Goal: Task Accomplishment & Management: Manage account settings

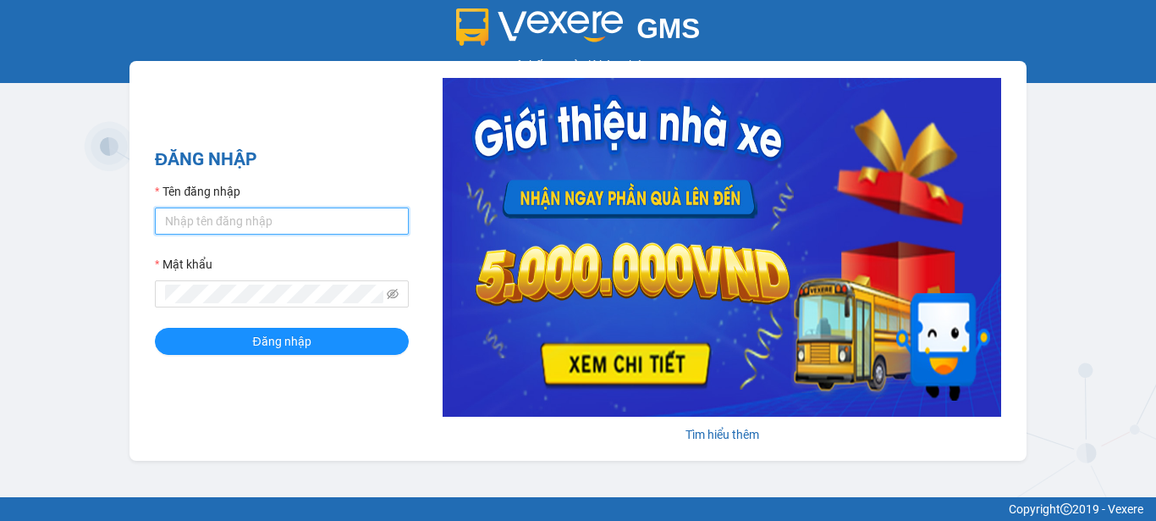
click at [295, 219] on input "Tên đăng nhập" at bounding box center [282, 220] width 254 height 27
type input "baichay.phucxuyen"
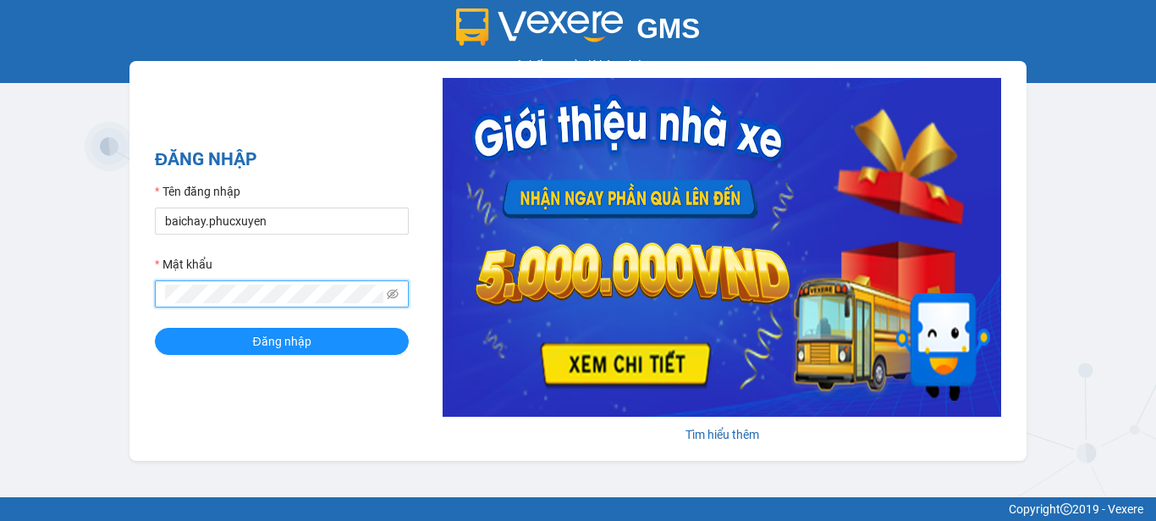
click at [155, 328] on button "Đăng nhập" at bounding box center [282, 341] width 254 height 27
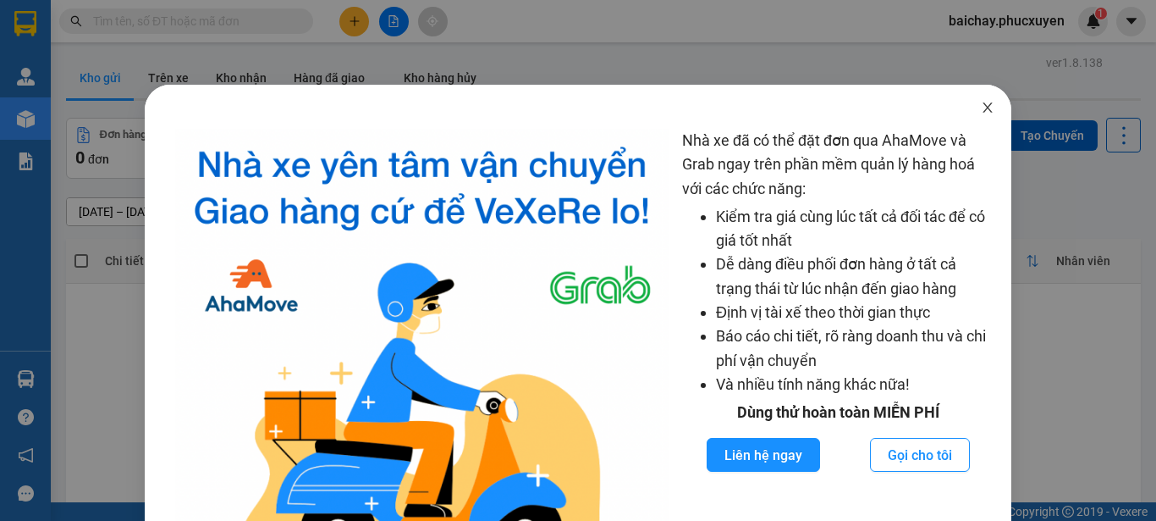
click at [981, 108] on icon "close" at bounding box center [988, 108] width 14 height 14
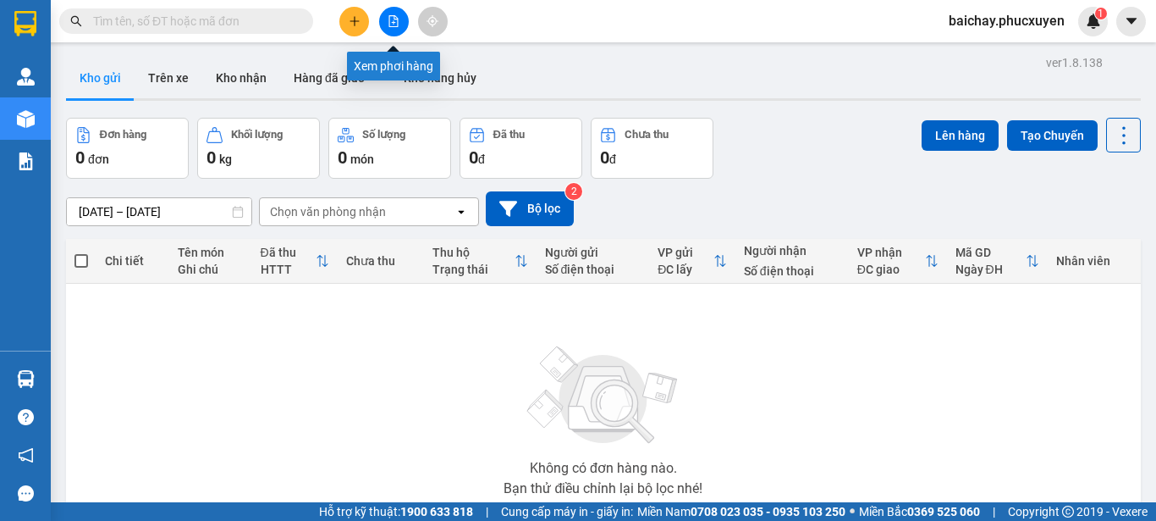
click at [393, 19] on icon "file-add" at bounding box center [394, 21] width 12 height 12
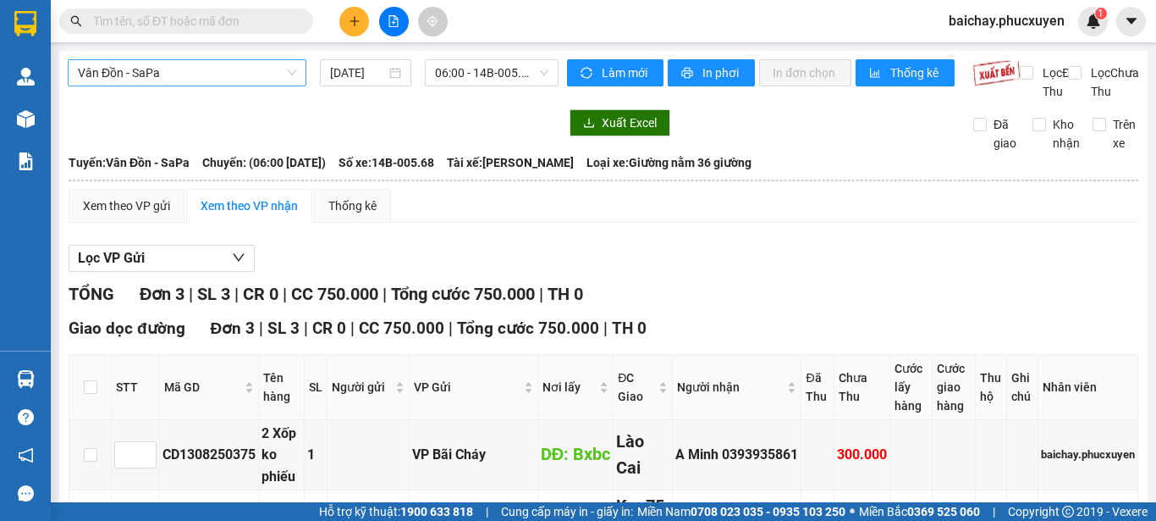
click at [250, 73] on span "Vân Đồn - SaPa" at bounding box center [187, 72] width 218 height 25
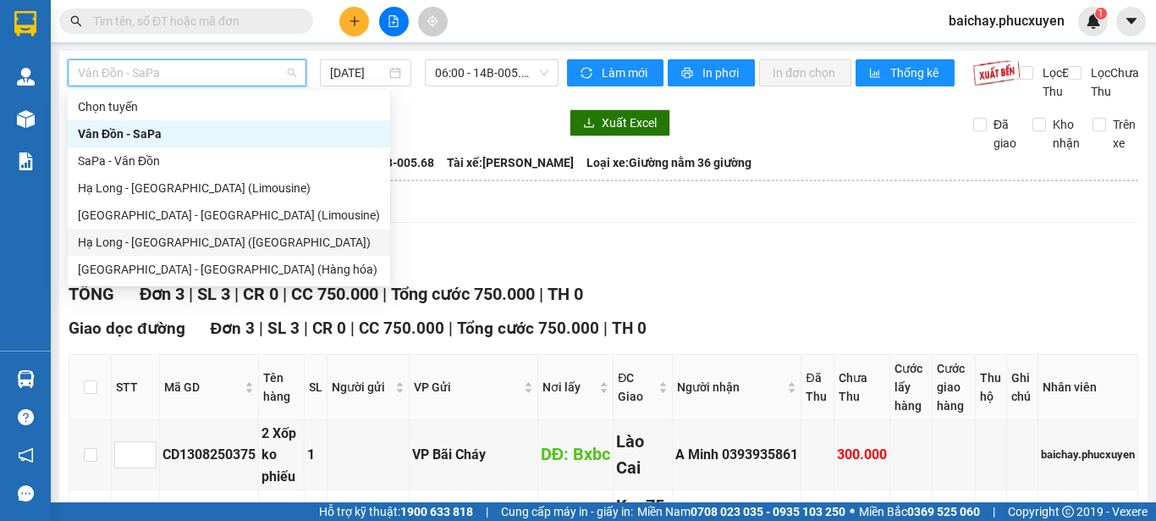
click at [160, 244] on div "Hạ Long - [GEOGRAPHIC_DATA] ([GEOGRAPHIC_DATA])" at bounding box center [229, 242] width 302 height 19
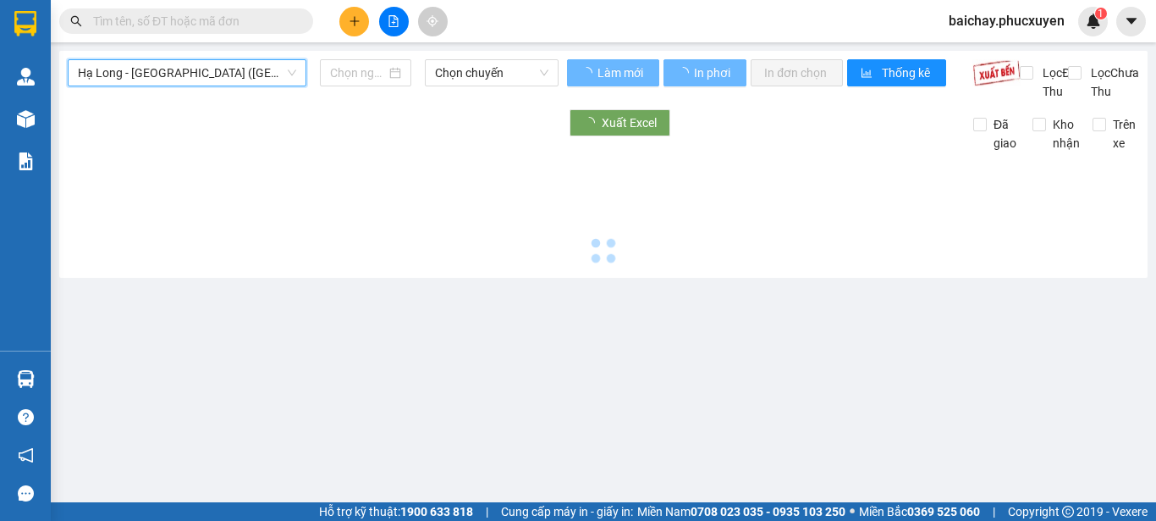
type input "[DATE]"
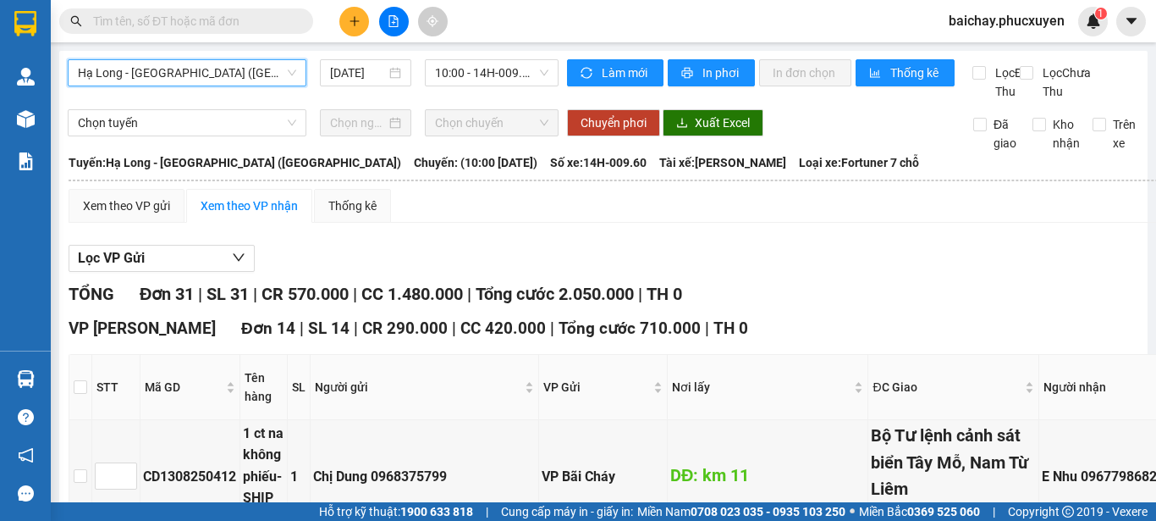
scroll to position [169, 0]
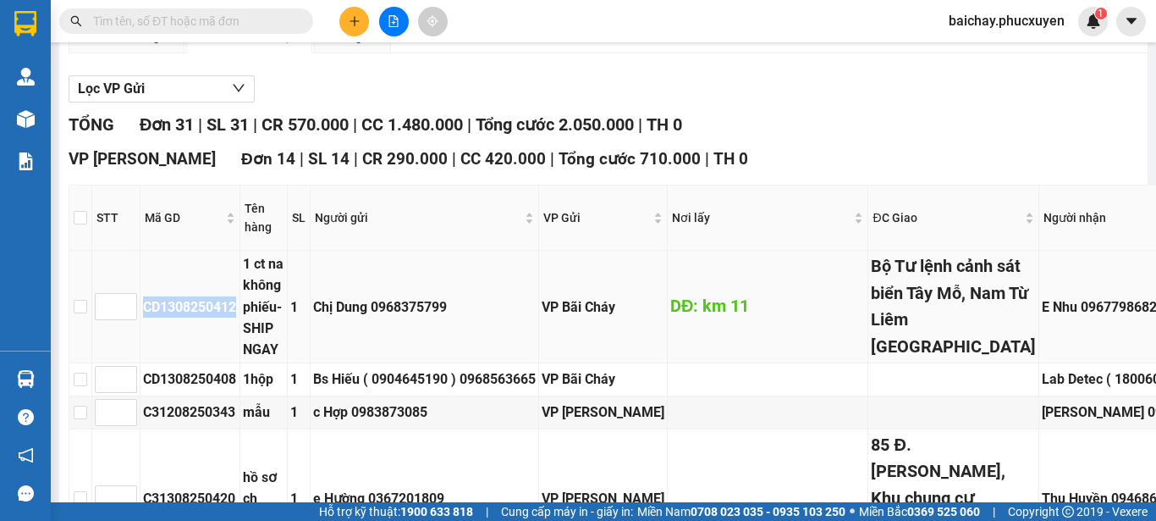
drag, startPoint x: 239, startPoint y: 368, endPoint x: 140, endPoint y: 366, distance: 99.1
click at [140, 363] on tr "CD1308250412 1 ct na không phiếu- SHIP NGAY 1 Chị Dung 0968375799 VP Bãi Cháy D…" at bounding box center [884, 307] width 1630 height 113
copy tr "CD1308250412"
click at [256, 23] on input "text" at bounding box center [193, 21] width 200 height 19
paste input "CD1308250412"
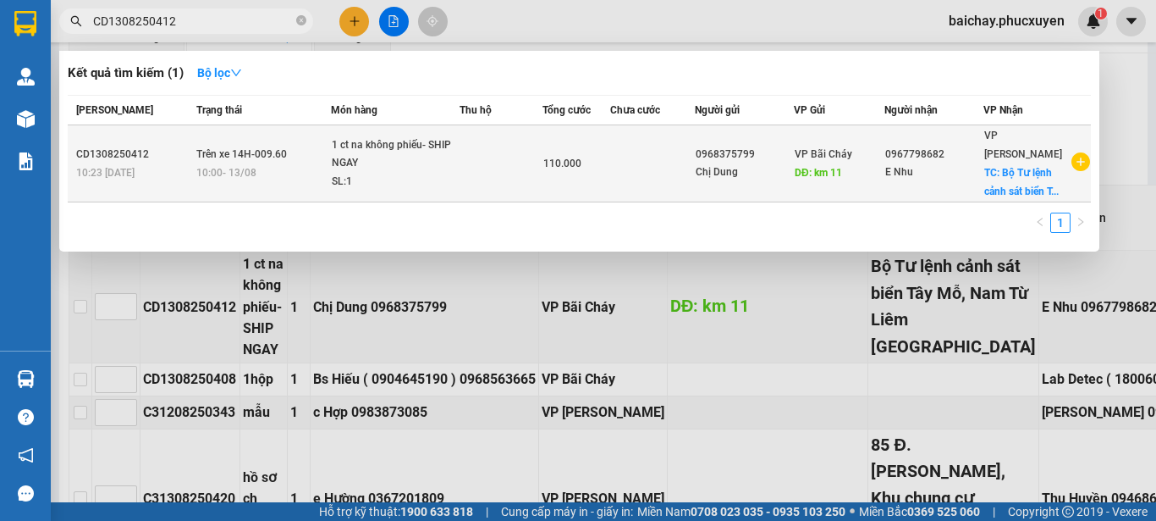
type input "CD1308250412"
click at [870, 186] on td "VP Bãi Cháy DĐ: km 11" at bounding box center [839, 163] width 91 height 77
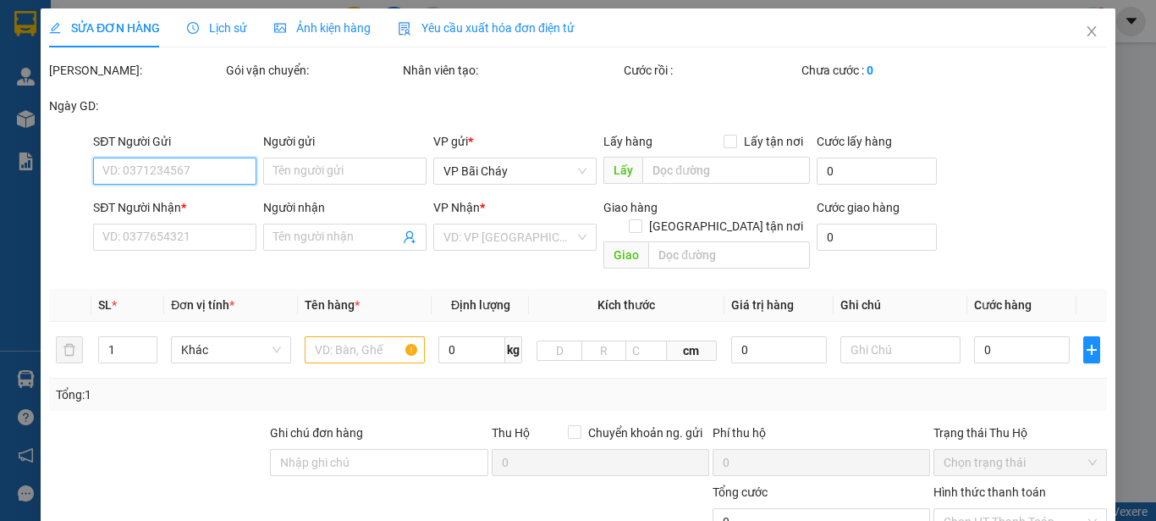
type input "0968375799"
type input "Chị Dung"
type input "km 11"
type input "0967798682"
type input "E Nhu"
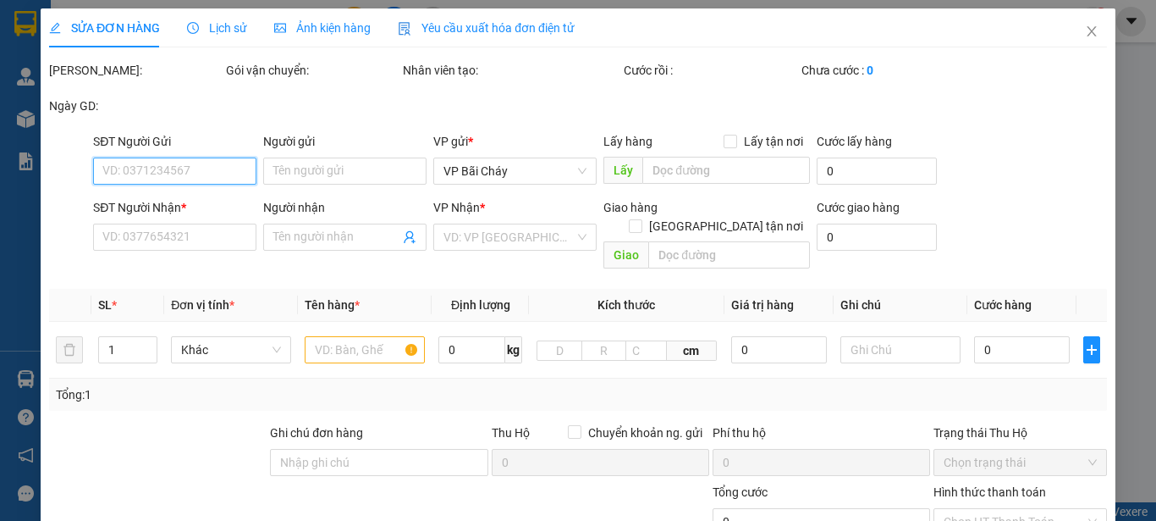
checkbox input "true"
type input "Bộ Tư lệnh cảnh sát biển Tây Mỗ, Nam Từ Liêm Hà Nội"
type input "110.000"
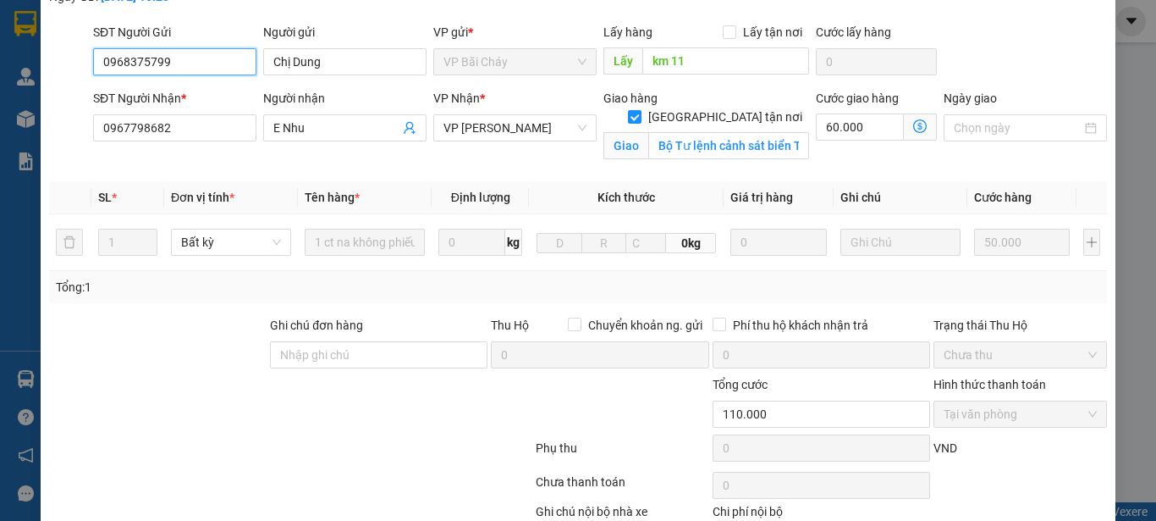
scroll to position [239, 0]
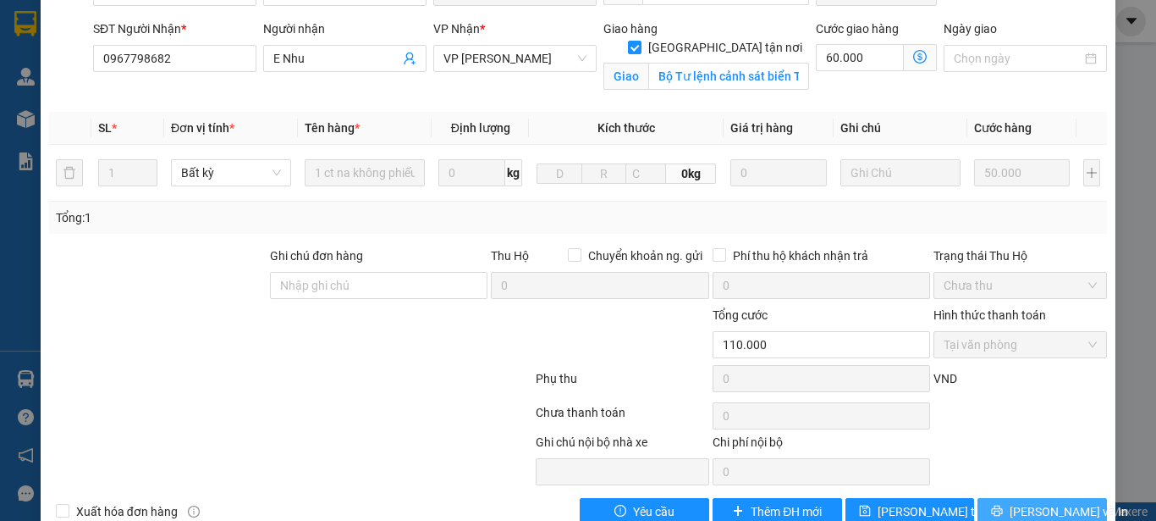
click at [1013, 498] on button "[PERSON_NAME] và In" at bounding box center [1043, 511] width 130 height 27
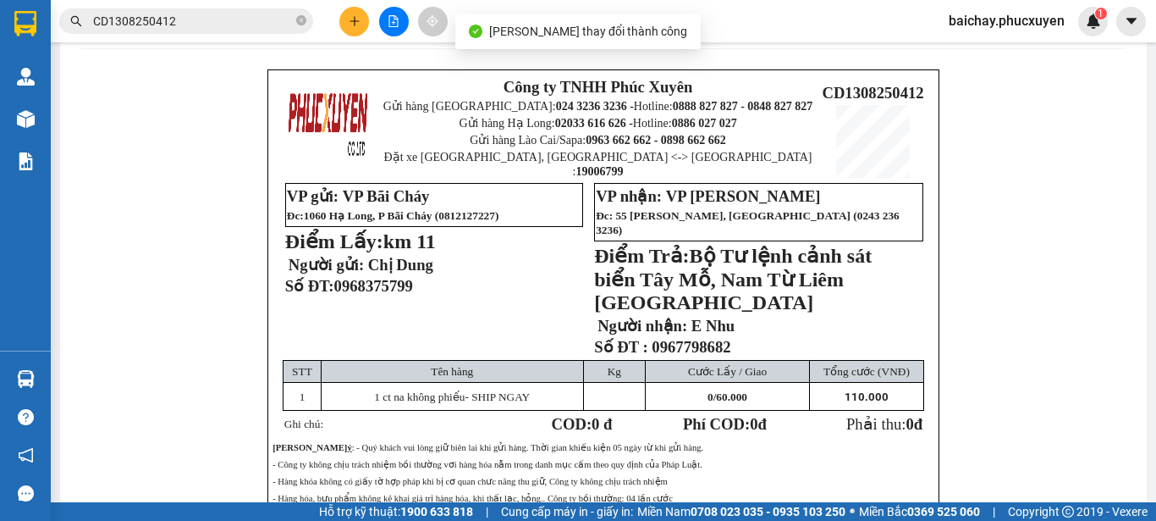
scroll to position [85, 0]
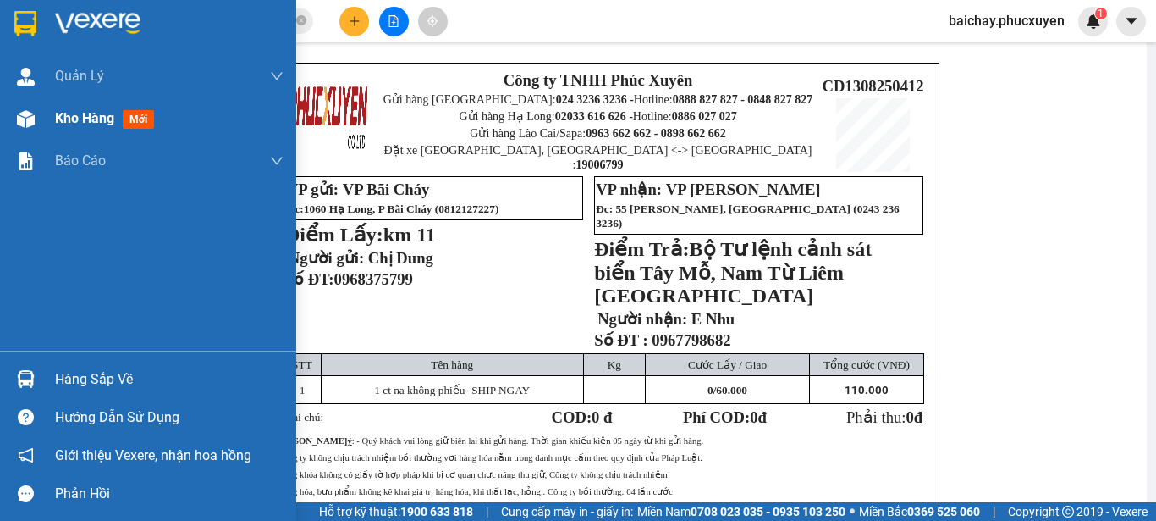
click at [85, 118] on span "Kho hàng" at bounding box center [84, 118] width 59 height 16
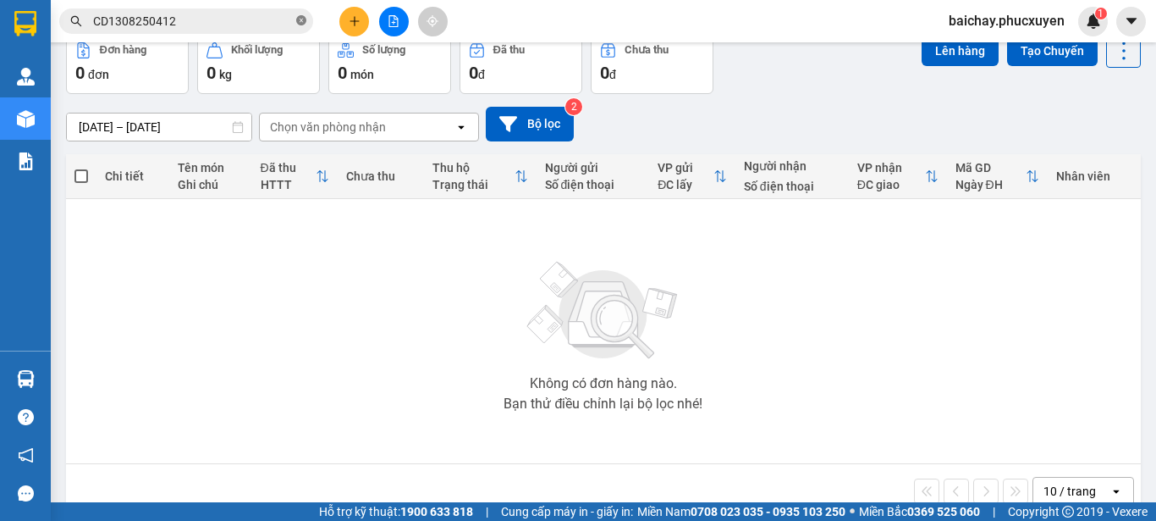
click at [301, 18] on icon "close-circle" at bounding box center [301, 20] width 10 height 10
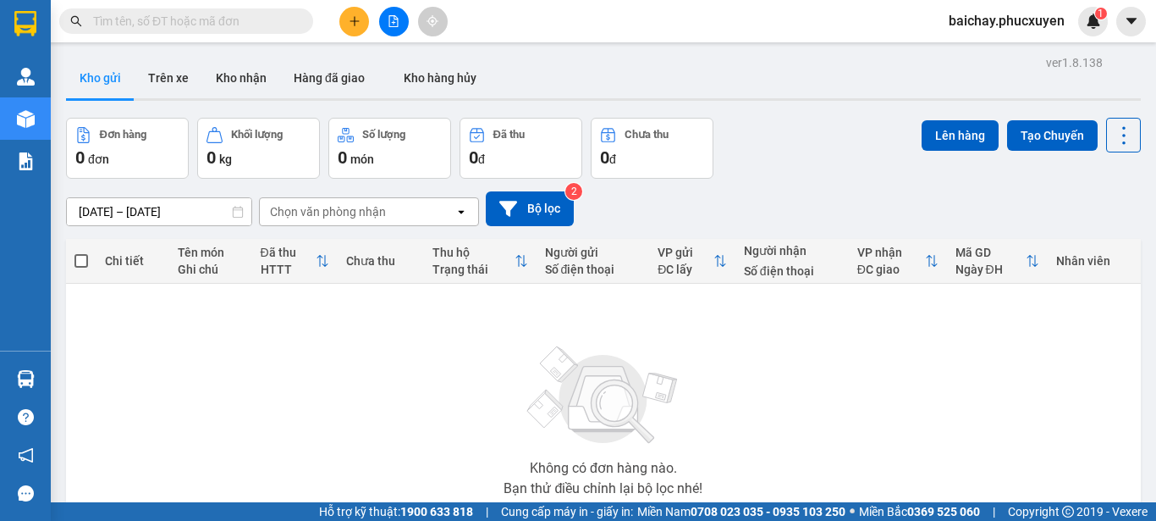
click at [1006, 22] on span "baichay.phucxuyen" at bounding box center [1006, 20] width 143 height 21
click at [974, 52] on span "Đăng xuất" at bounding box center [1015, 52] width 106 height 19
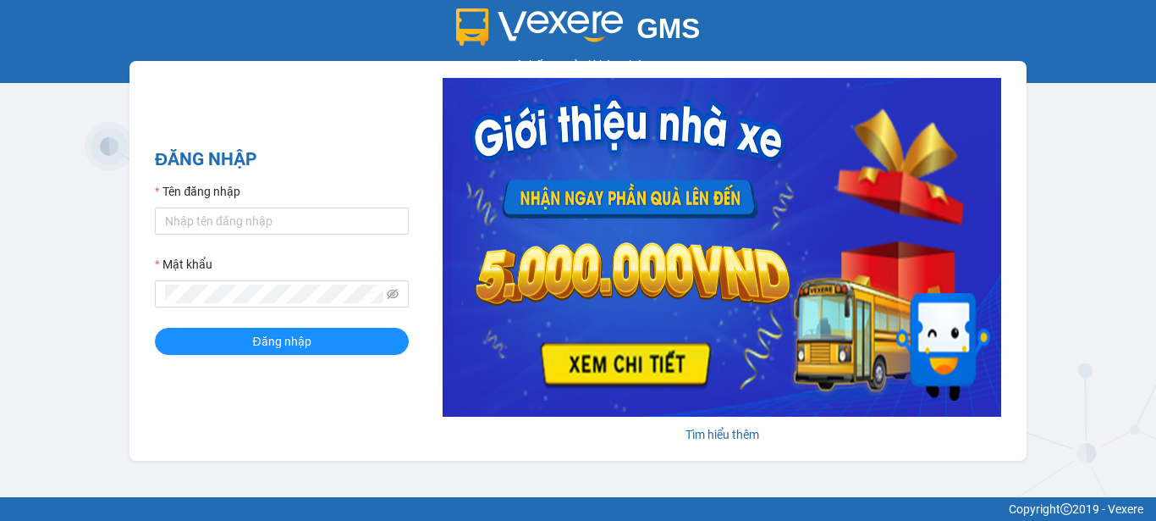
click at [41, 177] on div "GMS Hệ thống quản lý hàng hóa ĐĂNG NHẬP Tên đăng nhập Mật khẩu Đăng nhập Tìm hi…" at bounding box center [578, 248] width 1156 height 497
click at [264, 217] on input "Tên đăng nhập" at bounding box center [282, 220] width 254 height 27
type input "phuongbc.phucxuyen"
click at [155, 328] on button "Đăng nhập" at bounding box center [282, 341] width 254 height 27
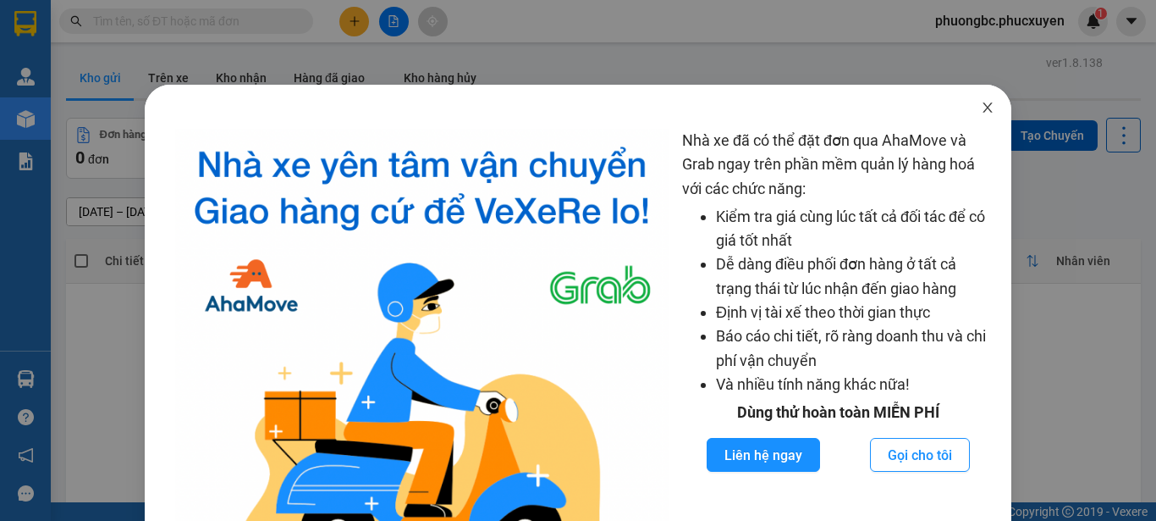
click at [981, 106] on icon "close" at bounding box center [988, 108] width 14 height 14
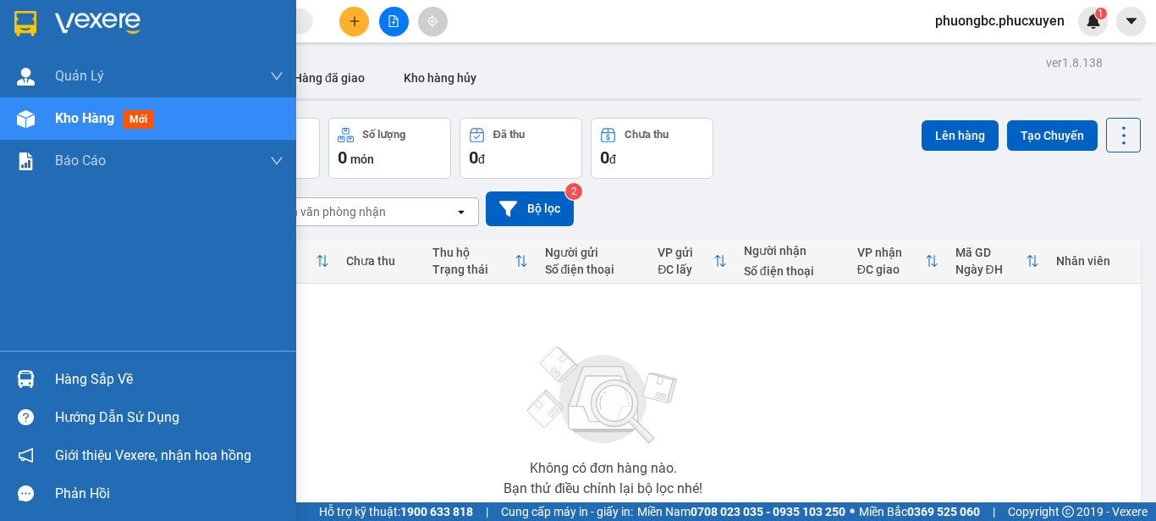
click at [63, 379] on div "Hàng sắp về" at bounding box center [169, 379] width 229 height 25
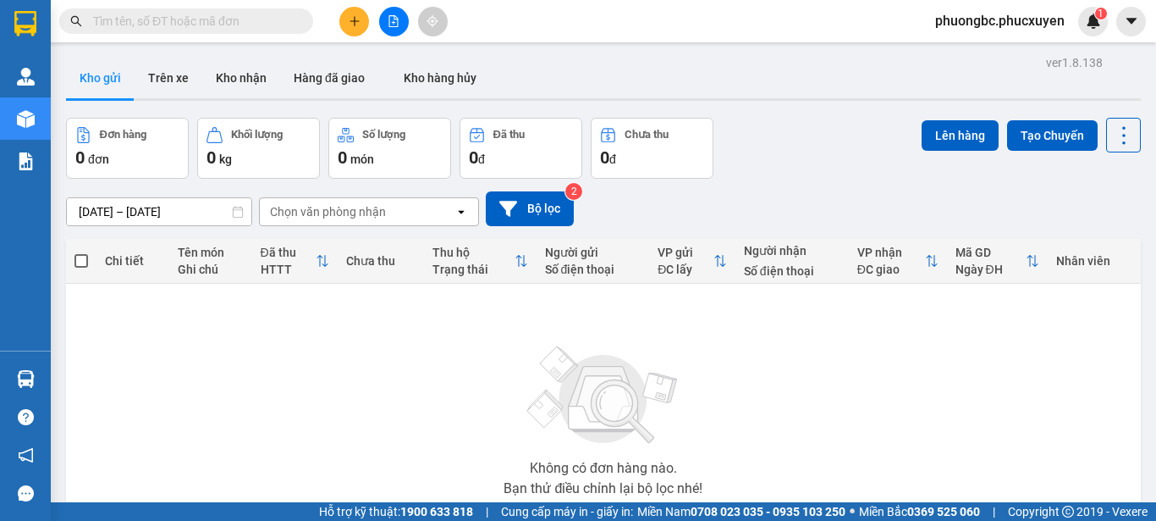
click at [875, 449] on section "Kết quả tìm kiếm ( 0 ) Bộ lọc No Data phuongbc.phucxuyen 1 Quản Lý Quản lý giao…" at bounding box center [578, 260] width 1156 height 521
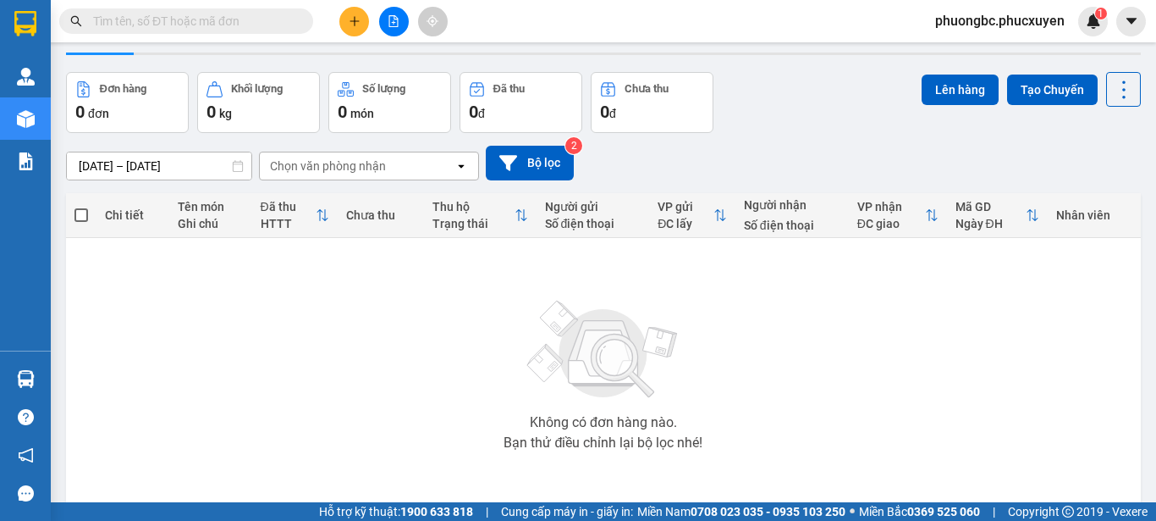
scroll to position [85, 0]
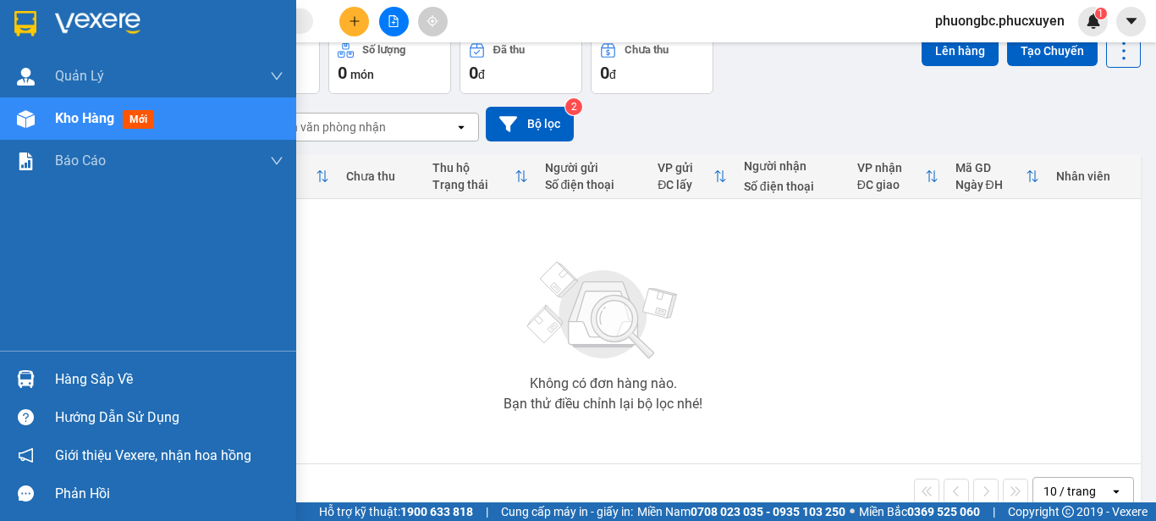
click at [74, 381] on div "Hàng sắp về" at bounding box center [169, 379] width 229 height 25
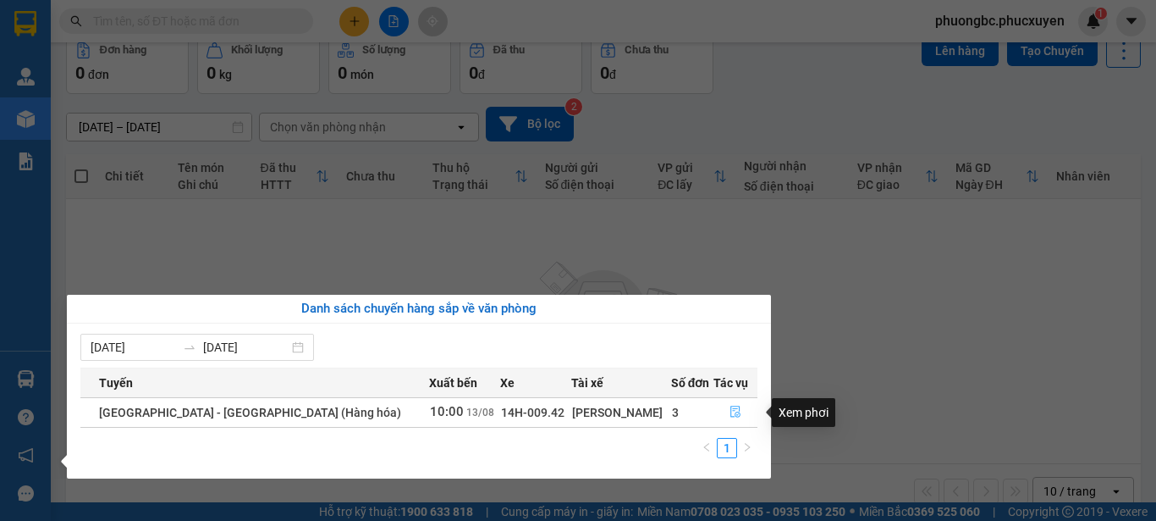
click at [731, 411] on icon "file-done" at bounding box center [736, 412] width 10 height 12
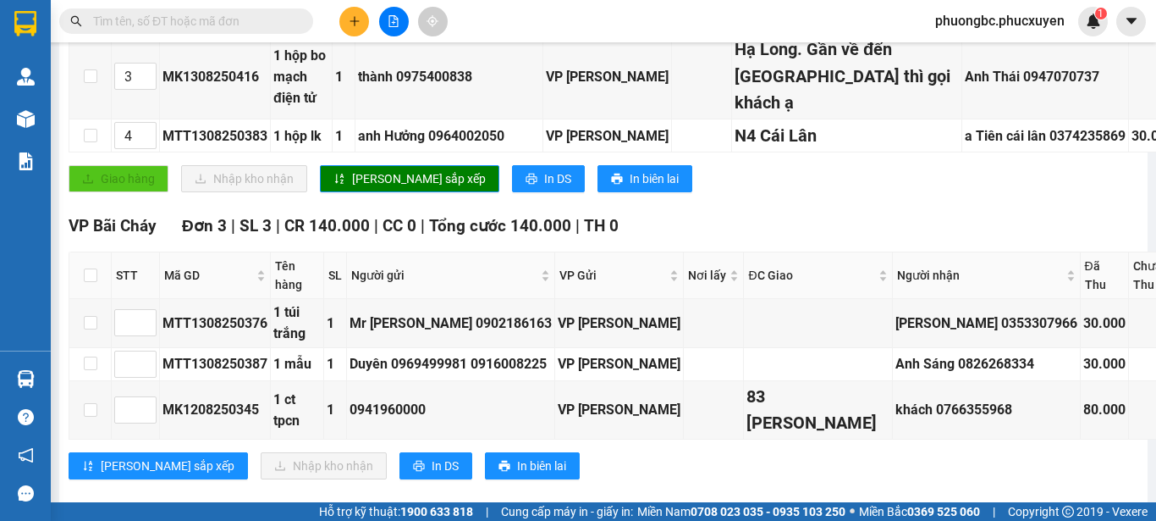
scroll to position [499, 0]
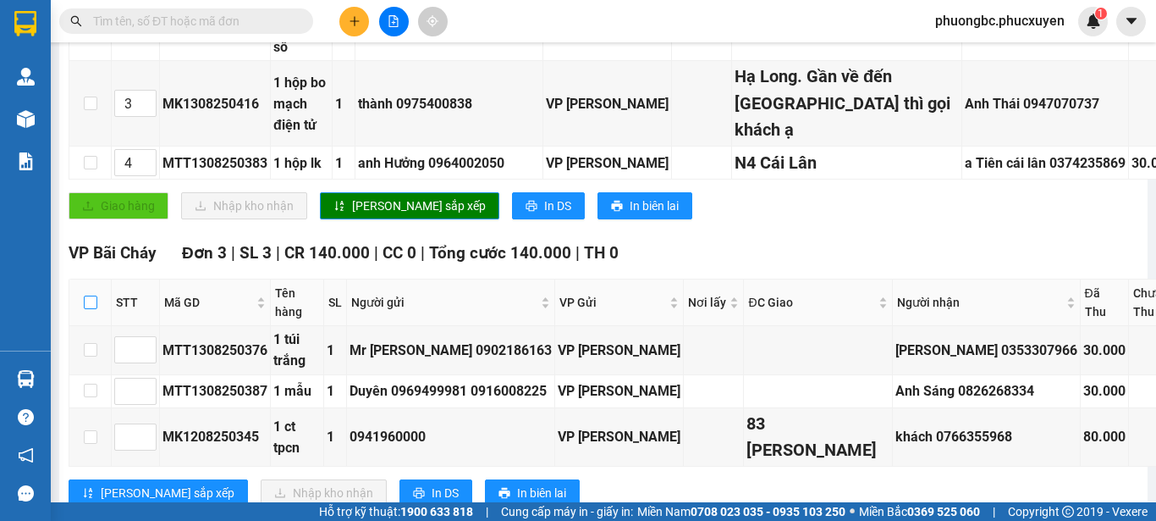
click at [90, 295] on input "checkbox" at bounding box center [91, 302] width 14 height 14
checkbox input "true"
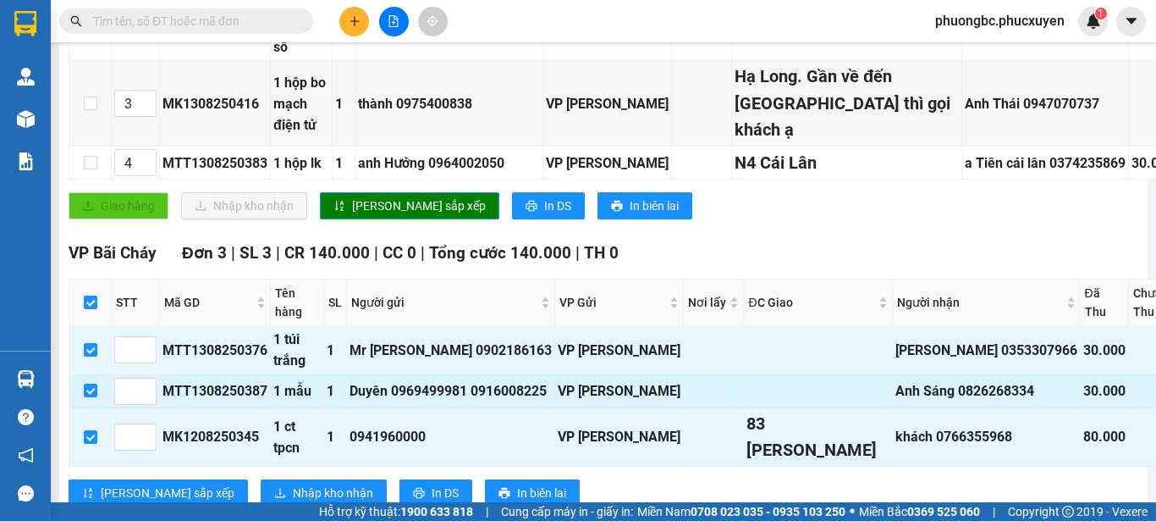
checkbox input "true"
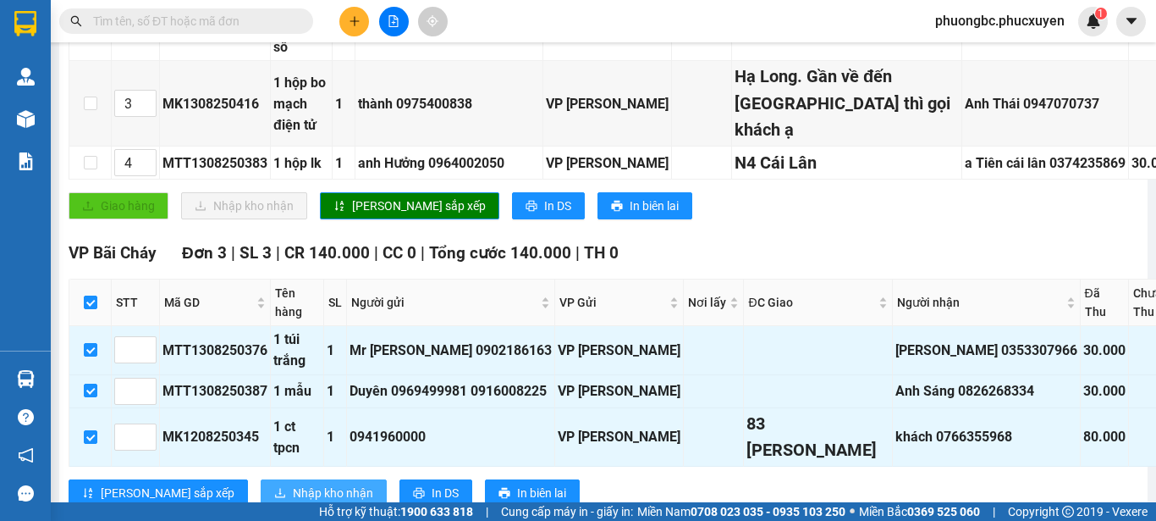
click at [293, 483] on span "Nhập kho nhận" at bounding box center [333, 492] width 80 height 19
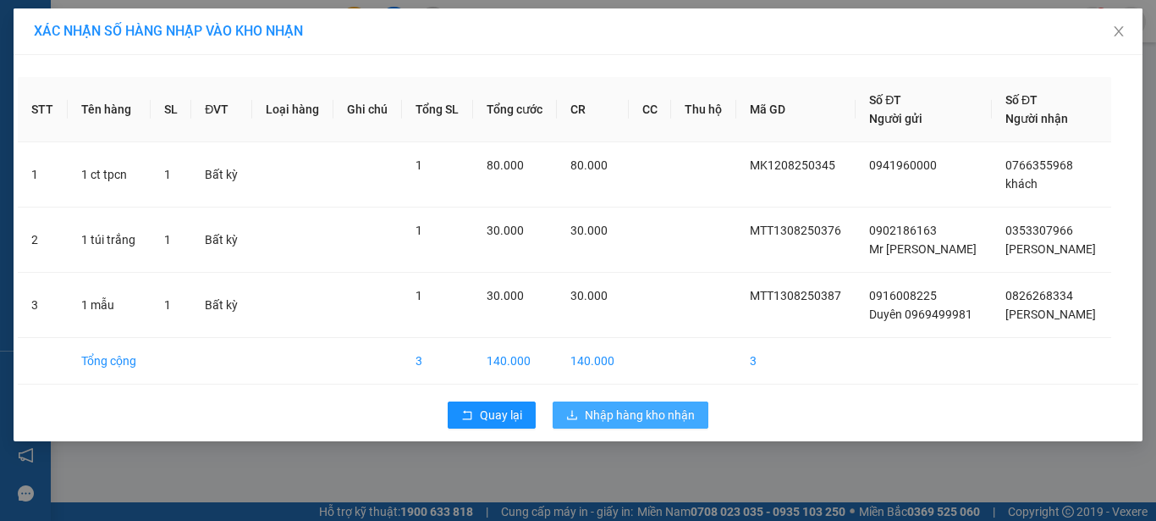
click at [623, 417] on span "Nhập hàng kho nhận" at bounding box center [640, 414] width 110 height 19
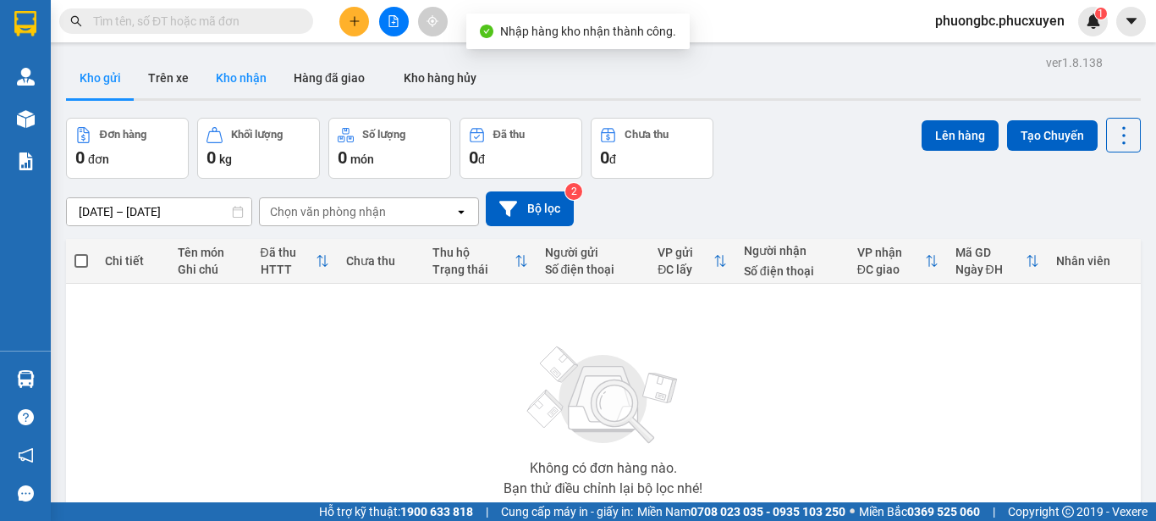
click at [245, 71] on button "Kho nhận" at bounding box center [241, 78] width 78 height 41
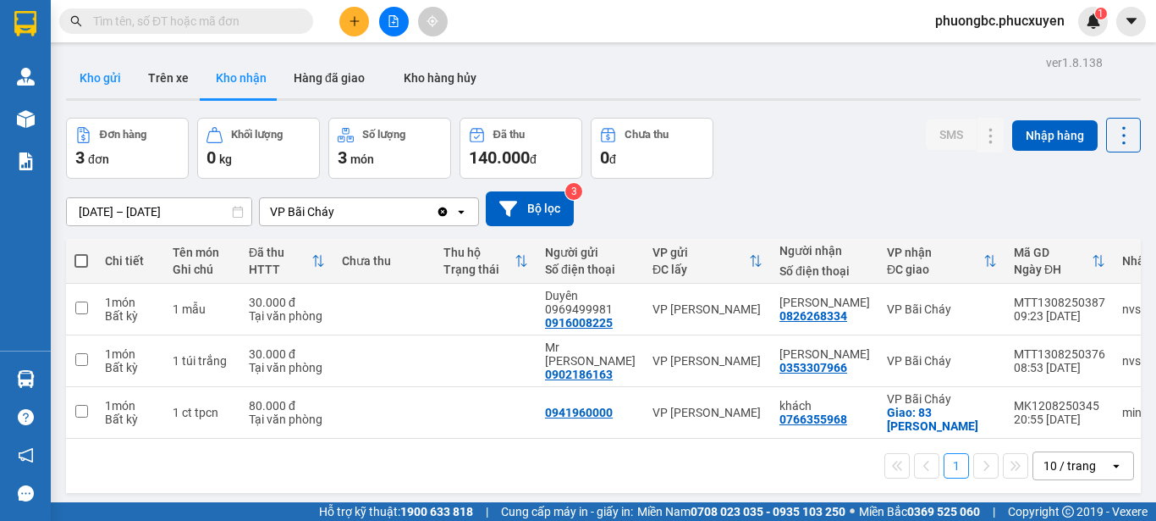
click at [102, 74] on button "Kho gửi" at bounding box center [100, 78] width 69 height 41
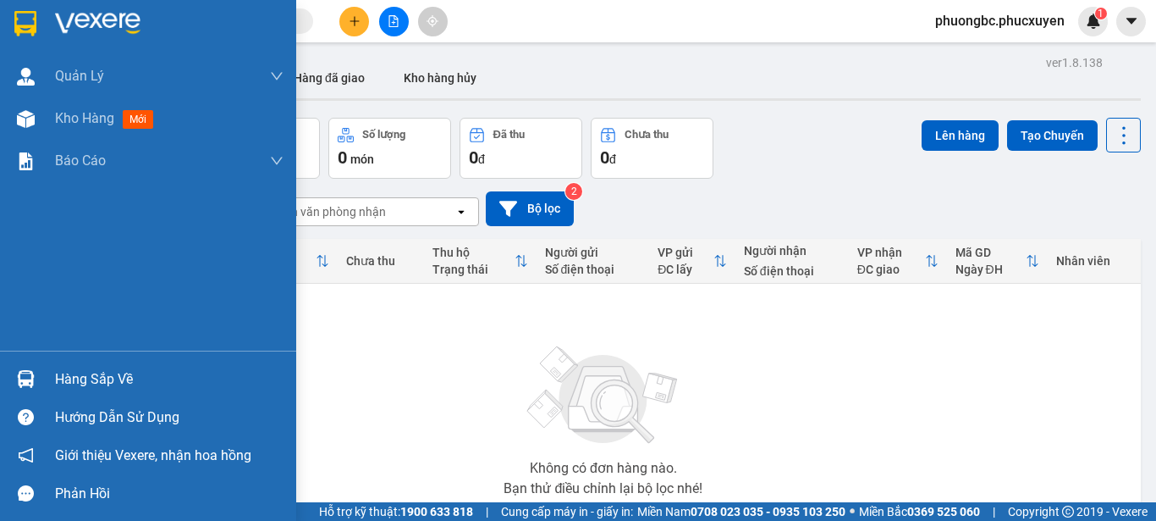
click at [63, 376] on div "Hàng sắp về" at bounding box center [169, 379] width 229 height 25
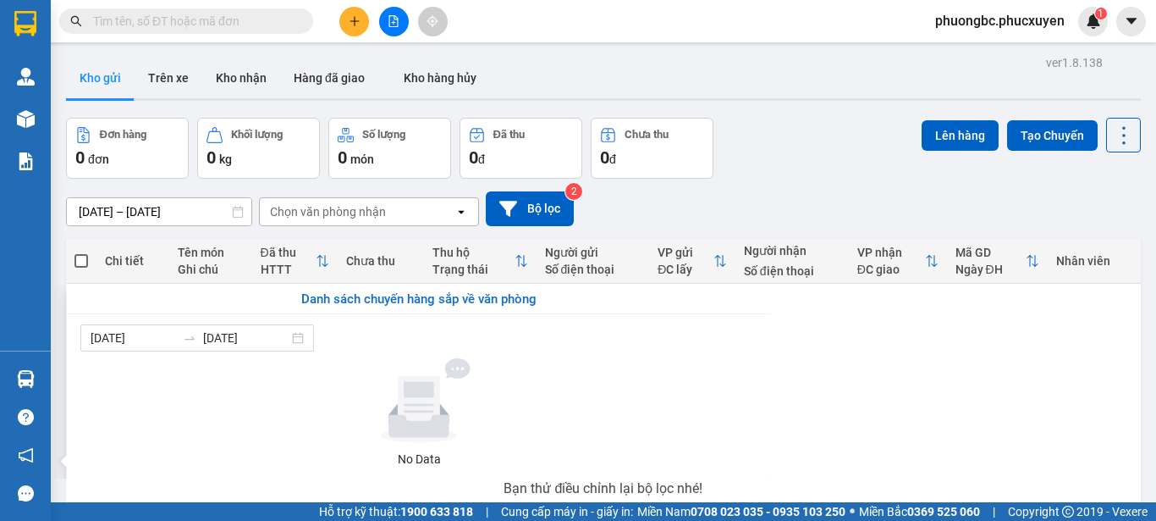
click at [834, 418] on section "Kết quả tìm kiếm ( 0 ) Bộ lọc No Data phuongbc.phucxuyen 1 Quản Lý Quản lý giao…" at bounding box center [578, 260] width 1156 height 521
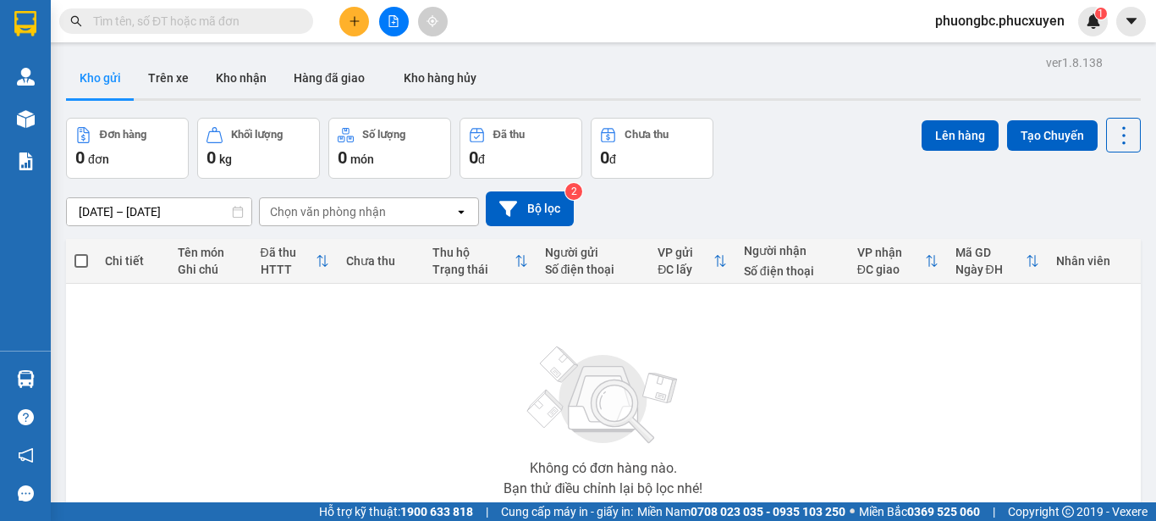
click at [788, 150] on div "Đơn hàng 0 đơn Khối lượng 0 kg Số lượng 0 món Đã thu 0 đ Chưa thu 0 đ Lên hàng …" at bounding box center [603, 148] width 1075 height 61
click at [227, 75] on button "Kho nhận" at bounding box center [241, 78] width 78 height 41
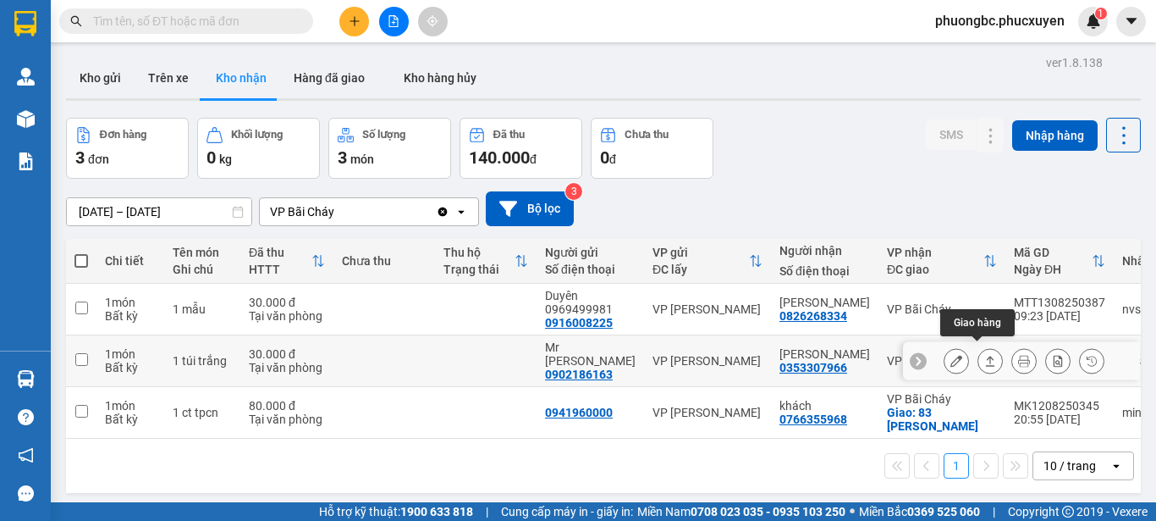
click at [984, 355] on icon at bounding box center [990, 361] width 12 height 12
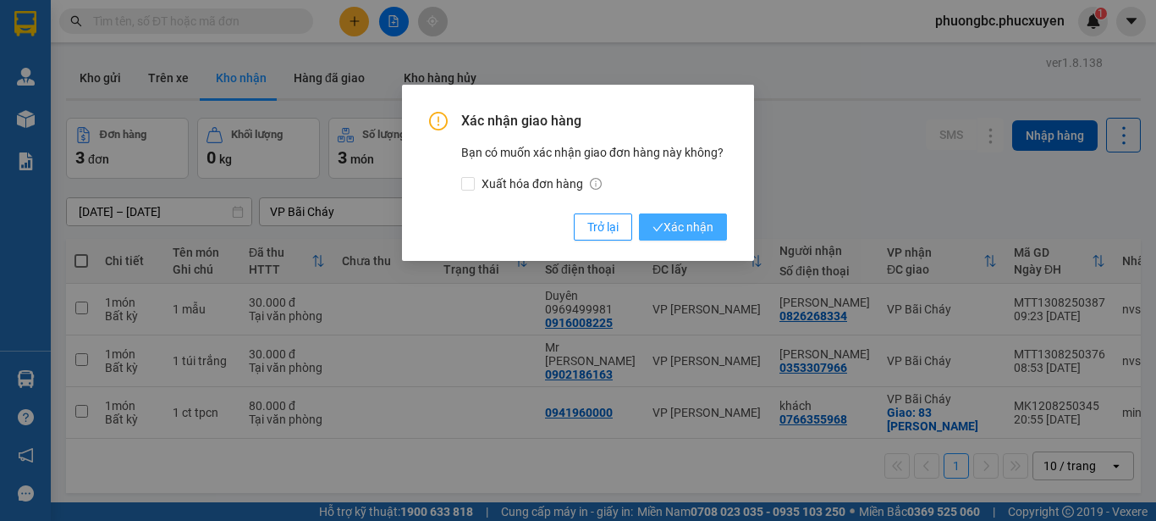
click at [676, 223] on span "Xác nhận" at bounding box center [683, 227] width 61 height 19
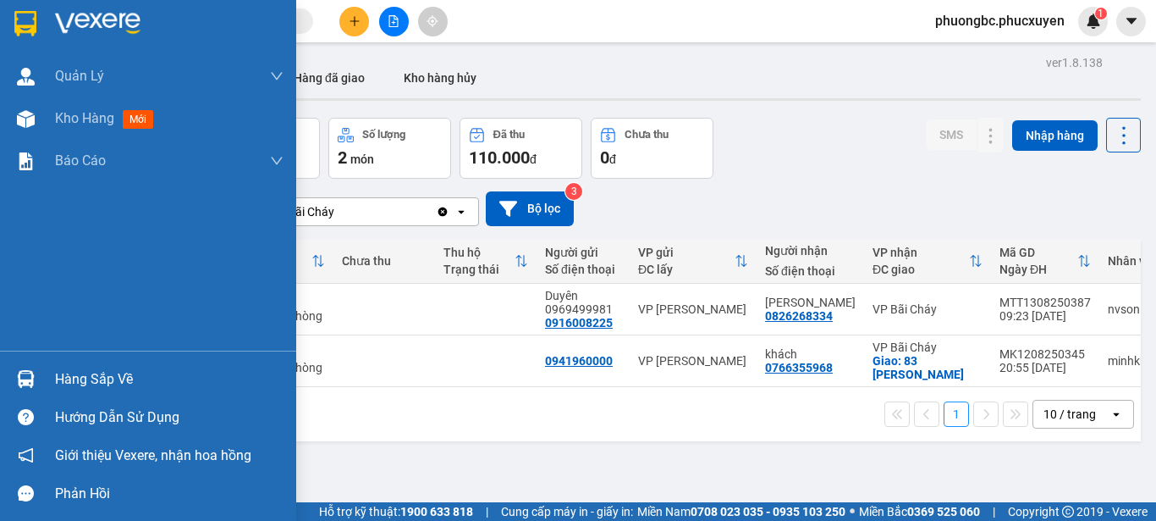
click at [105, 378] on div "Hàng sắp về" at bounding box center [169, 379] width 229 height 25
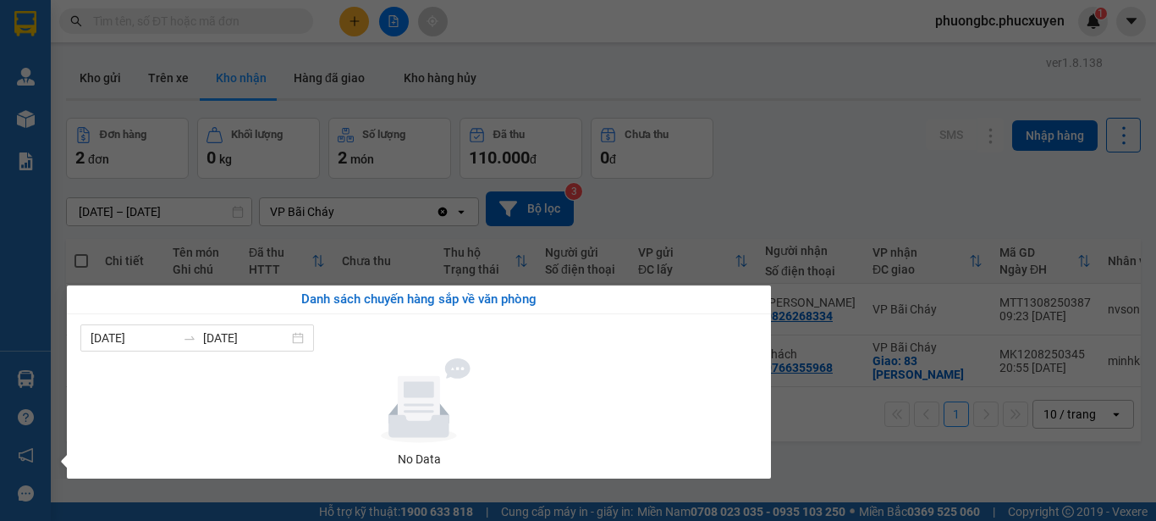
click at [815, 461] on section "Kết quả tìm kiếm ( 0 ) Bộ lọc No Data phuongbc.phucxuyen 1 Quản Lý Quản lý giao…" at bounding box center [578, 260] width 1156 height 521
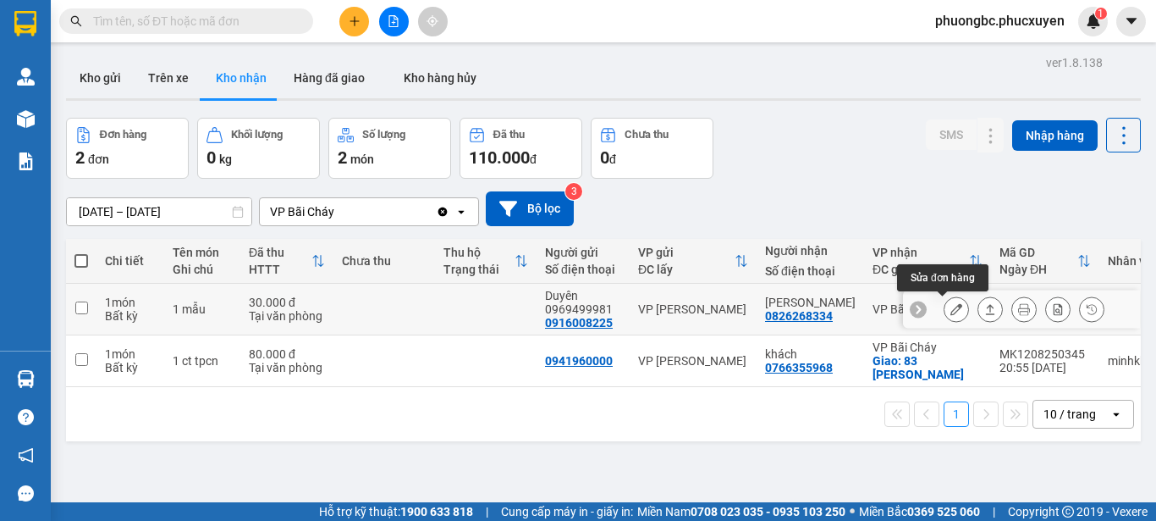
click at [951, 305] on icon at bounding box center [957, 309] width 12 height 12
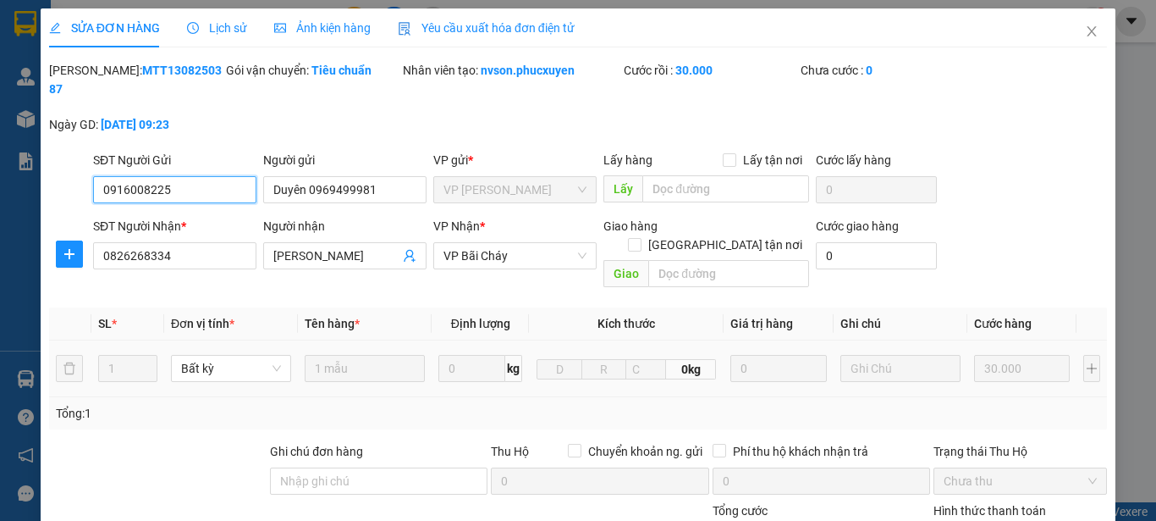
type input "0916008225"
type input "Duyên 0969499981"
type input "0826268334"
type input "[PERSON_NAME]"
type input "30.000"
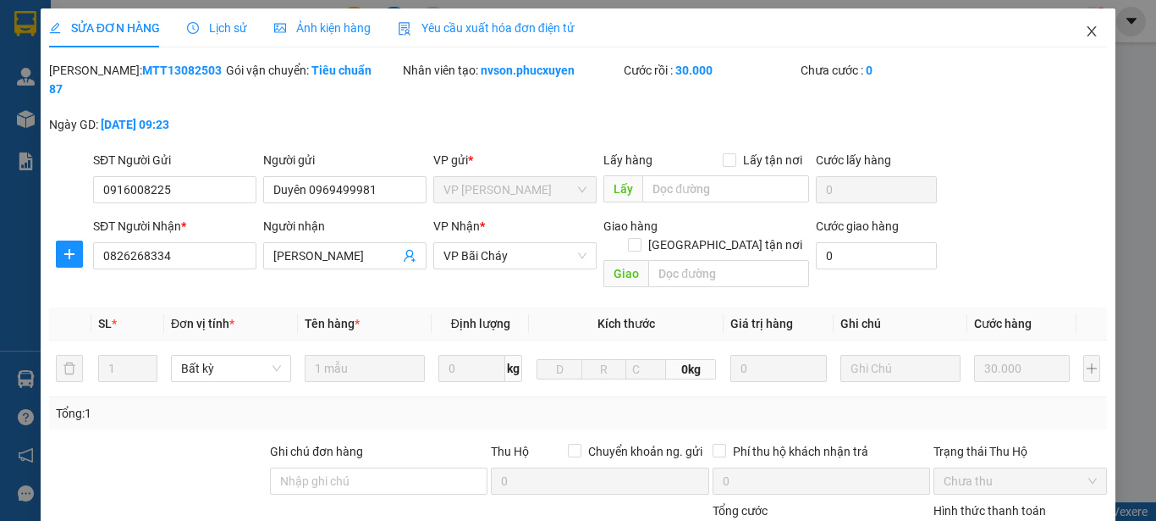
click at [1085, 27] on icon "close" at bounding box center [1092, 32] width 14 height 14
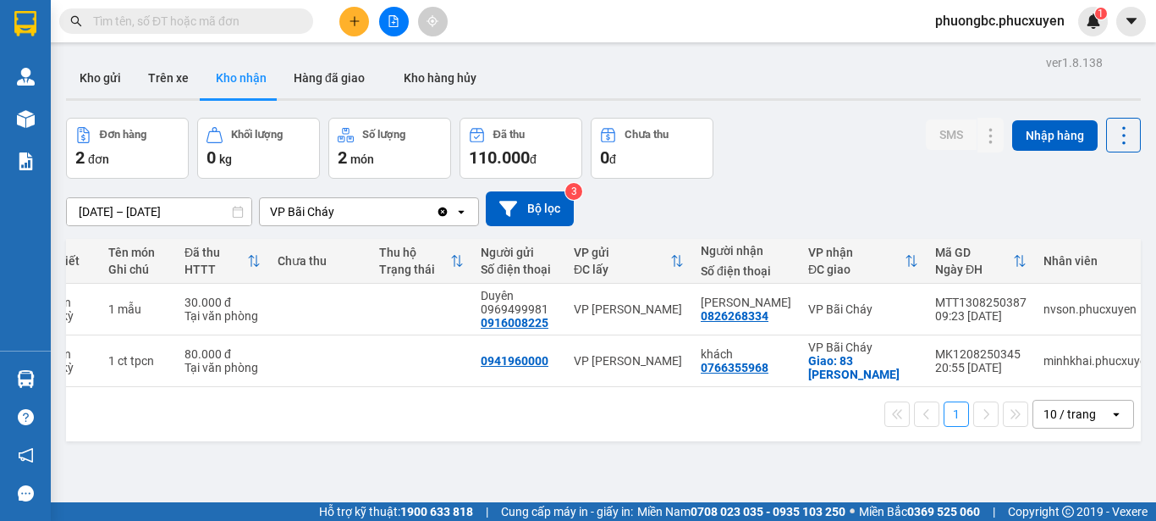
scroll to position [0, 80]
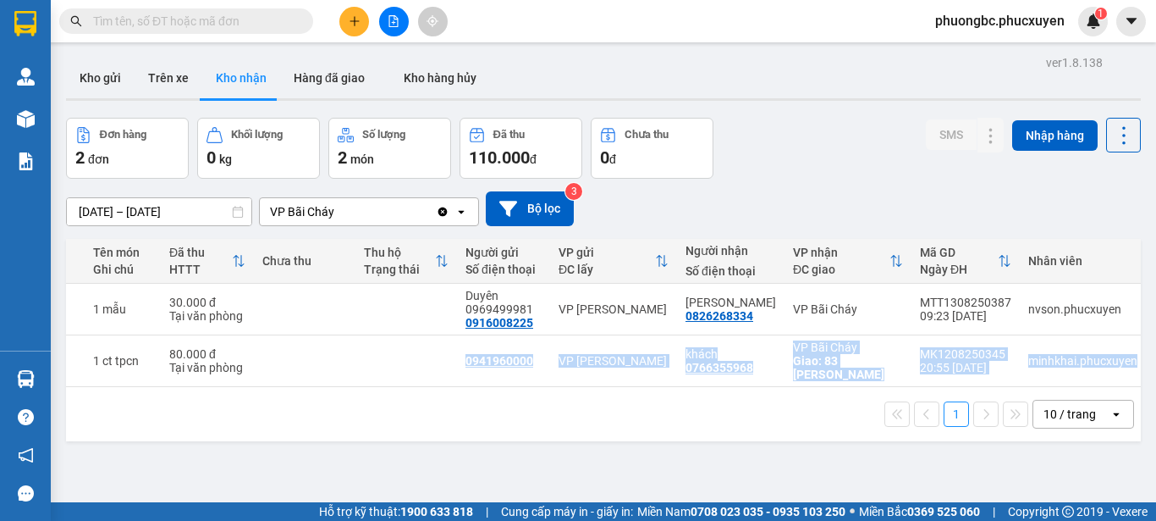
drag, startPoint x: 389, startPoint y: 386, endPoint x: 233, endPoint y: 396, distance: 156.9
click at [233, 396] on div "Chi tiết Tên món Ghi chú Đã thu HTTT Chưa thu Thu hộ Trạng thái Người gửi Số đi…" at bounding box center [603, 340] width 1075 height 202
click at [382, 441] on div "1 10 / trang open" at bounding box center [603, 414] width 1075 height 54
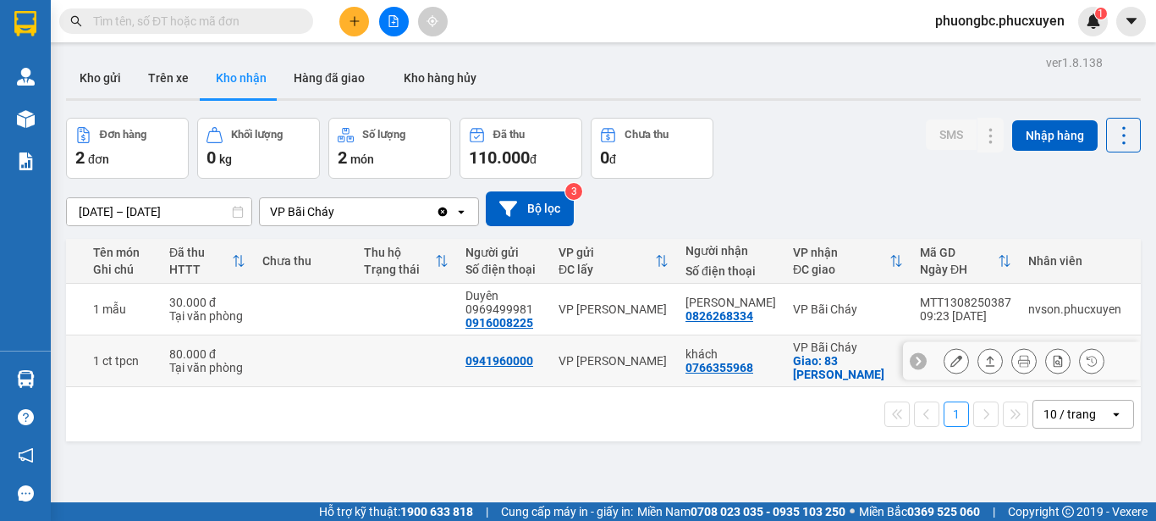
click at [365, 355] on td at bounding box center [407, 361] width 102 height 52
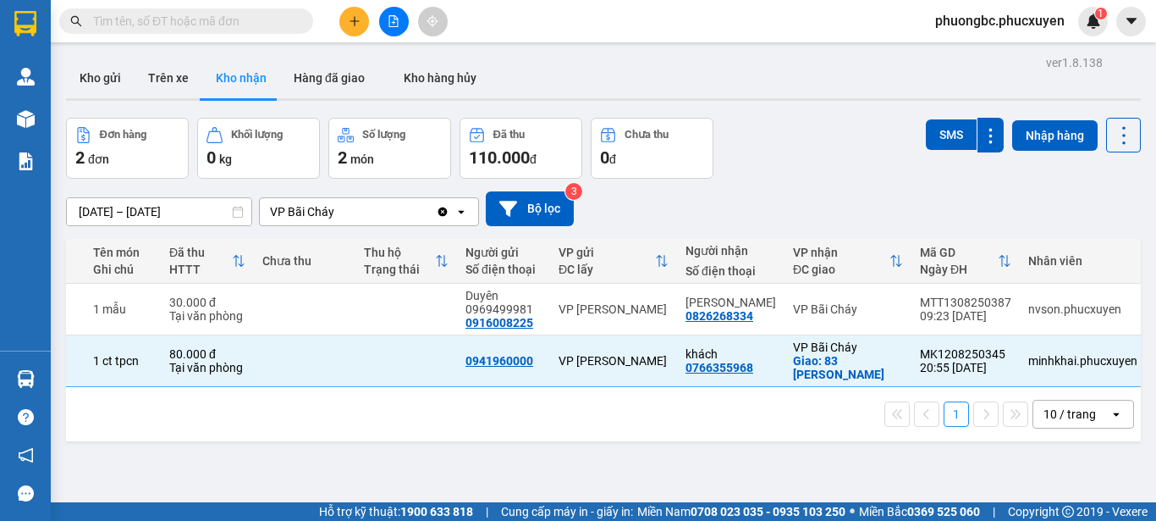
scroll to position [0, 0]
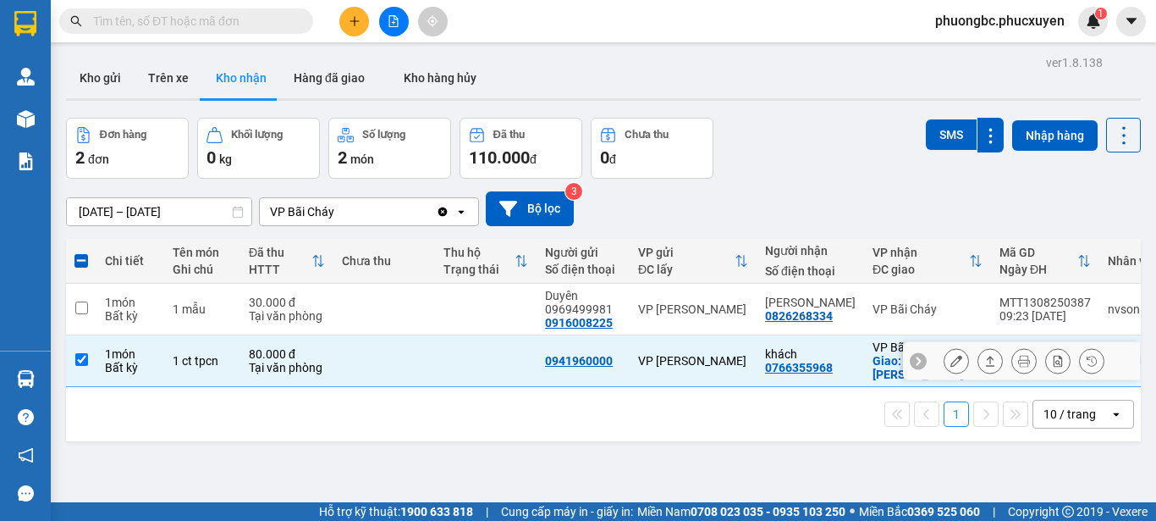
click at [82, 358] on input "checkbox" at bounding box center [81, 359] width 13 height 13
checkbox input "false"
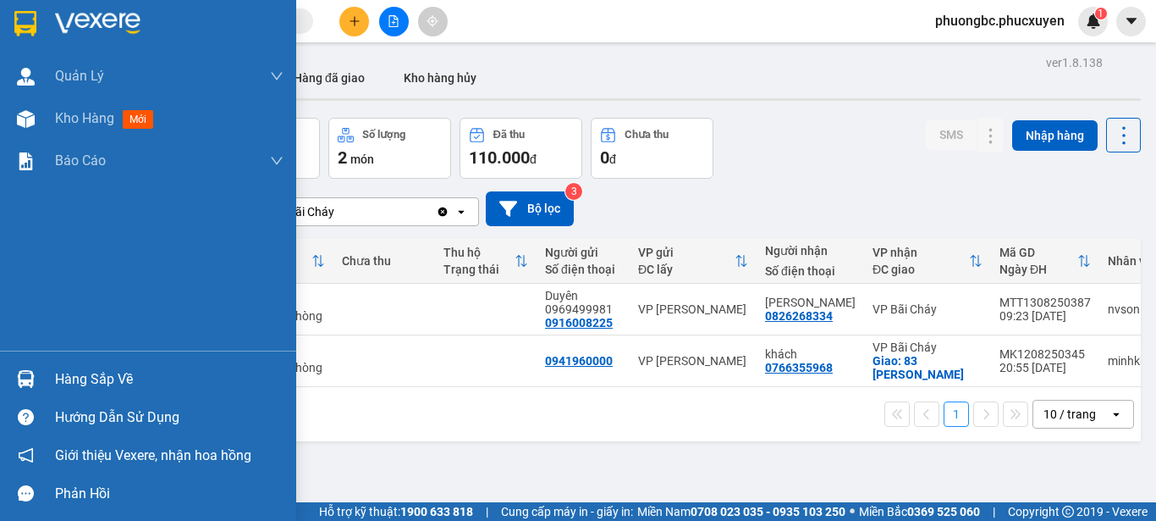
click at [63, 378] on div "Hàng sắp về" at bounding box center [169, 379] width 229 height 25
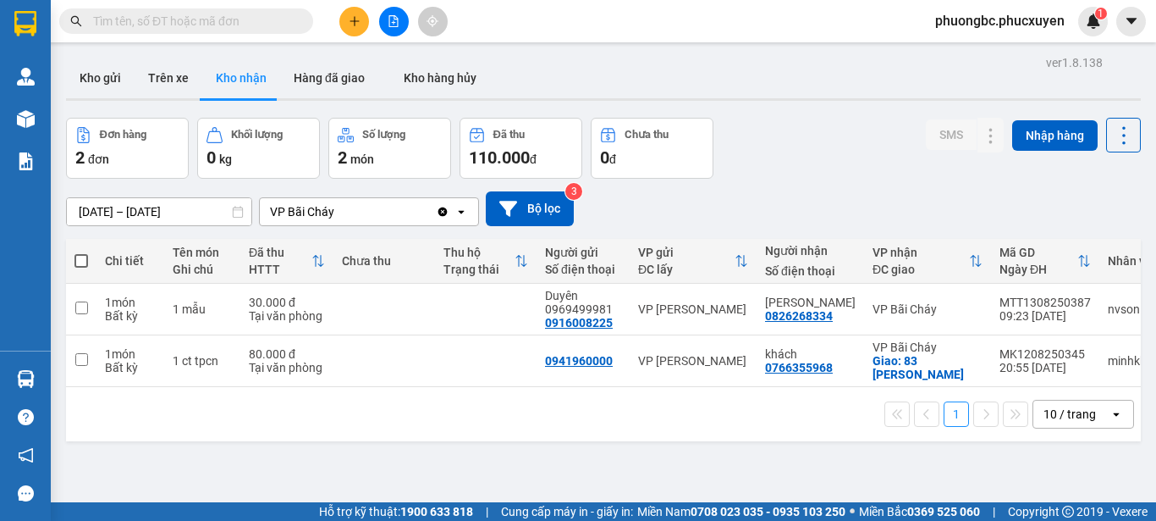
click at [848, 477] on section "Kết quả tìm kiếm ( 0 ) Bộ lọc No Data phuongbc.phucxuyen 1 Quản Lý Quản lý giao…" at bounding box center [578, 260] width 1156 height 521
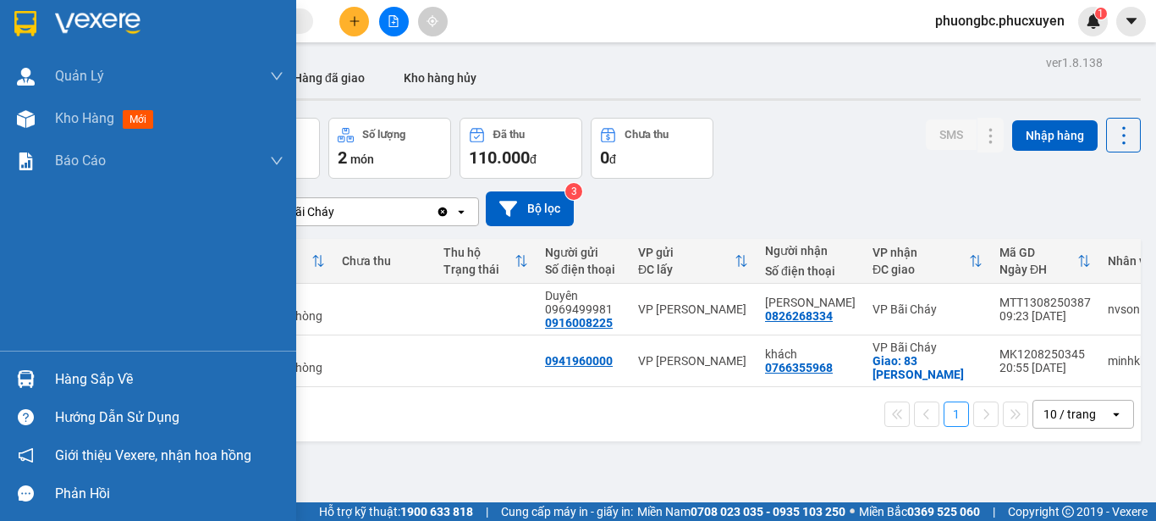
click at [85, 373] on div "Hàng sắp về" at bounding box center [169, 379] width 229 height 25
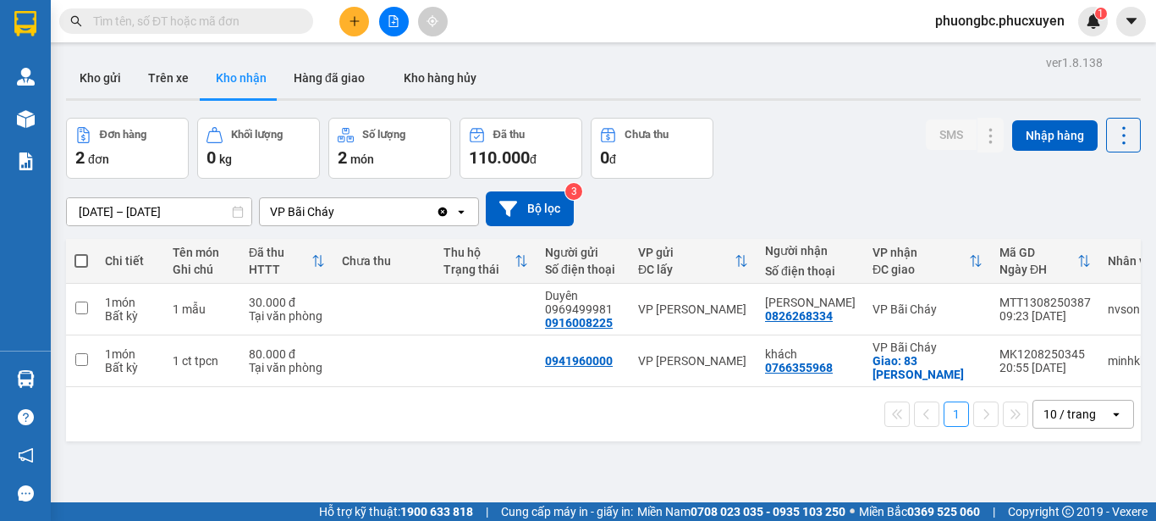
click at [847, 477] on section "Kết quả tìm kiếm ( 0 ) Bộ lọc No Data phuongbc.phucxuyen 1 Quản Lý Quản lý giao…" at bounding box center [578, 260] width 1156 height 521
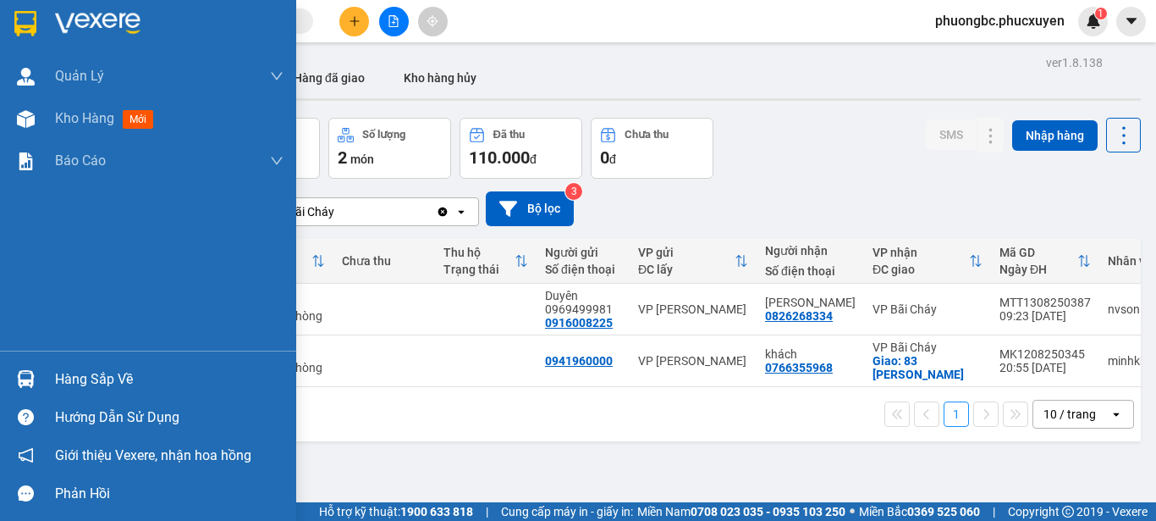
click at [96, 381] on div "Hàng sắp về" at bounding box center [169, 379] width 229 height 25
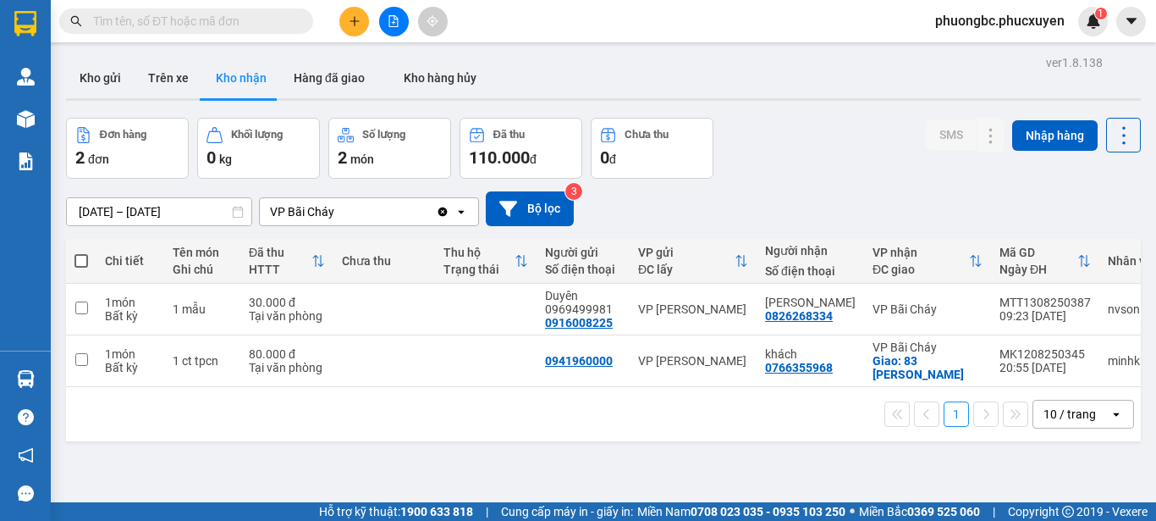
click at [846, 185] on section "Kết quả tìm kiếm ( 0 ) Bộ lọc No Data phuongbc.phucxuyen 1 Quản Lý Quản lý giao…" at bounding box center [578, 260] width 1156 height 521
click at [91, 78] on button "Kho gửi" at bounding box center [100, 78] width 69 height 41
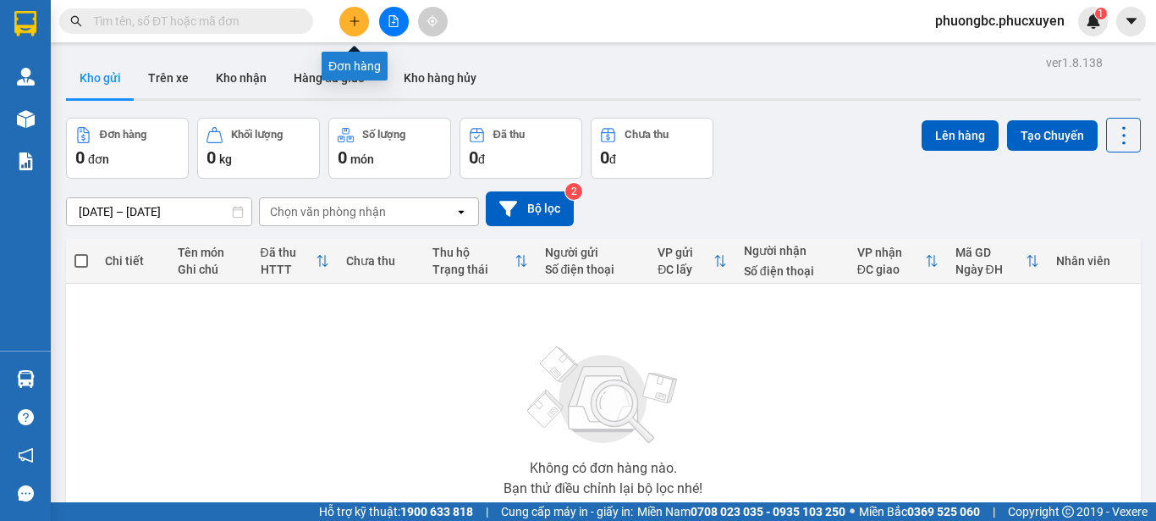
click at [351, 21] on icon "plus" at bounding box center [354, 20] width 9 height 1
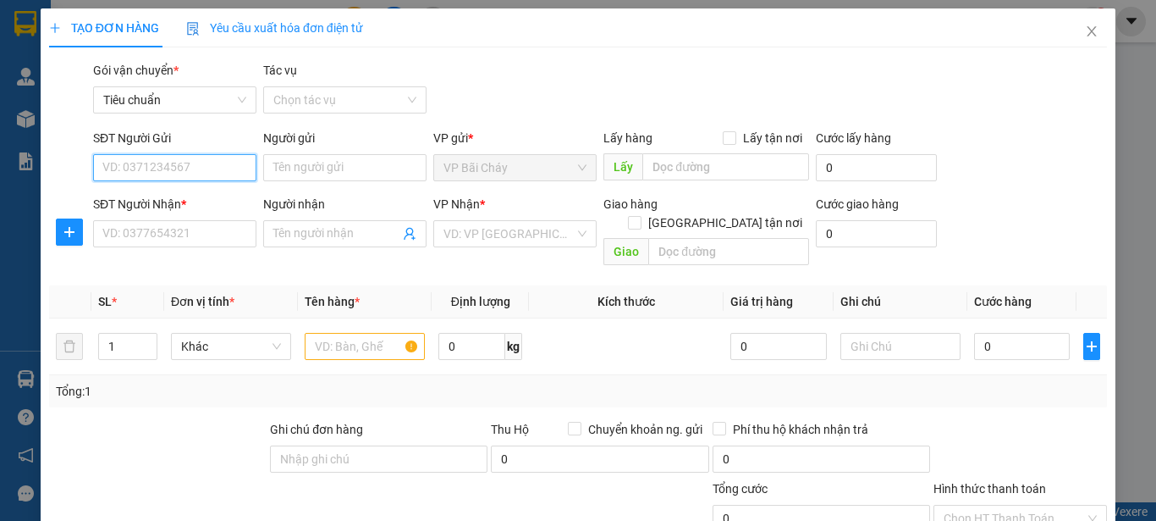
click at [208, 168] on input "SĐT Người Gửi" at bounding box center [174, 167] width 163 height 27
click at [1085, 31] on icon "close" at bounding box center [1092, 32] width 14 height 14
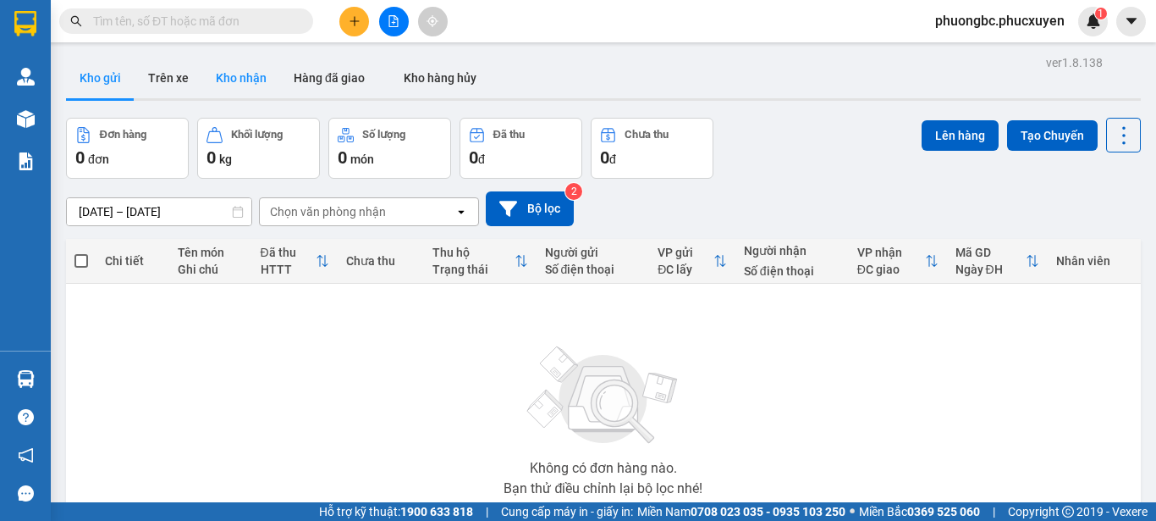
click at [249, 74] on button "Kho nhận" at bounding box center [241, 78] width 78 height 41
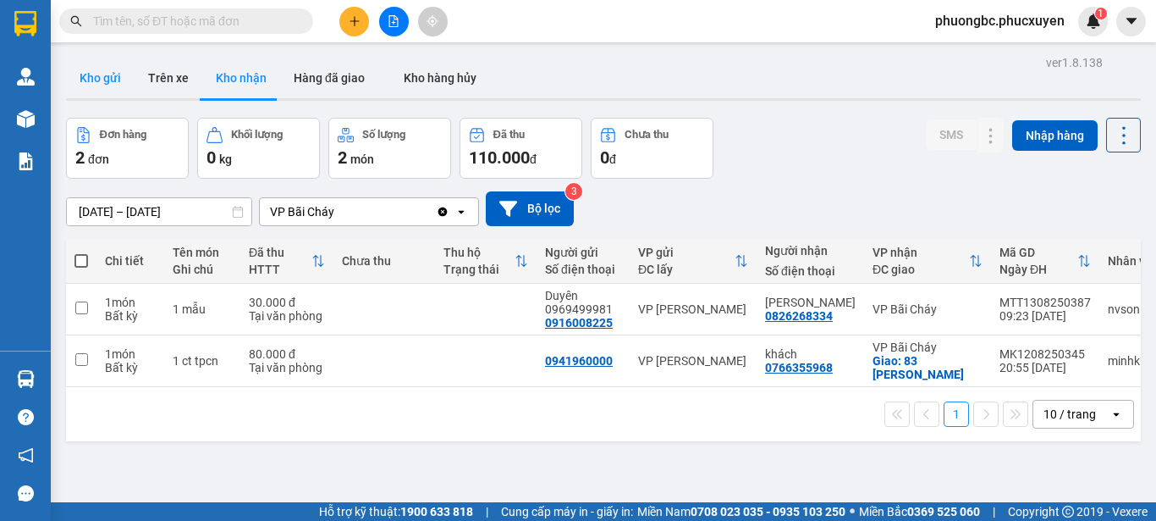
click at [96, 73] on button "Kho gửi" at bounding box center [100, 78] width 69 height 41
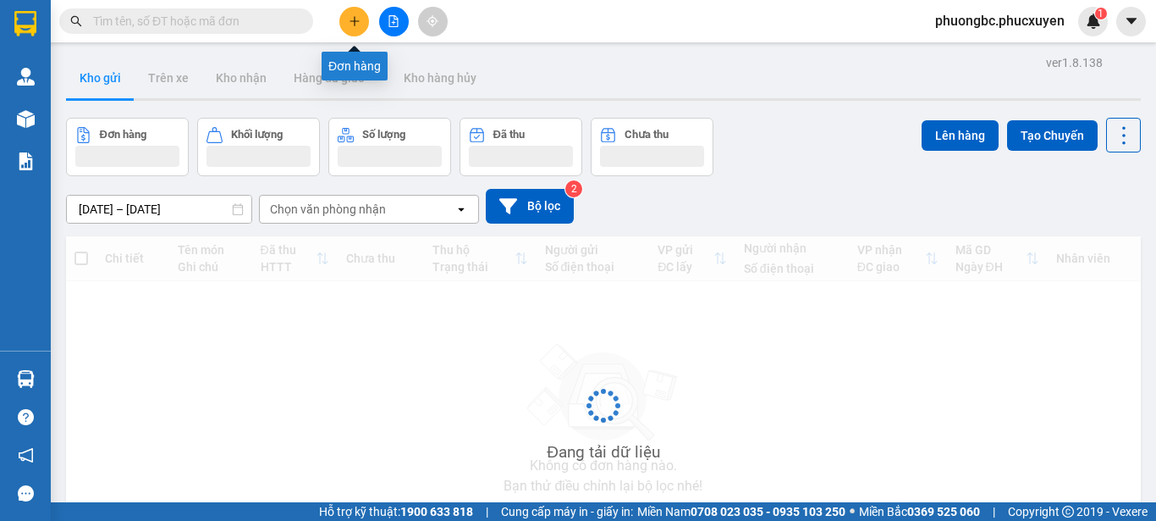
click at [356, 24] on icon "plus" at bounding box center [355, 21] width 12 height 12
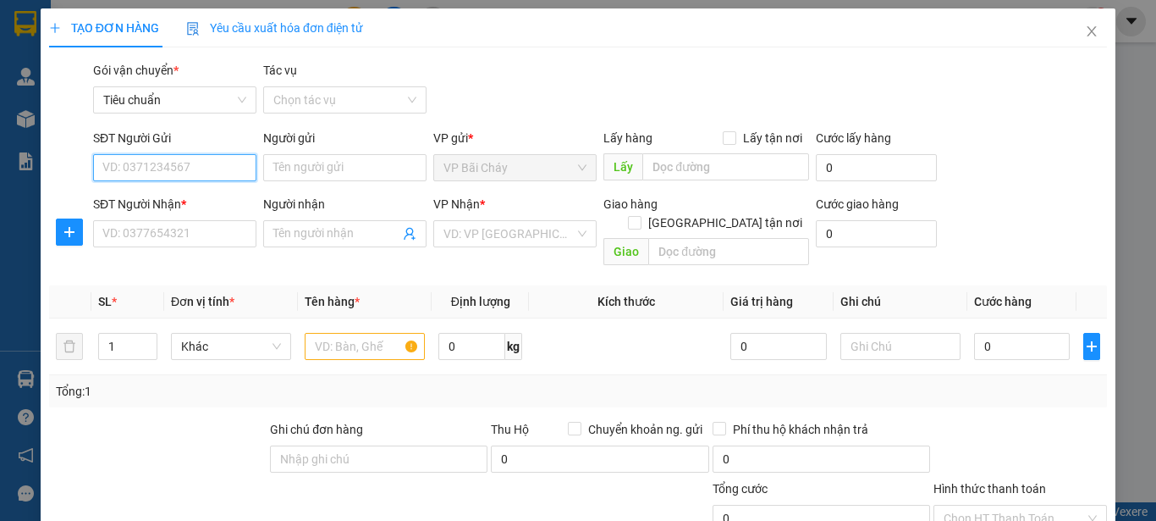
click at [196, 168] on input "SĐT Người Gửi" at bounding box center [174, 167] width 163 height 27
click at [124, 200] on div "0826268334 - Anh Sáng" at bounding box center [185, 201] width 167 height 19
type input "0826268334"
type input "[PERSON_NAME]"
type input "0826268334"
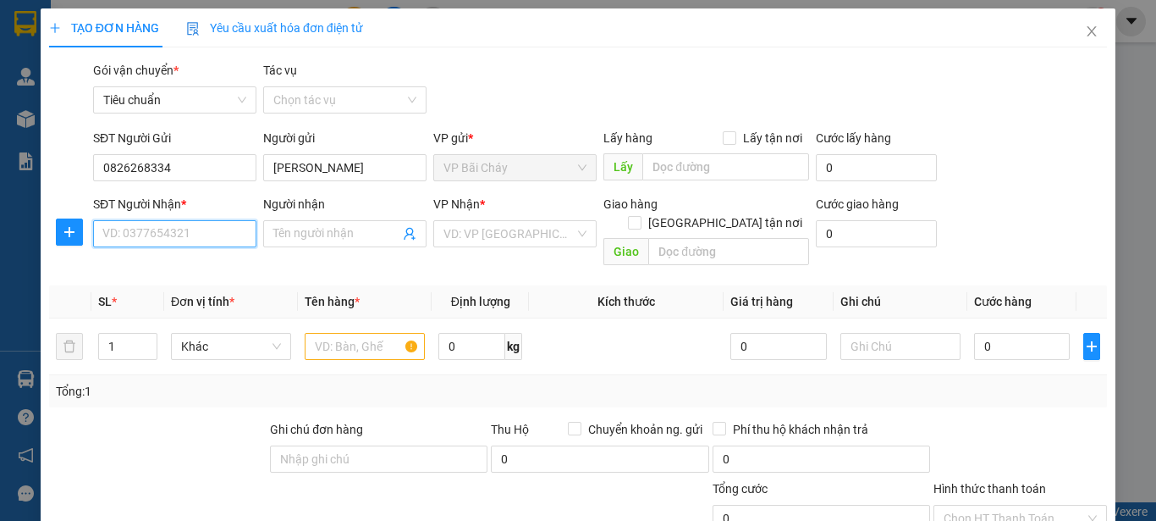
click at [171, 231] on input "SĐT Người Nhận *" at bounding box center [174, 233] width 163 height 27
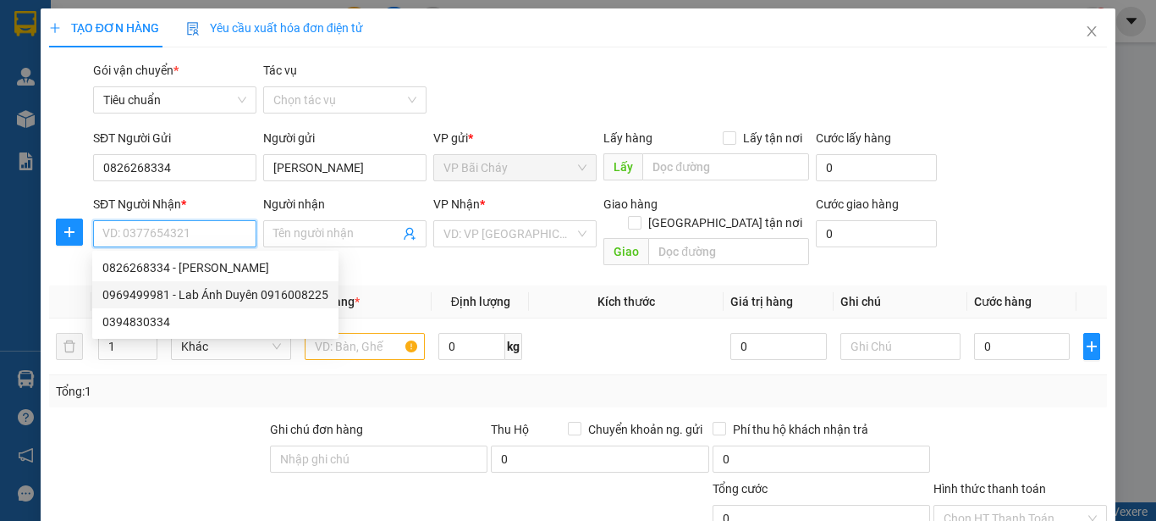
drag, startPoint x: 200, startPoint y: 298, endPoint x: 218, endPoint y: 298, distance: 18.6
click at [200, 298] on div "0969499981 - Lab Ánh Duyên 0916008225" at bounding box center [215, 294] width 226 height 19
type input "0969499981"
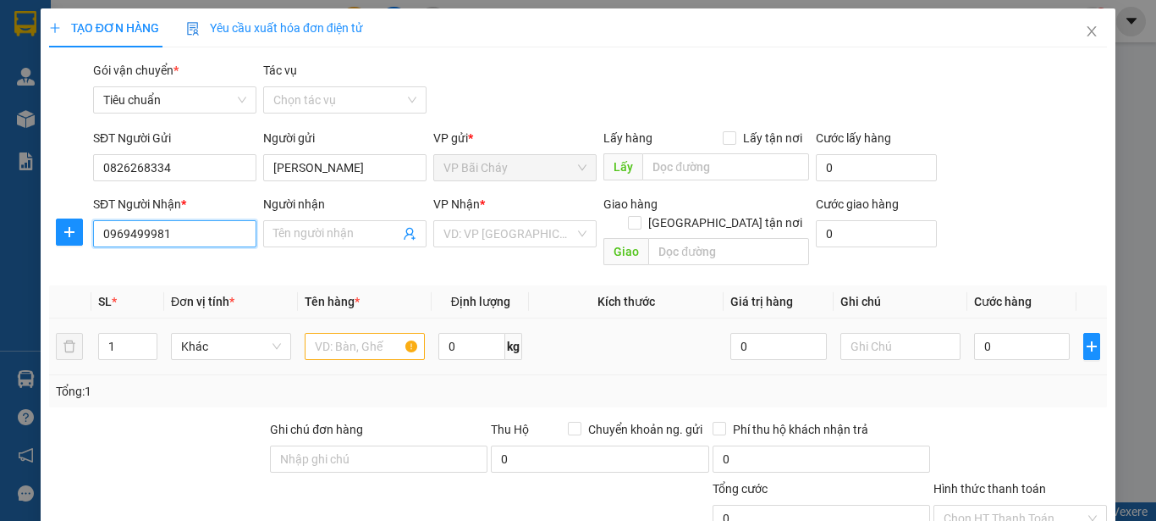
type input "Lab Ánh Duyên 0916008225"
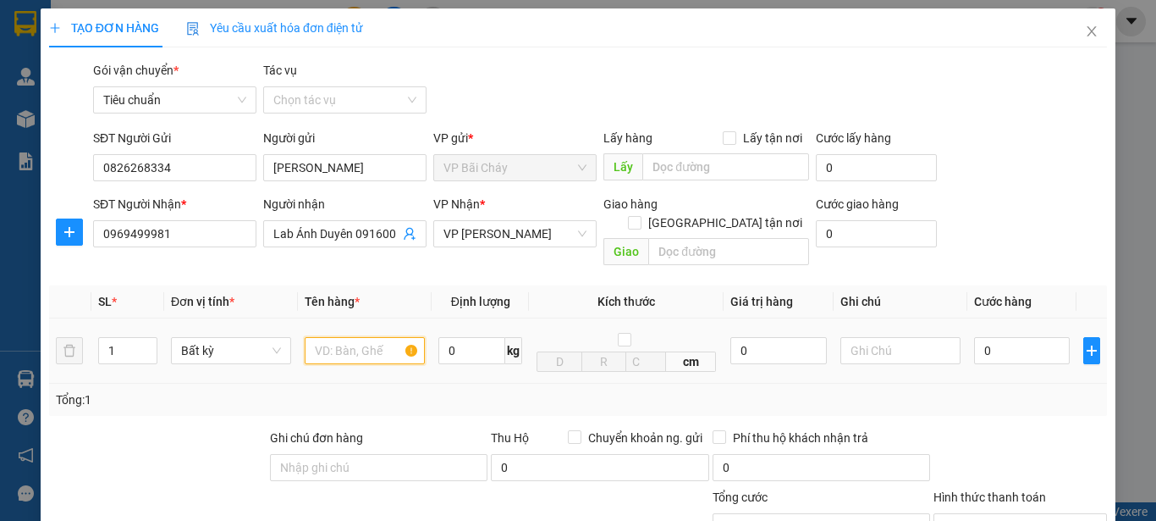
click at [352, 337] on input "text" at bounding box center [365, 350] width 120 height 27
type input "m"
type input "1 mẫu"
click at [990, 337] on input "0" at bounding box center [1022, 350] width 96 height 27
type input "3"
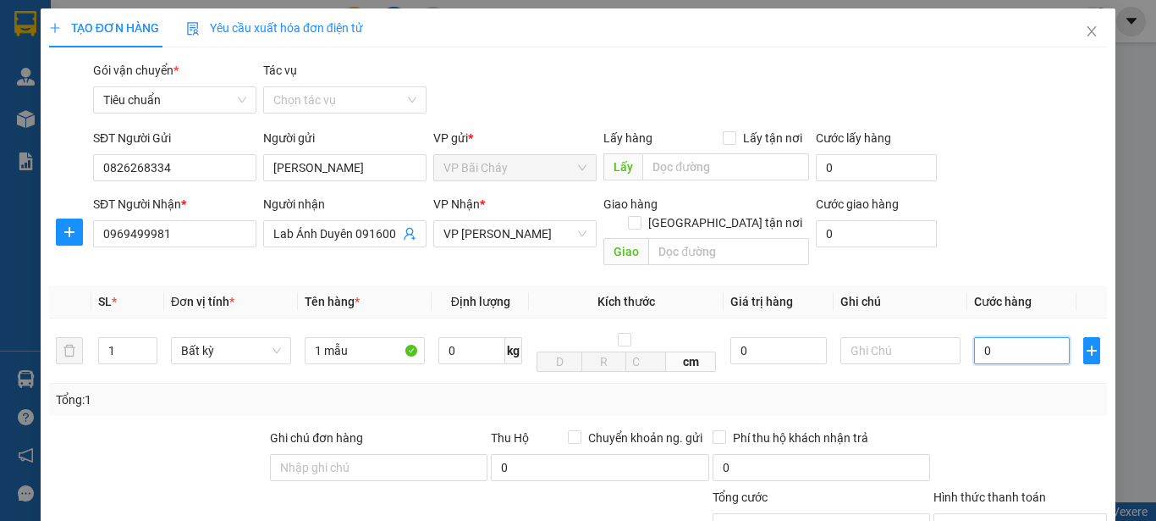
type input "3"
type input "30"
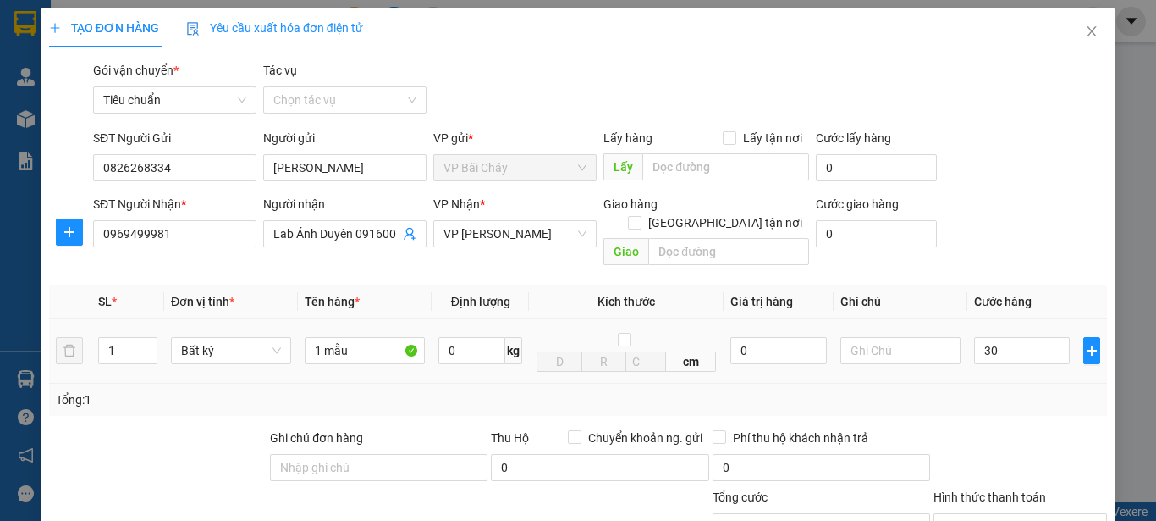
type input "30.000"
click at [977, 390] on div "Tổng: 1" at bounding box center [578, 399] width 1045 height 19
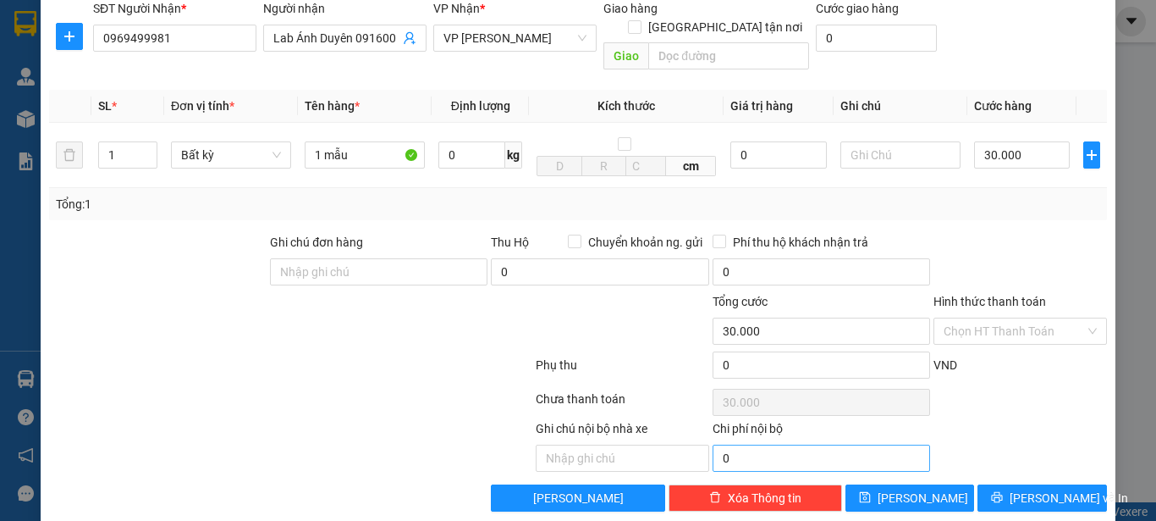
scroll to position [201, 0]
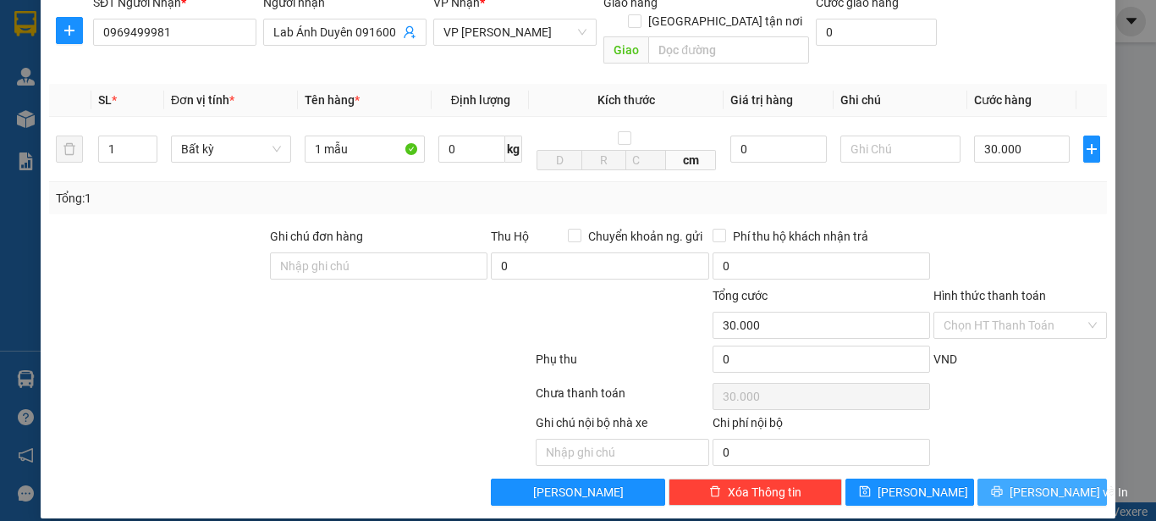
click at [1024, 483] on span "[PERSON_NAME] và In" at bounding box center [1069, 492] width 119 height 19
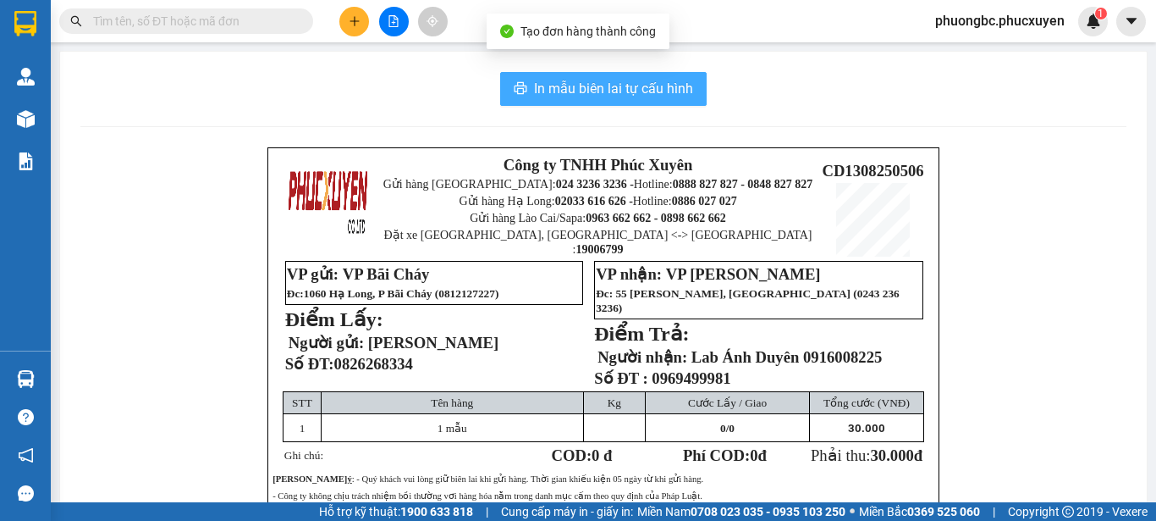
click at [592, 84] on span "In mẫu biên lai tự cấu hình" at bounding box center [613, 88] width 159 height 21
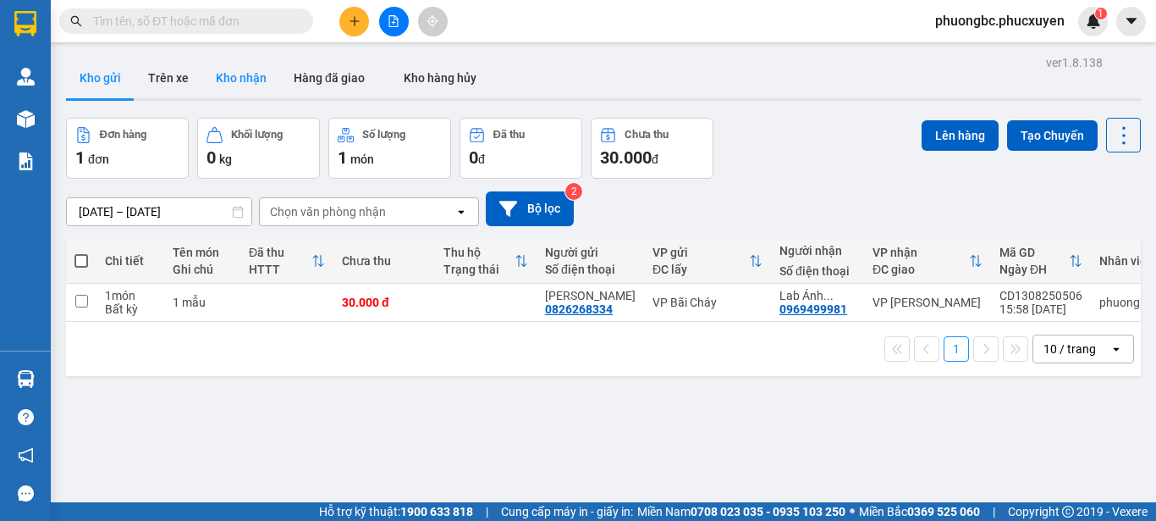
click at [237, 74] on button "Kho nhận" at bounding box center [241, 78] width 78 height 41
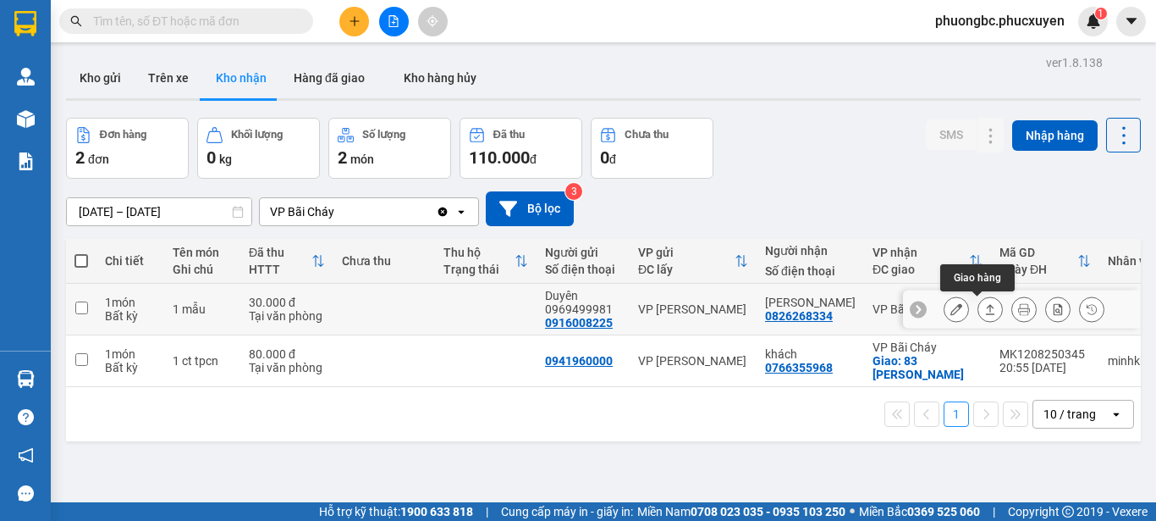
click at [984, 312] on icon at bounding box center [990, 309] width 12 height 12
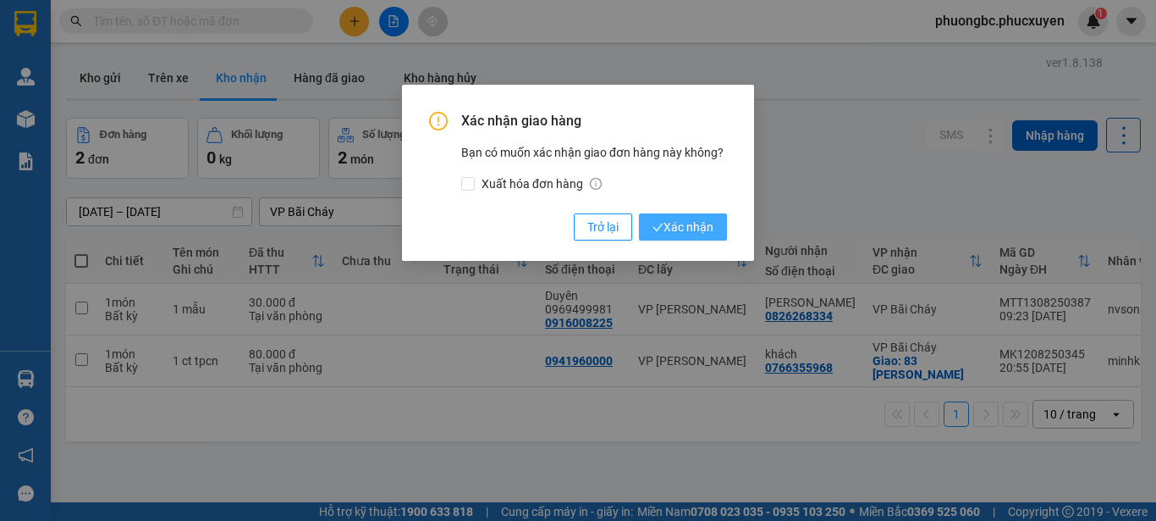
click at [685, 220] on span "Xác nhận" at bounding box center [683, 227] width 61 height 19
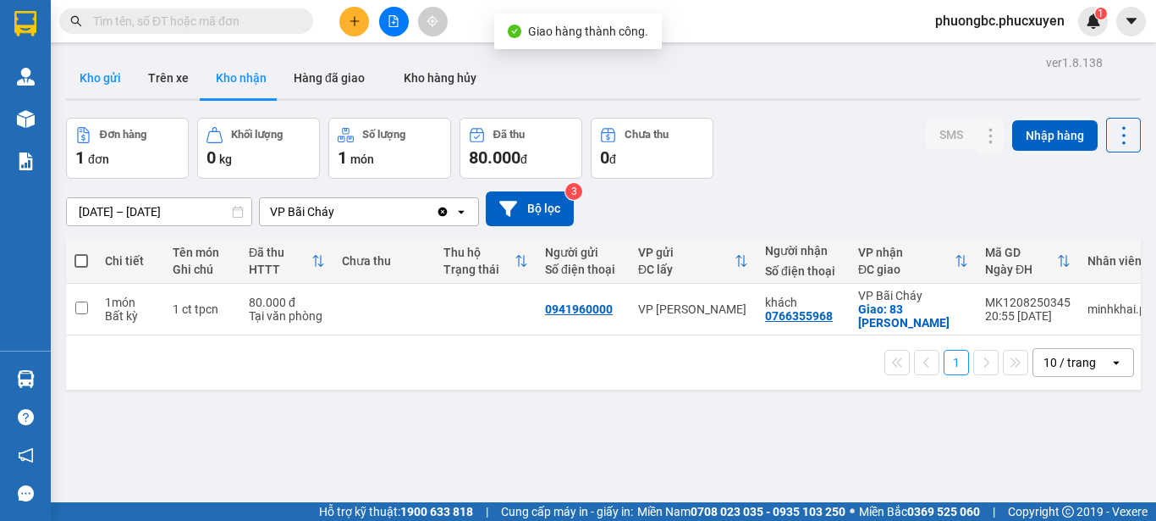
click at [109, 74] on button "Kho gửi" at bounding box center [100, 78] width 69 height 41
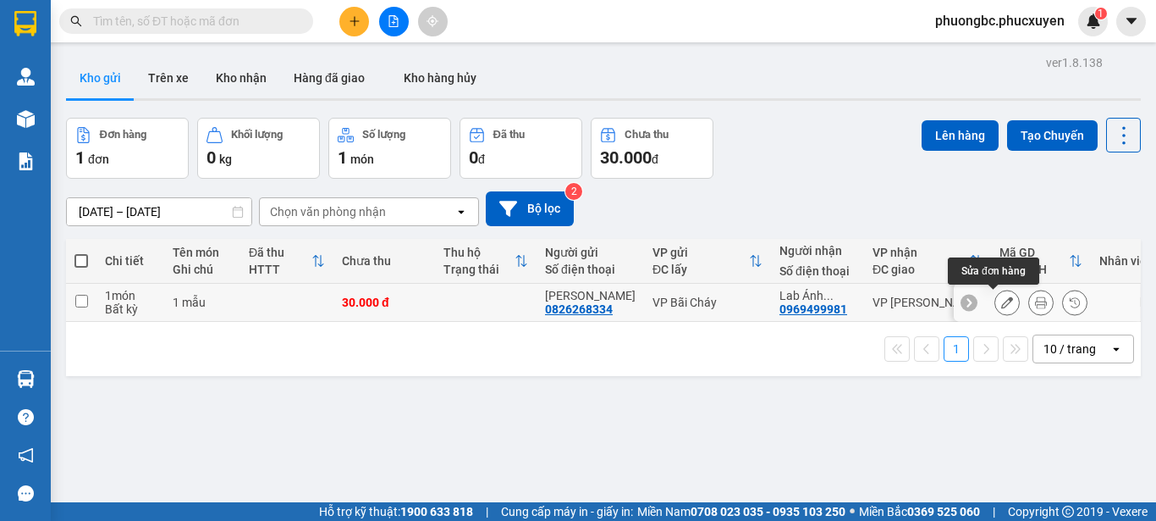
click at [1001, 301] on icon at bounding box center [1007, 302] width 12 height 12
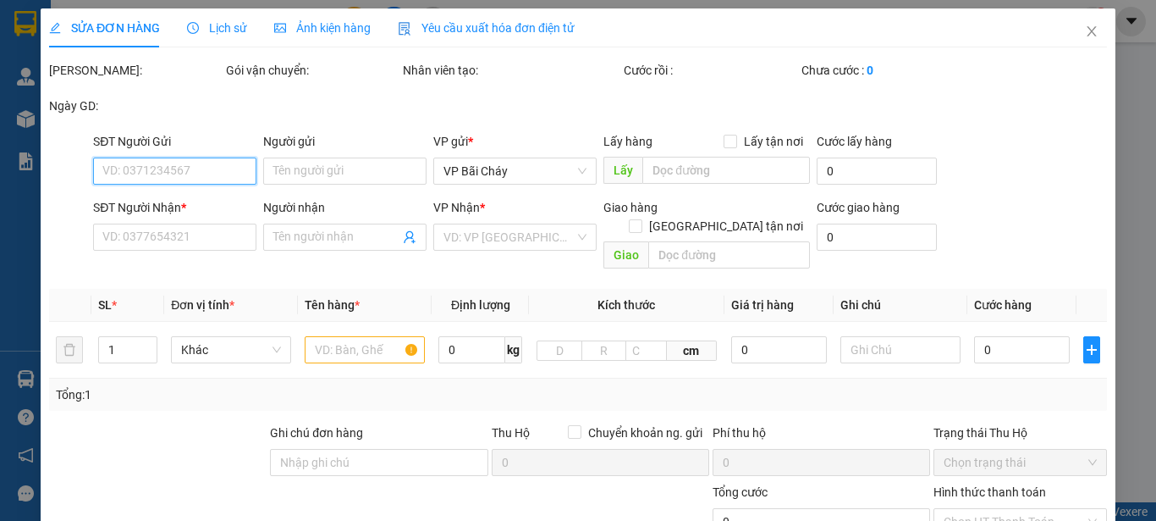
type input "0826268334"
type input "[PERSON_NAME]"
type input "0969499981"
type input "Lab Ánh Duyên 0916008225"
type input "30.000"
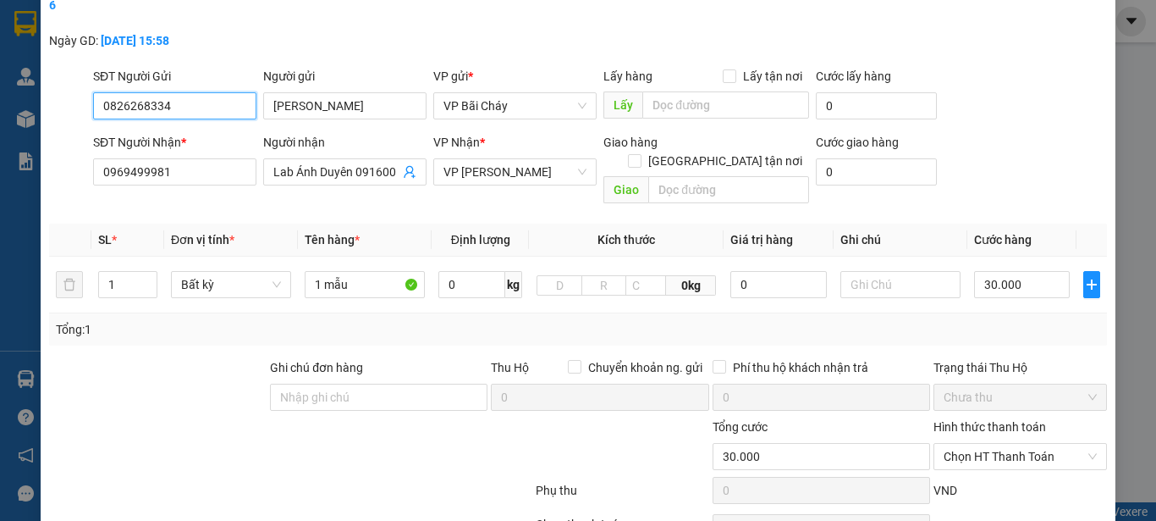
scroll to position [169, 0]
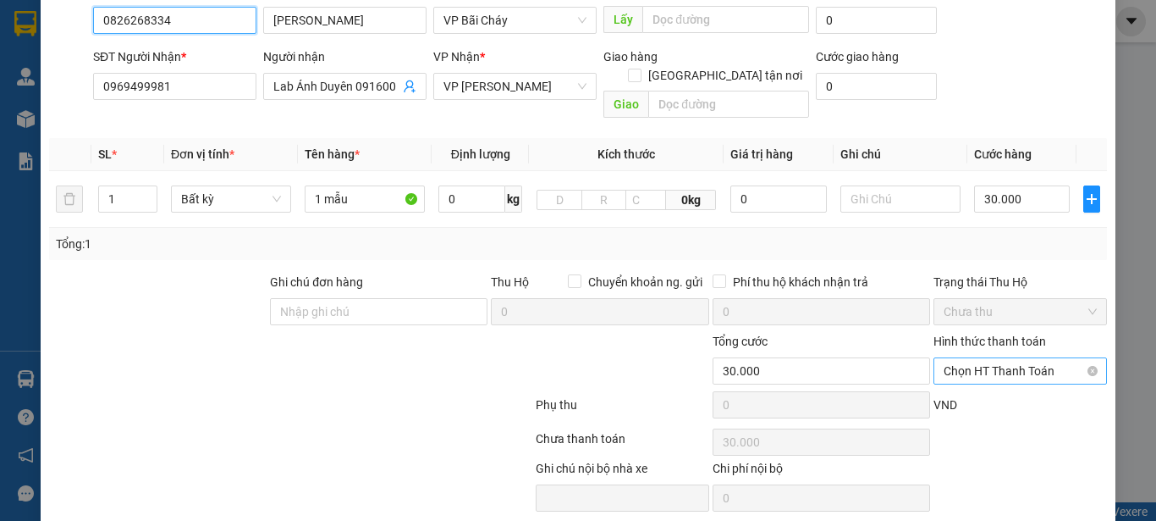
click at [1017, 358] on span "Chọn HT Thanh Toán" at bounding box center [1020, 370] width 153 height 25
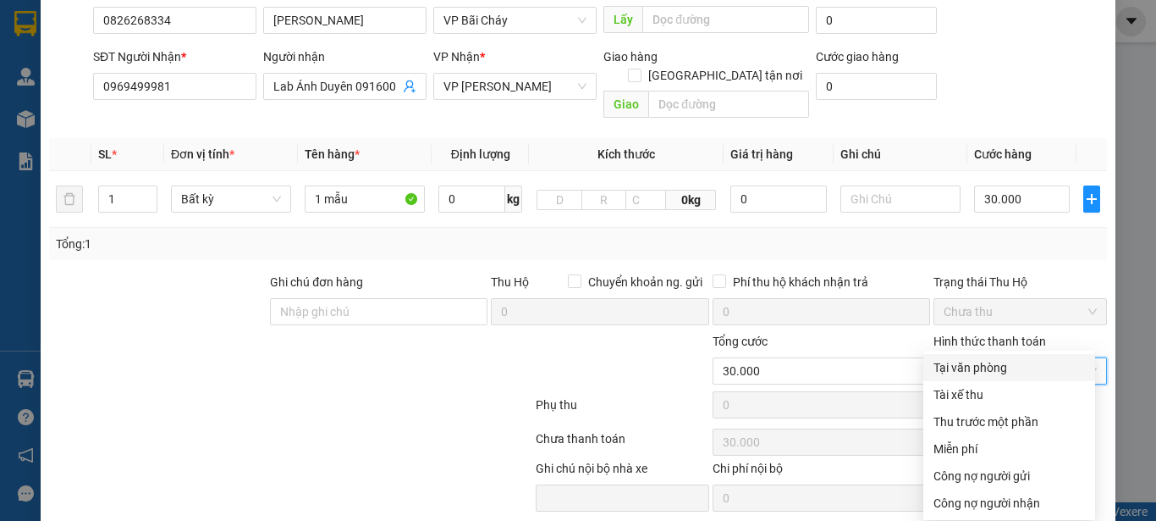
click at [976, 370] on div "Tại văn phòng" at bounding box center [1010, 367] width 152 height 19
type input "0"
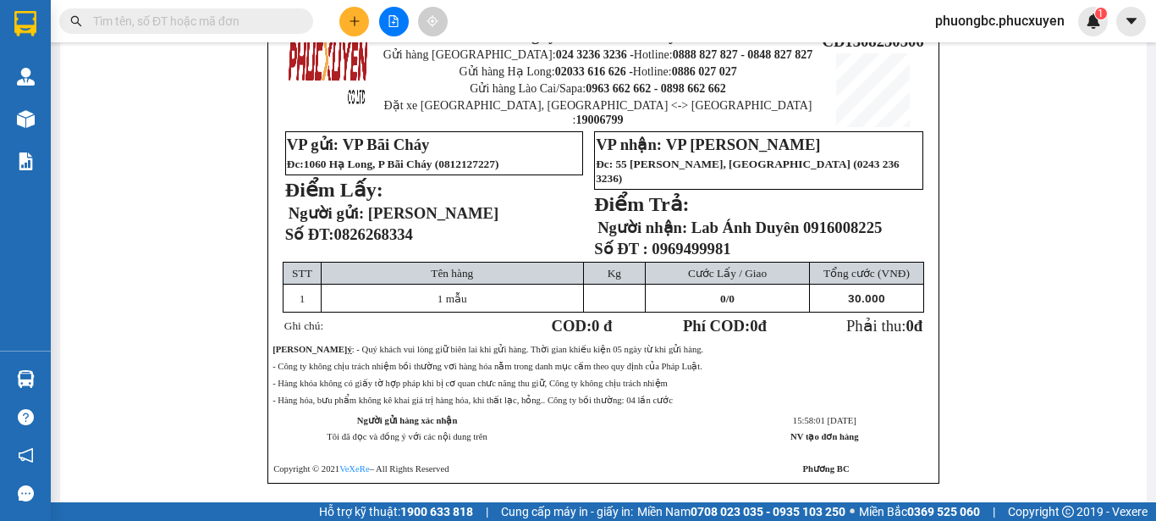
scroll to position [12, 0]
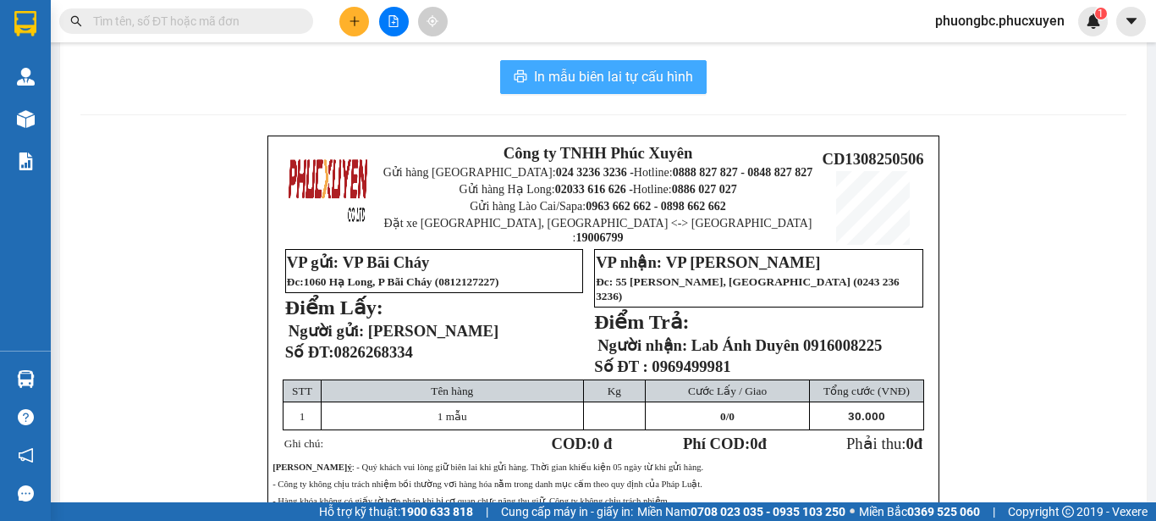
click at [598, 75] on span "In mẫu biên lai tự cấu hình" at bounding box center [613, 76] width 159 height 21
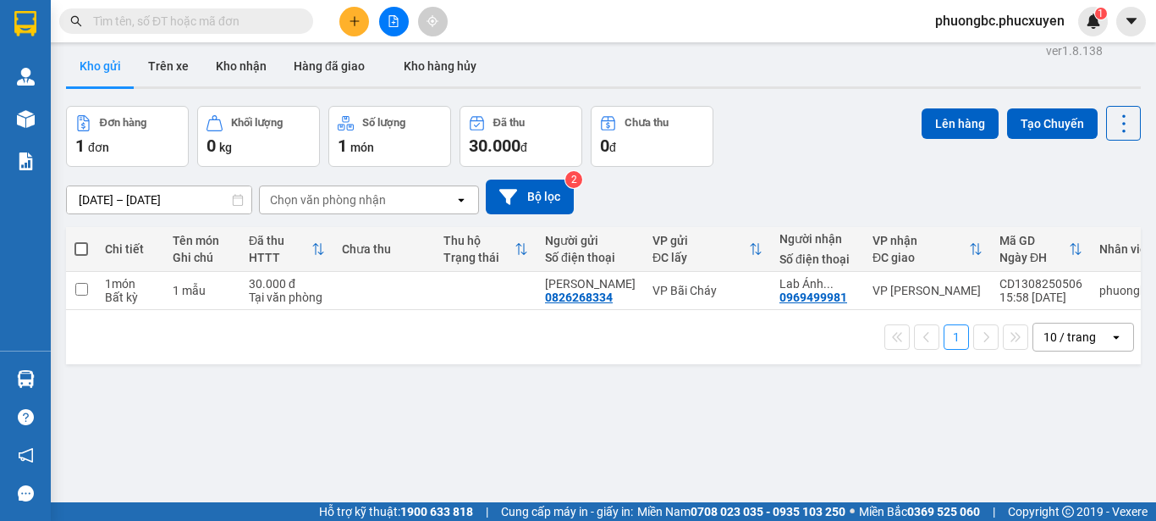
click at [107, 63] on button "Kho gửi" at bounding box center [100, 66] width 69 height 41
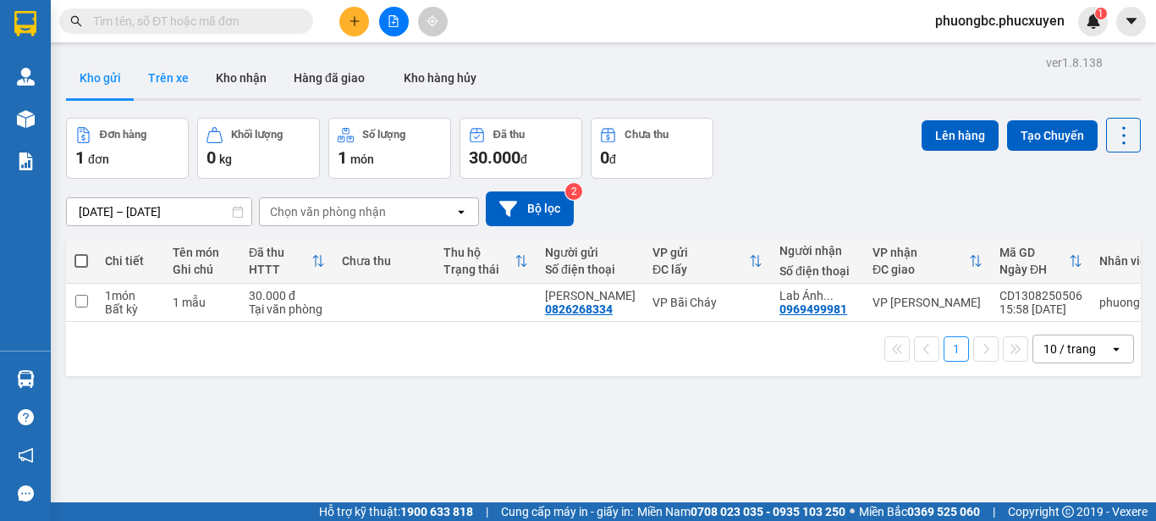
click at [168, 79] on button "Trên xe" at bounding box center [169, 78] width 68 height 41
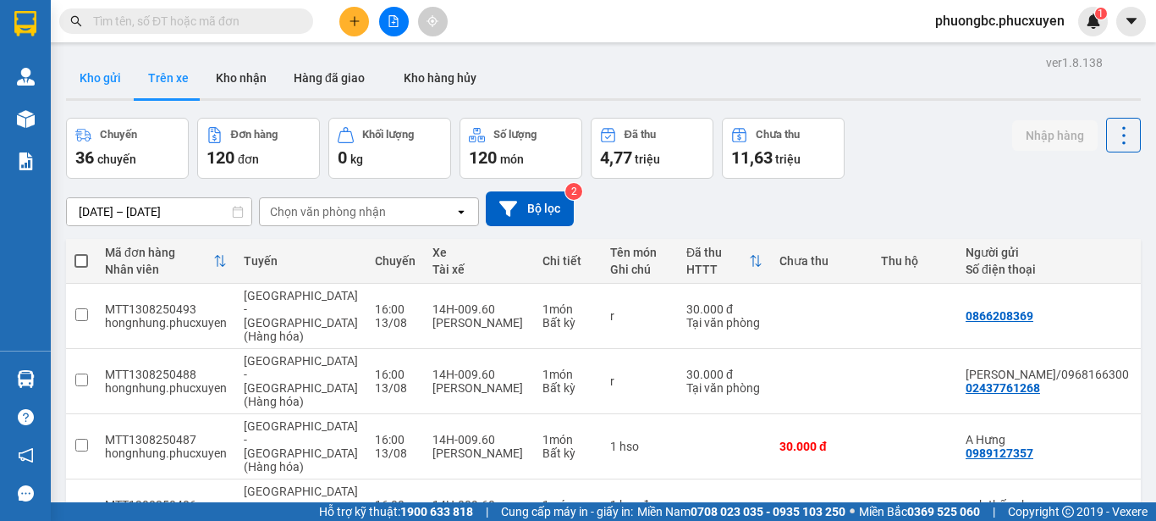
click at [90, 81] on button "Kho gửi" at bounding box center [100, 78] width 69 height 41
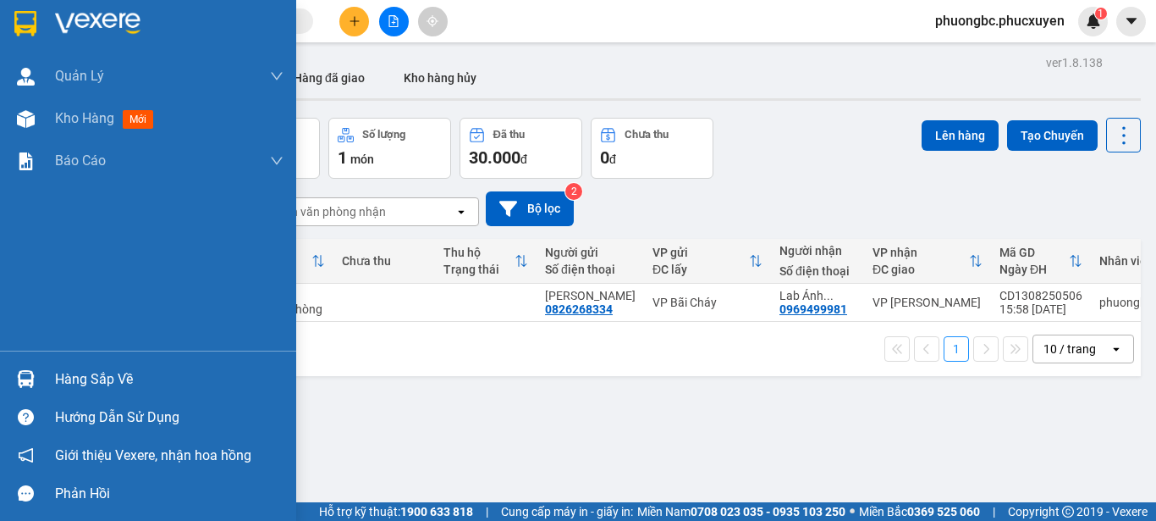
click at [82, 373] on div "Hàng sắp về" at bounding box center [169, 379] width 229 height 25
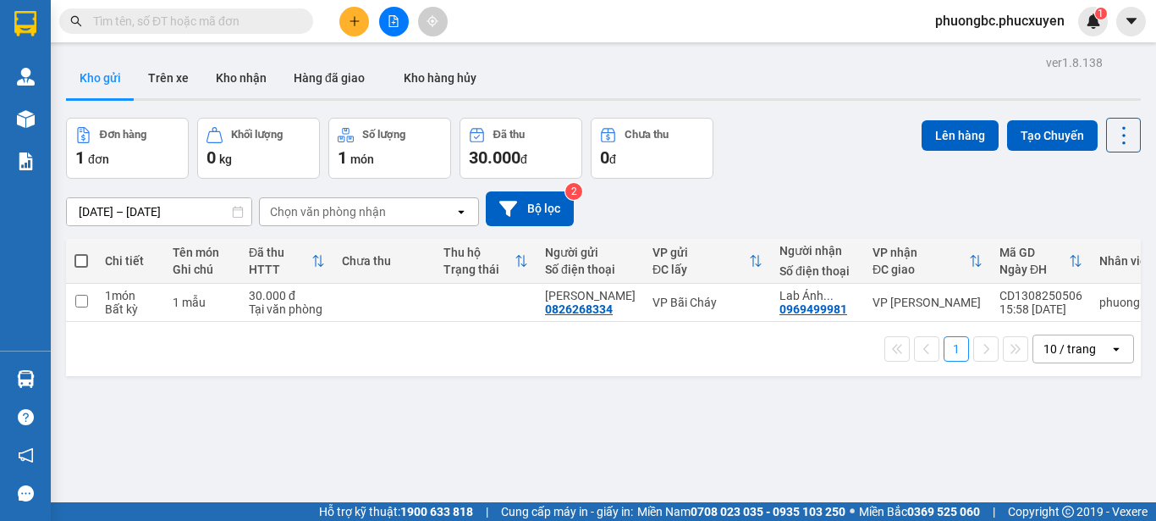
drag, startPoint x: 891, startPoint y: 424, endPoint x: 697, endPoint y: 372, distance: 201.4
click at [890, 424] on section "Kết quả tìm kiếm ( 0 ) Bộ lọc No Data phuongbc.phucxuyen 1 Quản Lý Quản lý giao…" at bounding box center [578, 260] width 1156 height 521
click at [235, 76] on button "Kho nhận" at bounding box center [241, 78] width 78 height 41
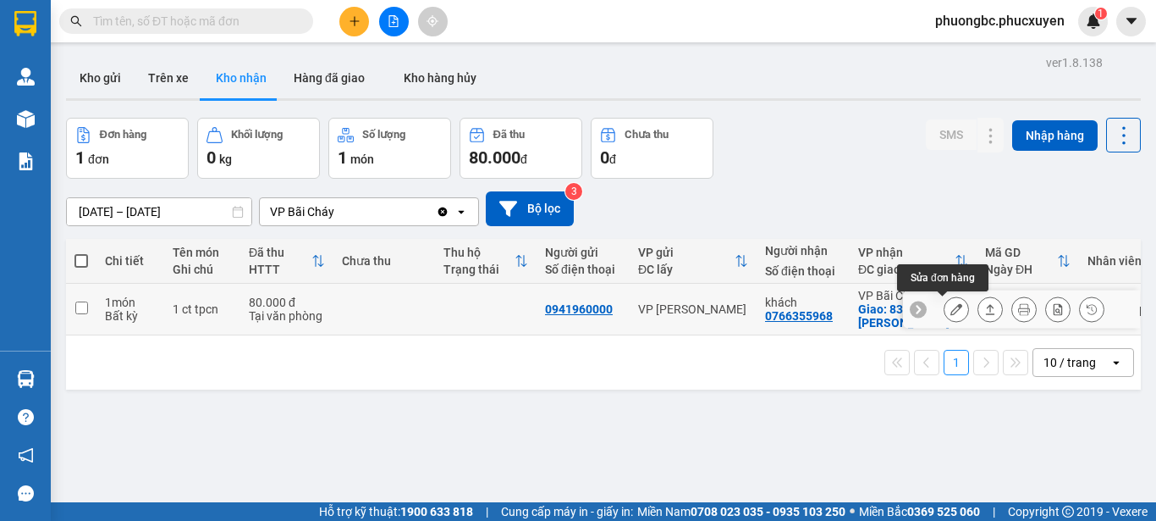
click at [951, 306] on icon at bounding box center [957, 309] width 12 height 12
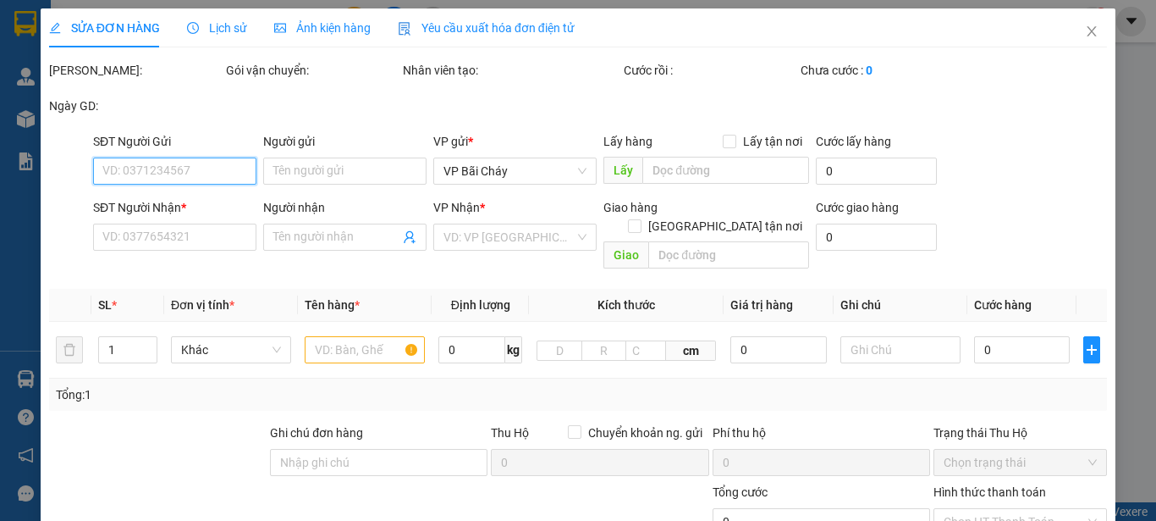
type input "0941960000"
type input "0766355968"
type input "khách"
checkbox input "true"
type input "83 [PERSON_NAME]"
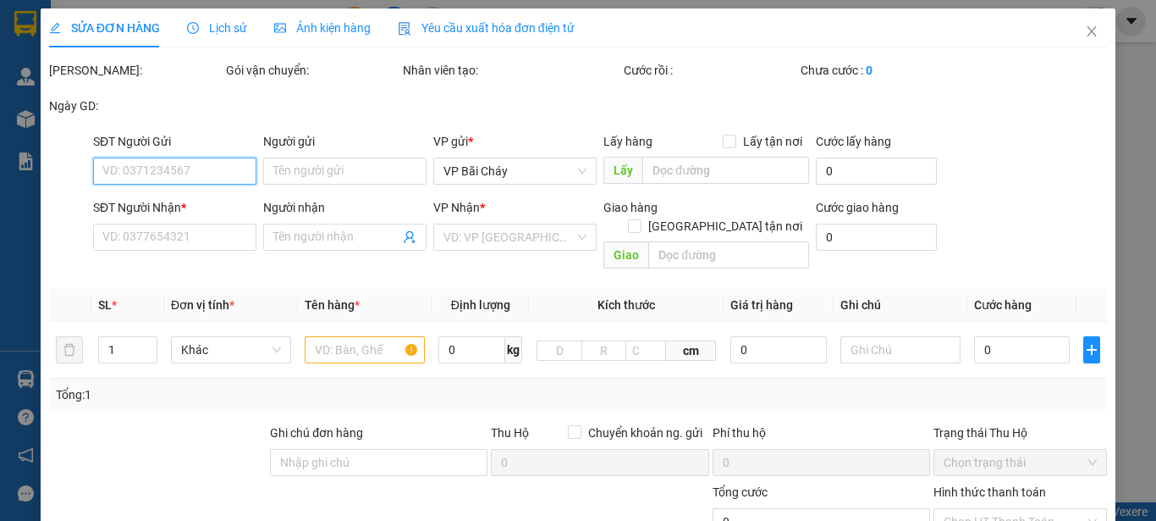
type input "80.000"
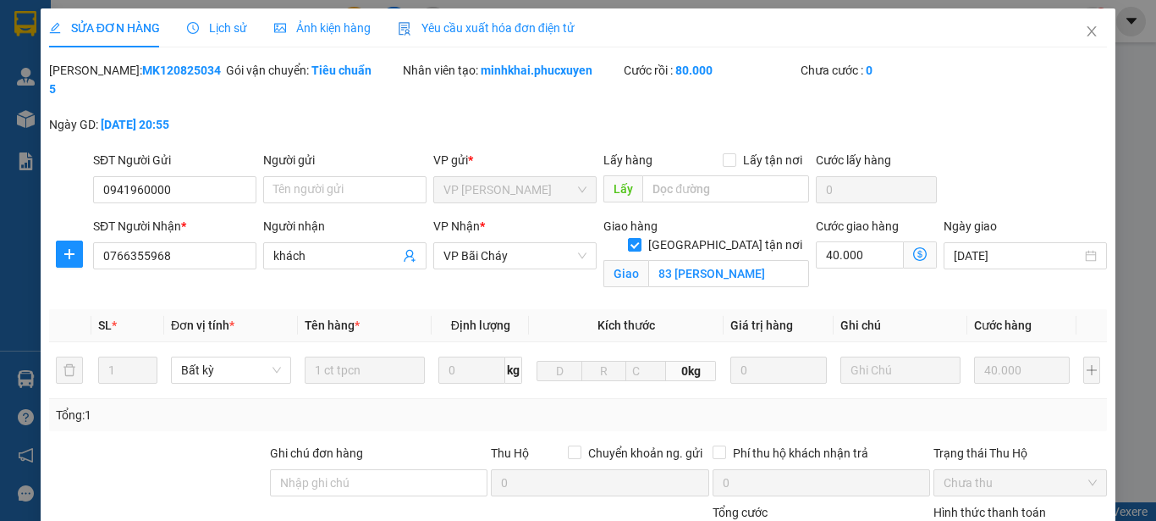
drag, startPoint x: 179, startPoint y: 69, endPoint x: 95, endPoint y: 75, distance: 84.9
click at [95, 75] on div "Mã ĐH: MK1208250345" at bounding box center [136, 79] width 174 height 37
copy b "MK1208250345"
click at [1088, 31] on icon "close" at bounding box center [1092, 31] width 9 height 10
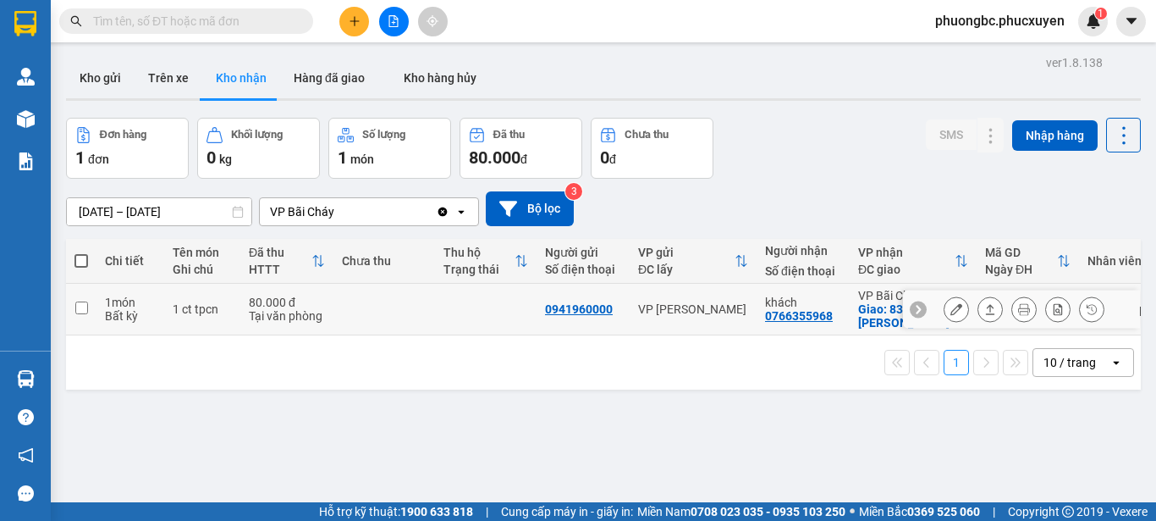
click at [74, 307] on td at bounding box center [81, 310] width 30 height 52
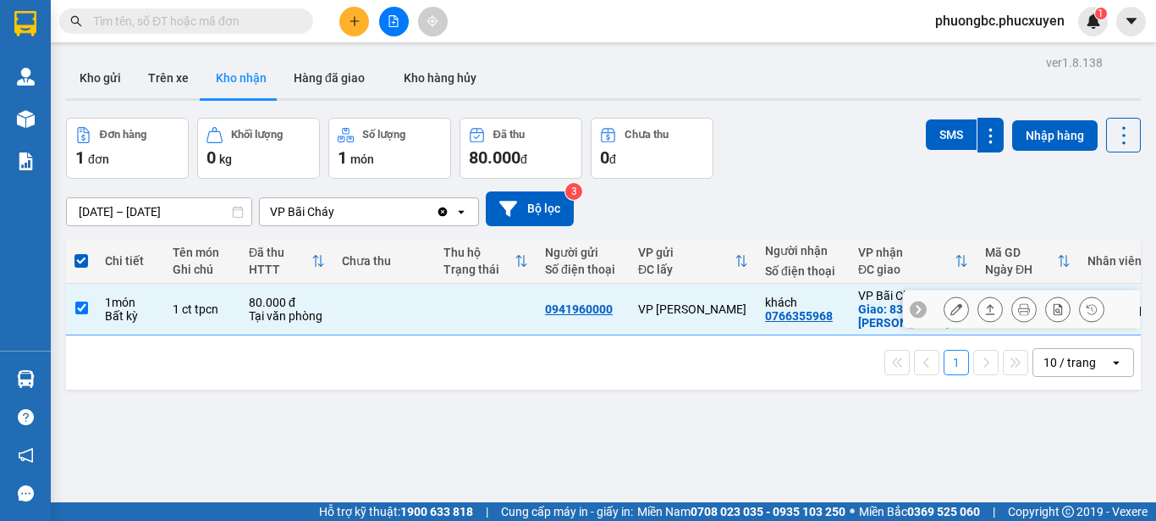
click at [81, 309] on input "checkbox" at bounding box center [81, 307] width 13 height 13
checkbox input "false"
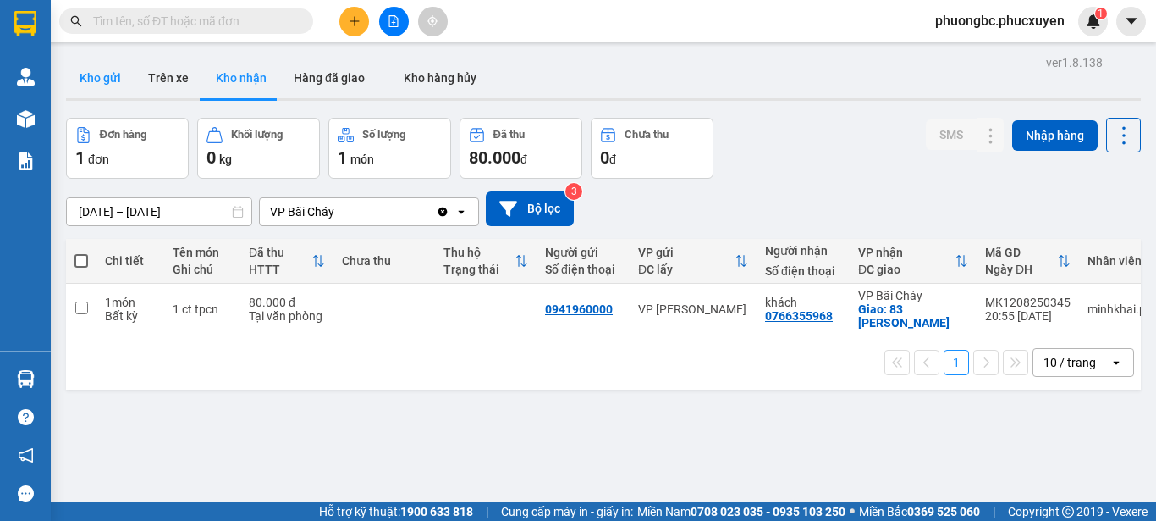
click at [104, 76] on button "Kho gửi" at bounding box center [100, 78] width 69 height 41
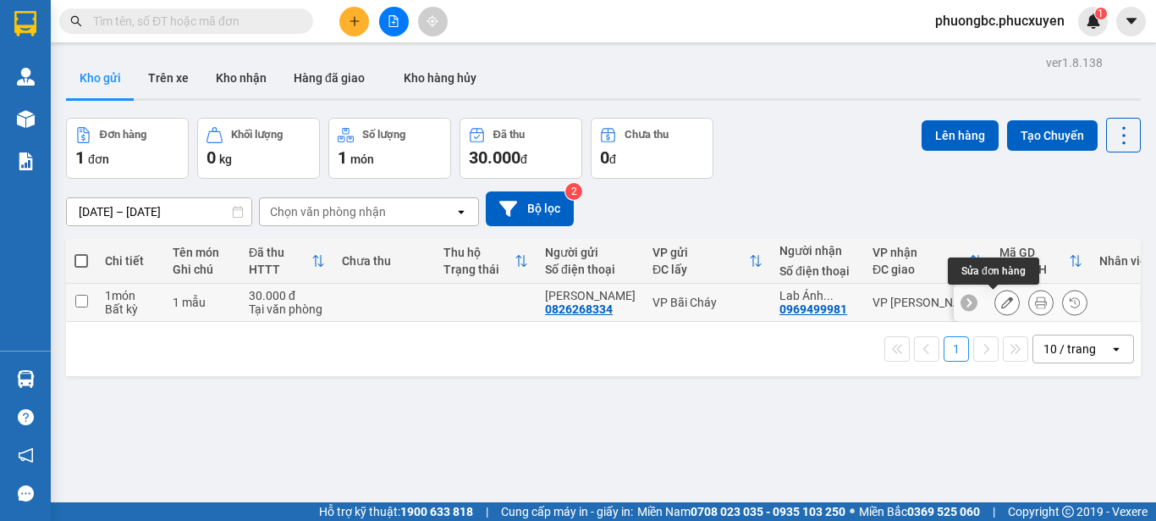
click at [1001, 298] on icon at bounding box center [1007, 302] width 12 height 12
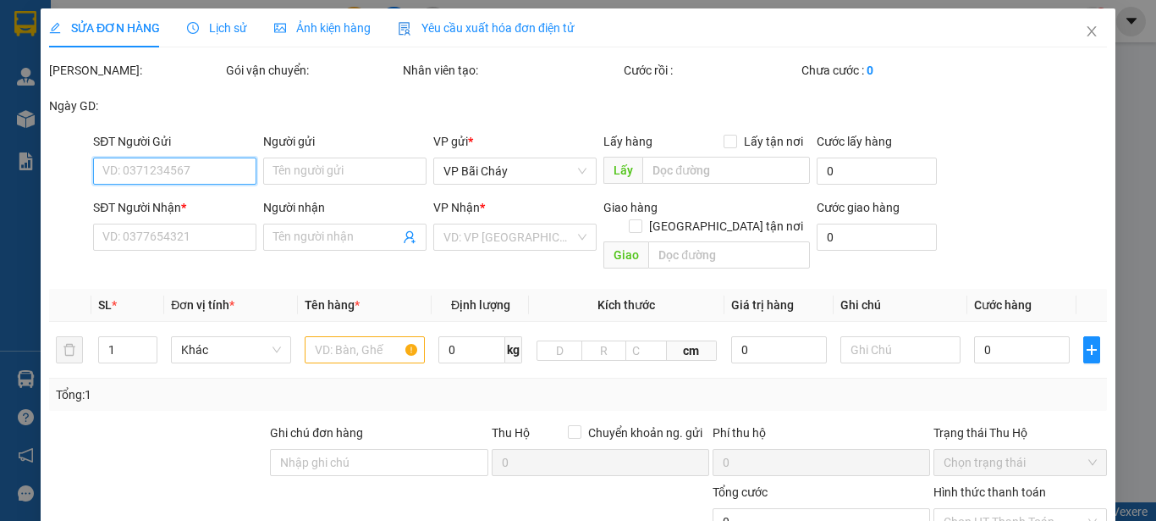
type input "0826268334"
type input "[PERSON_NAME]"
type input "0969499981"
type input "Lab Ánh Duyên 0916008225"
type input "30.000"
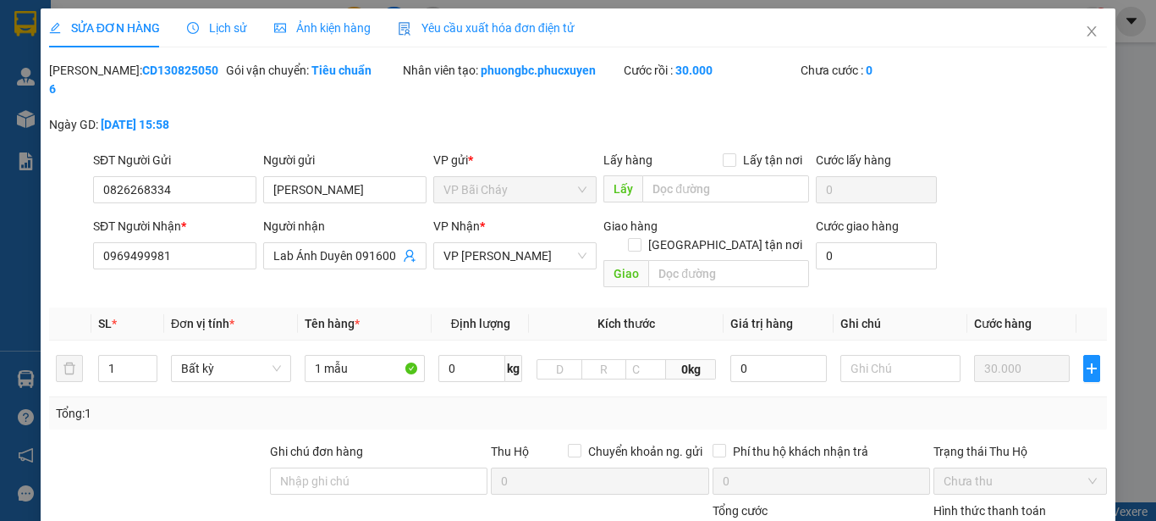
drag, startPoint x: 183, startPoint y: 72, endPoint x: 90, endPoint y: 69, distance: 93.2
click at [90, 69] on div "Mã ĐH: CD1308250506" at bounding box center [136, 79] width 174 height 37
copy b "CD1308250506"
click at [482, 501] on div at bounding box center [445, 530] width 177 height 59
click at [1088, 35] on icon "close" at bounding box center [1092, 31] width 9 height 10
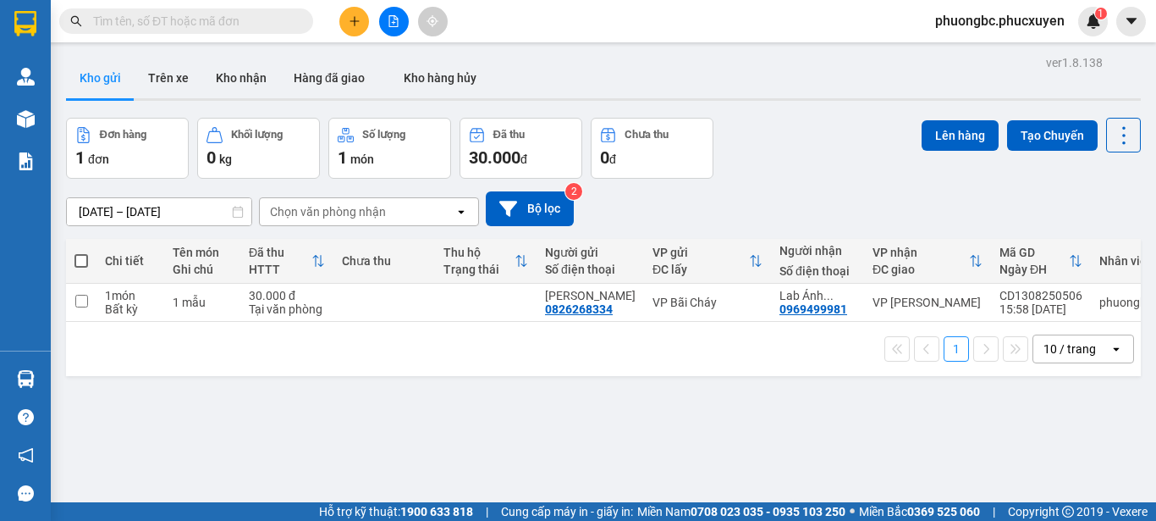
click at [157, 363] on div "1 10 / trang open" at bounding box center [604, 348] width 1062 height 29
click at [82, 302] on input "checkbox" at bounding box center [81, 301] width 13 height 13
checkbox input "true"
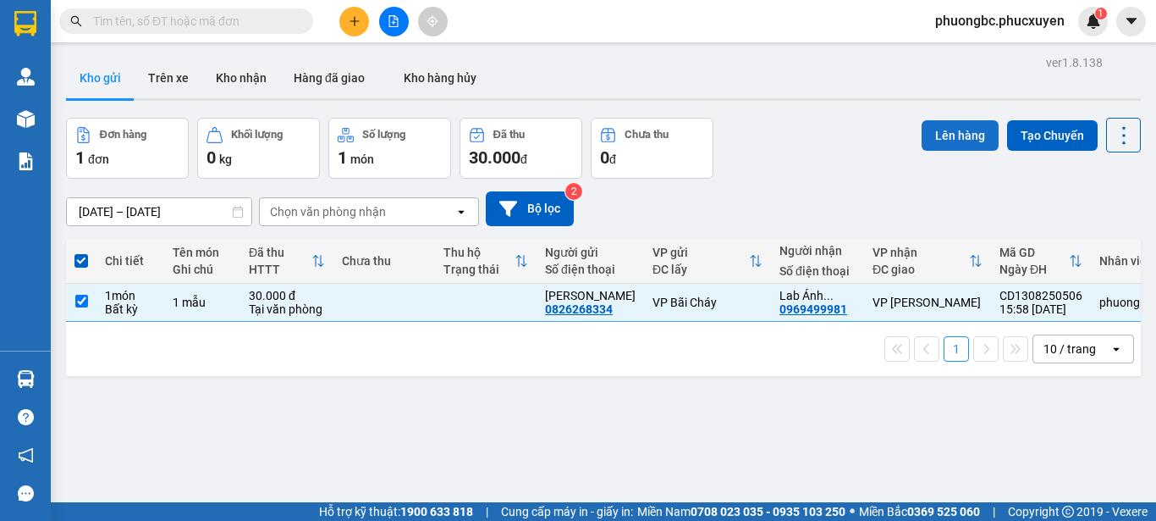
click at [950, 128] on button "Lên hàng" at bounding box center [960, 135] width 77 height 30
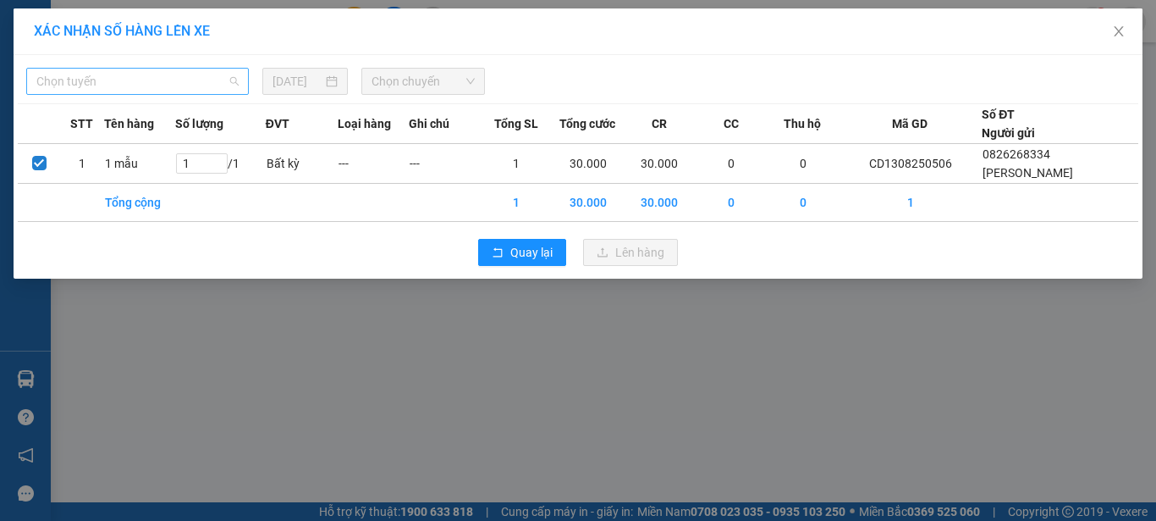
click at [184, 86] on span "Chọn tuyến" at bounding box center [137, 81] width 202 height 25
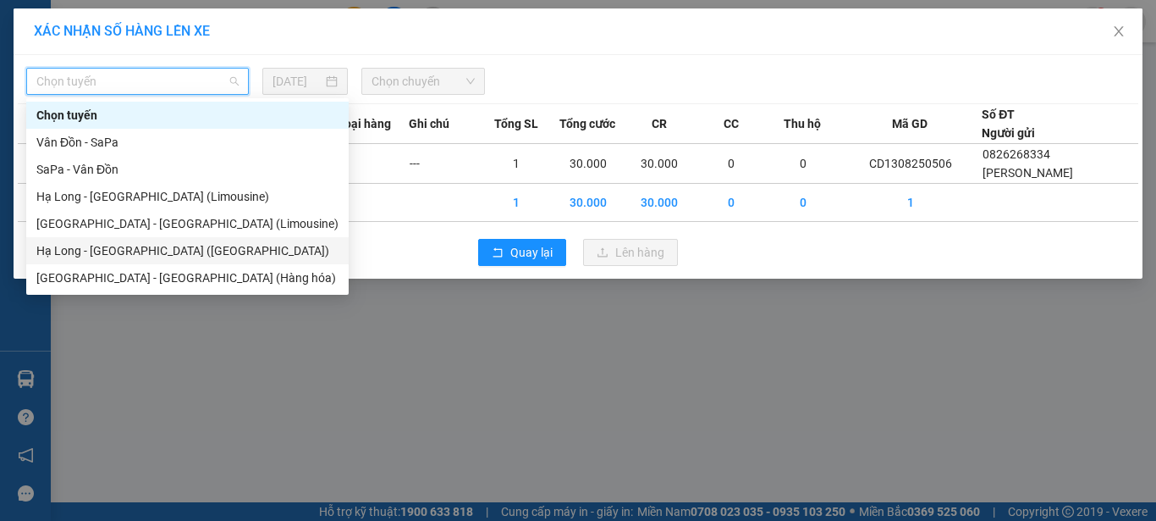
click at [146, 251] on div "Hạ Long - [GEOGRAPHIC_DATA] ([GEOGRAPHIC_DATA])" at bounding box center [187, 250] width 302 height 19
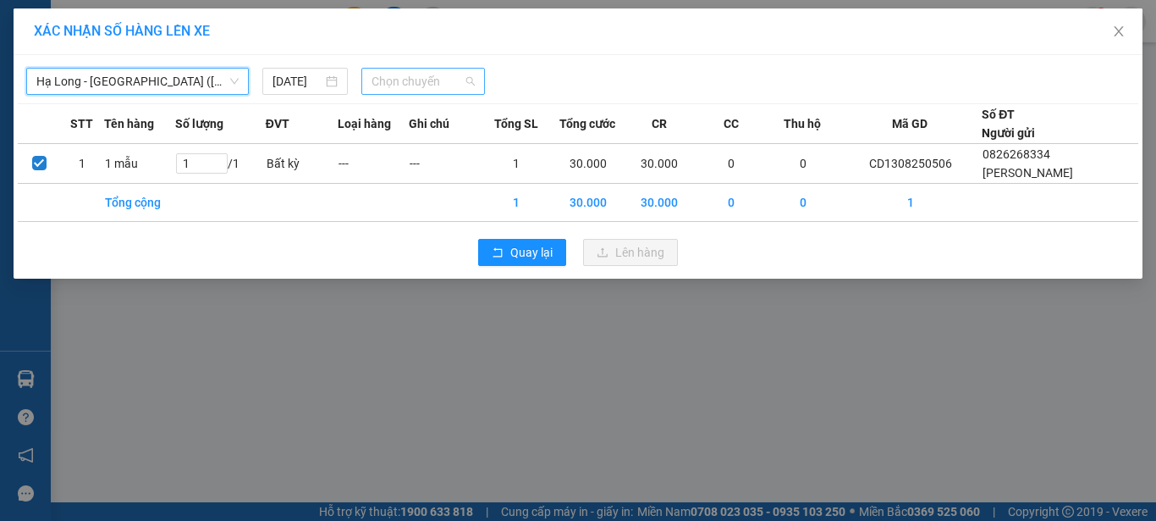
click at [427, 83] on span "Chọn chuyến" at bounding box center [424, 81] width 104 height 25
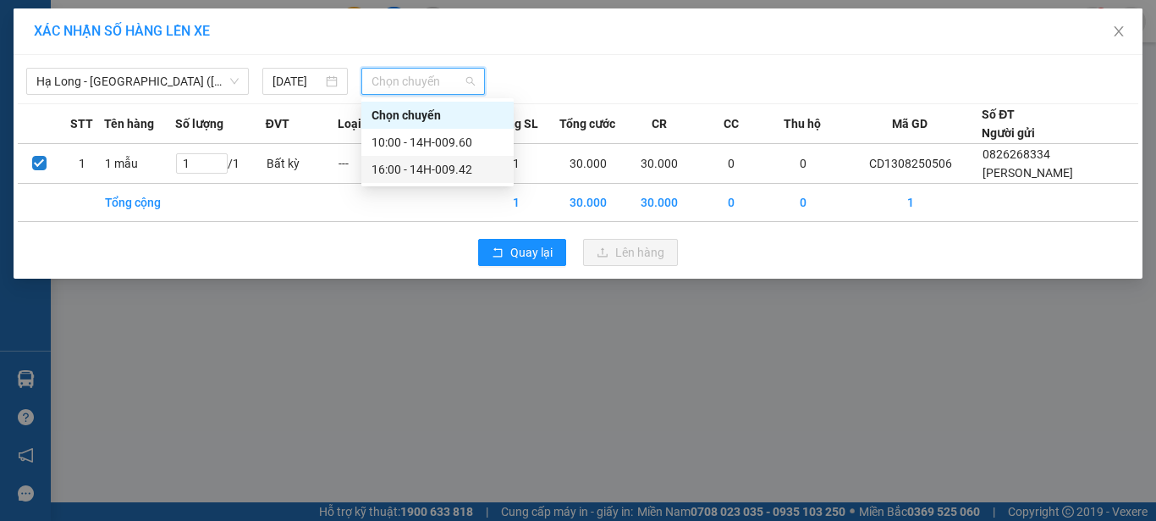
click at [411, 172] on div "16:00 - 14H-009.42" at bounding box center [438, 169] width 132 height 19
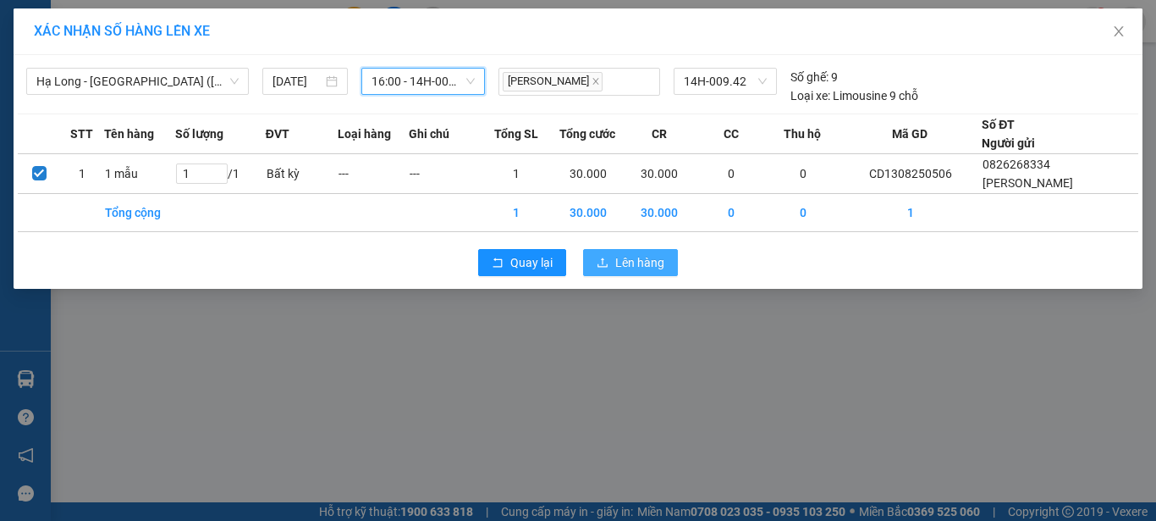
click at [633, 262] on span "Lên hàng" at bounding box center [639, 262] width 49 height 19
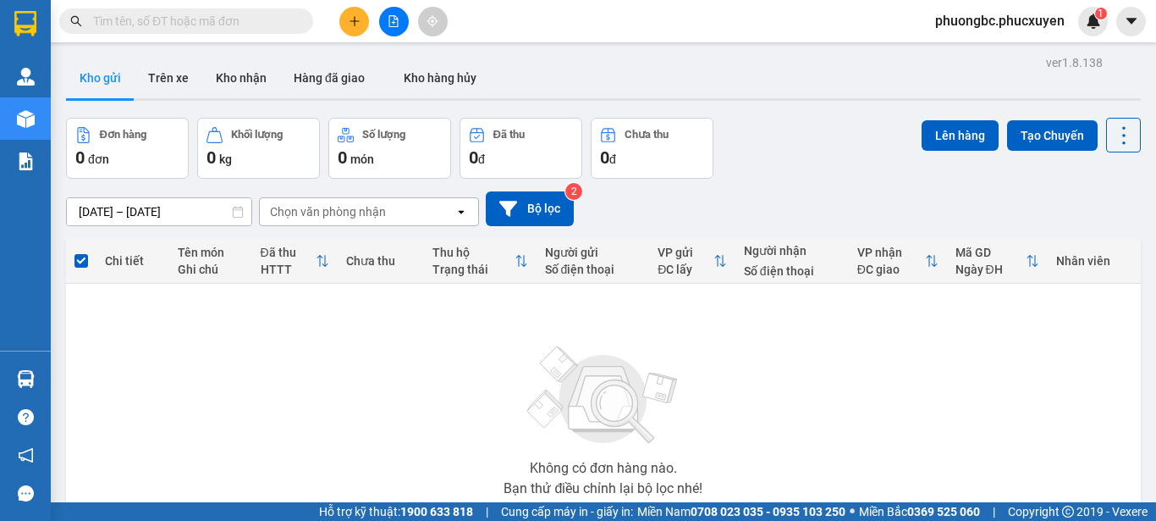
drag, startPoint x: 488, startPoint y: 387, endPoint x: 256, endPoint y: 477, distance: 249.8
click at [480, 389] on div "Không có đơn hàng nào. Bạn thử điều chỉnh lại bộ lọc nhé!" at bounding box center [603, 416] width 1058 height 254
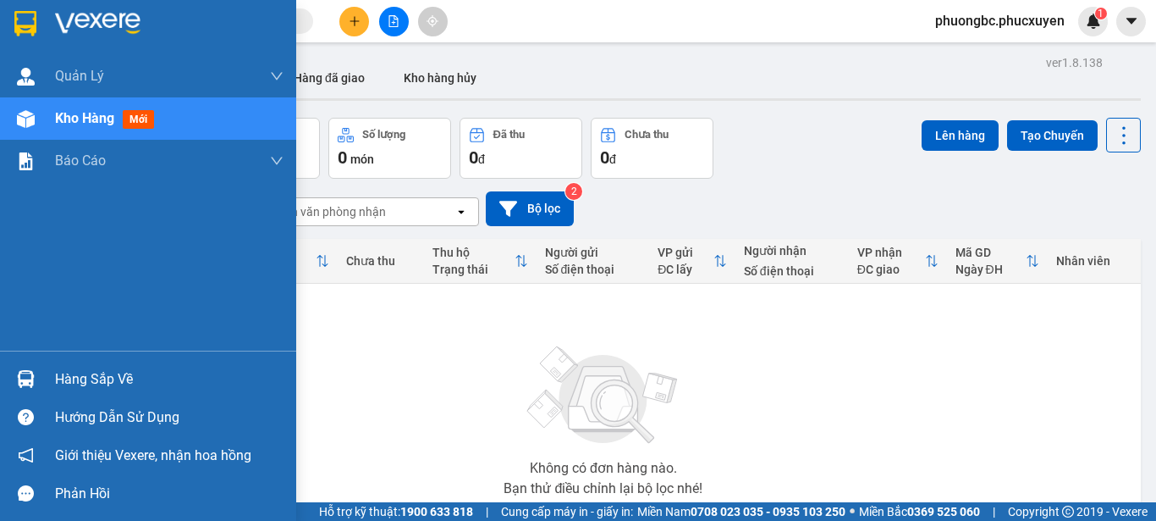
click at [81, 382] on div "Hàng sắp về" at bounding box center [169, 379] width 229 height 25
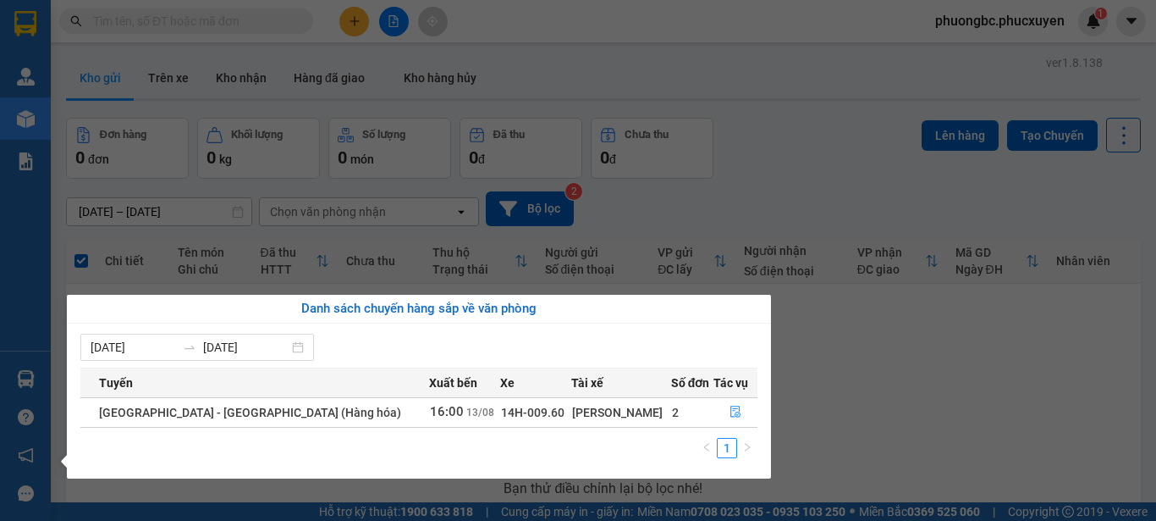
click at [851, 388] on section "Kết quả tìm kiếm ( 0 ) Bộ lọc No Data phuongbc.phucxuyen 1 Quản Lý Quản lý giao…" at bounding box center [578, 260] width 1156 height 521
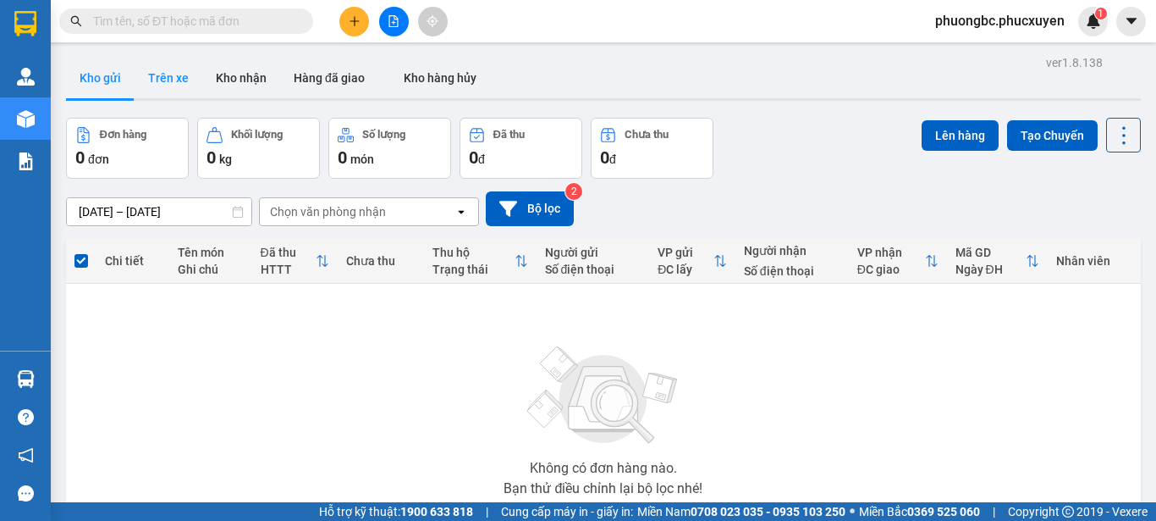
click at [179, 76] on button "Trên xe" at bounding box center [169, 78] width 68 height 41
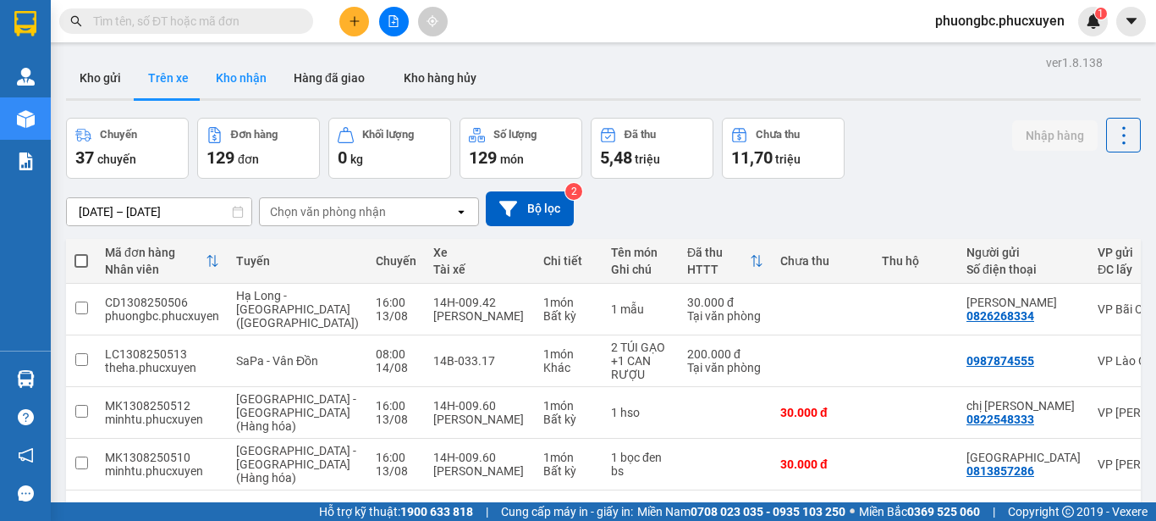
click at [228, 78] on button "Kho nhận" at bounding box center [241, 78] width 78 height 41
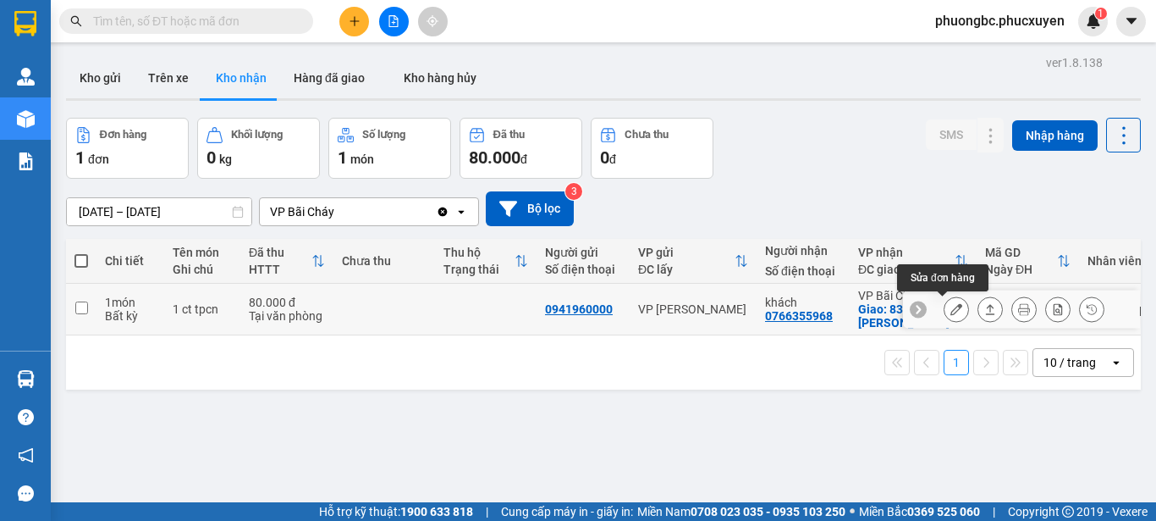
click at [951, 305] on icon at bounding box center [957, 309] width 12 height 12
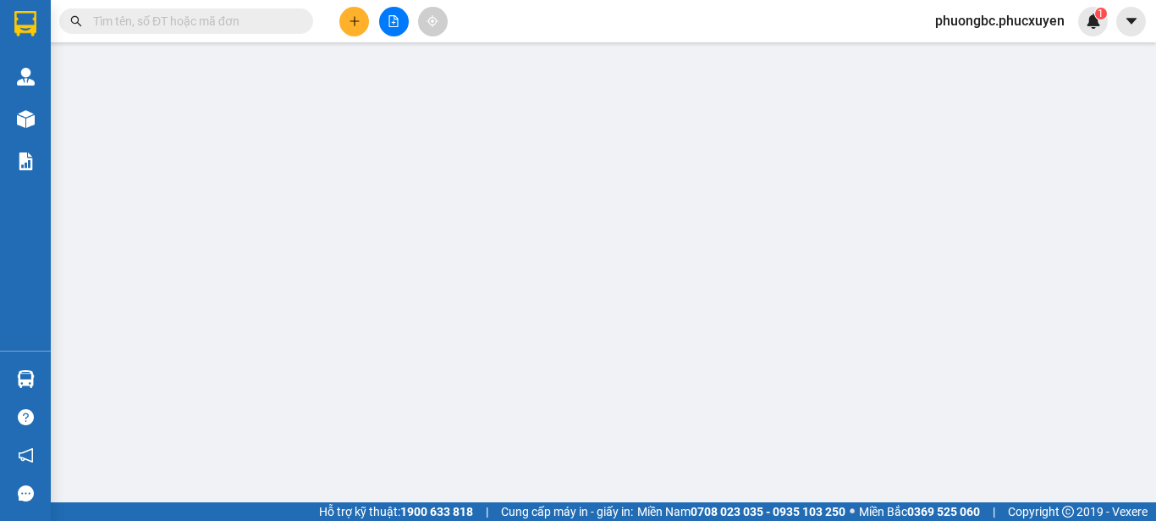
type input "0941960000"
type input "0766355968"
type input "khách"
checkbox input "true"
type input "83 [PERSON_NAME]"
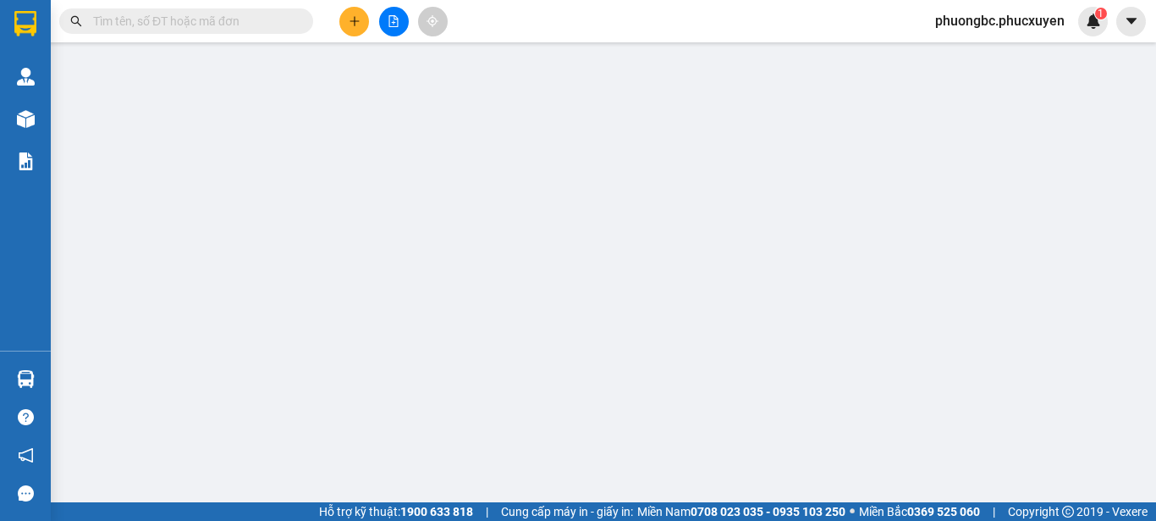
type input "80.000"
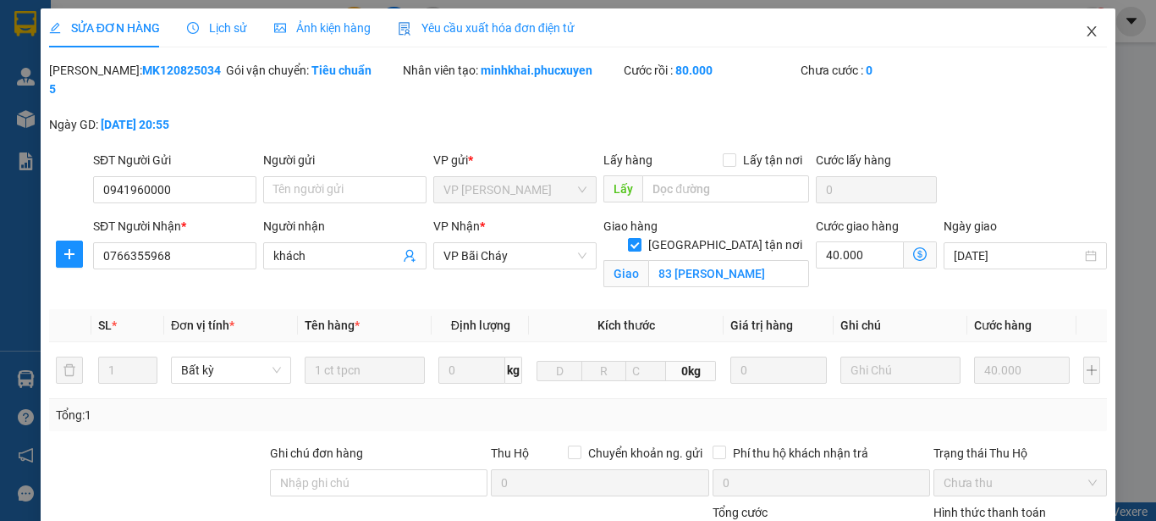
click at [1088, 33] on icon "close" at bounding box center [1092, 31] width 9 height 10
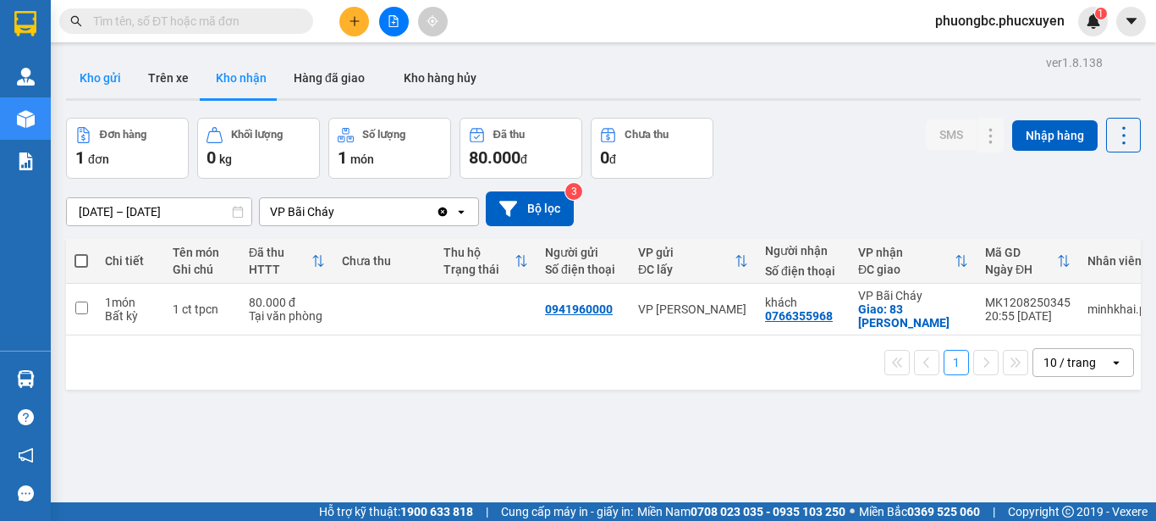
click at [99, 76] on button "Kho gửi" at bounding box center [100, 78] width 69 height 41
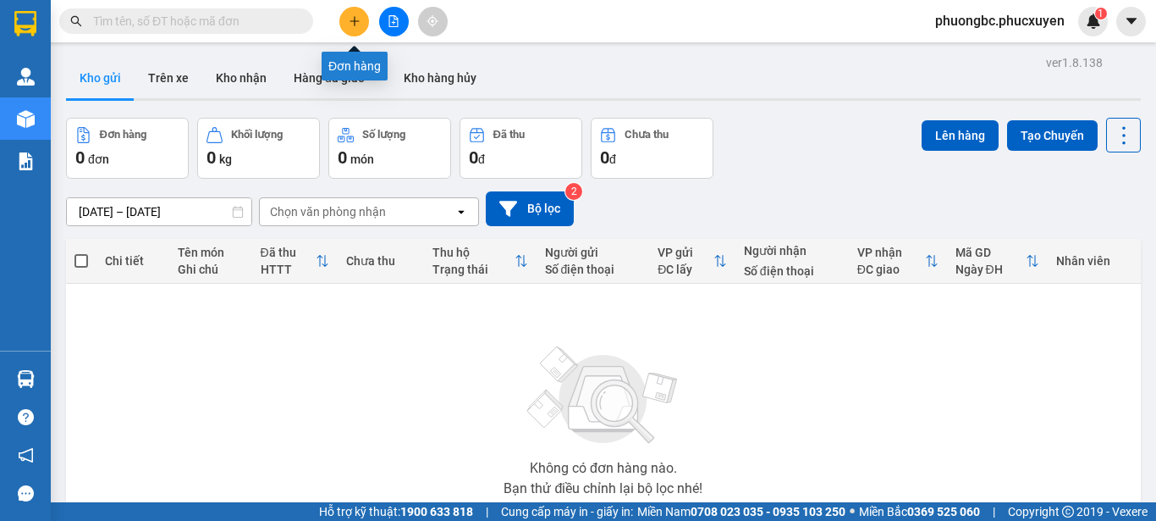
click at [354, 16] on icon "plus" at bounding box center [355, 21] width 12 height 12
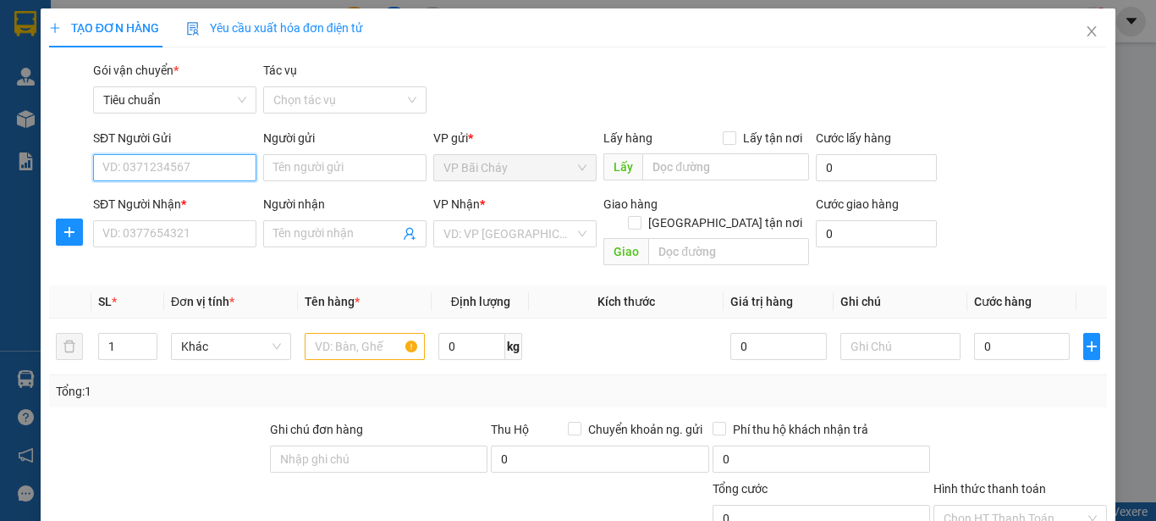
click at [185, 166] on input "SĐT Người Gửi" at bounding box center [174, 167] width 163 height 27
click at [305, 166] on input "Người gửi" at bounding box center [344, 167] width 163 height 27
type input "huỳnh"
click at [174, 173] on input "SĐT Người Gửi" at bounding box center [174, 167] width 163 height 27
type input "0359027501"
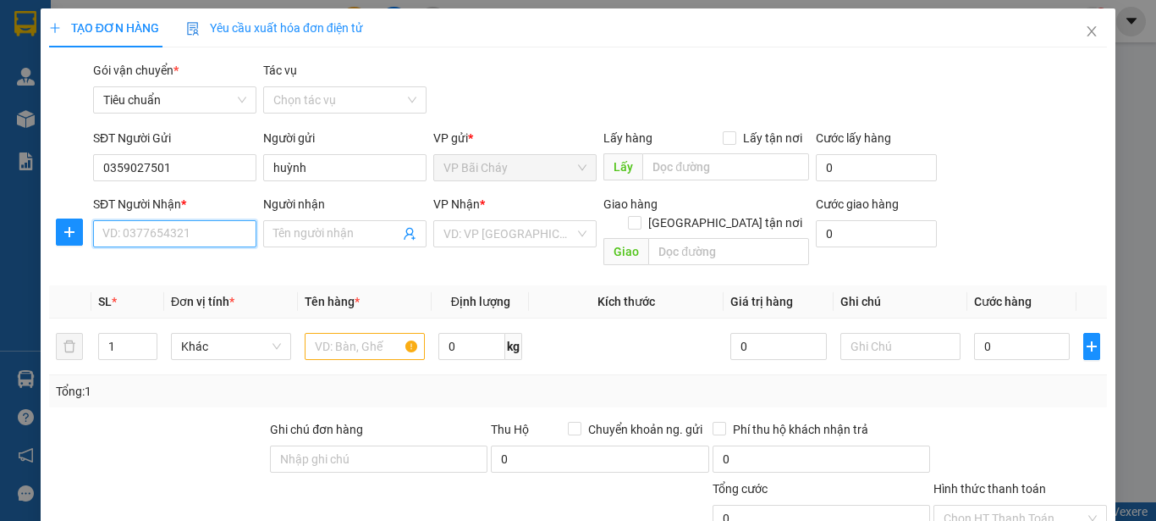
click at [158, 235] on input "SĐT Người Nhận *" at bounding box center [174, 233] width 163 height 27
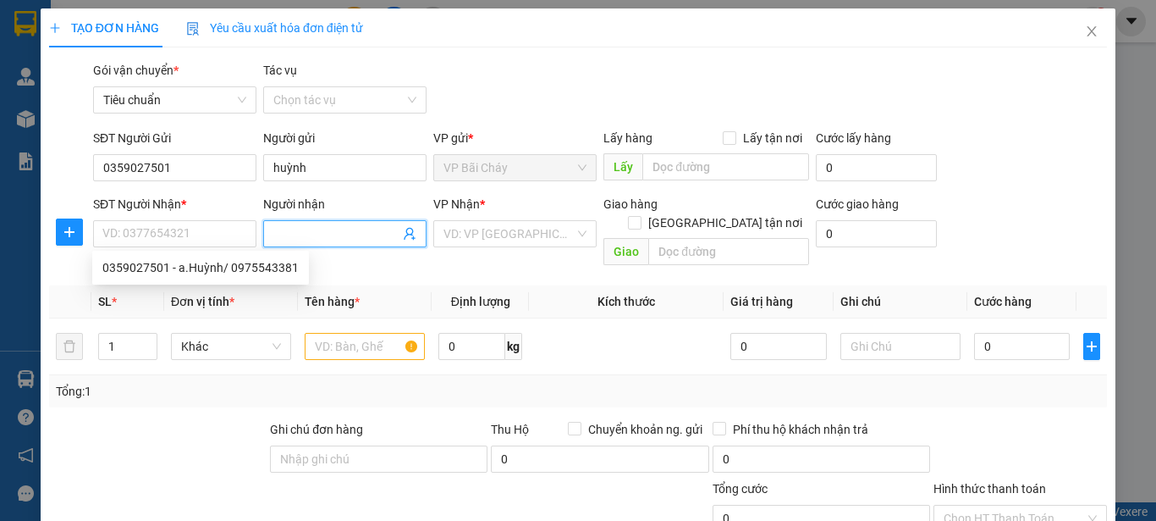
click at [319, 229] on input "Người nhận" at bounding box center [336, 233] width 126 height 19
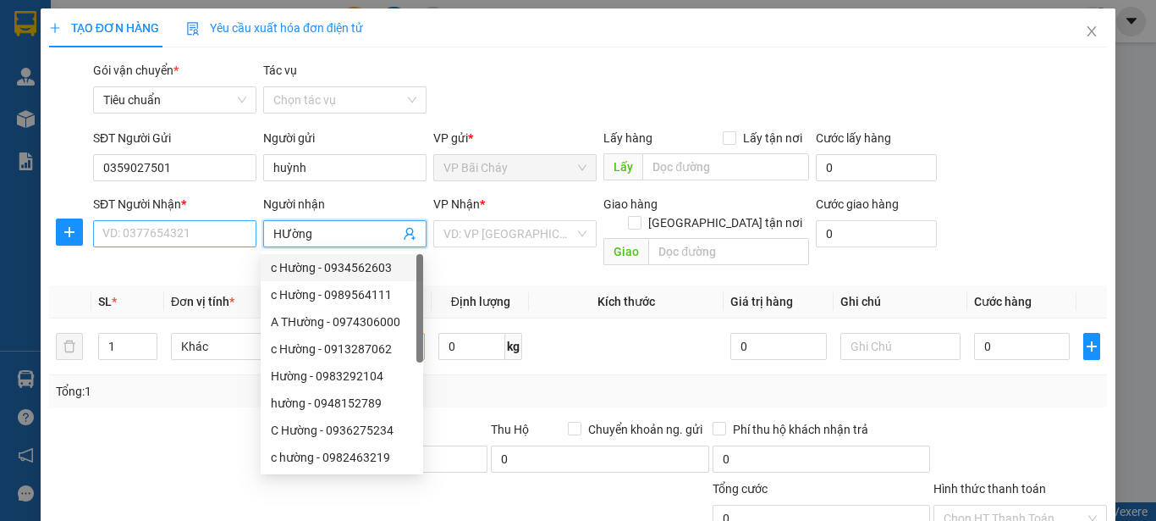
type input "HƯờng"
click at [154, 236] on input "SĐT Người Nhận *" at bounding box center [174, 233] width 163 height 27
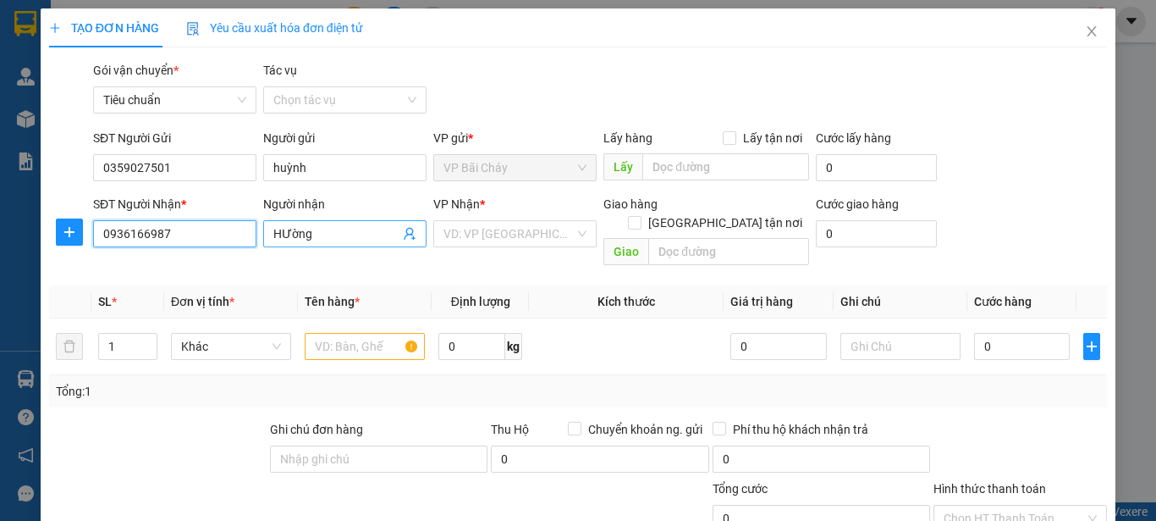
type input "0936166987"
click at [317, 232] on input "HƯờng" at bounding box center [336, 233] width 126 height 19
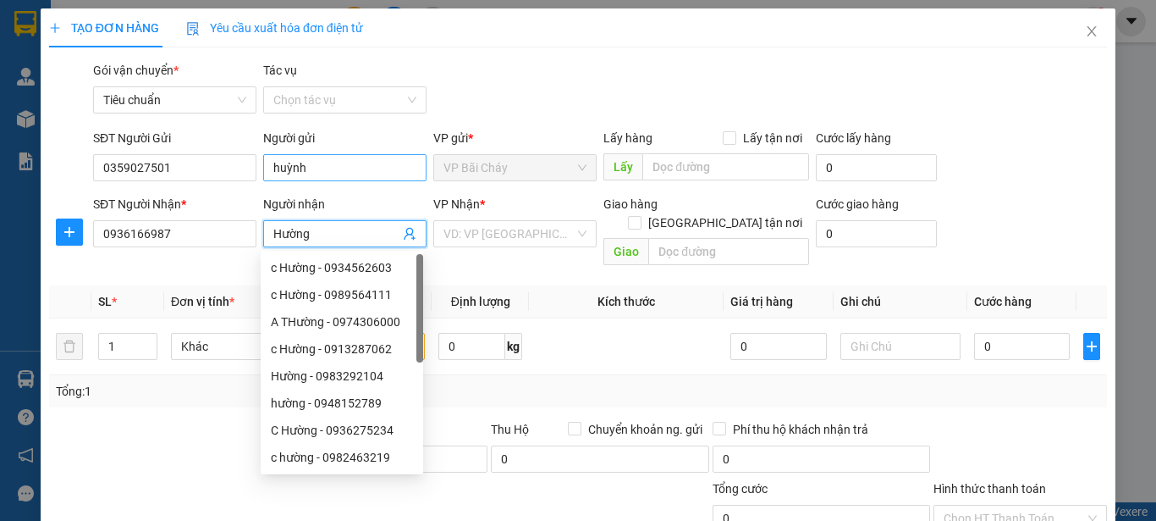
type input "Hường"
click at [312, 165] on input "huỳnh" at bounding box center [344, 167] width 163 height 27
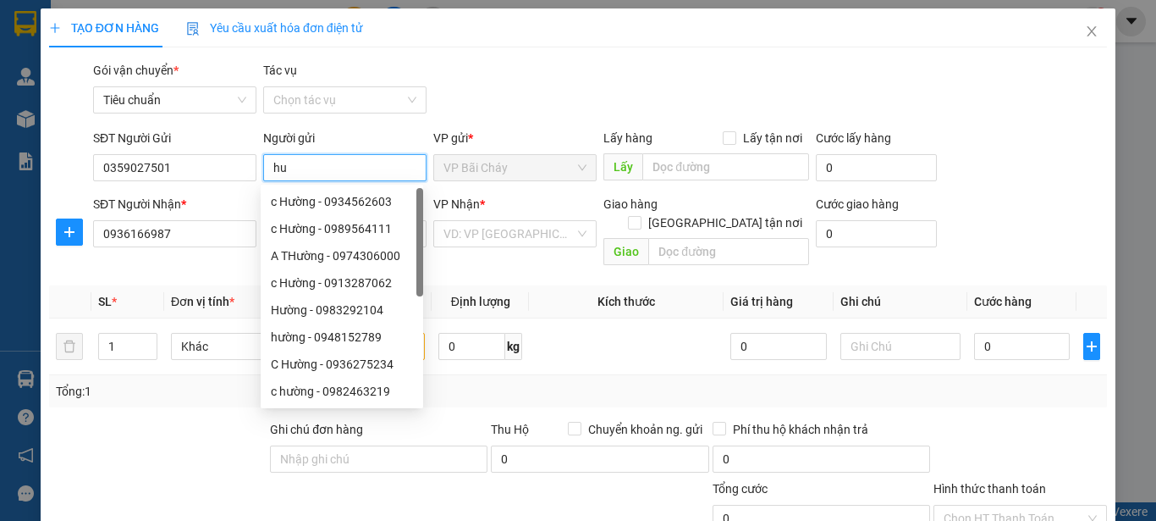
type input "h"
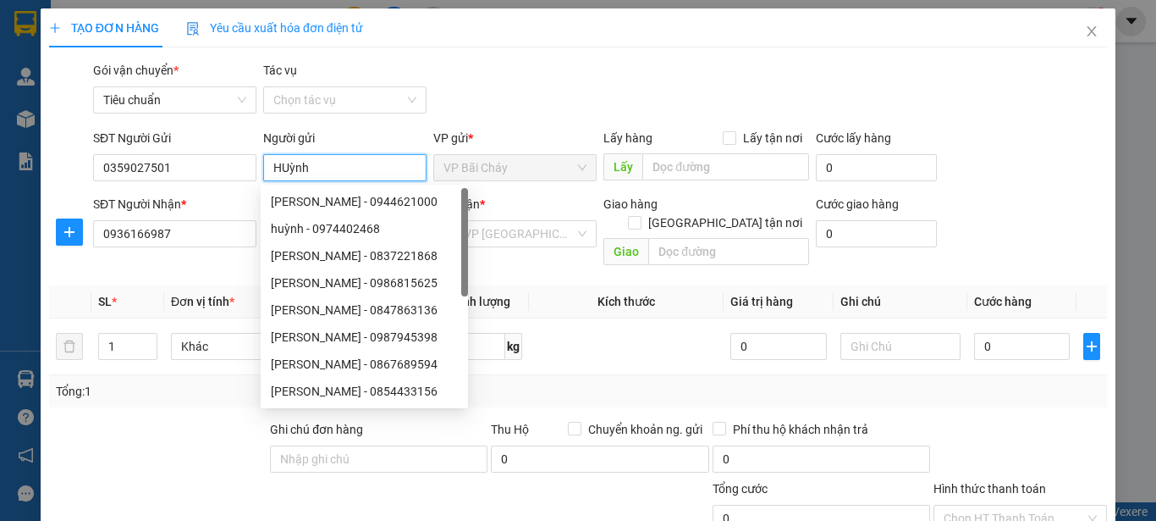
click at [284, 167] on input "HUỳnh" at bounding box center [344, 167] width 163 height 27
type input "Huỳnh"
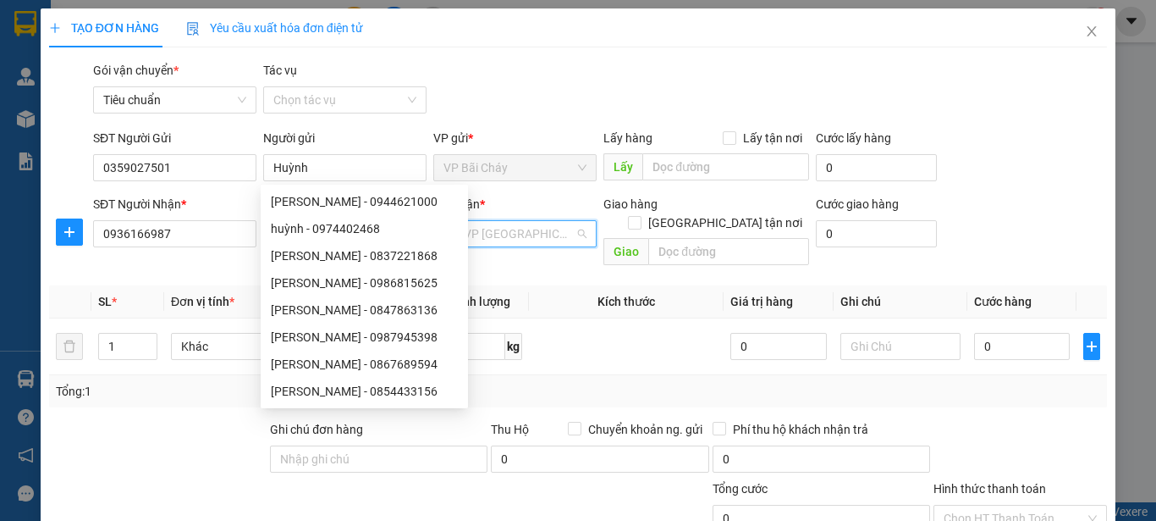
click at [559, 239] on input "search" at bounding box center [509, 233] width 131 height 25
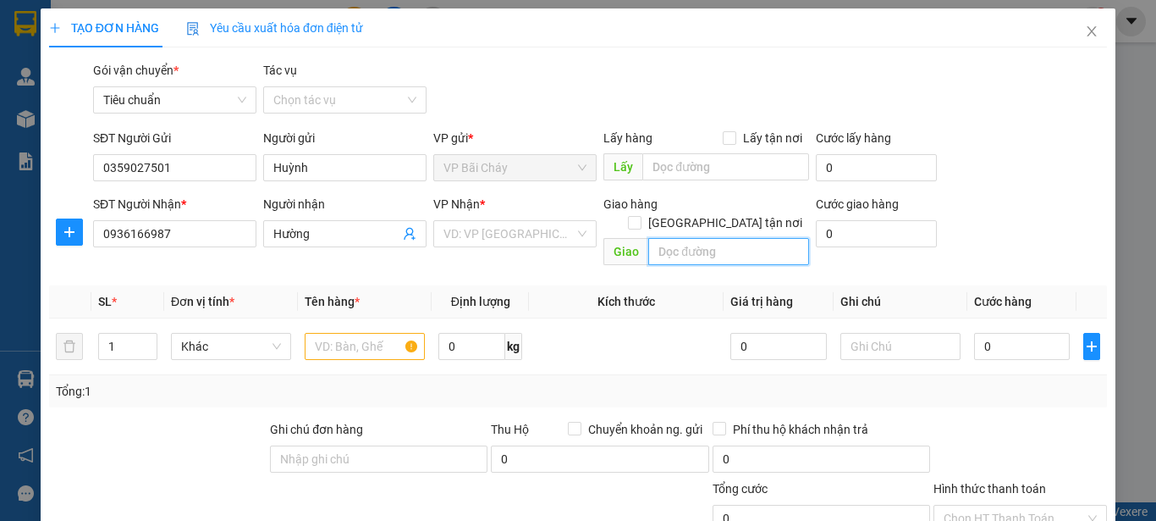
click at [696, 238] on input "text" at bounding box center [728, 251] width 161 height 27
type input "160 chùa láng ,"
click at [640, 216] on input "[GEOGRAPHIC_DATA] tận nơi" at bounding box center [634, 222] width 12 height 12
checkbox input "true"
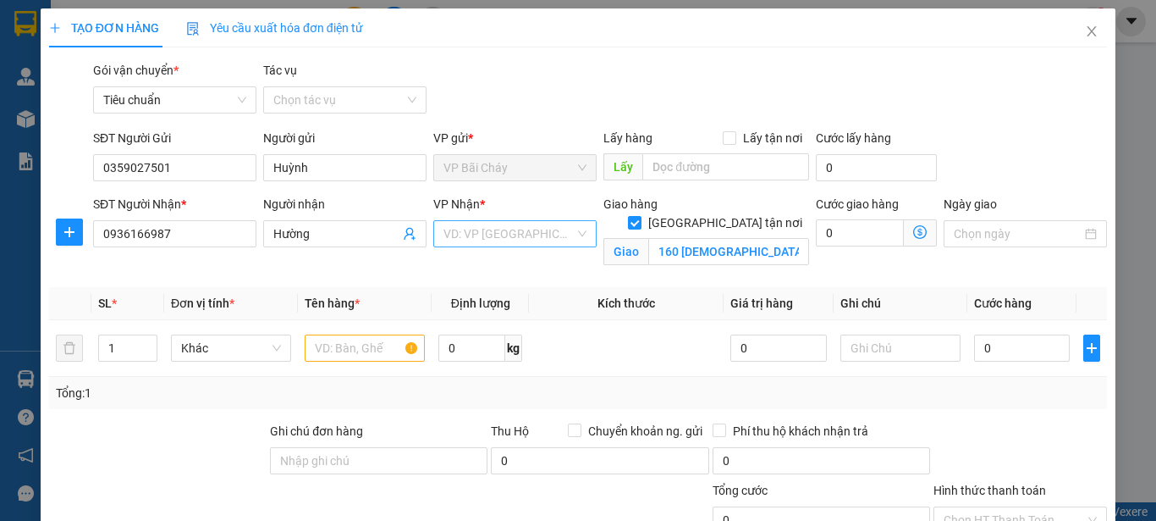
click at [511, 234] on input "search" at bounding box center [509, 233] width 131 height 25
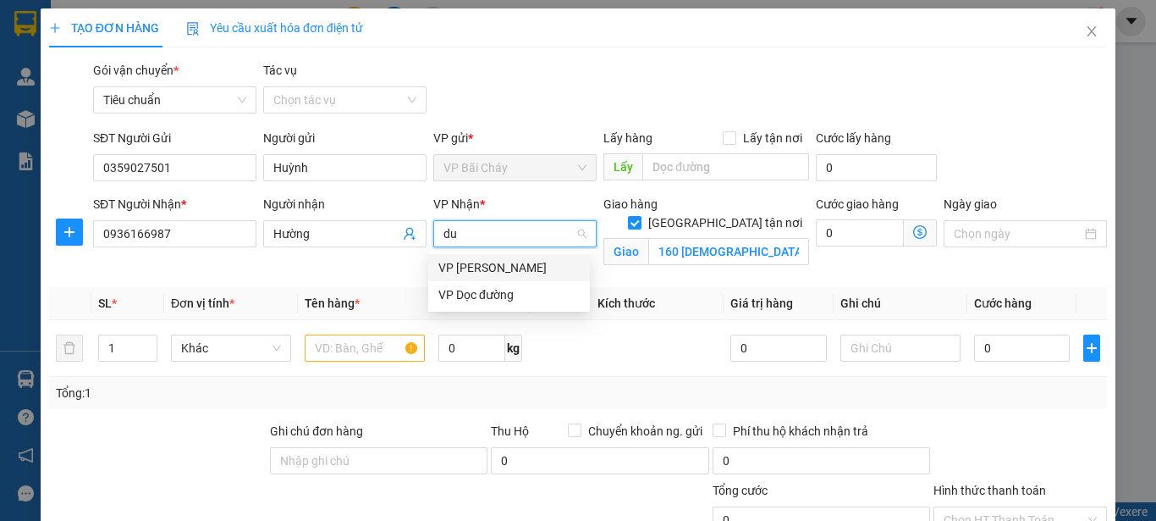
type input "duo"
click at [525, 264] on div "VP [PERSON_NAME]" at bounding box center [508, 267] width 141 height 19
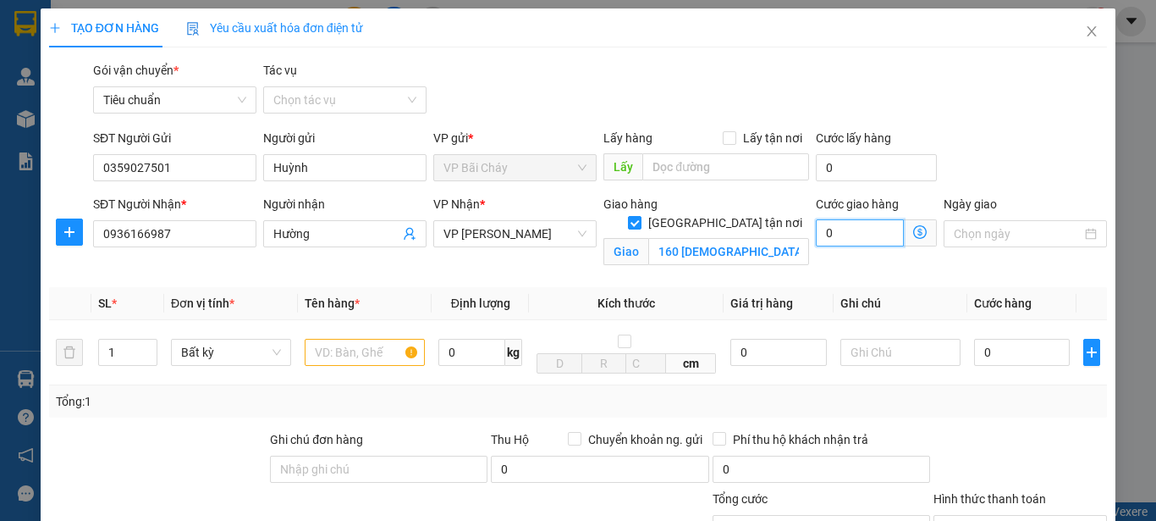
click at [858, 234] on input "0" at bounding box center [860, 232] width 88 height 27
type input "3"
type input "30"
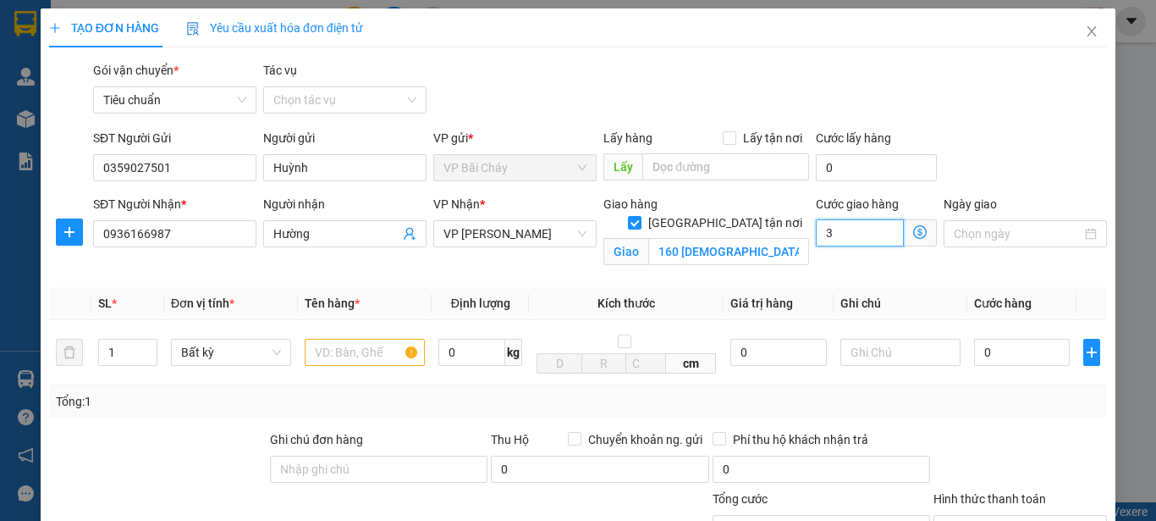
type input "30"
type input "30.000"
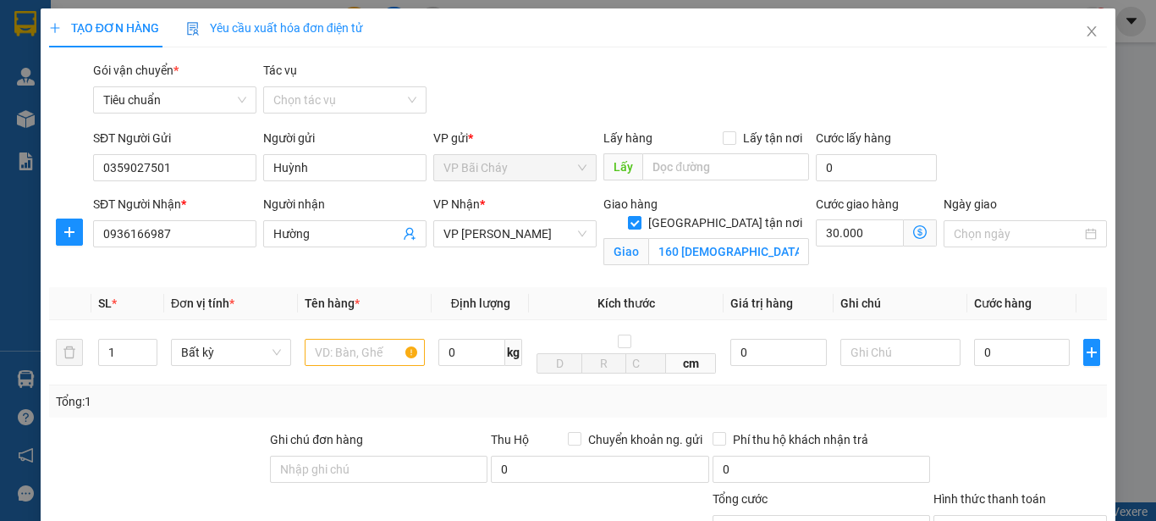
click at [1031, 267] on div "Ngày giao" at bounding box center [1025, 235] width 170 height 80
click at [995, 352] on input "0" at bounding box center [1022, 352] width 96 height 27
type input "7"
type input "30.007"
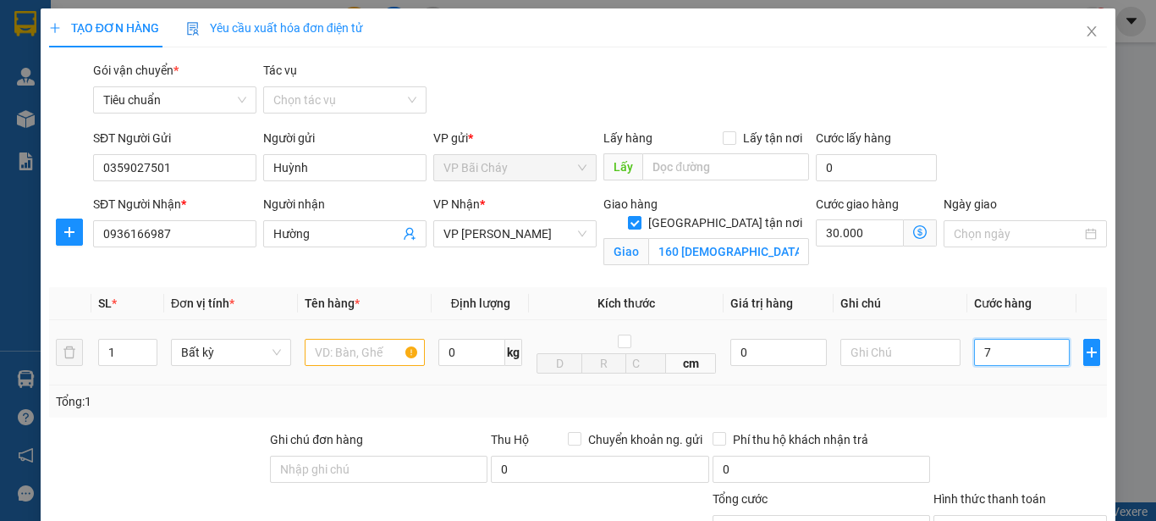
type input "70"
type input "30.070"
type input "7"
type input "30.007"
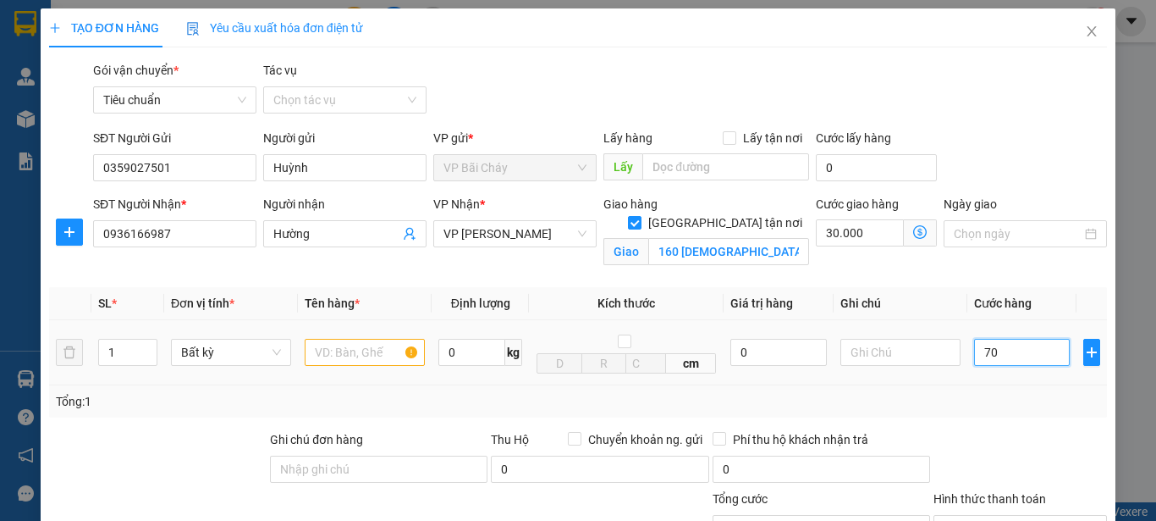
type input "30.007"
type input "0"
type input "30.000"
type input "04"
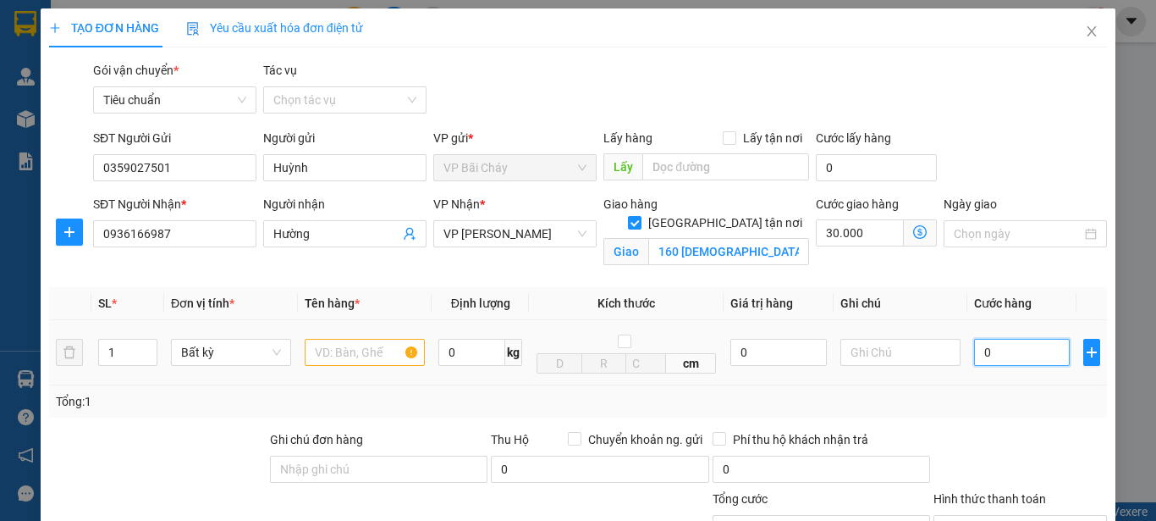
type input "30.004"
type input "040"
type input "30.040"
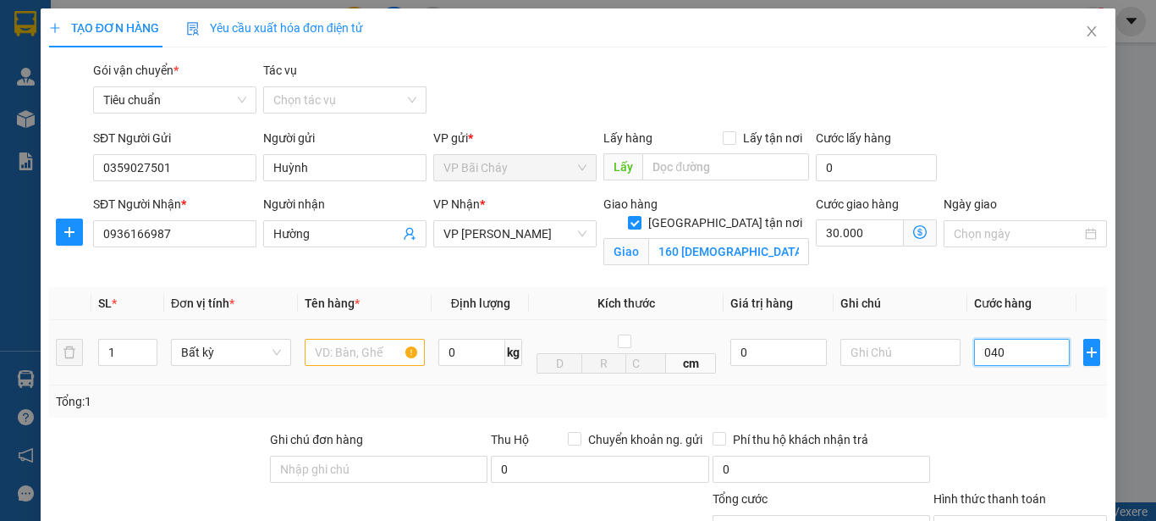
type input "04"
type input "30.004"
type input "0"
type input "30.000"
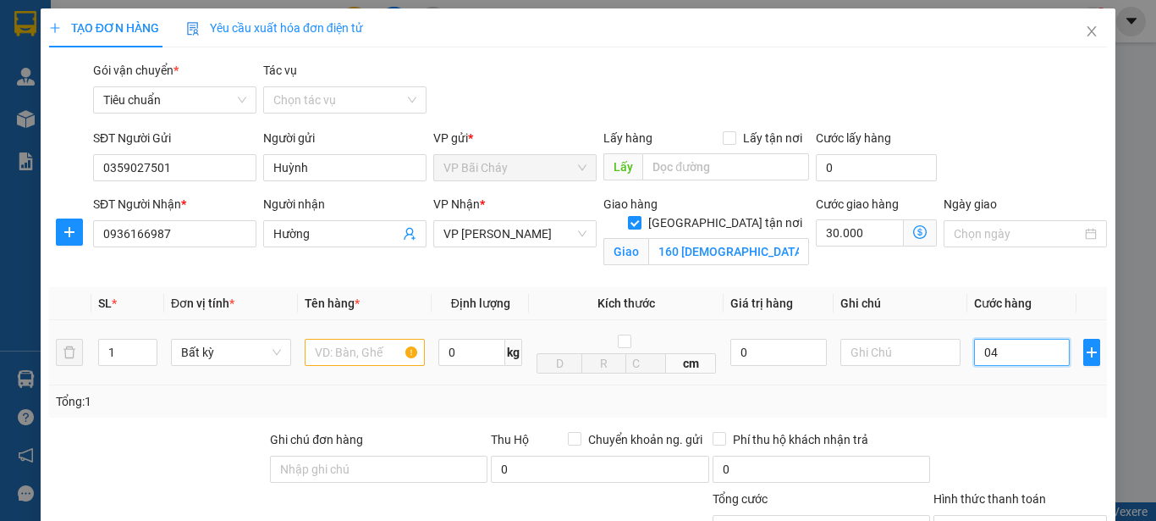
type input "30.000"
type input "04"
type input "30.004"
type input "040"
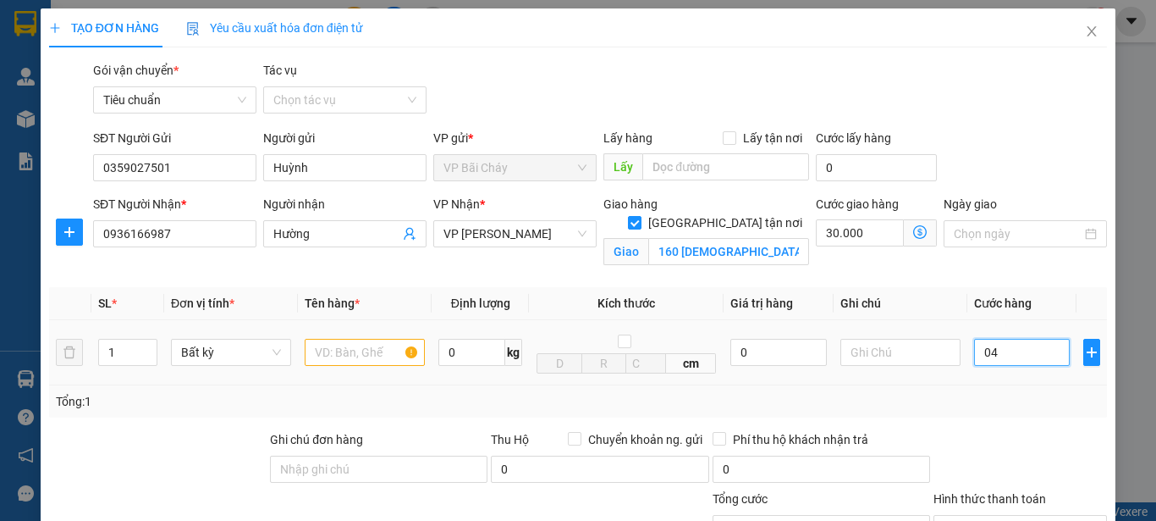
type input "30.040"
type input "40.000"
type input "70.000"
click at [996, 406] on div "Tổng: 1" at bounding box center [578, 401] width 1045 height 19
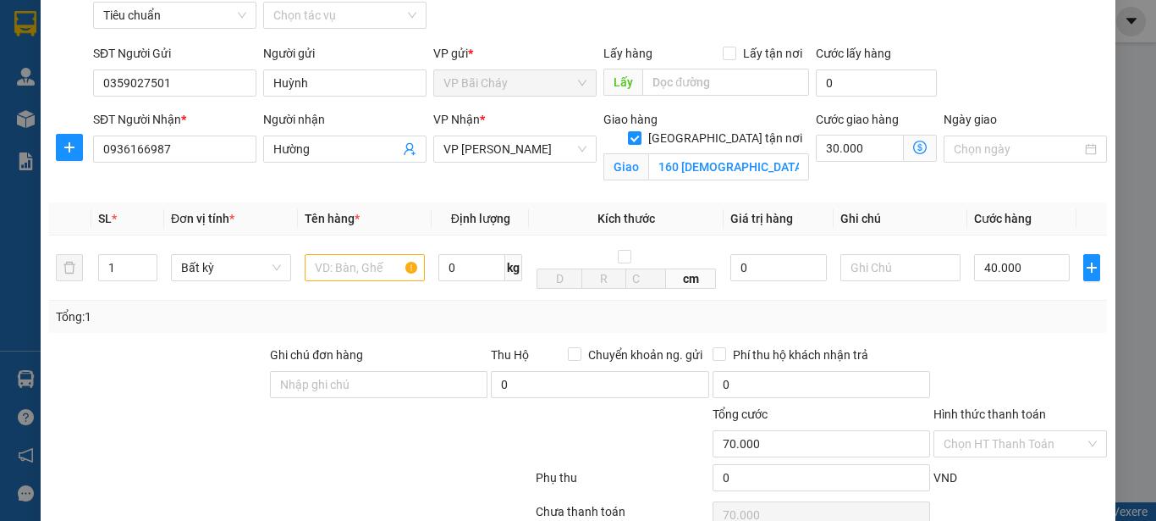
scroll to position [169, 0]
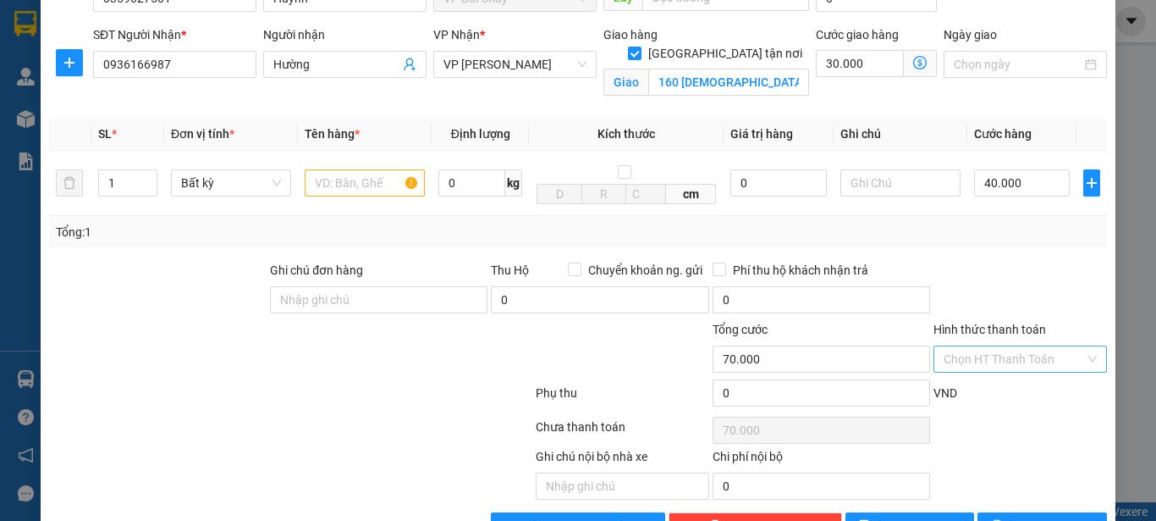
click at [1054, 358] on input "Hình thức thanh toán" at bounding box center [1014, 358] width 141 height 25
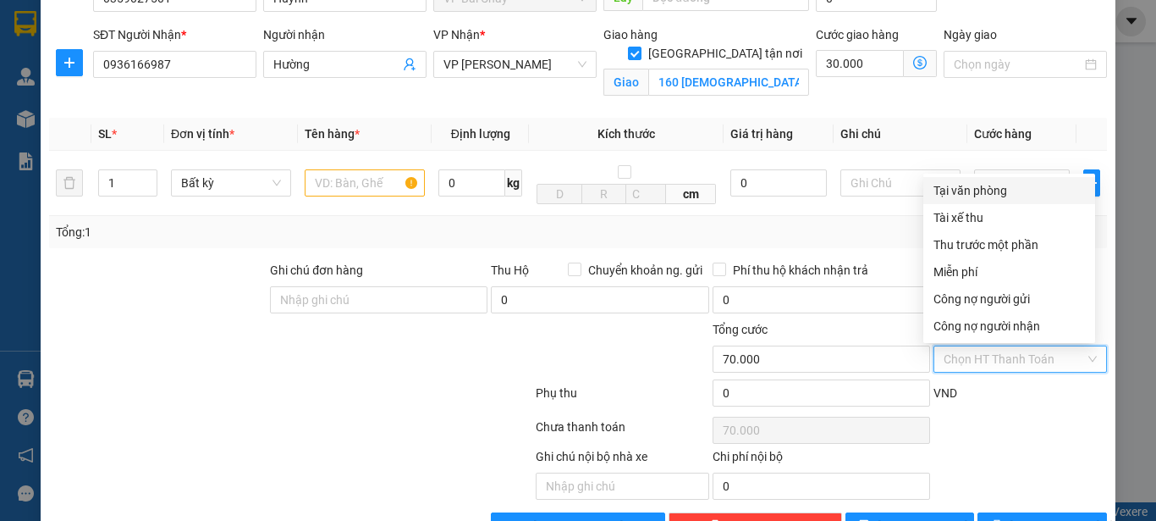
click at [981, 187] on div "Tại văn phòng" at bounding box center [1010, 190] width 152 height 19
type input "0"
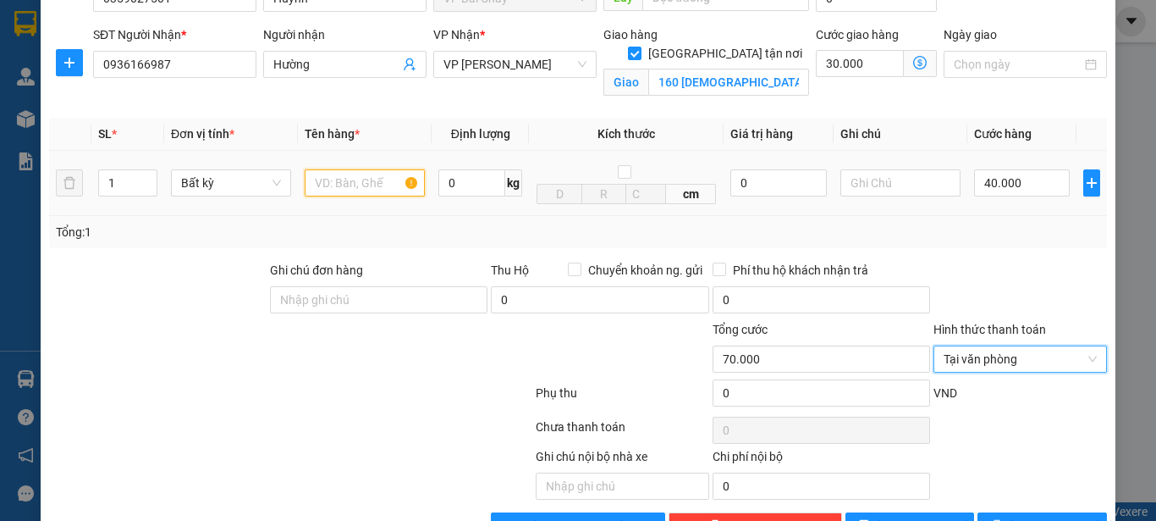
click at [337, 178] on input "text" at bounding box center [365, 182] width 120 height 27
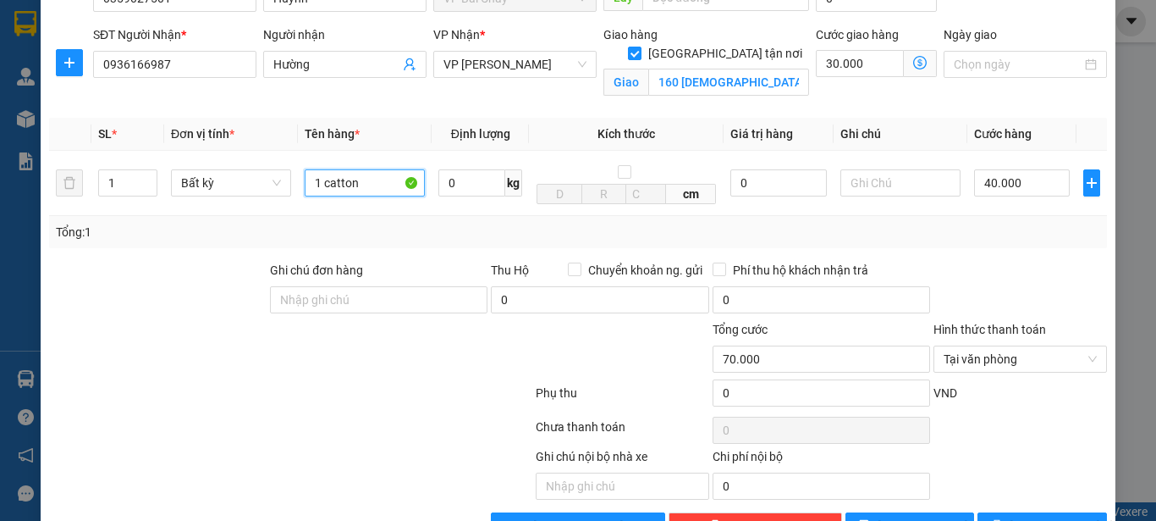
type input "1 catton"
click at [376, 380] on div at bounding box center [290, 396] width 487 height 34
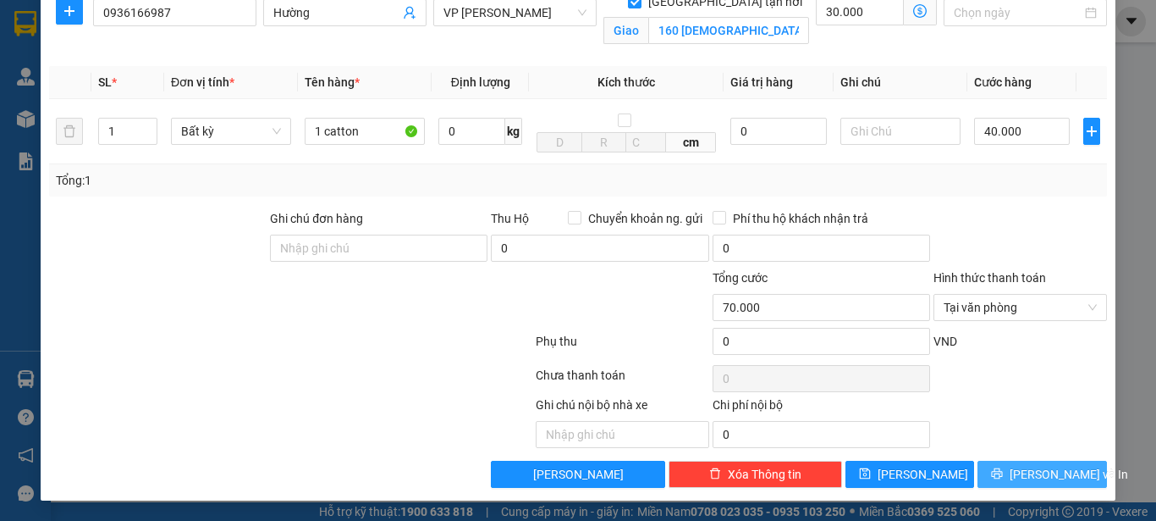
click at [1047, 477] on span "[PERSON_NAME] và In" at bounding box center [1069, 474] width 119 height 19
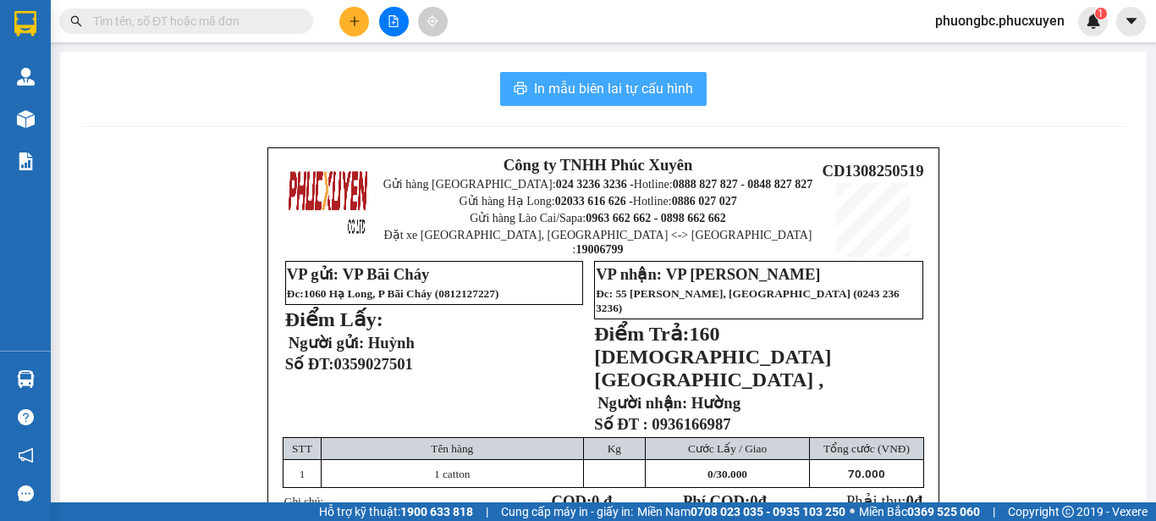
click at [580, 91] on span "In mẫu biên lai tự cấu hình" at bounding box center [613, 88] width 159 height 21
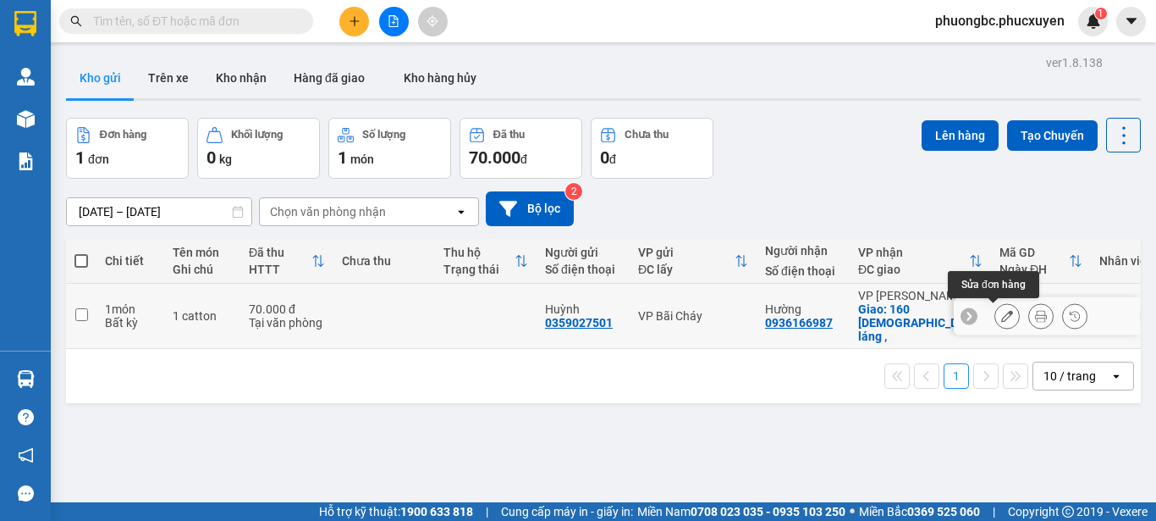
click at [1001, 315] on icon at bounding box center [1007, 316] width 12 height 12
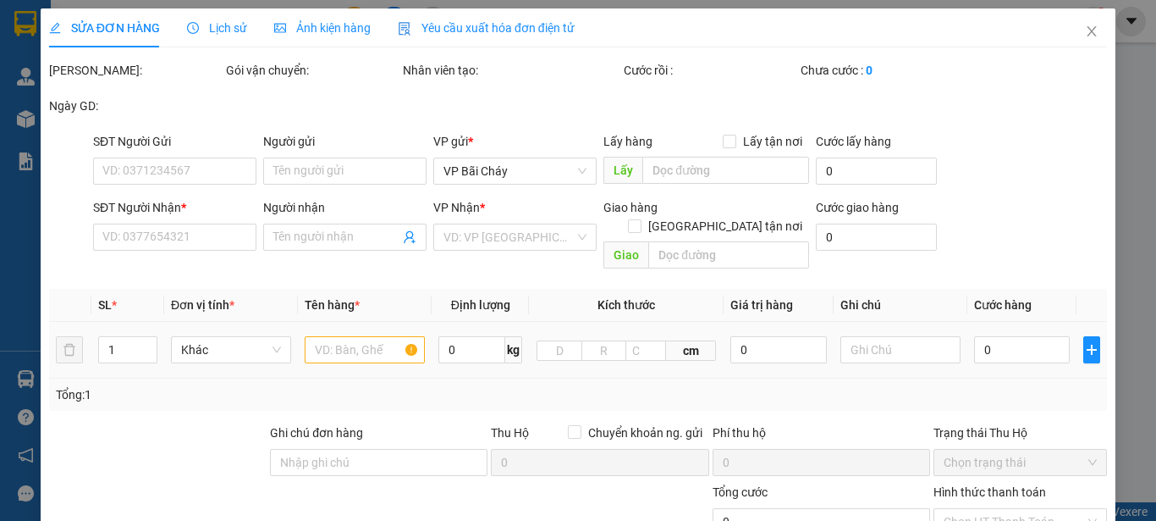
type input "0359027501"
type input "Huỳnh"
type input "0936166987"
type input "Hường"
checkbox input "true"
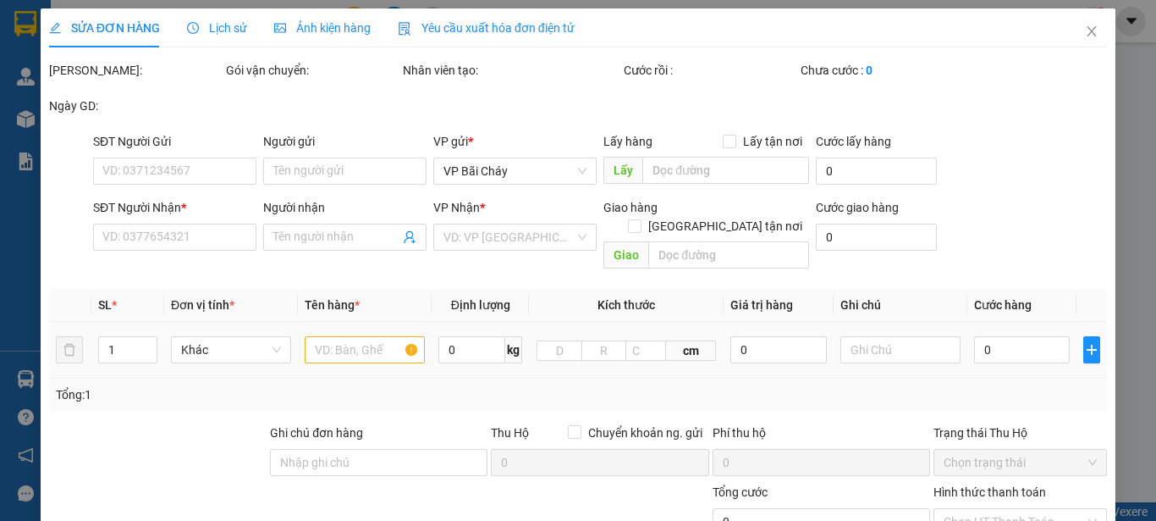
type input "160 chùa láng ,"
type input "70.000"
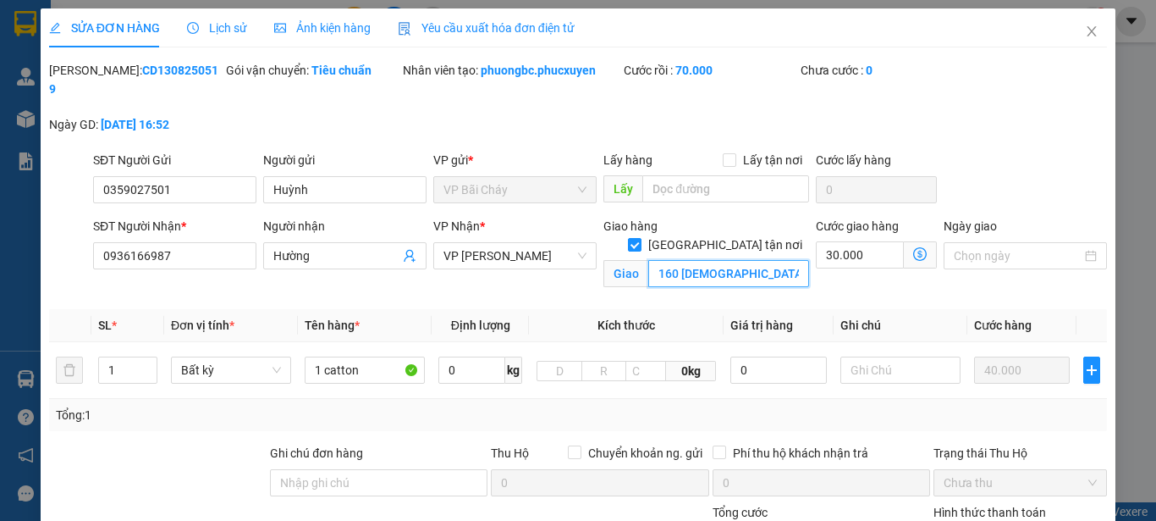
click at [742, 260] on input "160 chùa láng ," at bounding box center [728, 273] width 161 height 27
paste input "P. Chùa Láng, Láng Thượng, Đống Đa, Hà Nội 118725, Việt Nam"
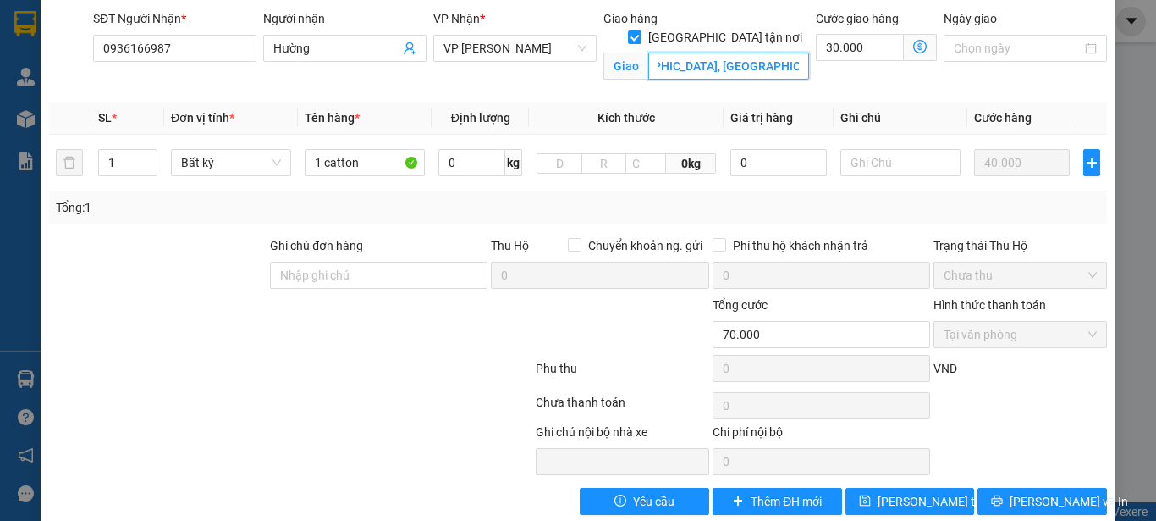
scroll to position [216, 0]
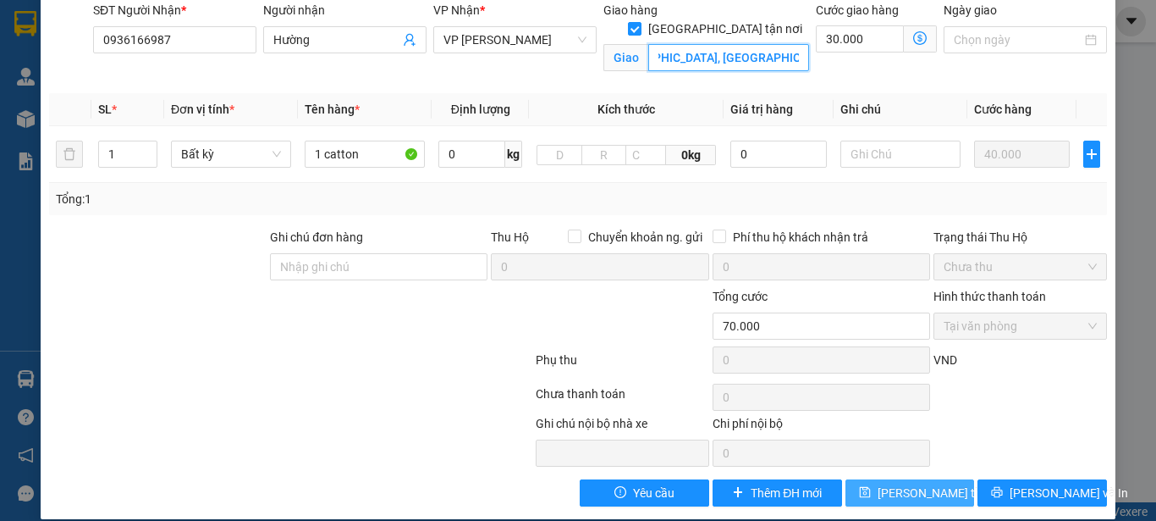
type input "160 P. [GEOGRAPHIC_DATA], [GEOGRAPHIC_DATA], [GEOGRAPHIC_DATA],"
click at [904, 483] on span "[PERSON_NAME] thay đổi" at bounding box center [945, 492] width 135 height 19
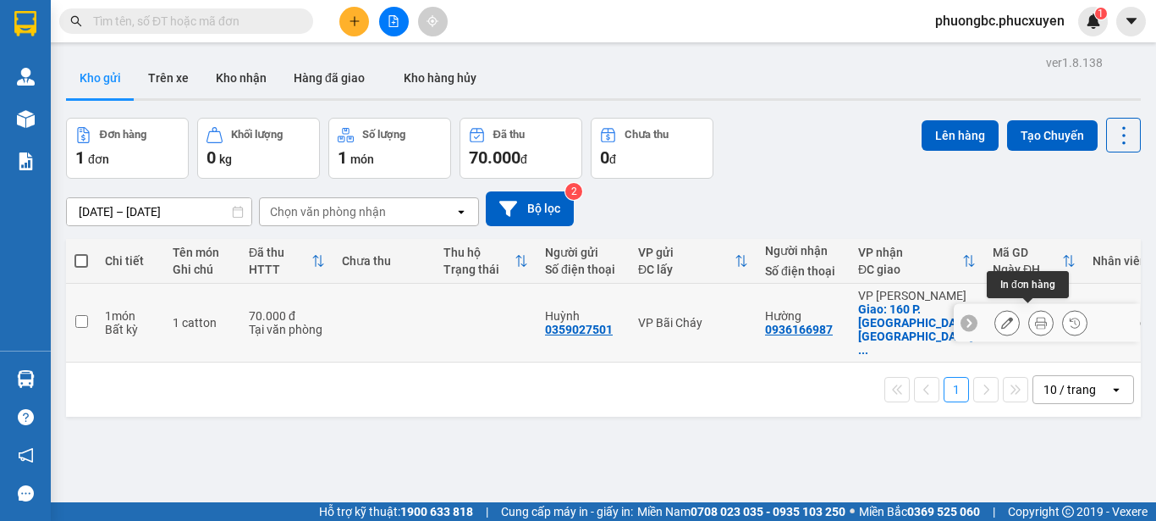
click at [1035, 317] on icon at bounding box center [1041, 323] width 12 height 12
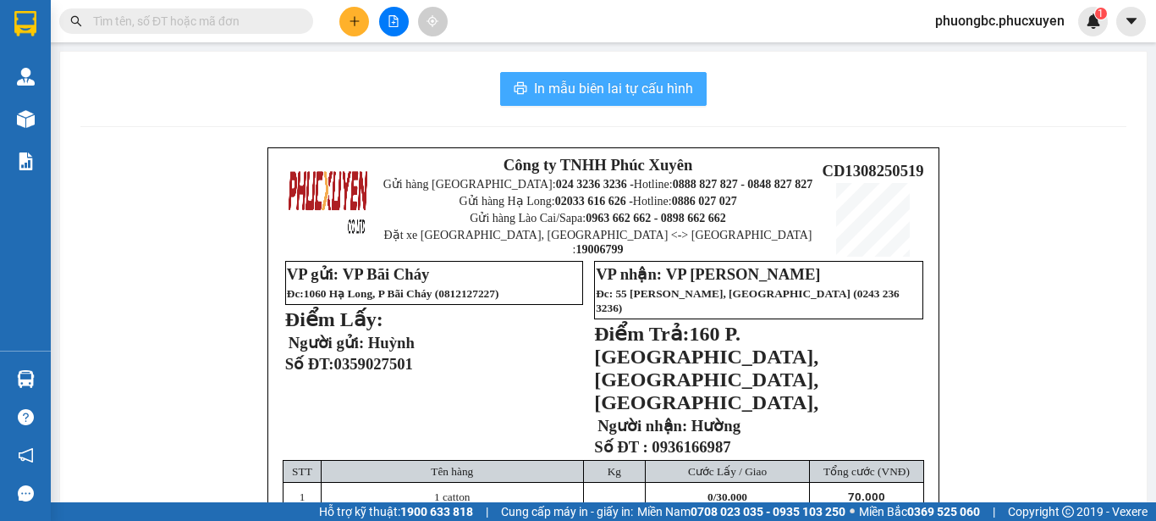
click at [583, 85] on span "In mẫu biên lai tự cấu hình" at bounding box center [613, 88] width 159 height 21
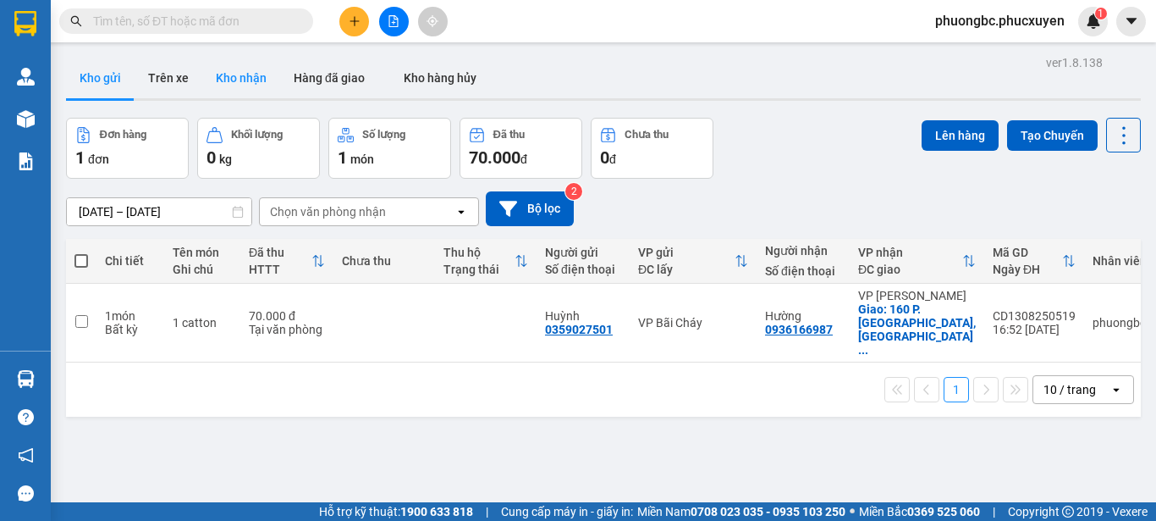
click at [234, 74] on button "Kho nhận" at bounding box center [241, 78] width 78 height 41
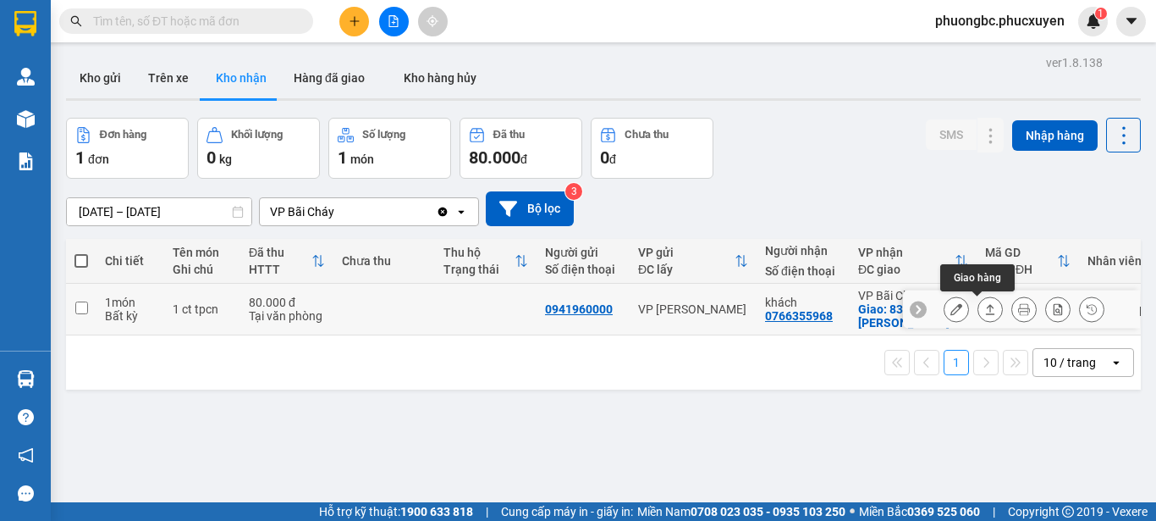
click at [984, 304] on icon at bounding box center [990, 309] width 12 height 12
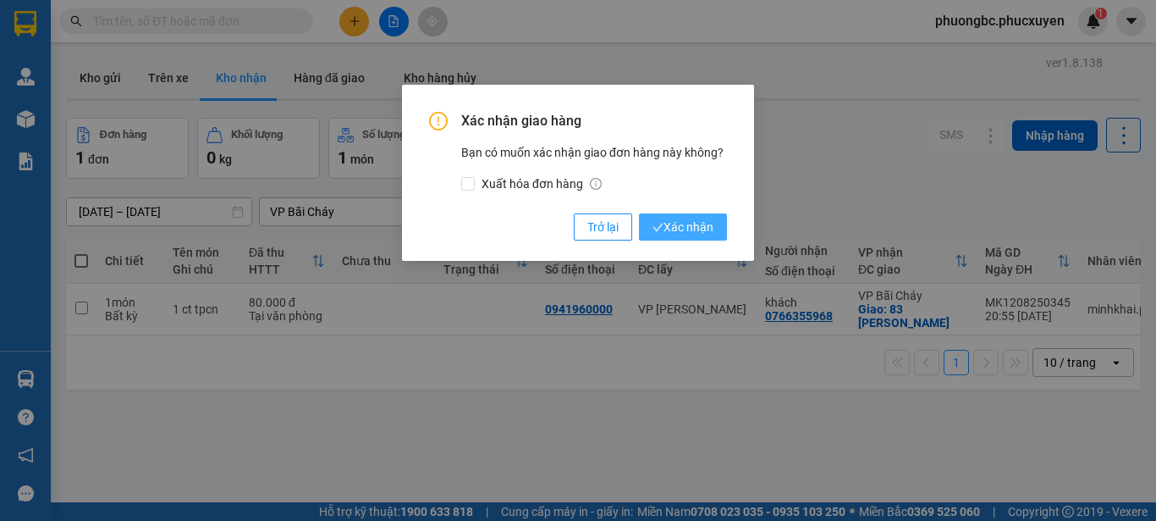
click at [697, 228] on span "Xác nhận" at bounding box center [683, 227] width 61 height 19
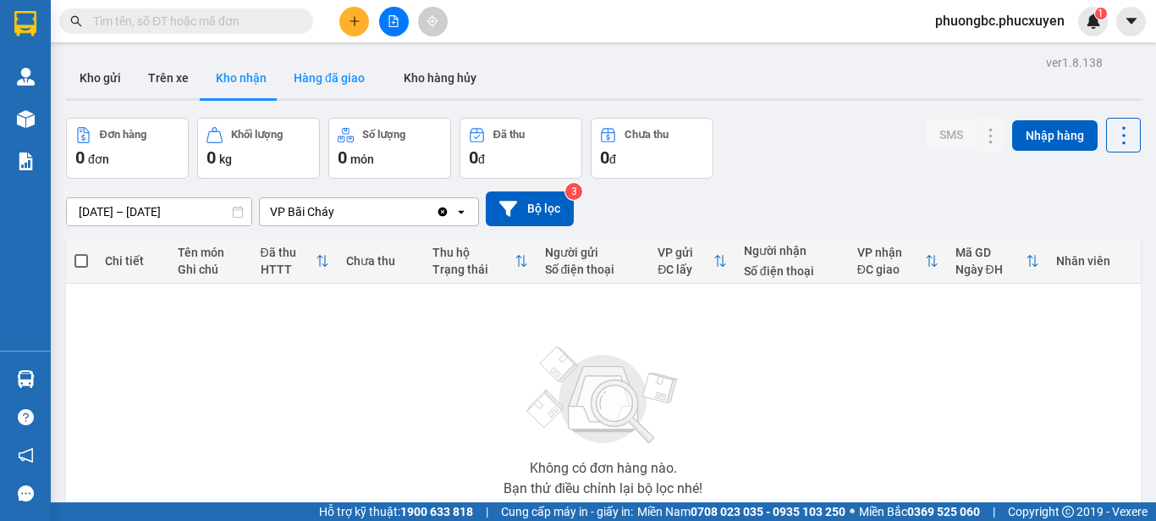
click at [317, 75] on button "Hàng đã giao" at bounding box center [329, 78] width 98 height 41
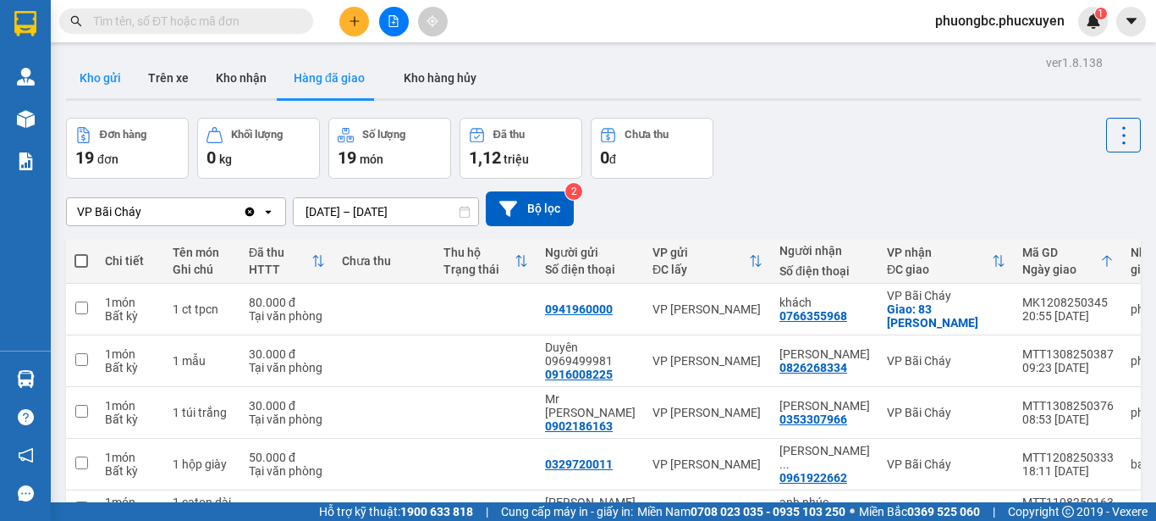
click at [103, 73] on button "Kho gửi" at bounding box center [100, 78] width 69 height 41
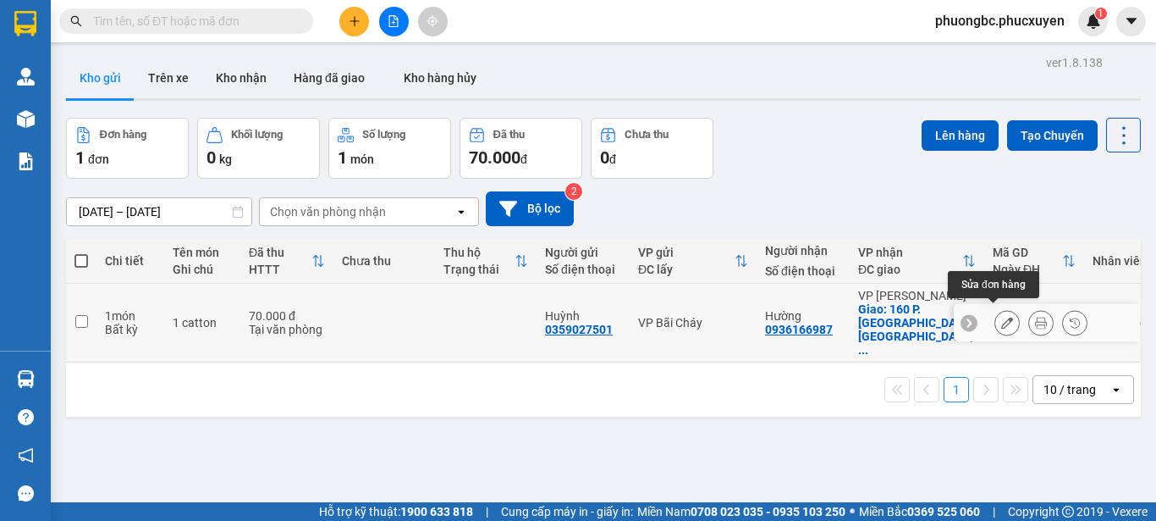
click at [1001, 317] on icon at bounding box center [1007, 323] width 12 height 12
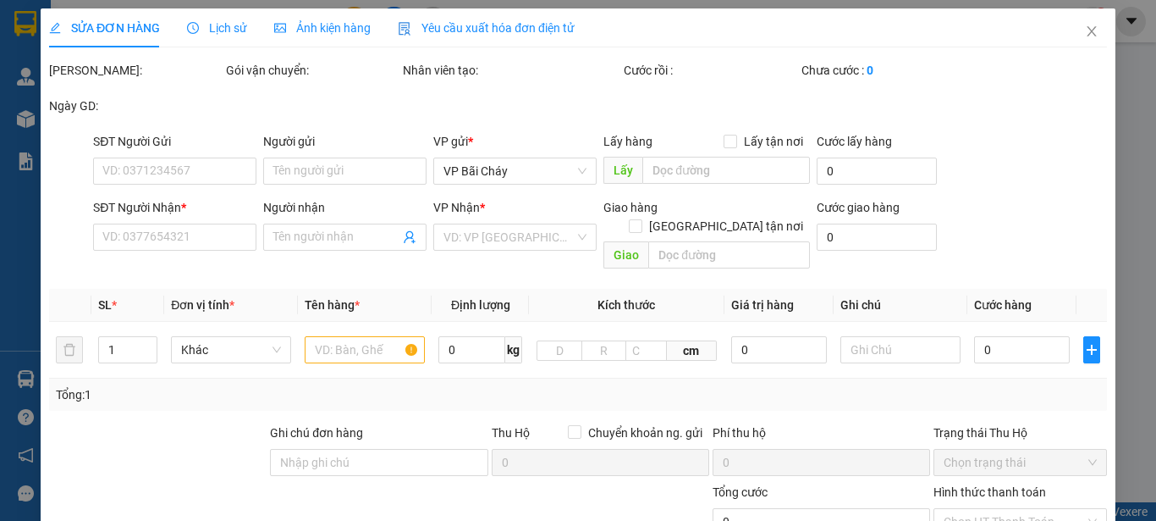
type input "0359027501"
type input "Huỳnh"
type input "0936166987"
type input "Hường"
checkbox input "true"
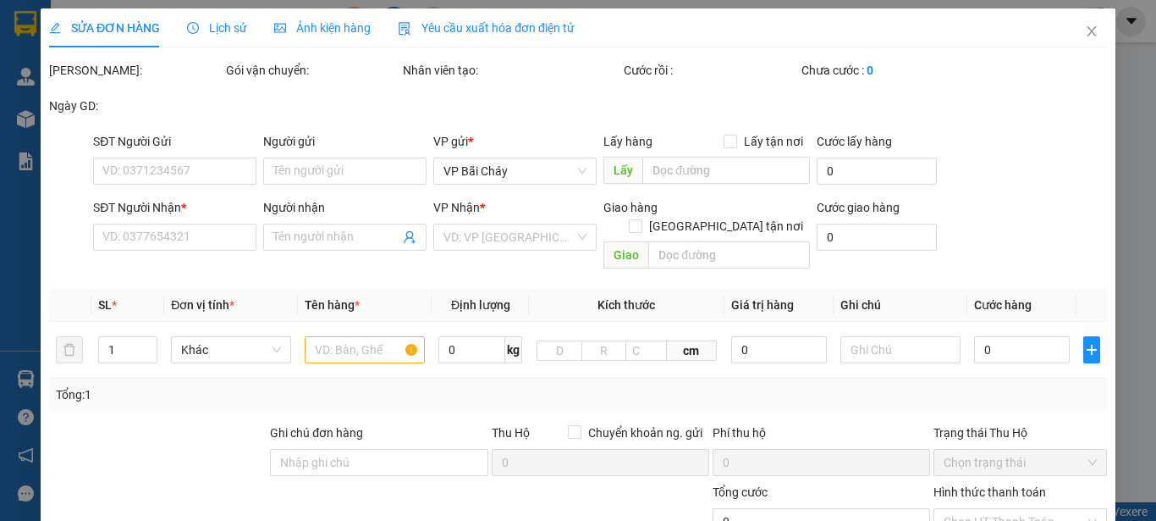
type input "160 P. [GEOGRAPHIC_DATA], [GEOGRAPHIC_DATA], [GEOGRAPHIC_DATA],"
type input "70.000"
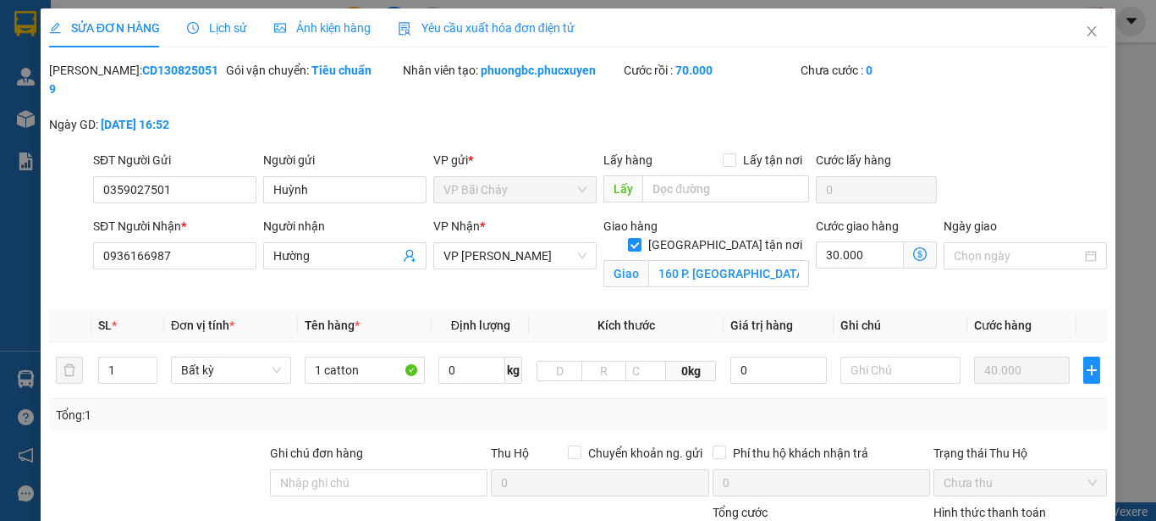
drag, startPoint x: 183, startPoint y: 72, endPoint x: 89, endPoint y: 71, distance: 94.0
click at [89, 71] on div "Mã ĐH: CD1308250519" at bounding box center [136, 79] width 174 height 37
copy b "CD1308250519"
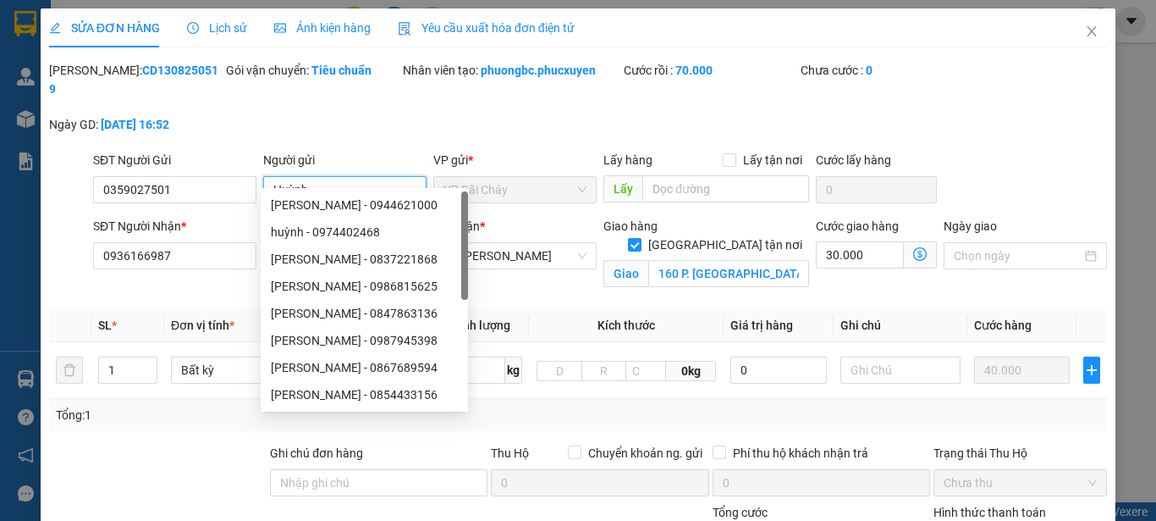
drag, startPoint x: 317, startPoint y: 179, endPoint x: 272, endPoint y: 175, distance: 45.0
click at [272, 176] on input "Huỳnh" at bounding box center [344, 189] width 163 height 27
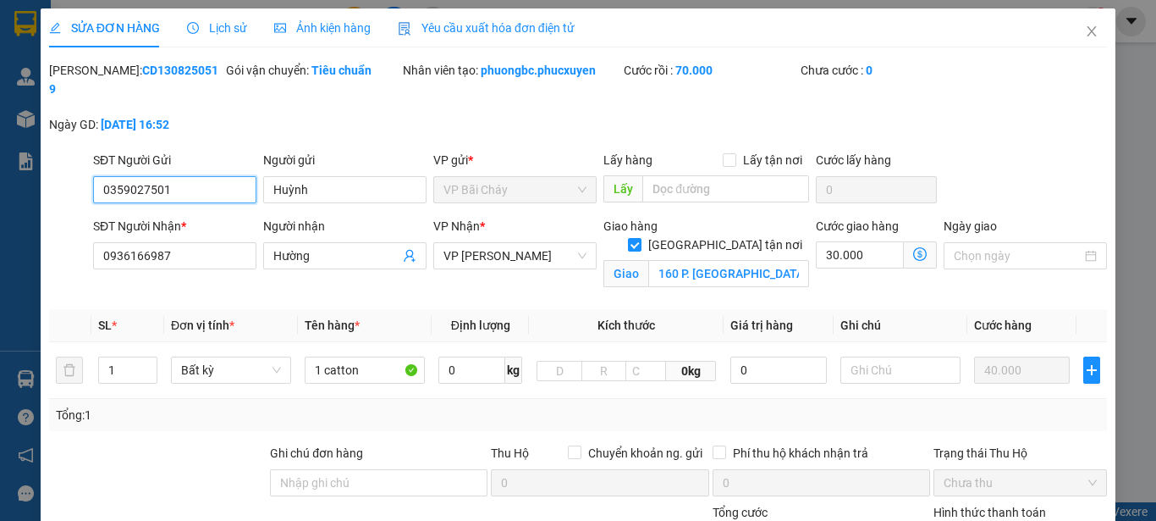
drag, startPoint x: 182, startPoint y: 178, endPoint x: 86, endPoint y: 168, distance: 96.2
click at [86, 168] on div "SĐT Người Gửi 0359027501 0359027501 Người gửi Huỳnh VP gửi * VP Bãi Cháy Lấy hà…" at bounding box center [578, 180] width 1062 height 59
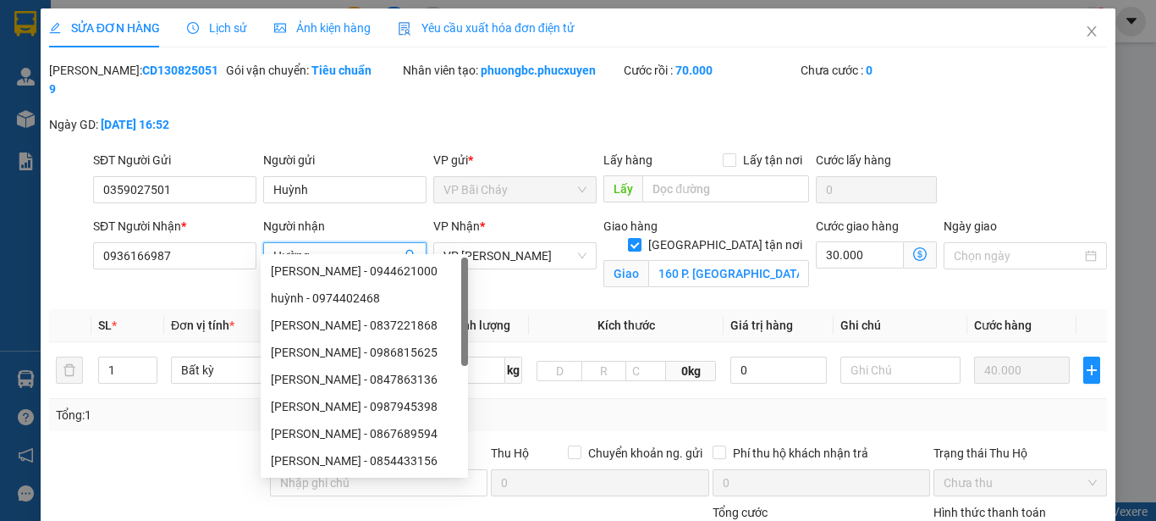
drag, startPoint x: 315, startPoint y: 245, endPoint x: 270, endPoint y: 237, distance: 45.5
click at [273, 246] on input "Hường" at bounding box center [336, 255] width 126 height 19
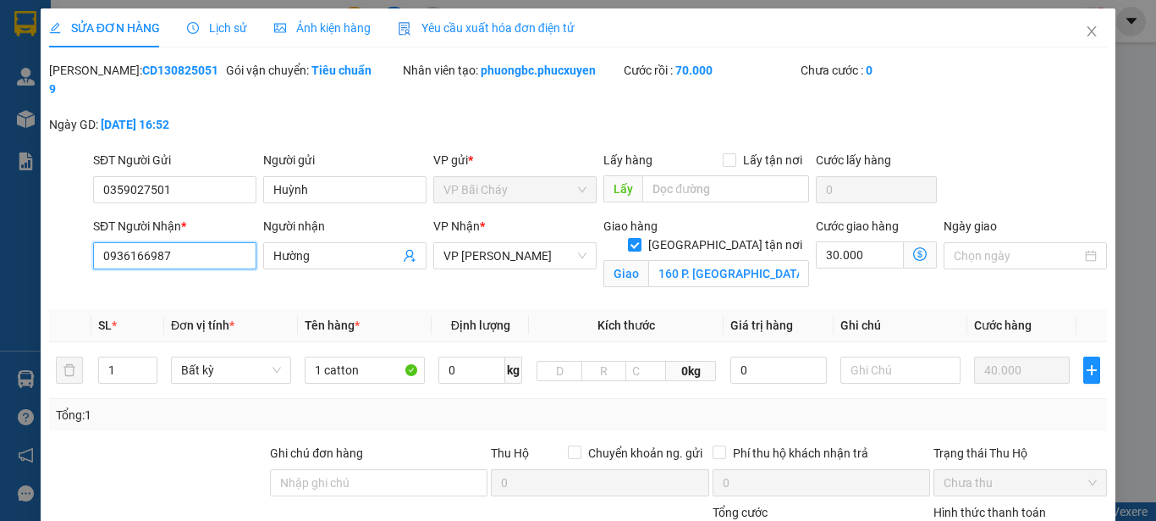
drag, startPoint x: 182, startPoint y: 242, endPoint x: 77, endPoint y: 243, distance: 105.0
click at [77, 243] on div "SĐT Người Nhận * 0936166987 0936166987 Người nhận Hường VP Nhận * VP Dương Đình…" at bounding box center [578, 257] width 1062 height 80
click at [1088, 30] on icon "close" at bounding box center [1092, 31] width 9 height 10
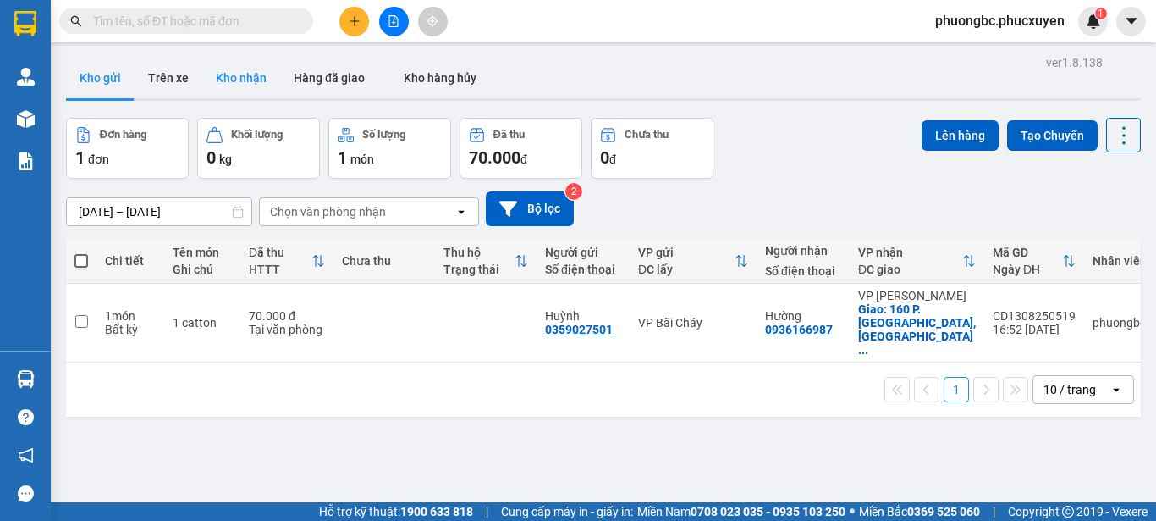
click at [229, 76] on button "Kho nhận" at bounding box center [241, 78] width 78 height 41
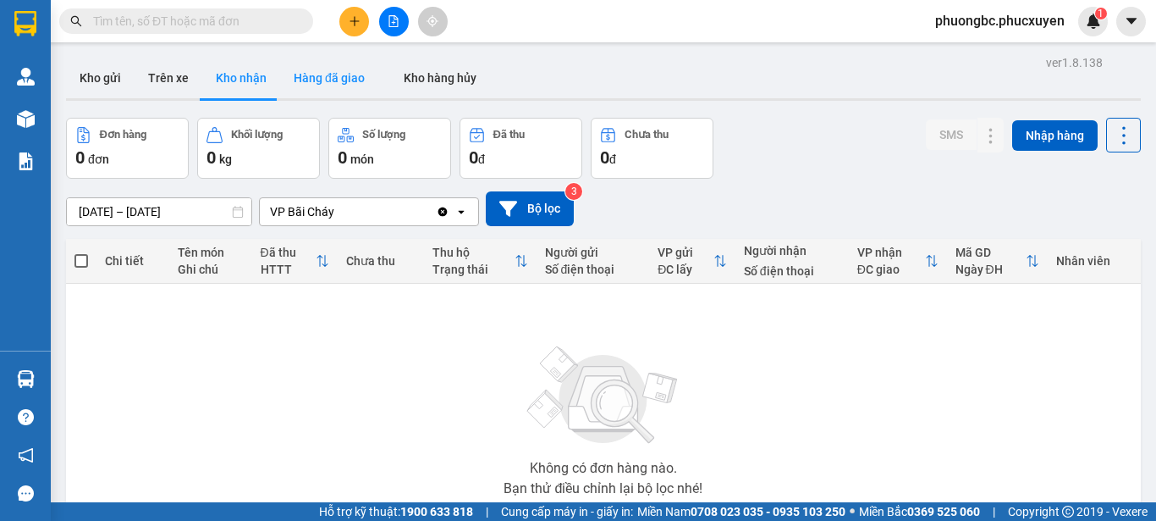
click at [329, 74] on button "Hàng đã giao" at bounding box center [329, 78] width 98 height 41
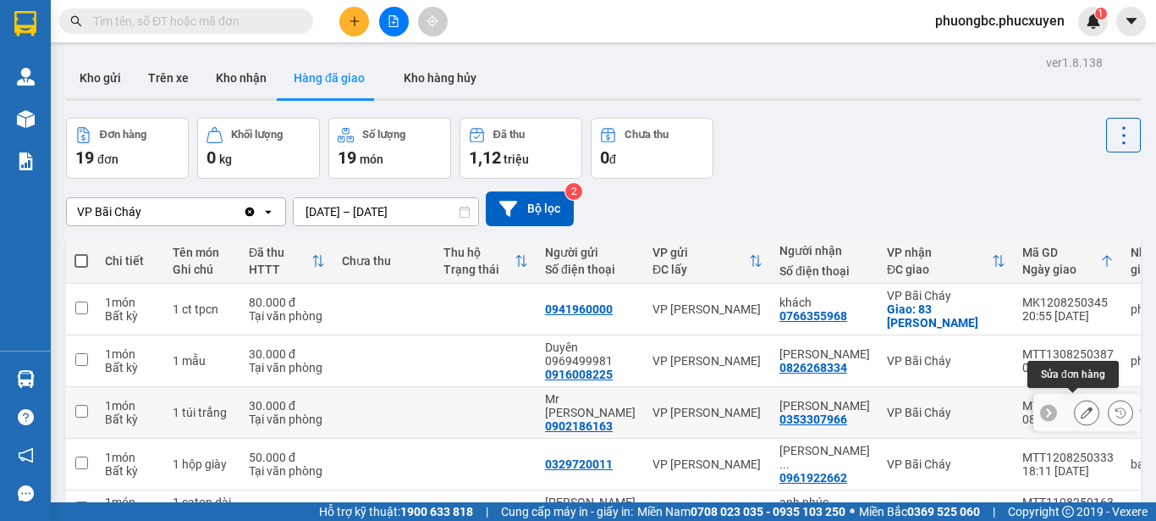
click at [1081, 406] on icon at bounding box center [1087, 412] width 12 height 12
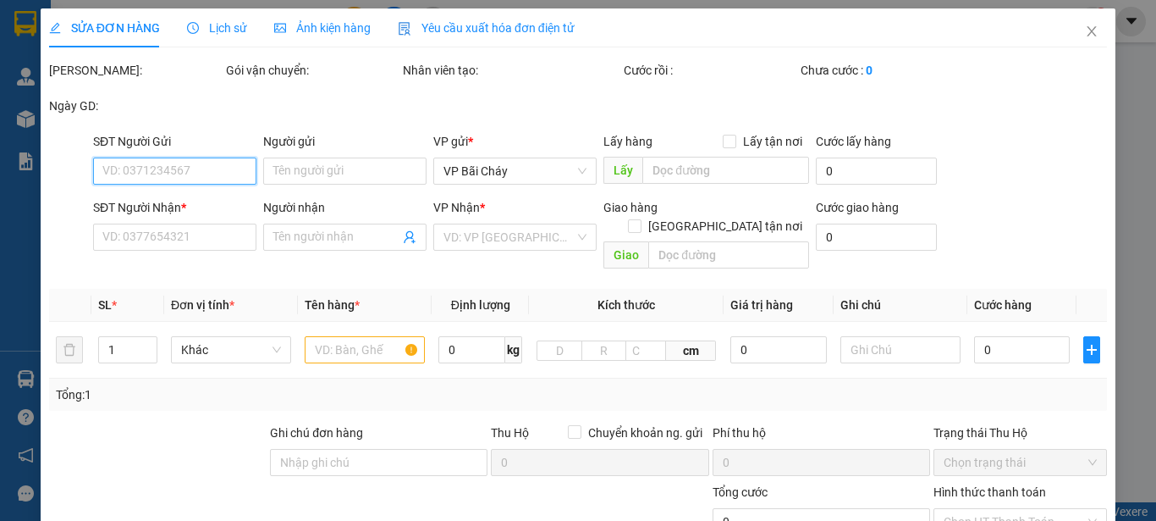
type input "0902186163"
type input "Mr [PERSON_NAME]"
type input "0353307966"
type input "[PERSON_NAME]"
type input "30.000"
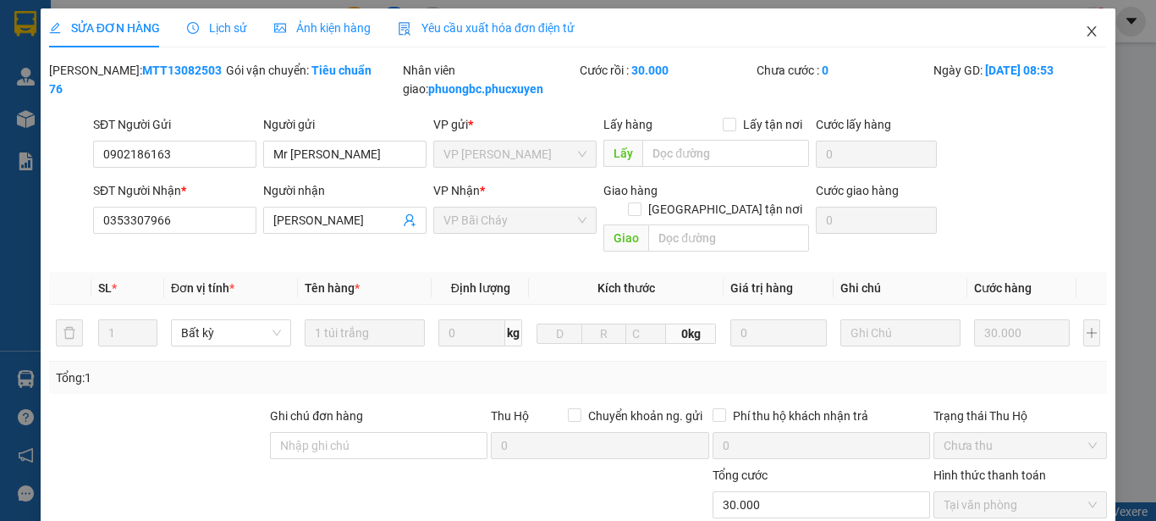
click at [1085, 28] on icon "close" at bounding box center [1092, 32] width 14 height 14
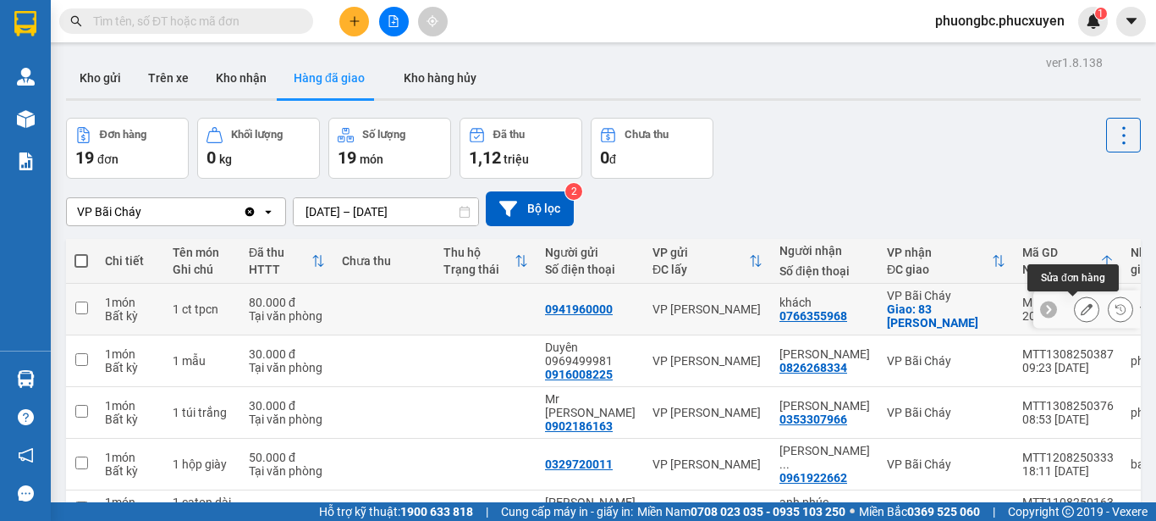
click at [1081, 306] on icon at bounding box center [1087, 309] width 12 height 12
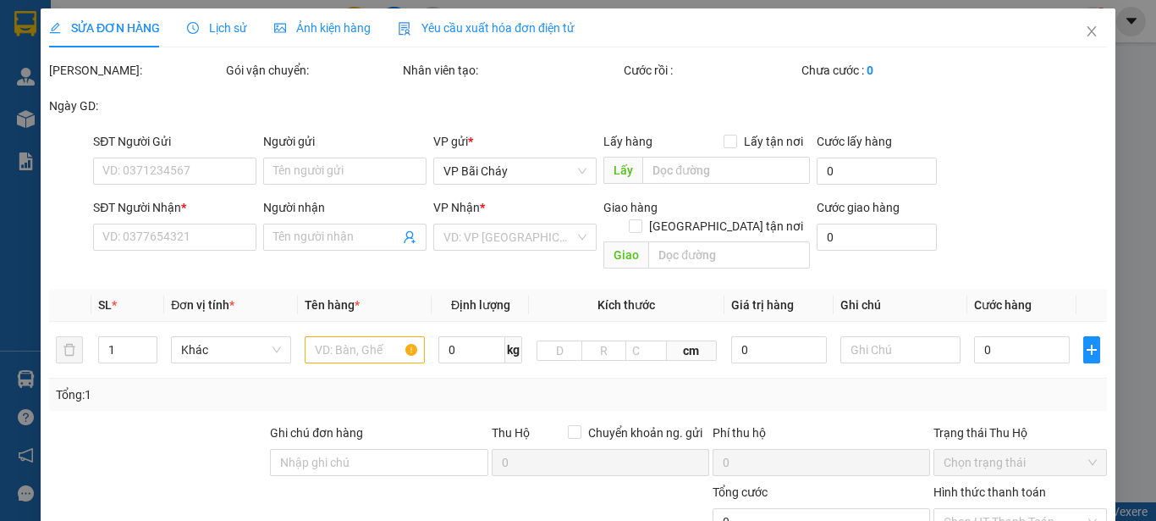
type input "0941960000"
type input "0766355968"
type input "khách"
checkbox input "true"
type input "83 [PERSON_NAME]"
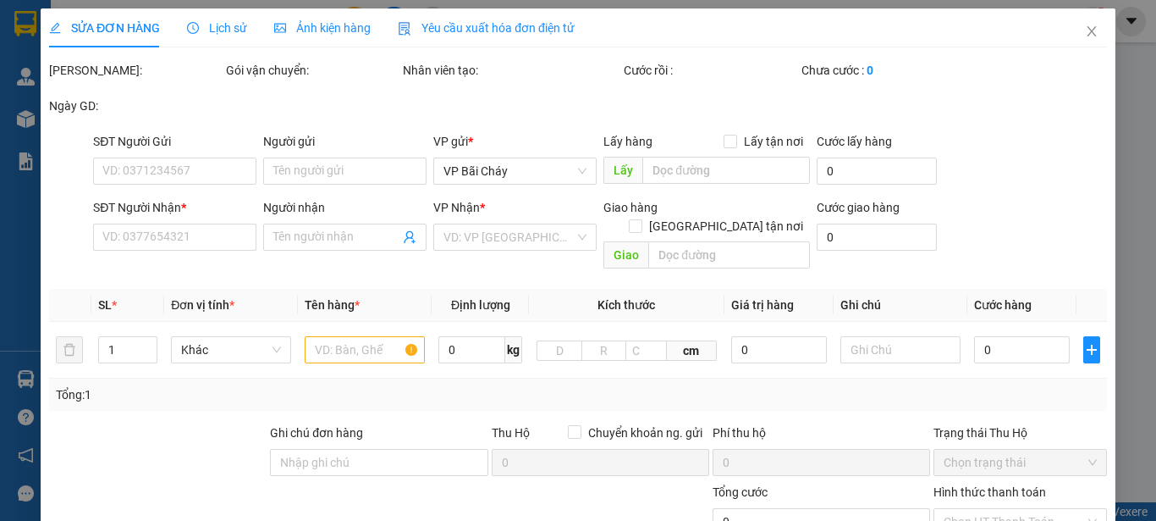
type input "40.000"
type input "80.000"
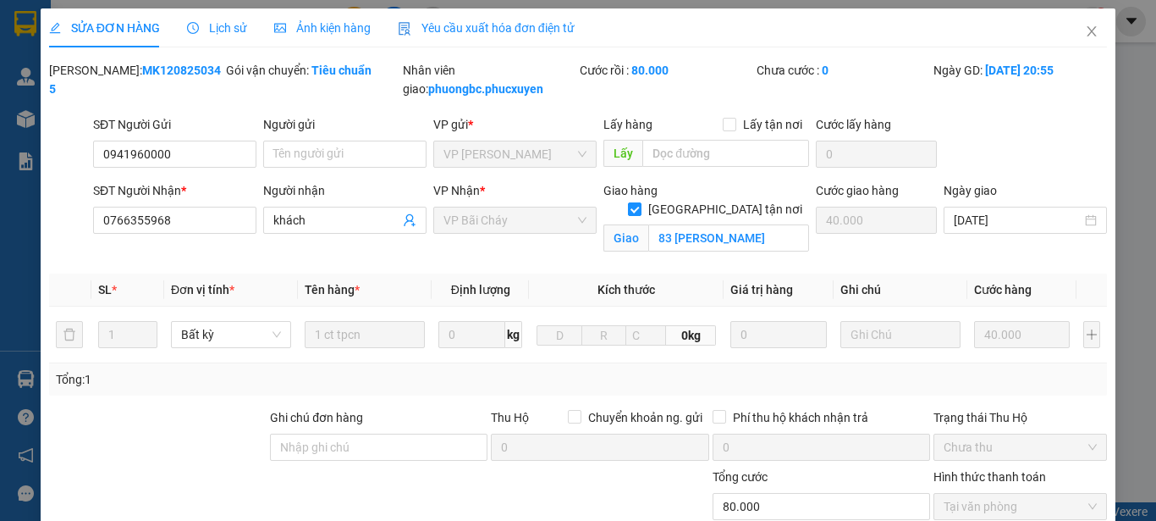
drag, startPoint x: 189, startPoint y: 66, endPoint x: 94, endPoint y: 69, distance: 94.8
click at [94, 69] on div "Mã ĐH: MK1208250345" at bounding box center [136, 79] width 174 height 37
copy b "MK1208250345"
drag, startPoint x: 179, startPoint y: 152, endPoint x: 101, endPoint y: 156, distance: 78.8
click at [101, 156] on input "0941960000" at bounding box center [174, 154] width 163 height 27
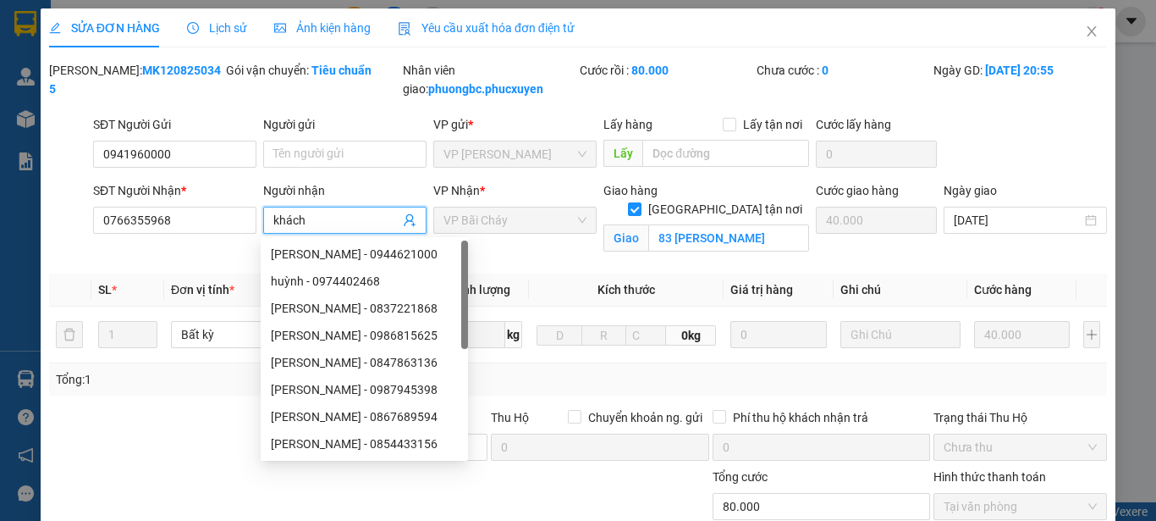
drag, startPoint x: 332, startPoint y: 218, endPoint x: 261, endPoint y: 218, distance: 71.1
click at [263, 218] on span "khách" at bounding box center [344, 220] width 163 height 27
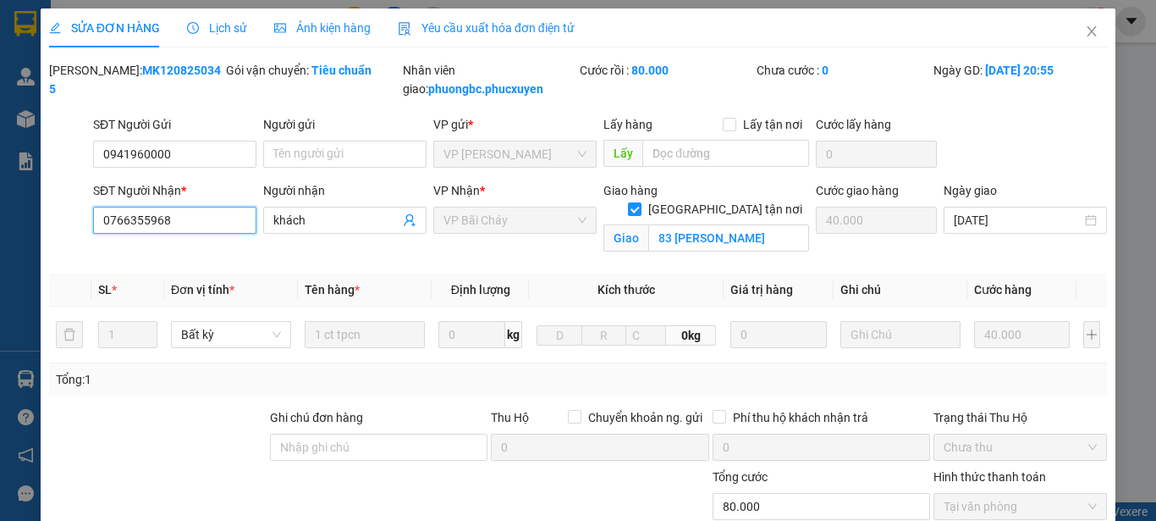
drag, startPoint x: 190, startPoint y: 223, endPoint x: 91, endPoint y: 216, distance: 99.3
click at [91, 216] on div "SĐT Người Nhận * 0766355968 0766355968" at bounding box center [175, 221] width 170 height 80
click at [1088, 30] on icon "close" at bounding box center [1092, 31] width 9 height 10
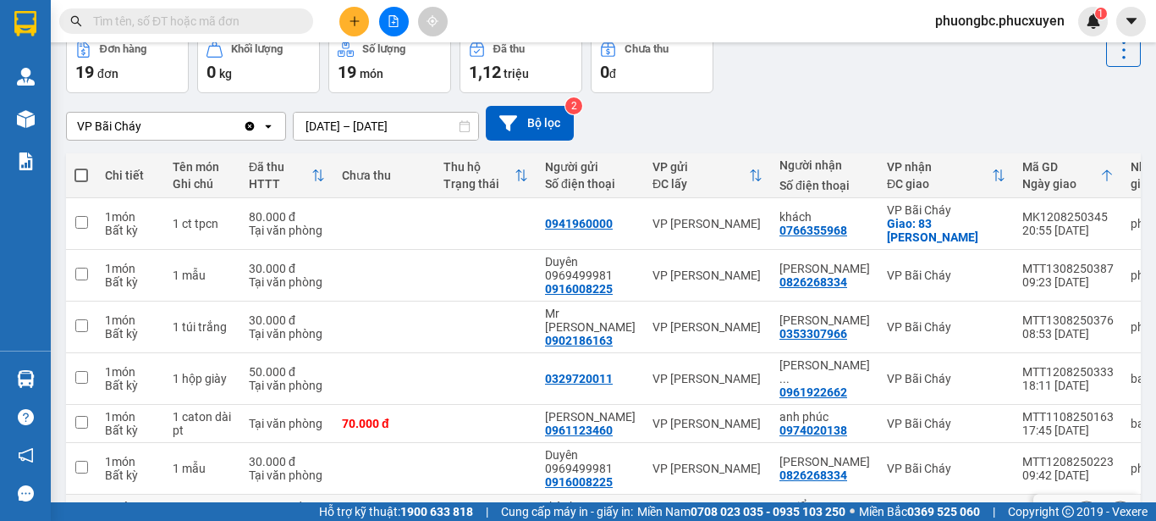
scroll to position [85, 0]
click at [465, 128] on icon at bounding box center [465, 127] width 12 height 12
click at [328, 124] on input "[DATE] – [DATE]" at bounding box center [386, 126] width 185 height 27
click at [710, 119] on div "VP Bãi Cháy Clear value open 11/08/2025 – 13/08/2025 Press the down arrow key t…" at bounding box center [603, 124] width 1075 height 35
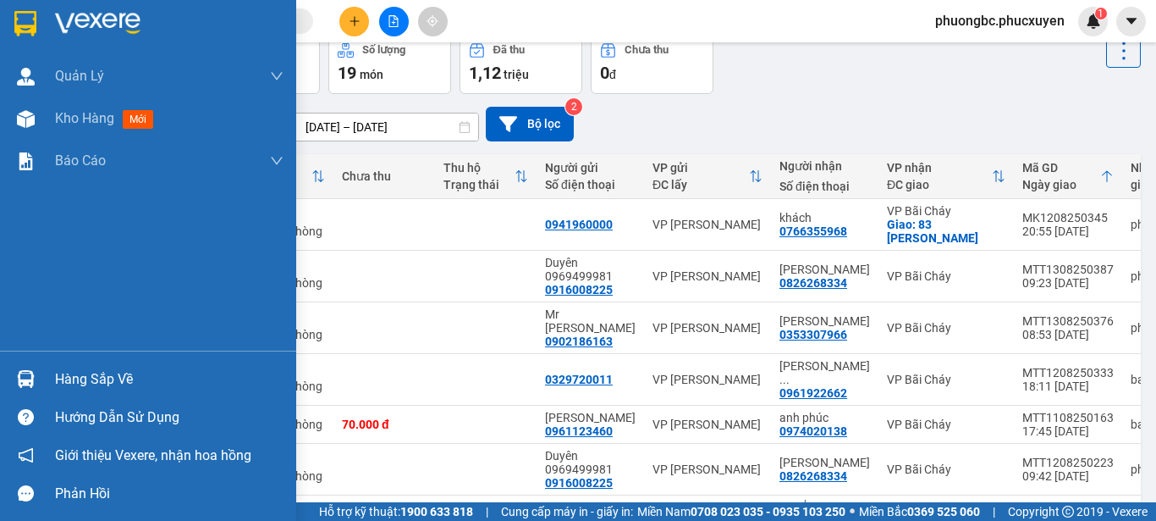
click at [68, 375] on div "Hàng sắp về" at bounding box center [169, 379] width 229 height 25
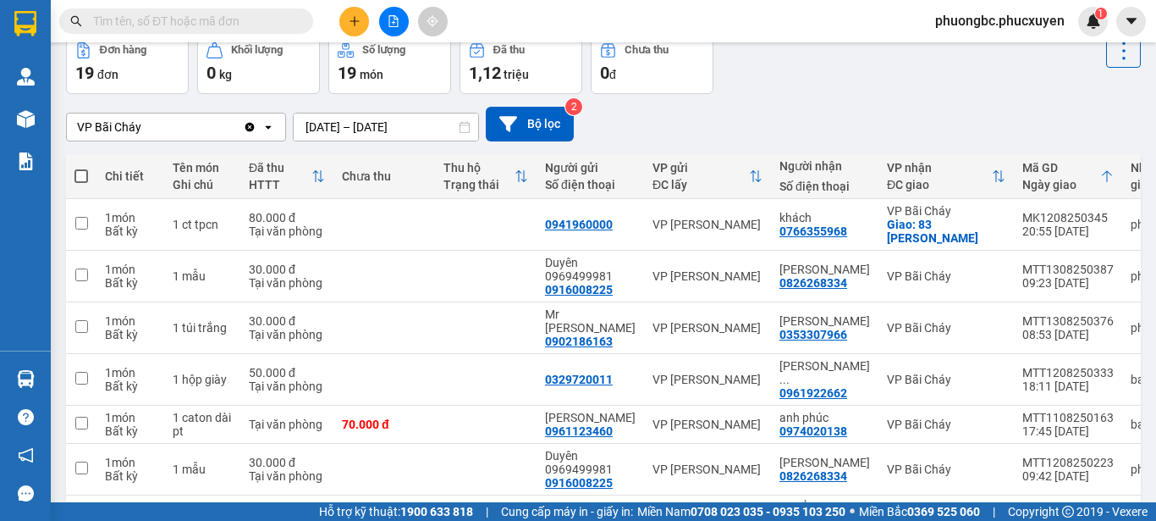
click at [883, 87] on section "Kết quả tìm kiếm ( 0 ) Bộ lọc No Data phuongbc.phucxuyen 1 Quản Lý Quản lý giao…" at bounding box center [578, 260] width 1156 height 521
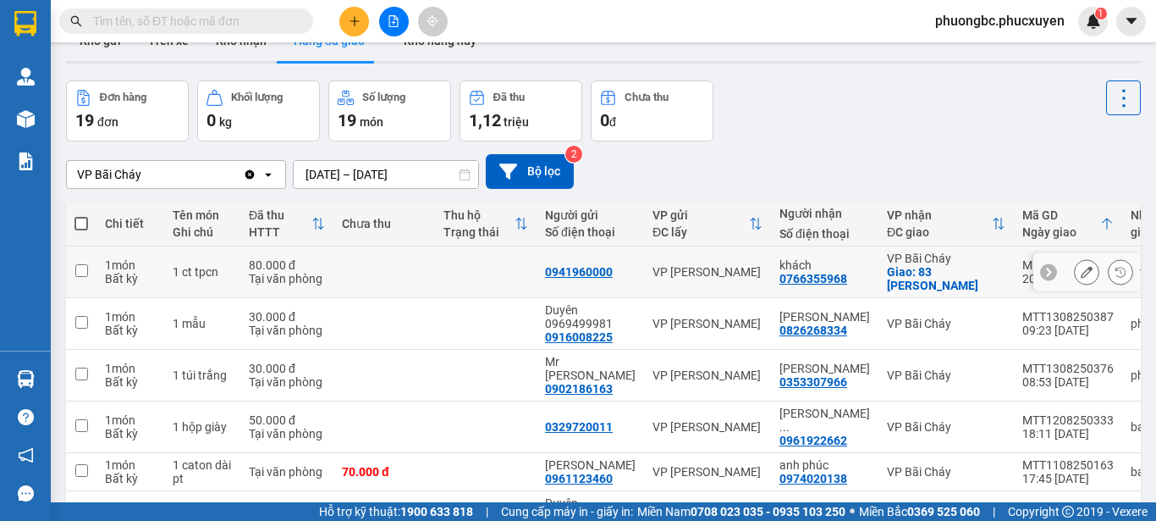
scroll to position [0, 0]
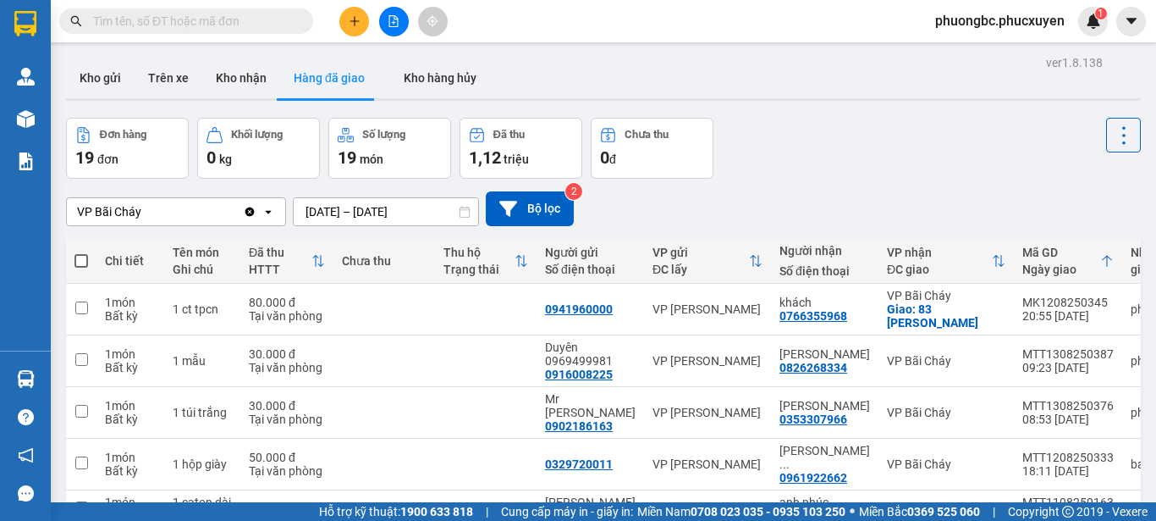
click at [235, 19] on input "text" at bounding box center [193, 21] width 200 height 19
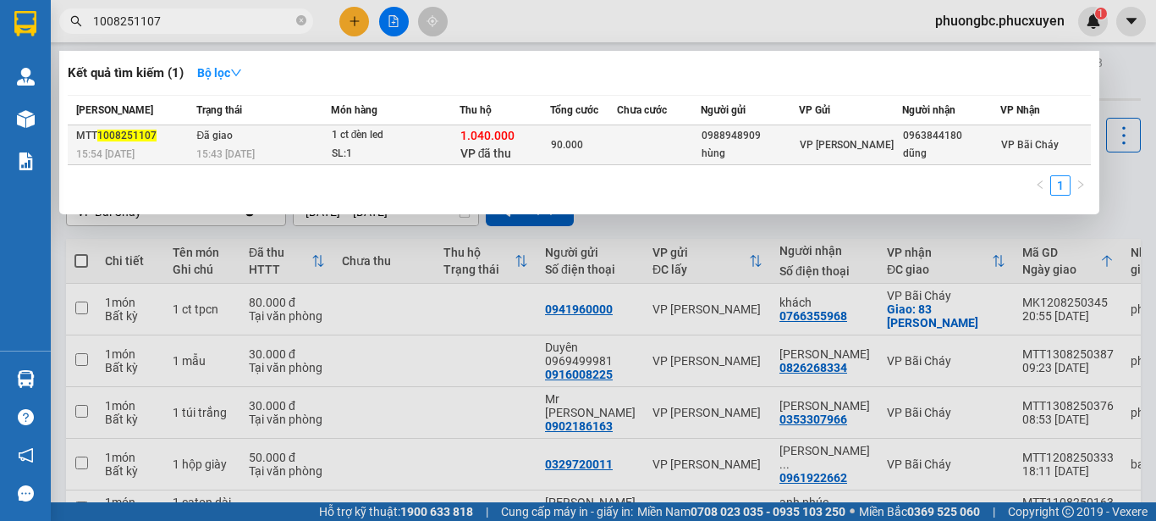
type input "1008251107"
click at [535, 139] on div "1.040.000 VP đã thu" at bounding box center [504, 145] width 89 height 36
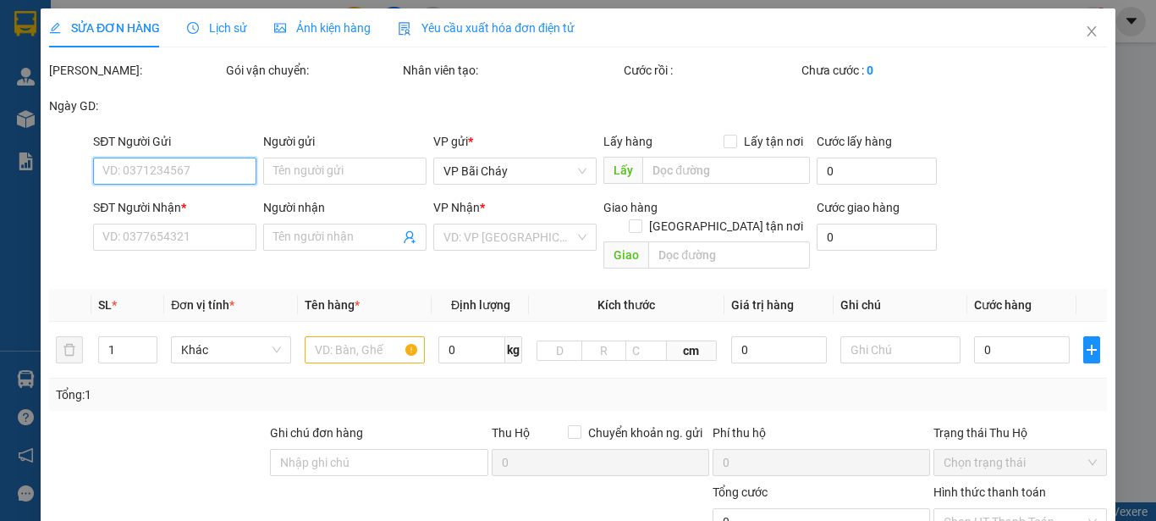
type input "0988948909"
type input "hùng"
type input "0963844180"
type input "dũng"
type input "237848/ abc bank/ ng văn hùng"
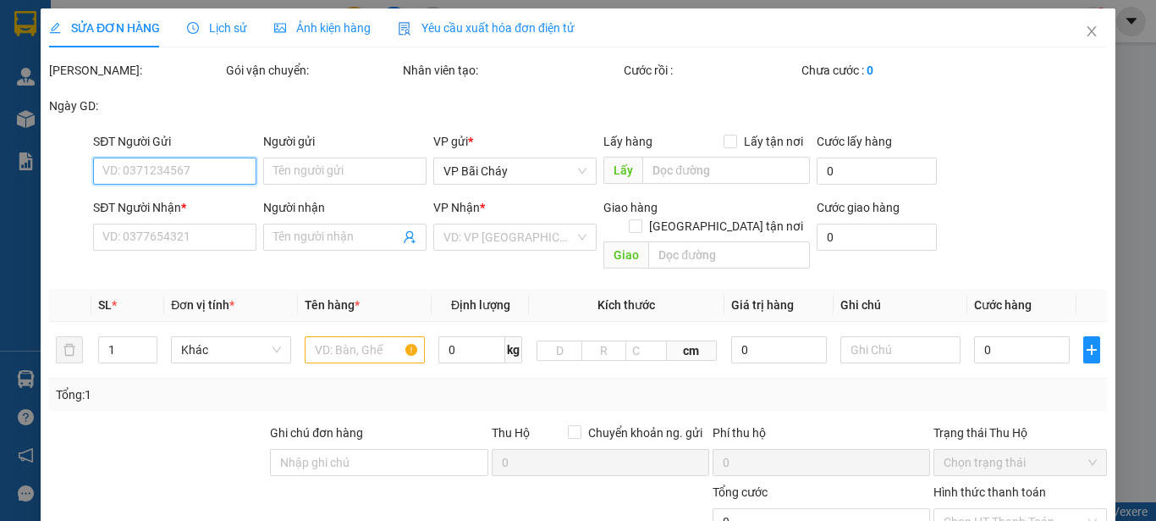
type input "1.040.000"
type input "90.000"
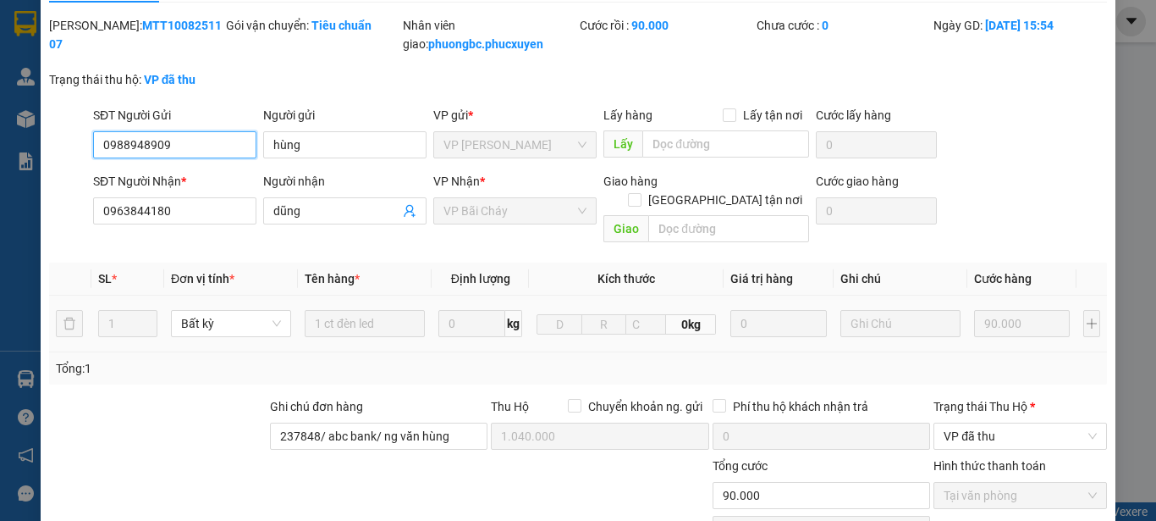
scroll to position [85, 0]
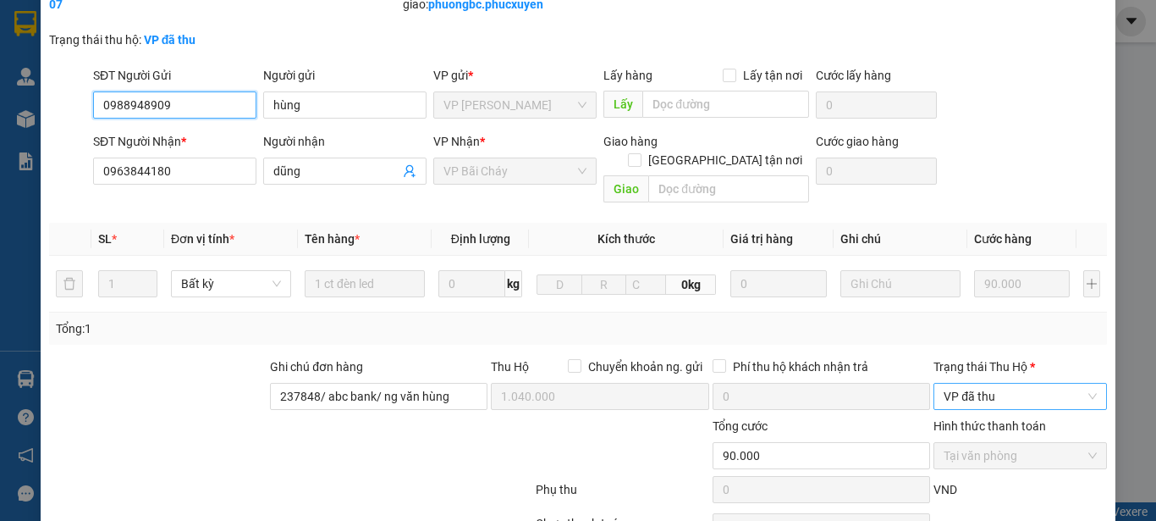
click at [1082, 383] on span "VP đã thu" at bounding box center [1020, 395] width 153 height 25
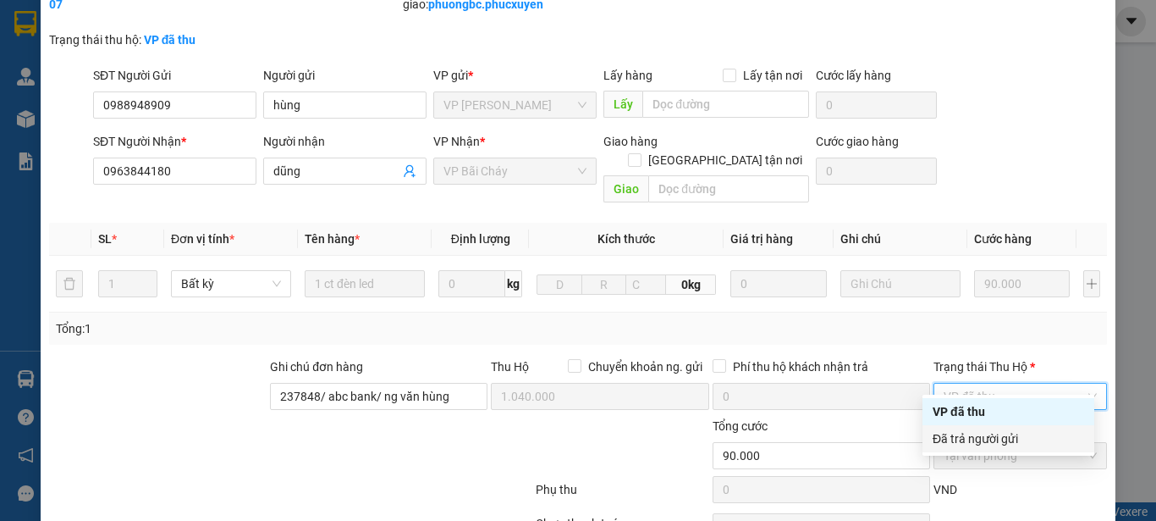
click at [979, 440] on div "Đã trả người gửi" at bounding box center [1009, 438] width 152 height 19
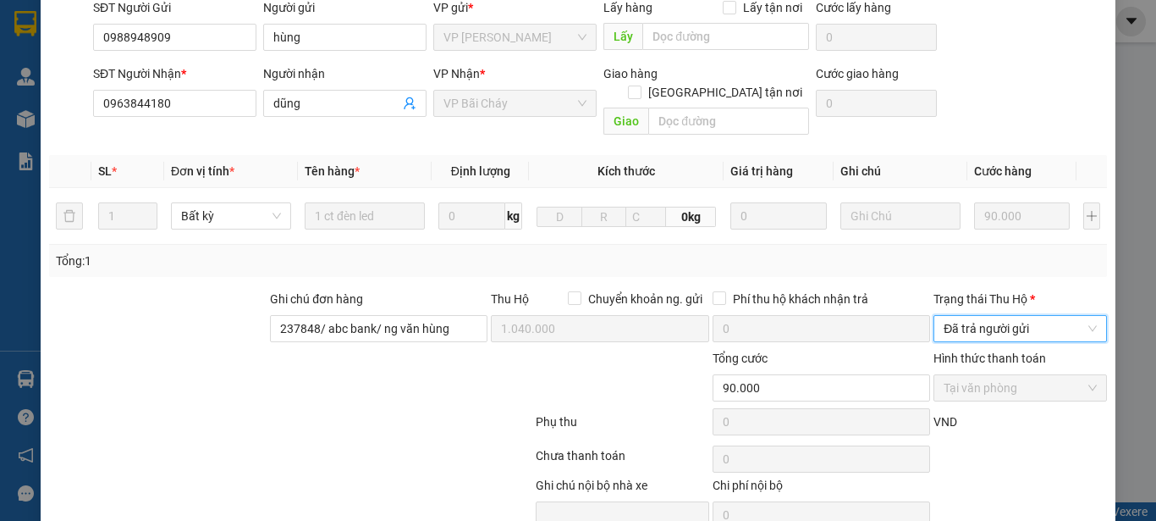
scroll to position [214, 0]
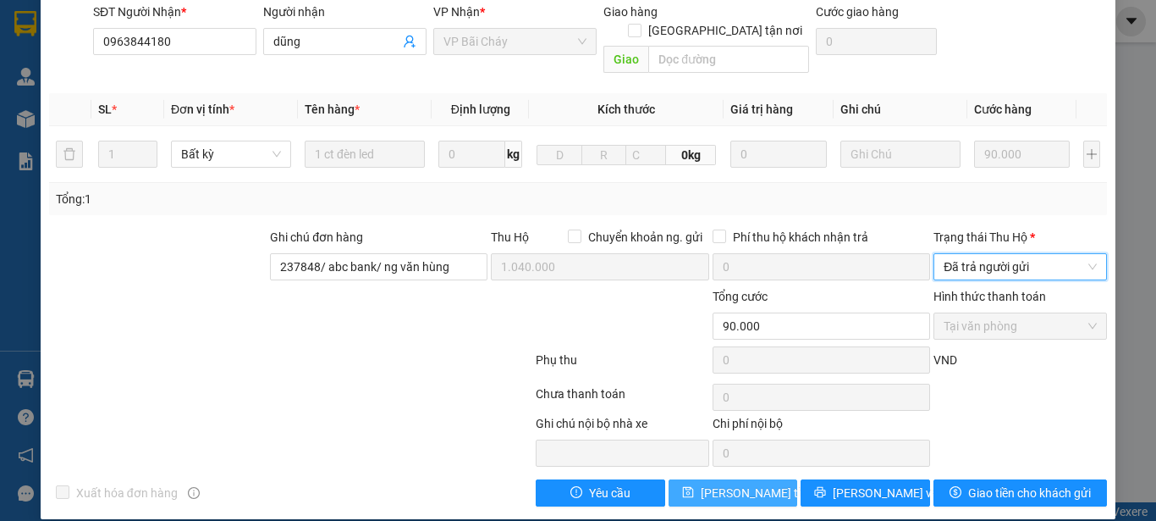
click at [732, 483] on span "[PERSON_NAME] thay đổi" at bounding box center [768, 492] width 135 height 19
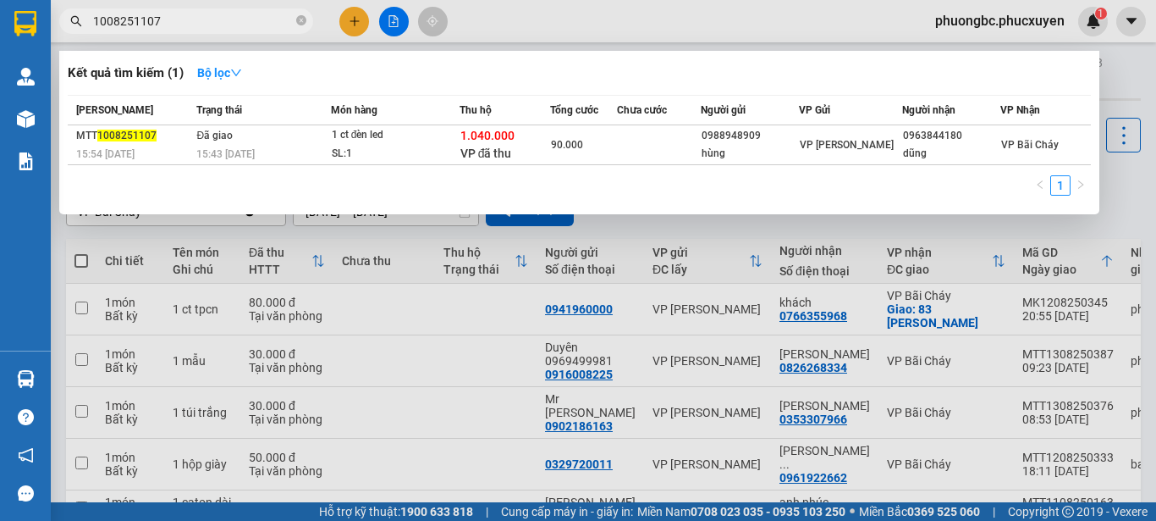
click at [191, 25] on input "1008251107" at bounding box center [193, 21] width 200 height 19
click at [804, 192] on div "1" at bounding box center [579, 190] width 1023 height 30
click at [736, 24] on div at bounding box center [578, 260] width 1156 height 521
click at [174, 24] on input "1008251107" at bounding box center [193, 21] width 200 height 19
click at [584, 28] on div at bounding box center [578, 260] width 1156 height 521
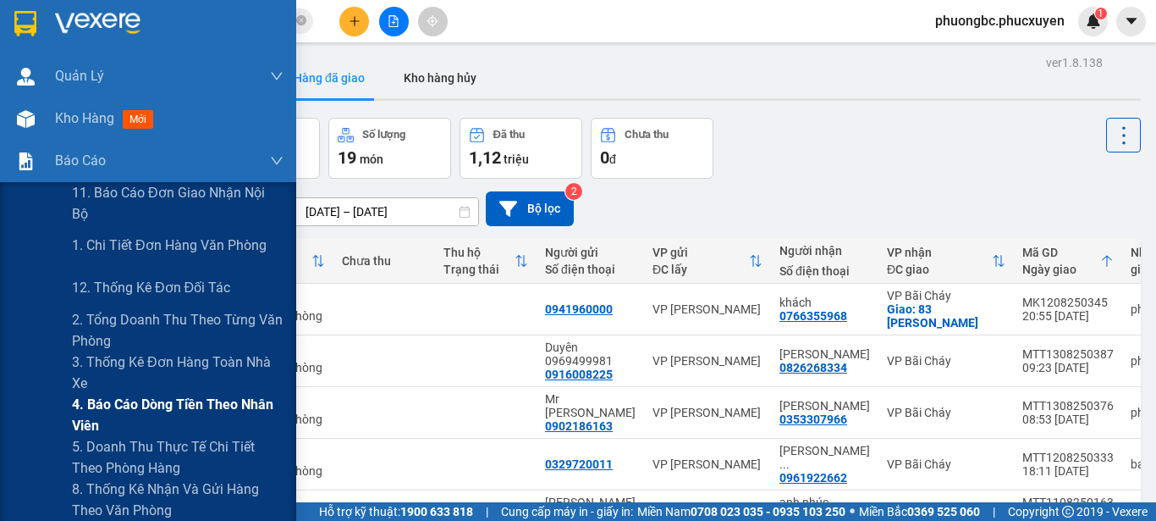
click at [153, 408] on span "4. Báo cáo dòng tiền theo nhân viên" at bounding box center [178, 415] width 212 height 42
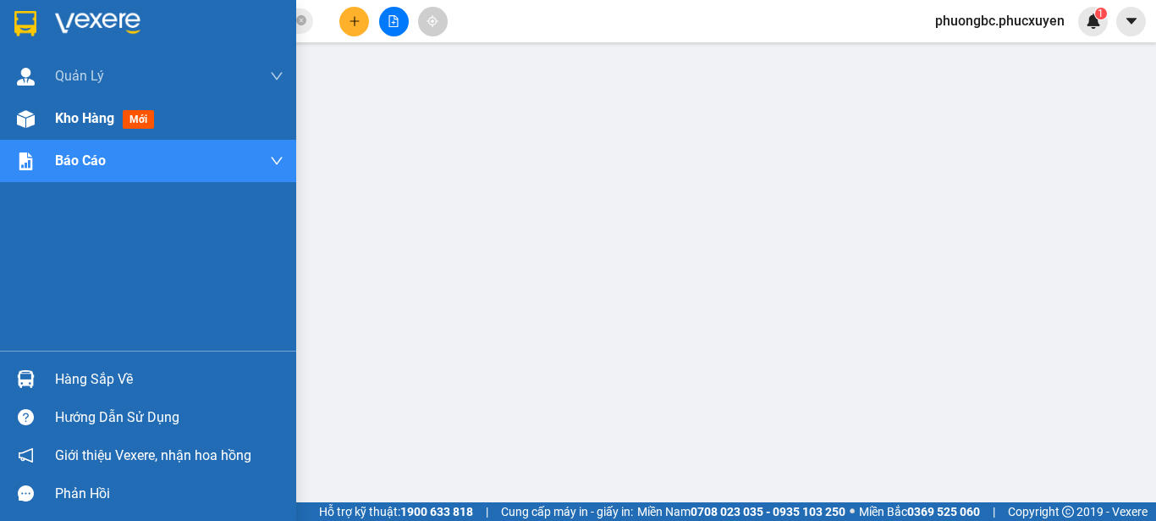
click at [116, 120] on div "Kho hàng mới" at bounding box center [108, 118] width 106 height 21
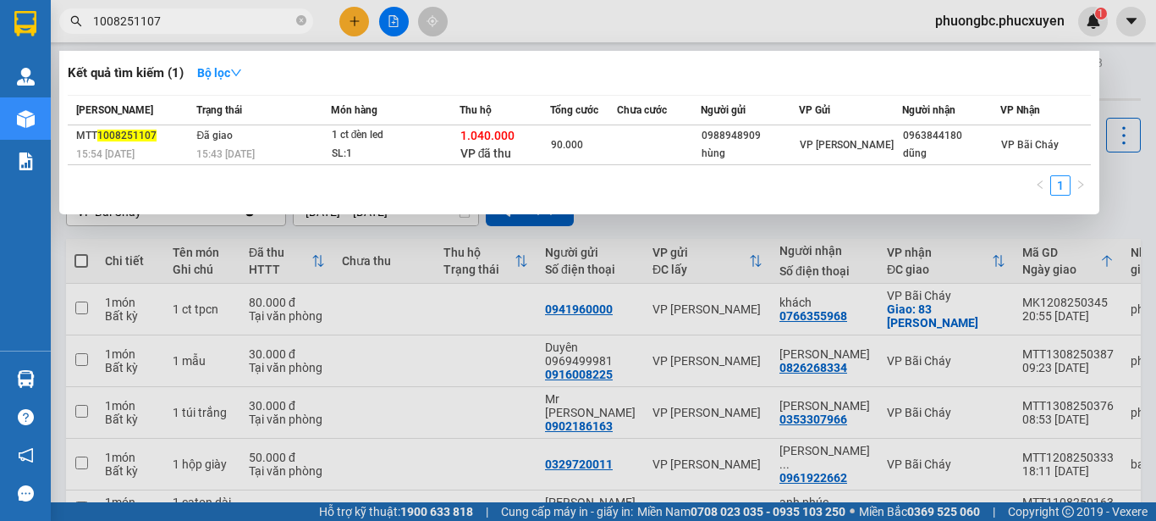
click at [246, 23] on input "1008251107" at bounding box center [193, 21] width 200 height 19
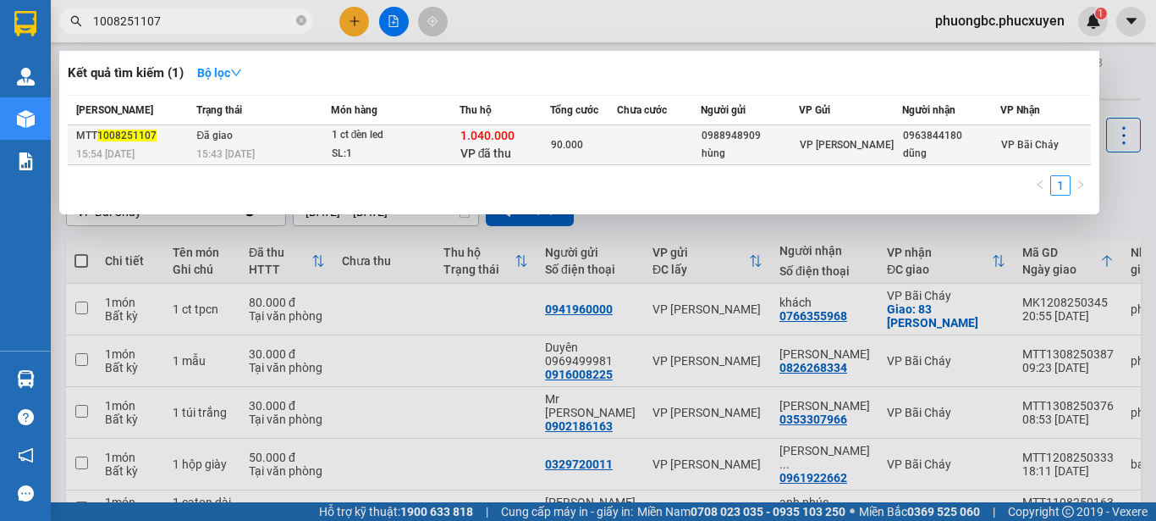
click at [637, 148] on td at bounding box center [659, 145] width 84 height 40
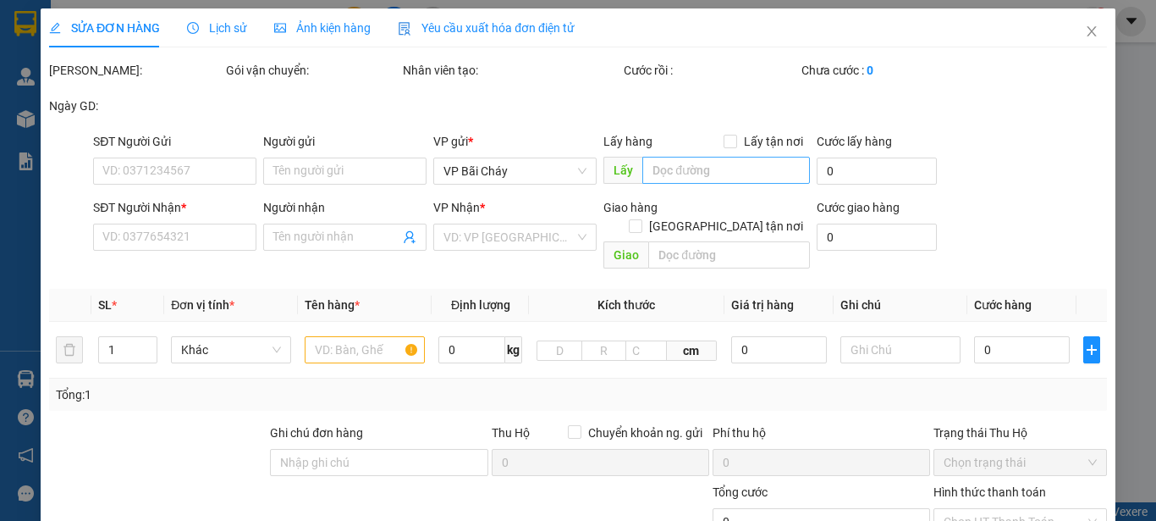
type input "0988948909"
type input "hùng"
type input "0963844180"
type input "dũng"
type input "237848/ abc bank/ ng văn hùng"
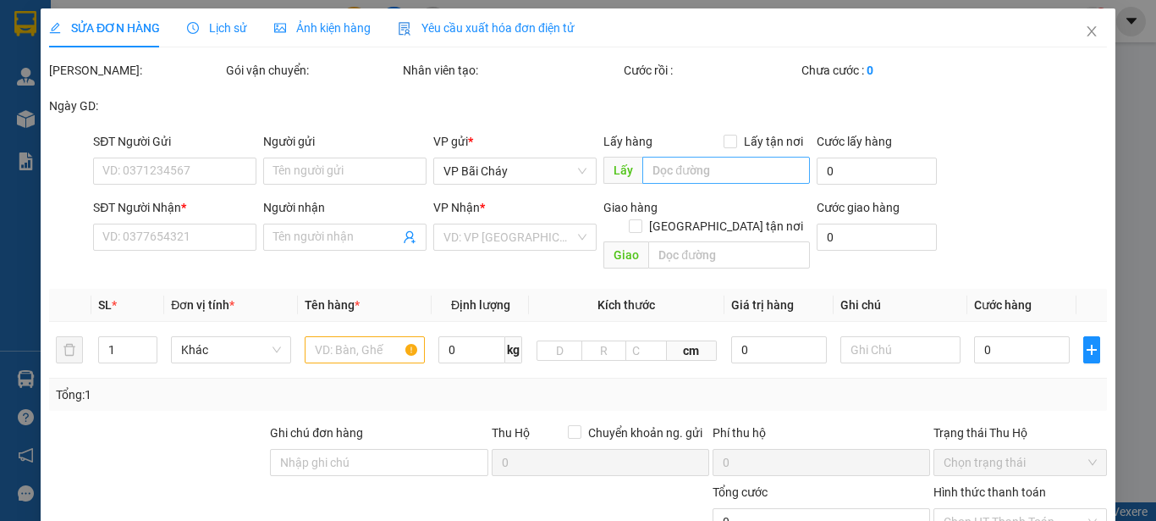
type input "1.040.000"
type input "90.000"
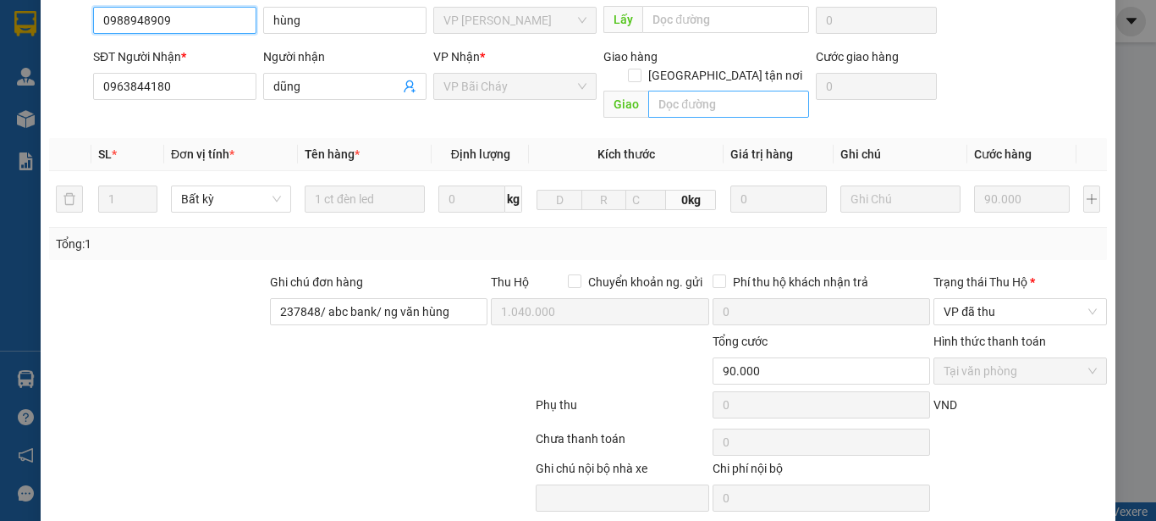
scroll to position [214, 0]
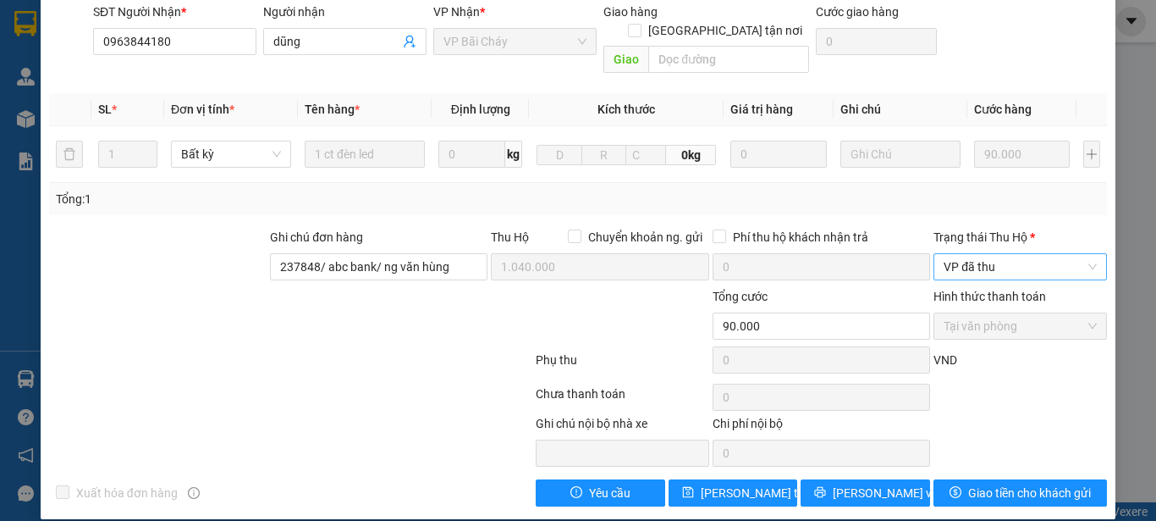
click at [1077, 254] on span "VP đã thu" at bounding box center [1020, 266] width 153 height 25
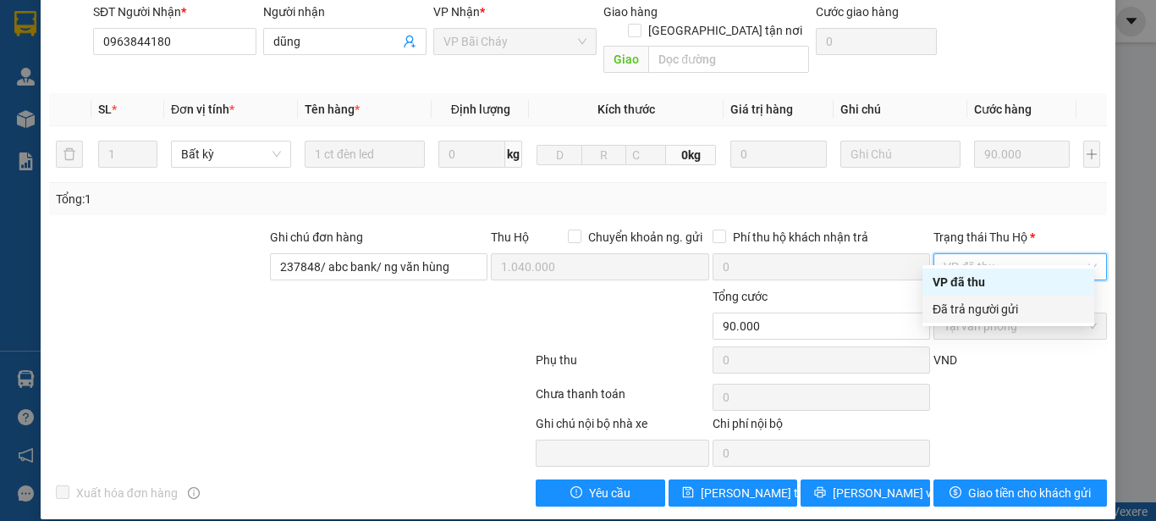
click at [975, 307] on div "Đã trả người gửi" at bounding box center [1009, 309] width 152 height 19
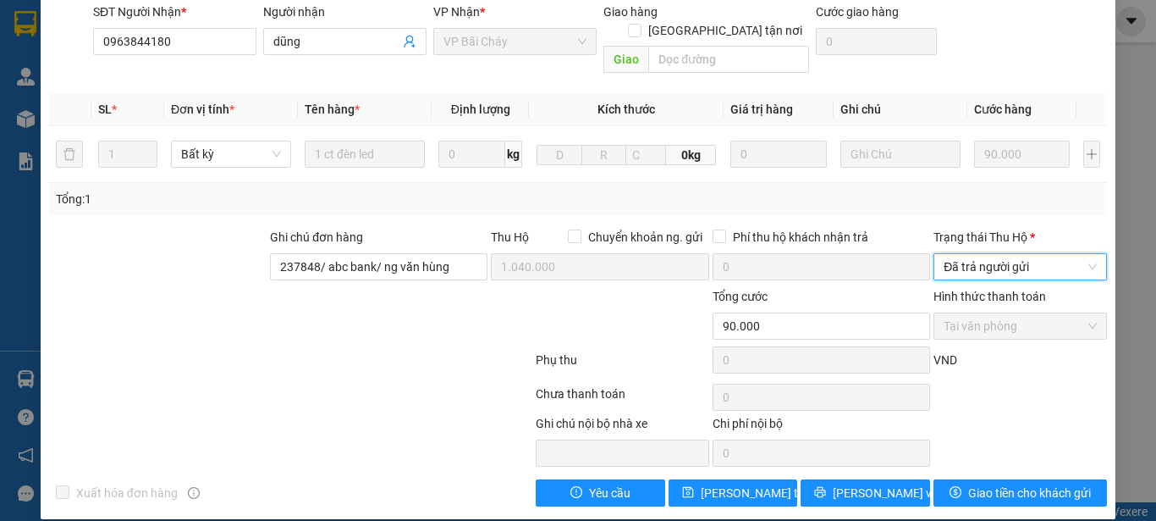
click at [1050, 313] on span "Tại văn phòng" at bounding box center [1020, 325] width 153 height 25
click at [568, 229] on input "Chuyển khoản ng. gửi" at bounding box center [574, 235] width 12 height 12
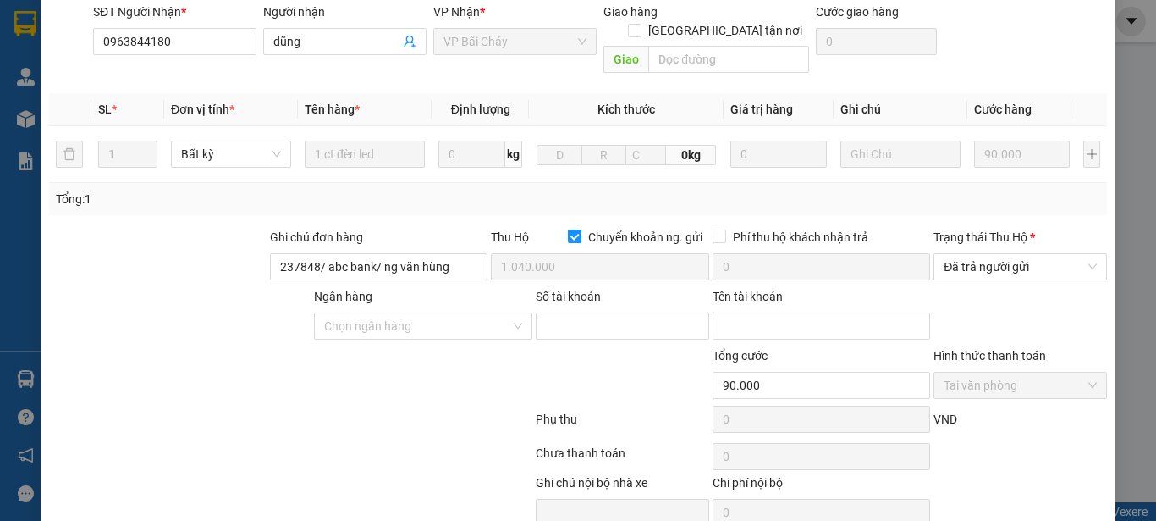
click at [568, 229] on input "Chuyển khoản ng. gửi" at bounding box center [574, 235] width 12 height 12
checkbox input "false"
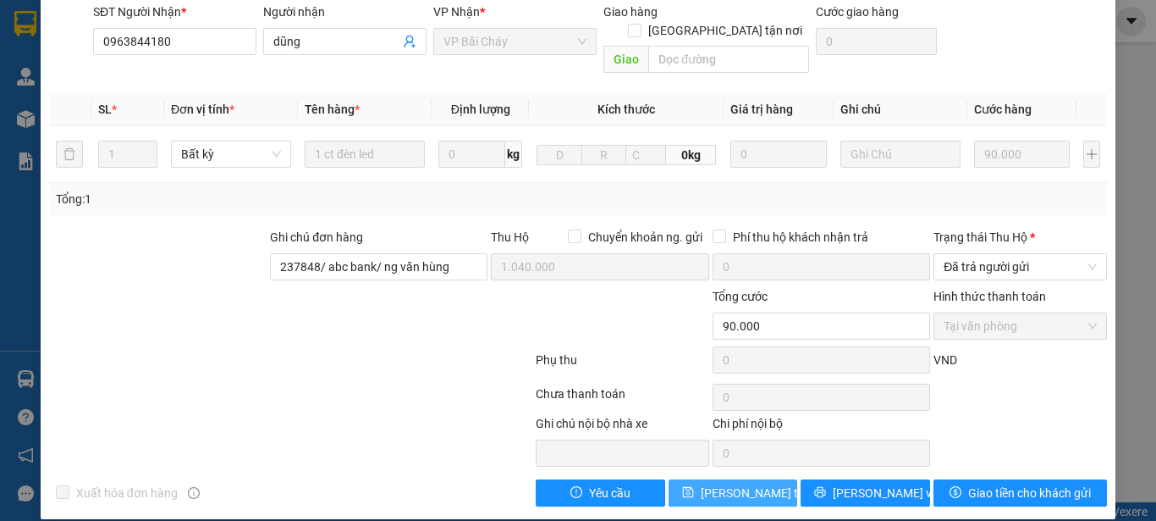
click at [733, 483] on span "[PERSON_NAME] thay đổi" at bounding box center [768, 492] width 135 height 19
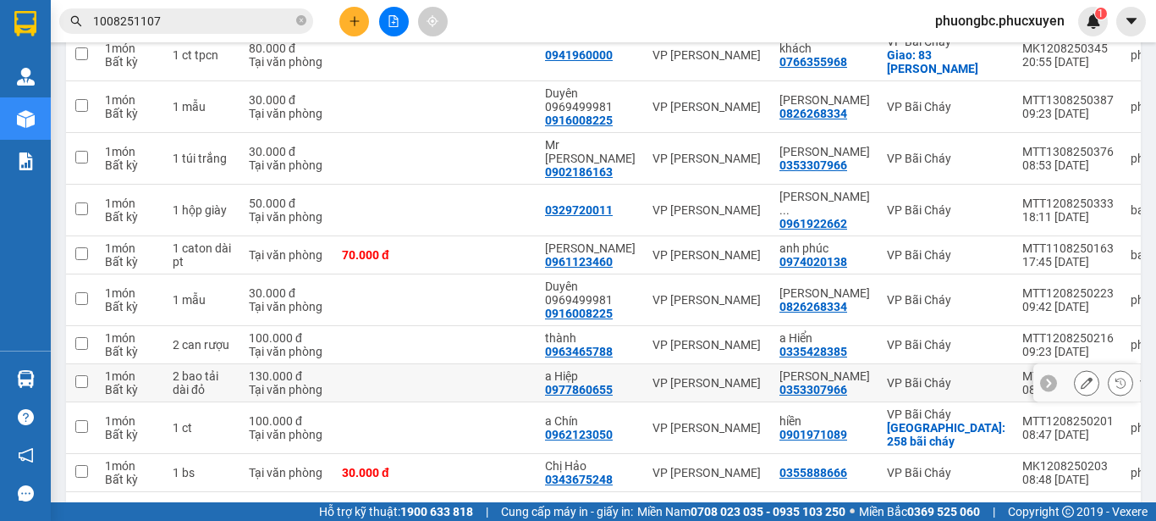
scroll to position [279, 0]
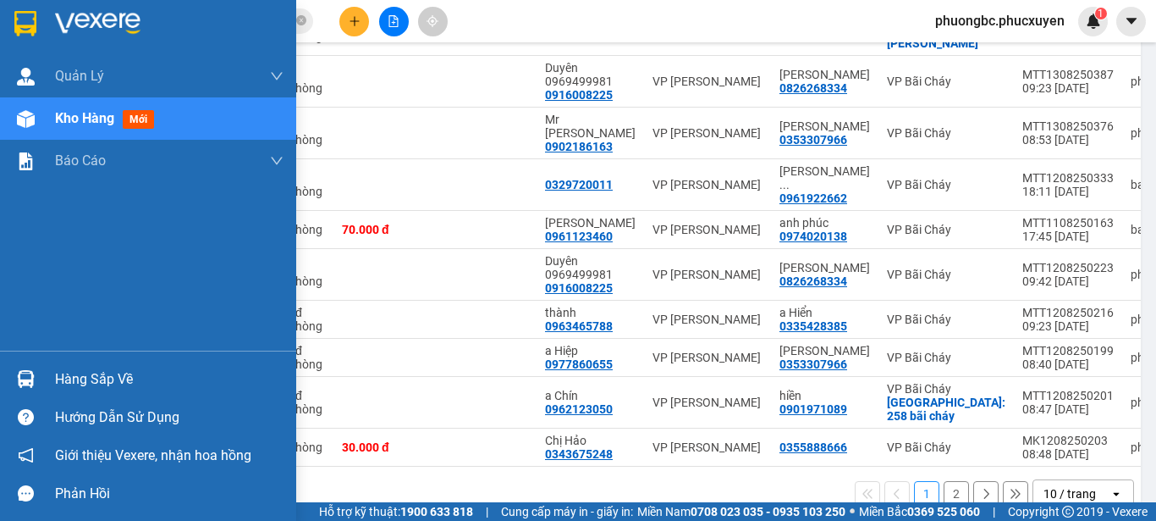
click at [78, 378] on div "Hàng sắp về" at bounding box center [169, 379] width 229 height 25
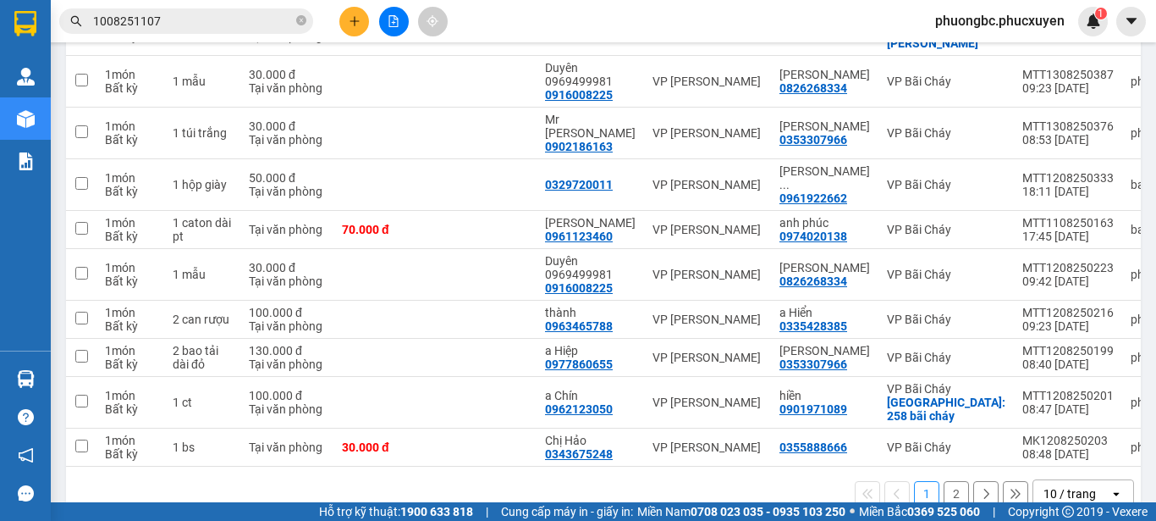
click at [636, 19] on section "Kết quả tìm kiếm ( 1 ) Bộ lọc Mã ĐH Trạng thái Món hàng Thu hộ Tổng cước Chưa c…" at bounding box center [578, 260] width 1156 height 521
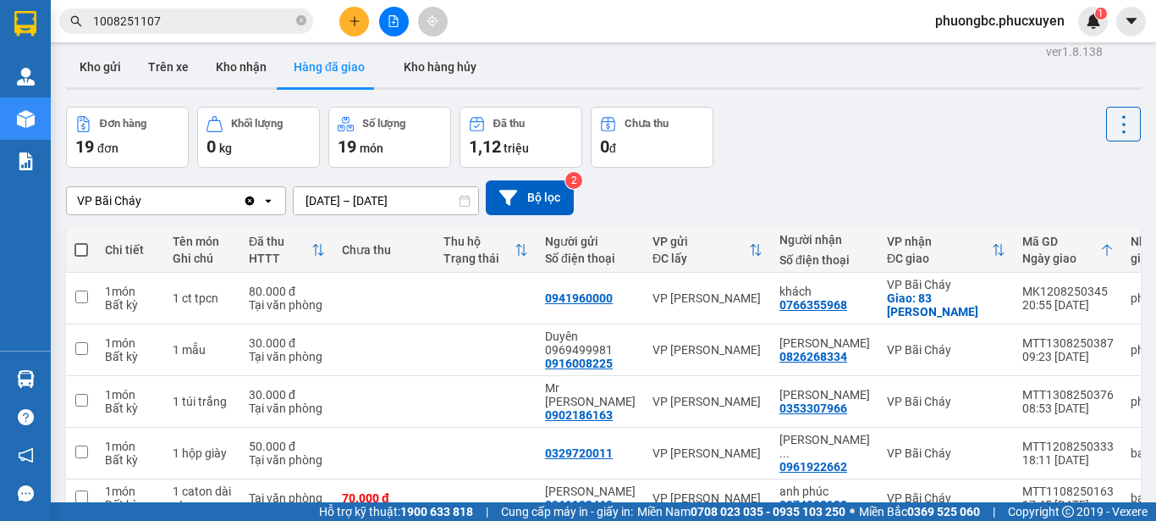
scroll to position [0, 0]
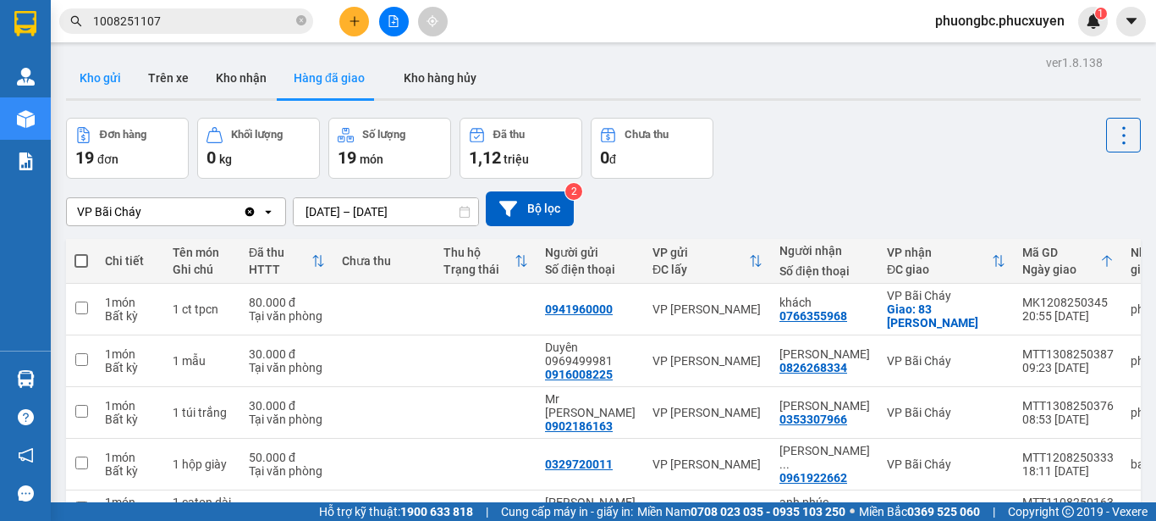
click at [92, 75] on button "Kho gửi" at bounding box center [100, 78] width 69 height 41
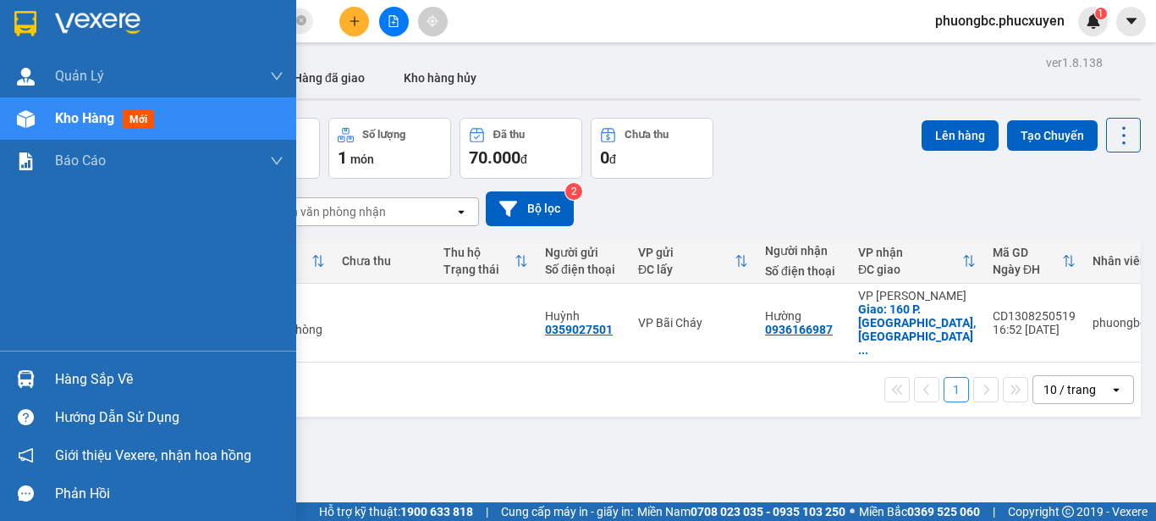
click at [74, 371] on div "Hàng sắp về" at bounding box center [169, 379] width 229 height 25
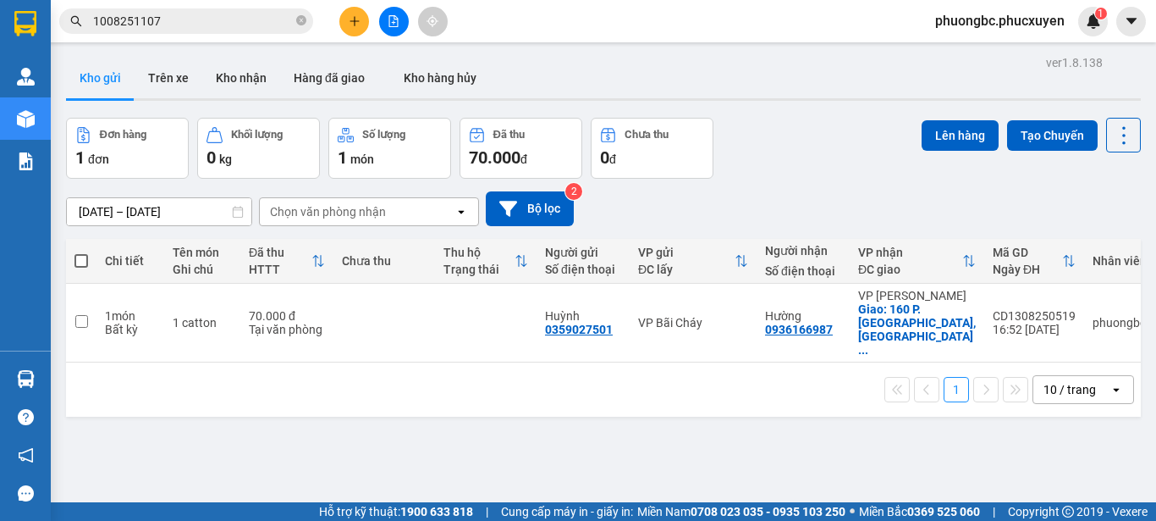
click at [850, 439] on section "Kết quả tìm kiếm ( 1 ) Bộ lọc Mã ĐH Trạng thái Món hàng Thu hộ Tổng cước Chưa c…" at bounding box center [578, 260] width 1156 height 521
click at [245, 76] on button "Kho nhận" at bounding box center [241, 78] width 78 height 41
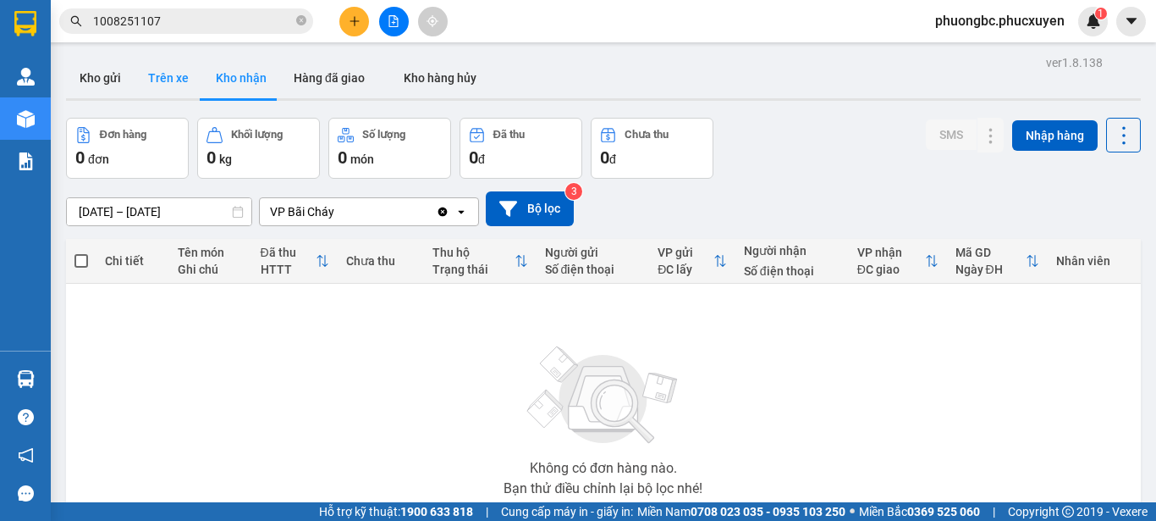
click at [172, 77] on button "Trên xe" at bounding box center [169, 78] width 68 height 41
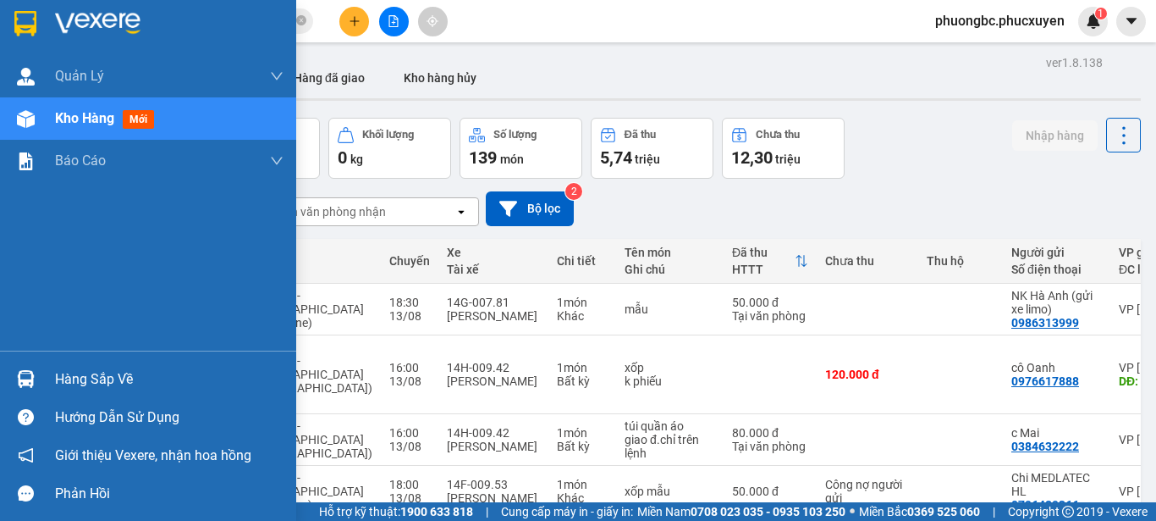
click at [73, 376] on div "Hàng sắp về" at bounding box center [169, 379] width 229 height 25
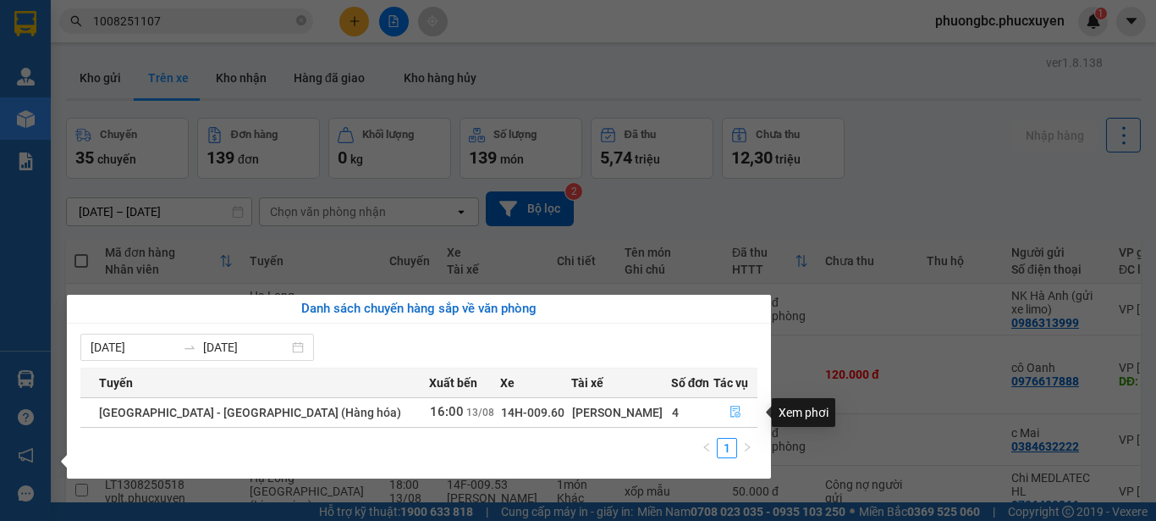
click at [730, 411] on icon "file-done" at bounding box center [736, 411] width 12 height 12
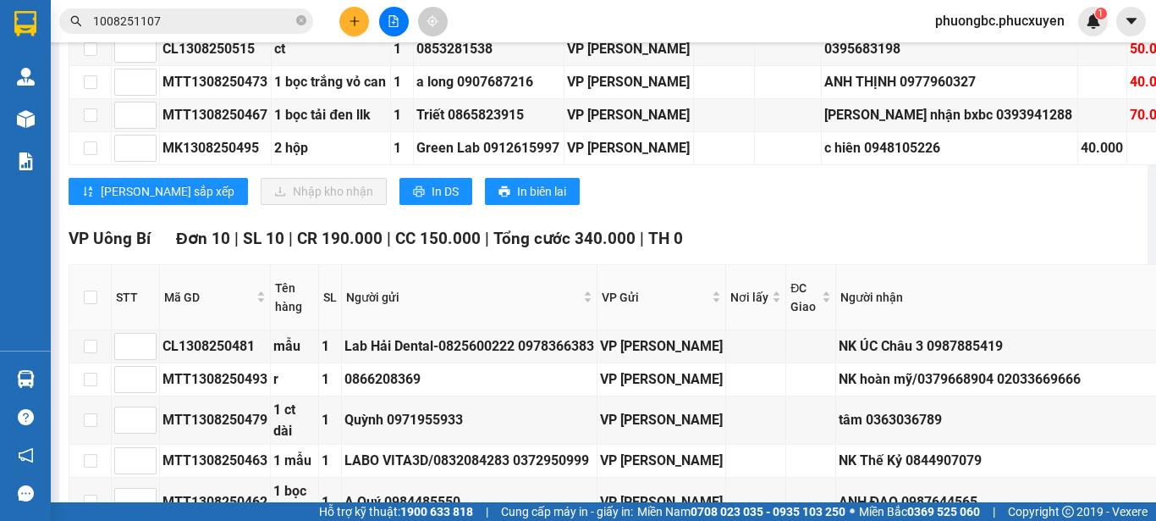
scroll to position [1100, 0]
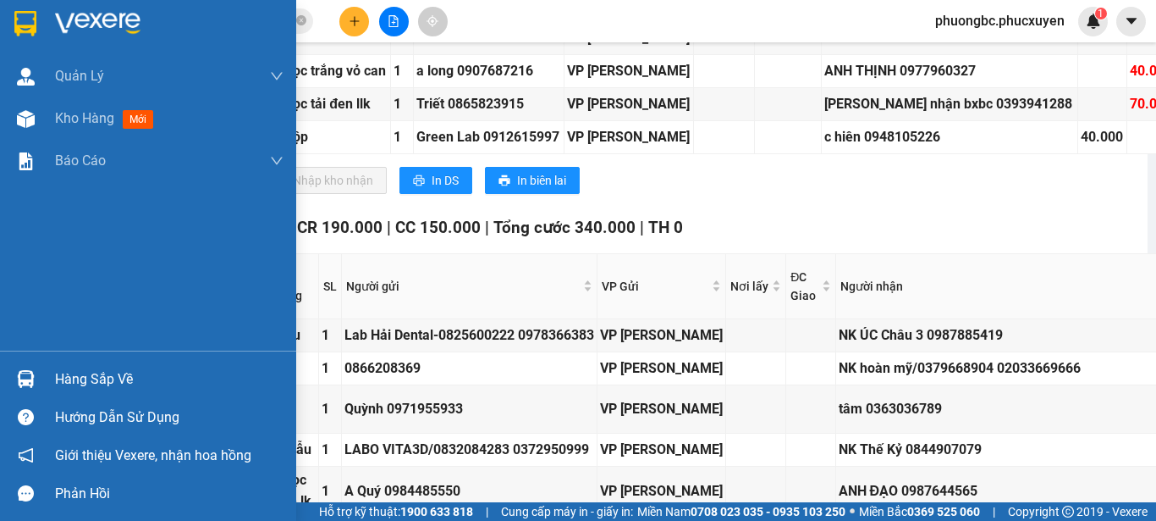
click at [101, 380] on div "Hàng sắp về" at bounding box center [169, 379] width 229 height 25
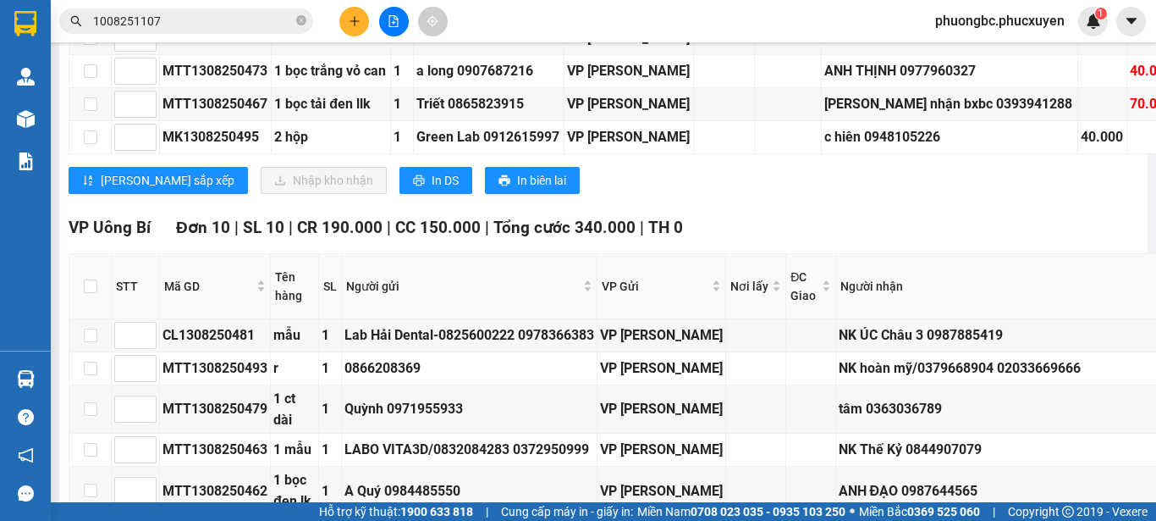
click at [1018, 402] on section "Kết quả tìm kiếm ( 1 ) Bộ lọc Mã ĐH Trạng thái Món hàng Thu hộ Tổng cước Chưa c…" at bounding box center [578, 260] width 1156 height 521
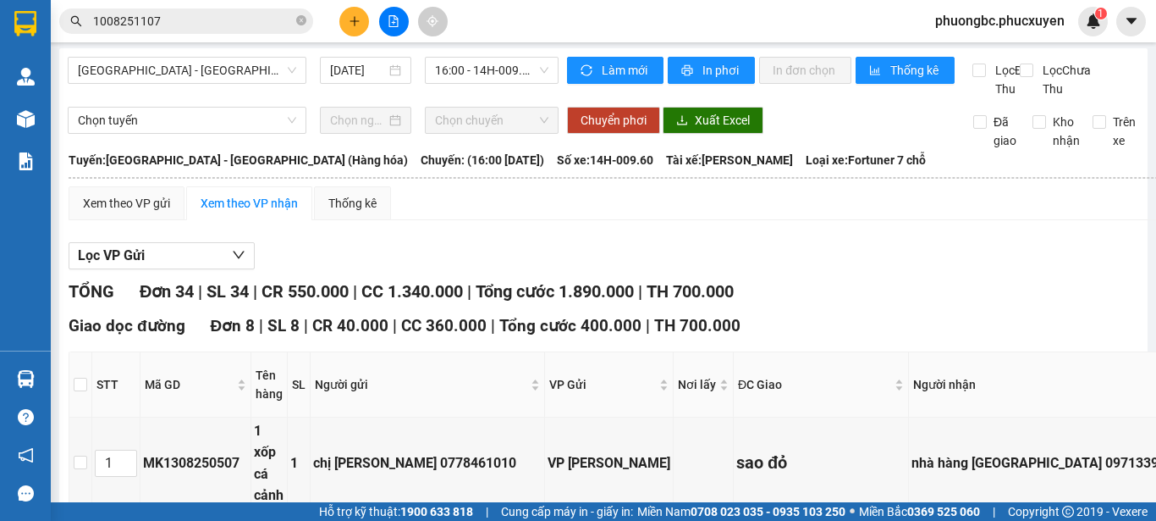
scroll to position [0, 0]
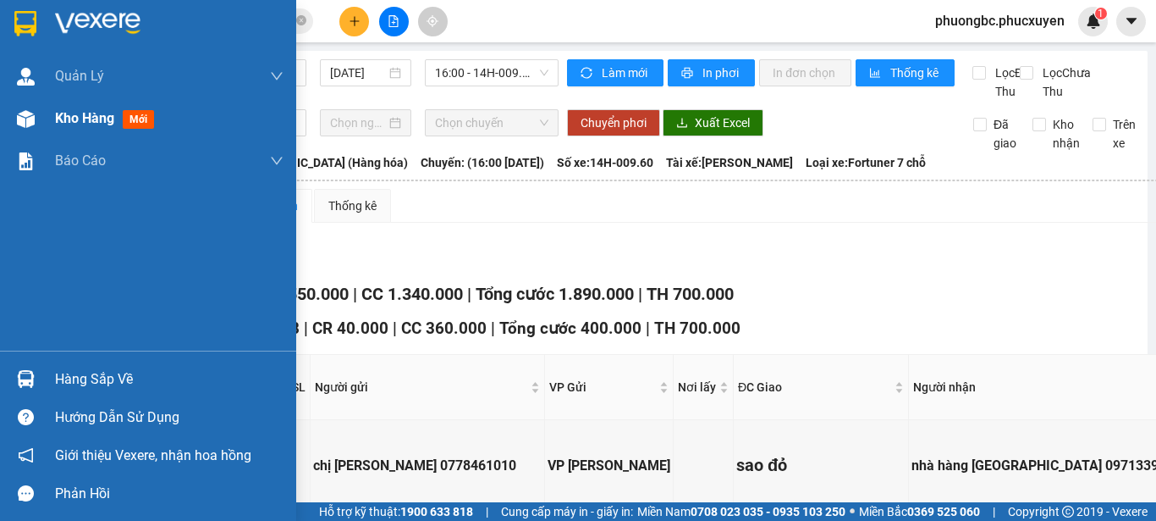
click at [69, 114] on span "Kho hàng" at bounding box center [84, 118] width 59 height 16
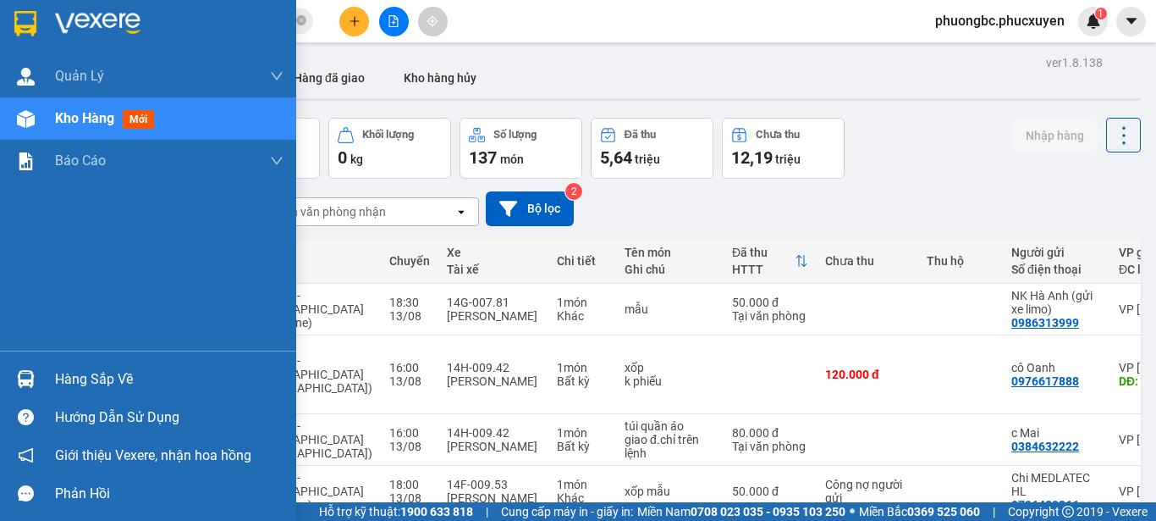
click at [100, 381] on div "Hàng sắp về" at bounding box center [169, 379] width 229 height 25
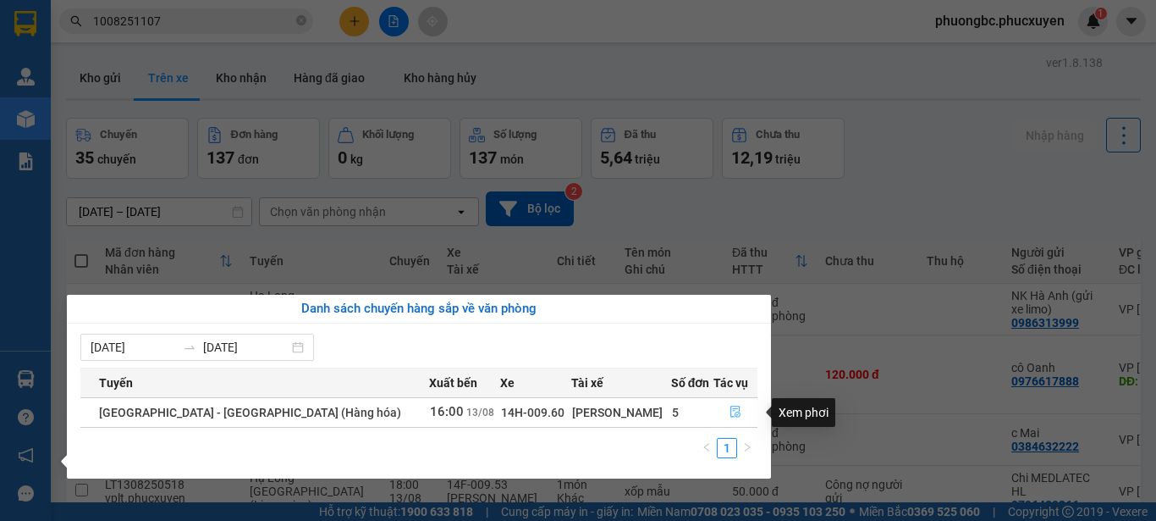
click at [732, 413] on icon "file-done" at bounding box center [736, 412] width 10 height 12
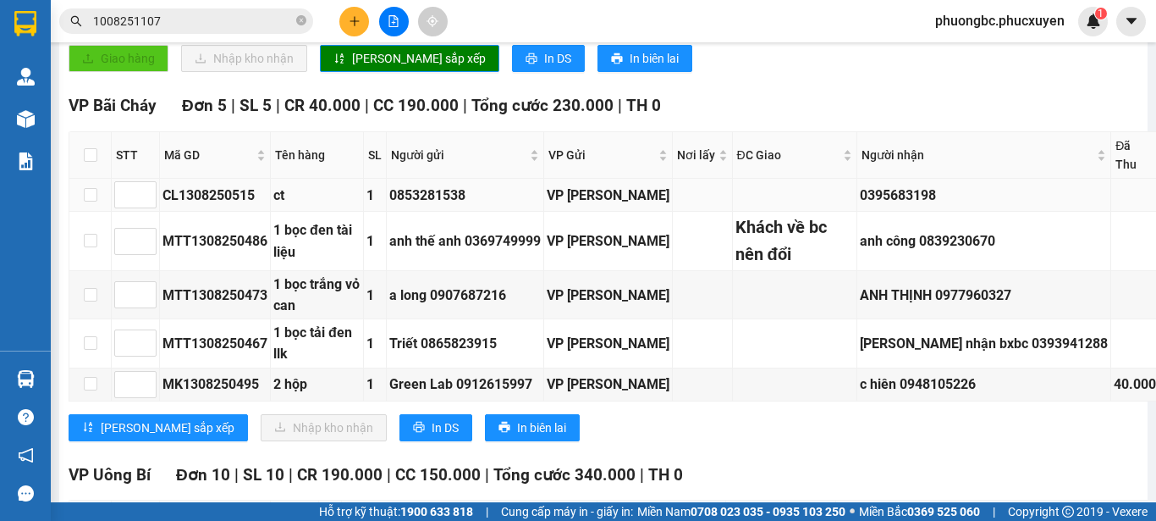
scroll to position [846, 0]
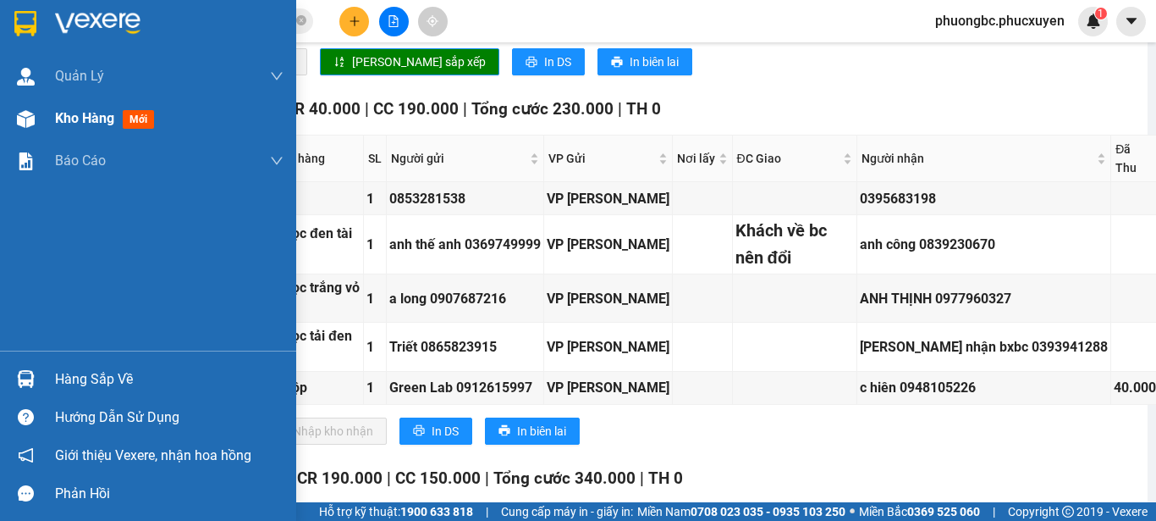
click at [101, 112] on span "Kho hàng" at bounding box center [84, 118] width 59 height 16
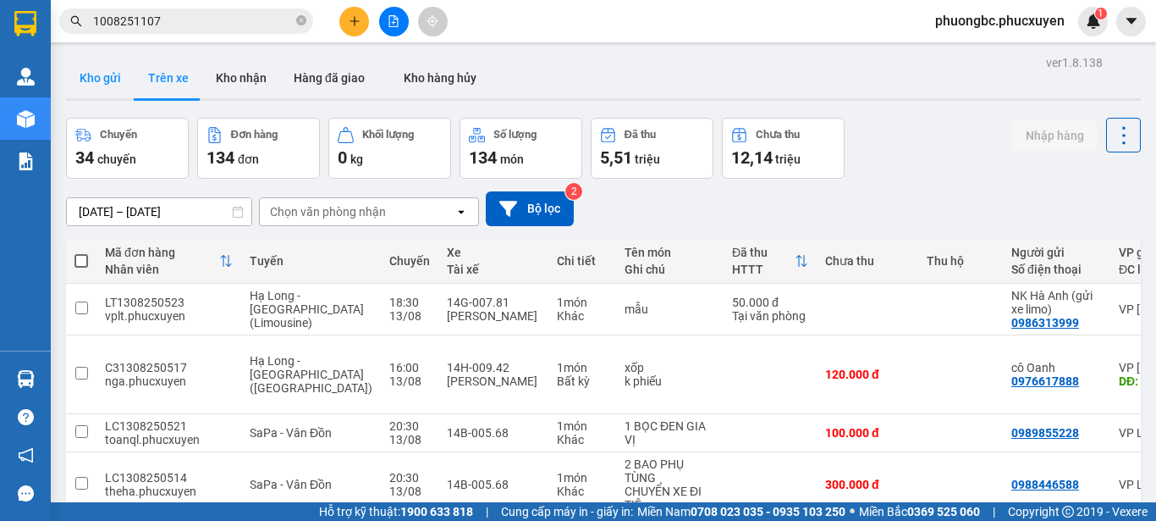
click at [102, 80] on button "Kho gửi" at bounding box center [100, 78] width 69 height 41
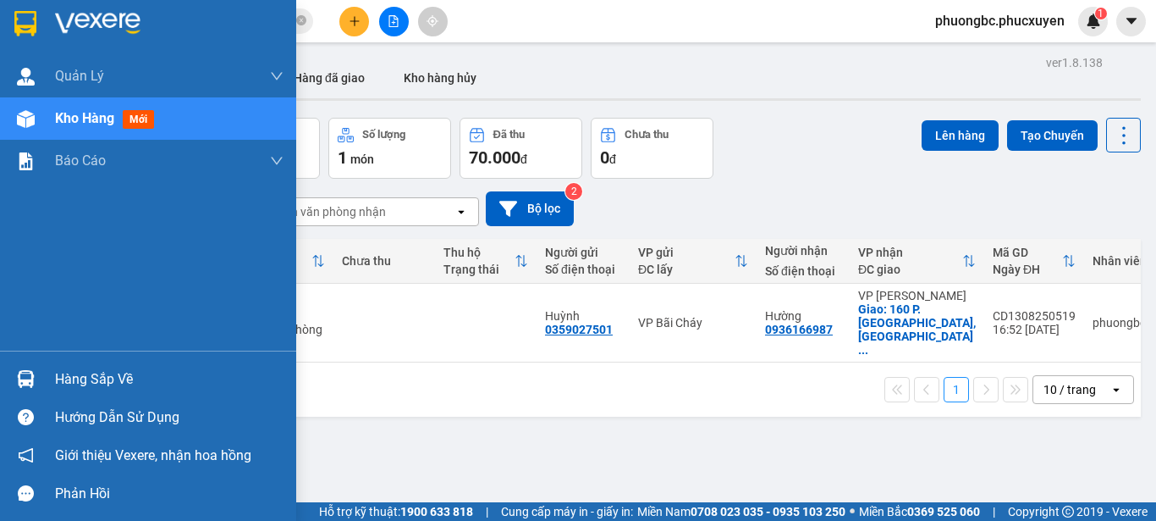
click at [102, 372] on div "Hàng sắp về" at bounding box center [169, 379] width 229 height 25
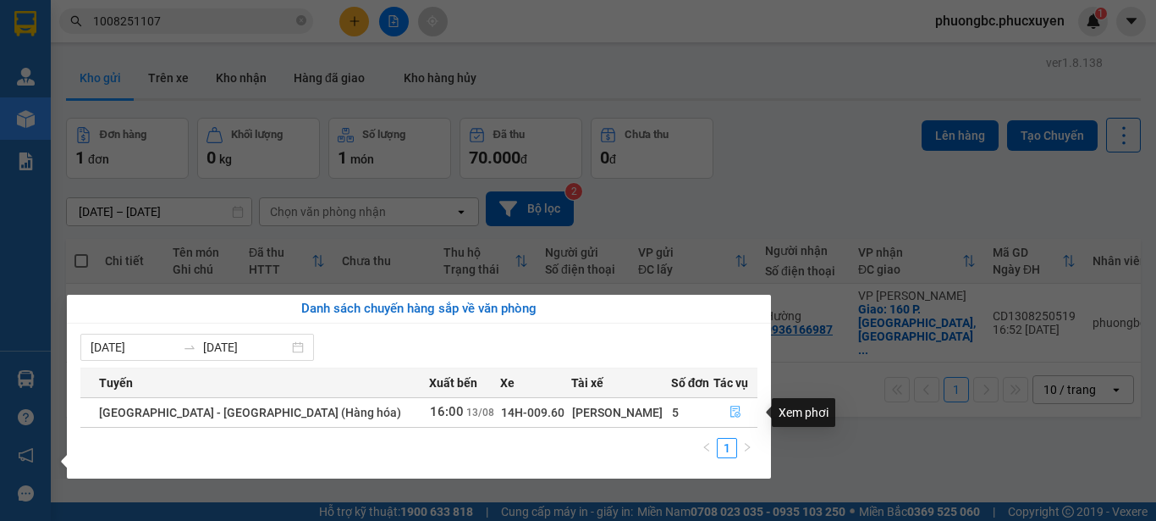
click at [731, 411] on icon "file-done" at bounding box center [736, 412] width 10 height 12
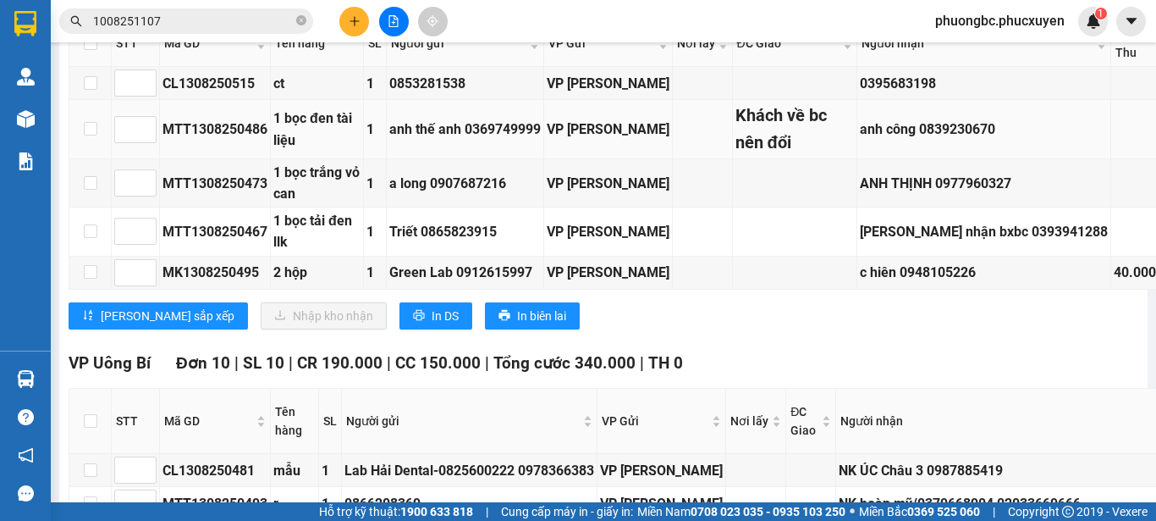
scroll to position [931, 0]
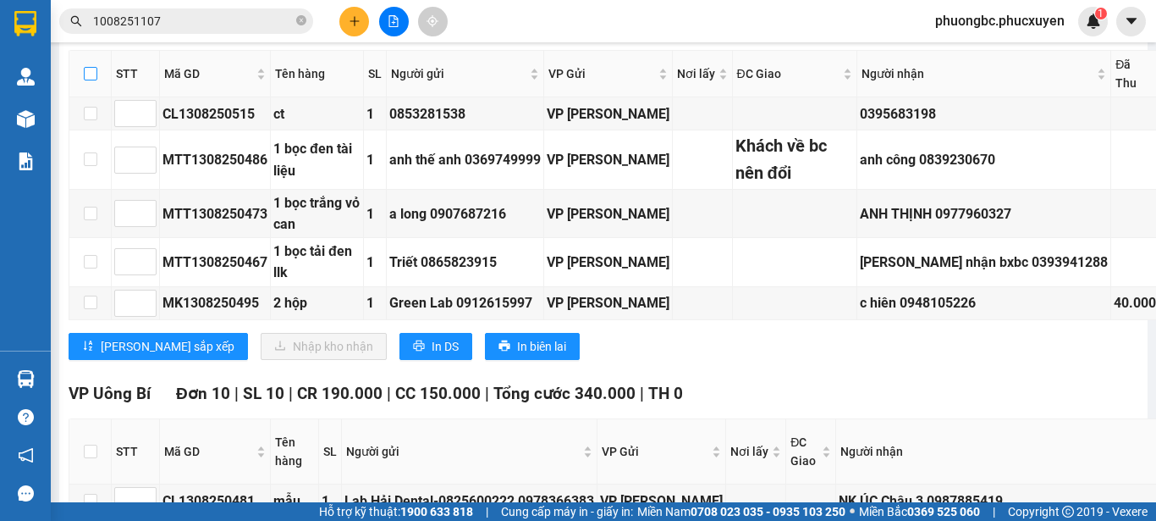
click at [91, 80] on input "checkbox" at bounding box center [91, 74] width 14 height 14
checkbox input "true"
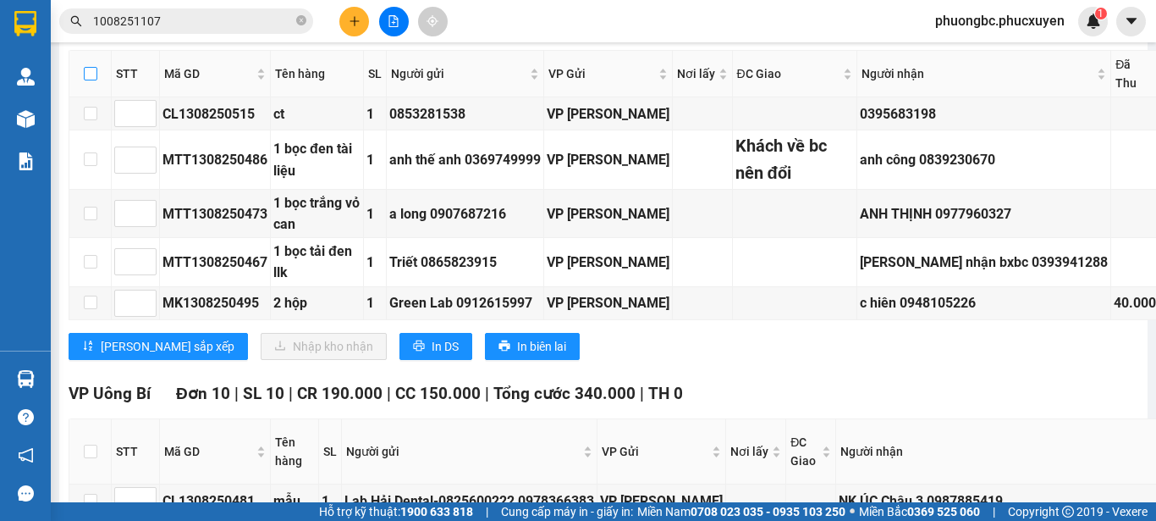
checkbox input "true"
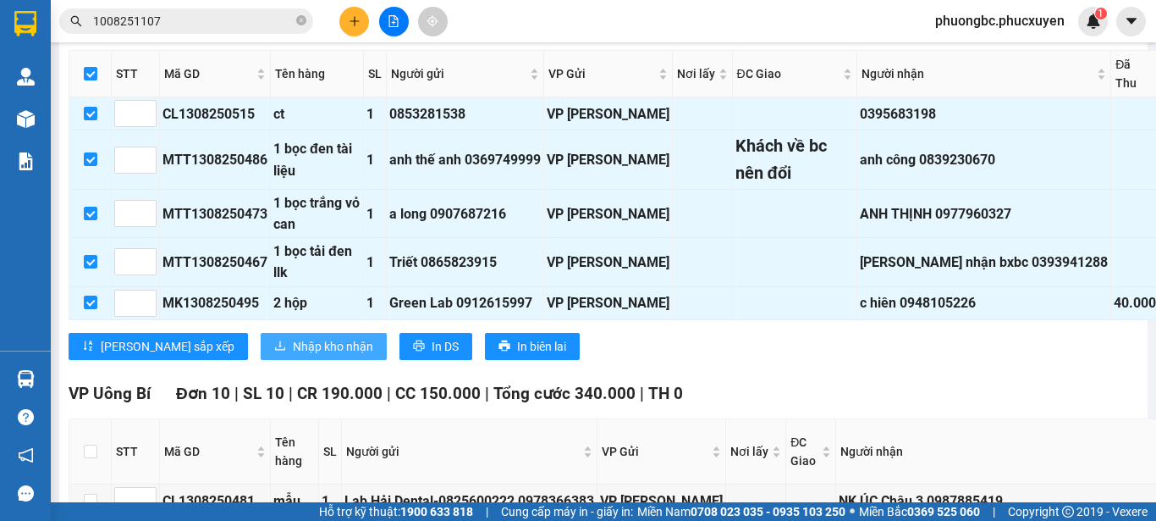
click at [293, 356] on span "Nhập kho nhận" at bounding box center [333, 346] width 80 height 19
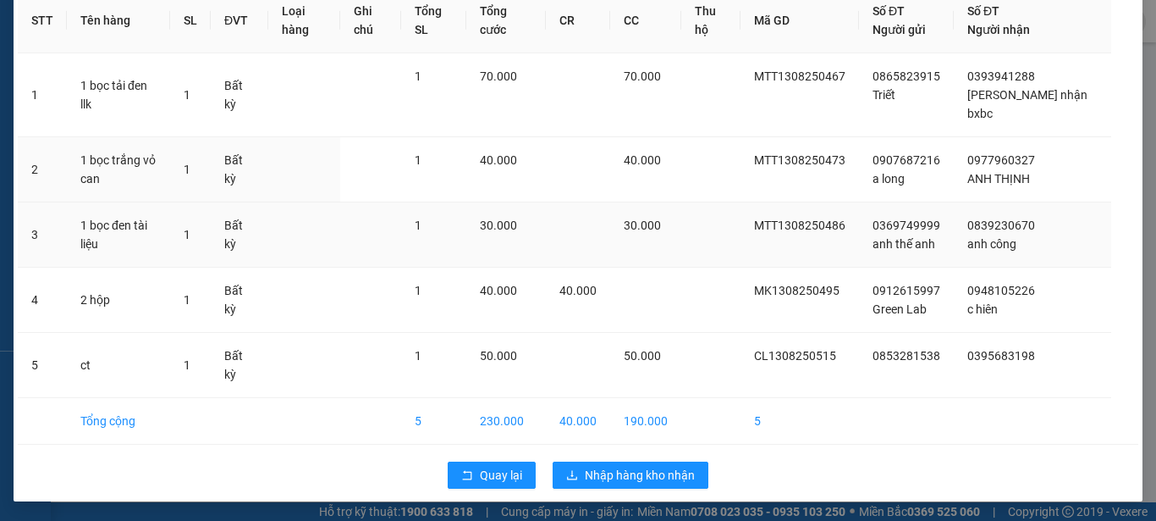
scroll to position [90, 0]
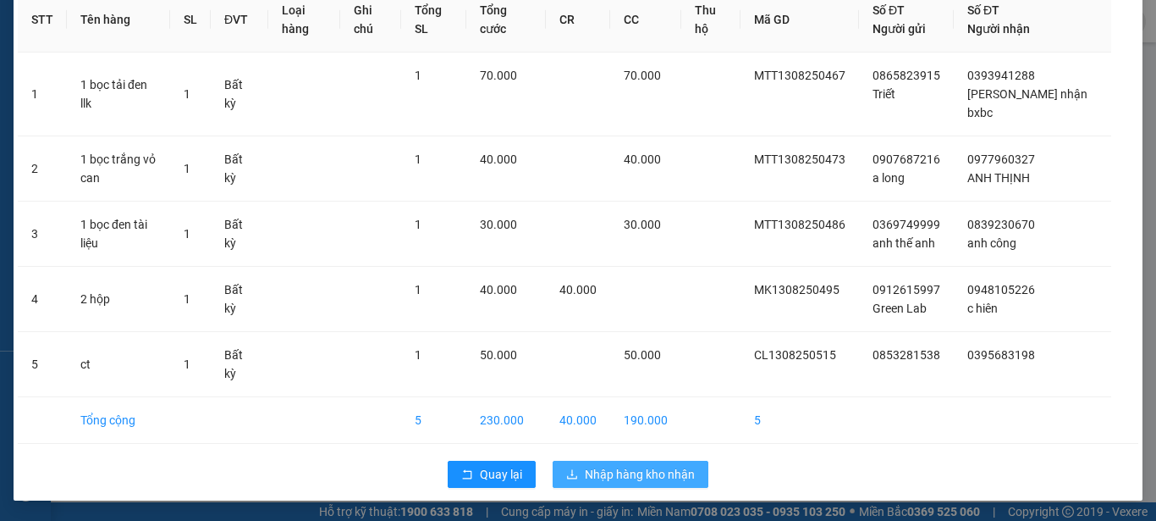
click at [615, 475] on span "Nhập hàng kho nhận" at bounding box center [640, 474] width 110 height 19
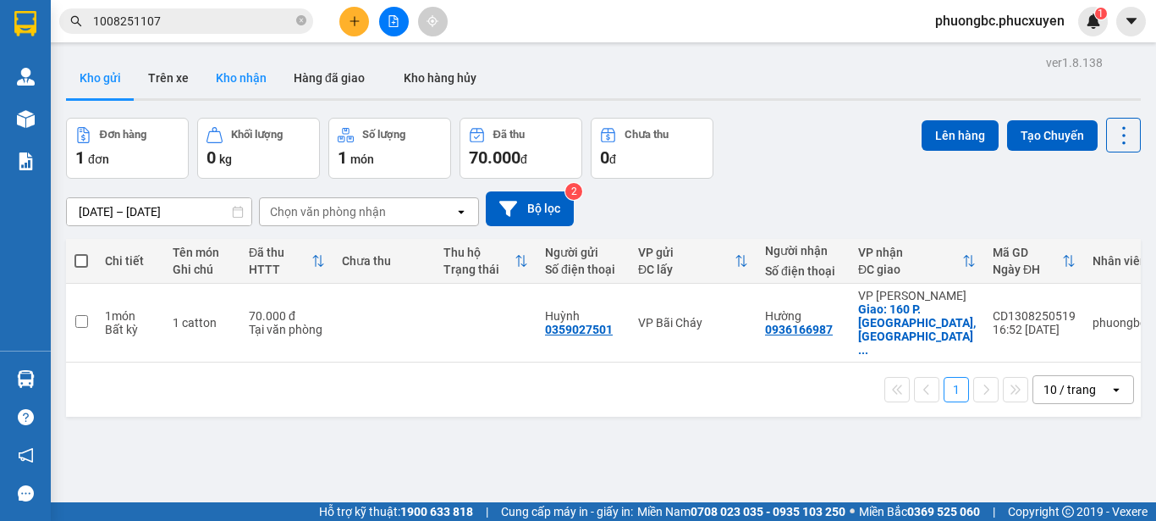
click at [238, 72] on button "Kho nhận" at bounding box center [241, 78] width 78 height 41
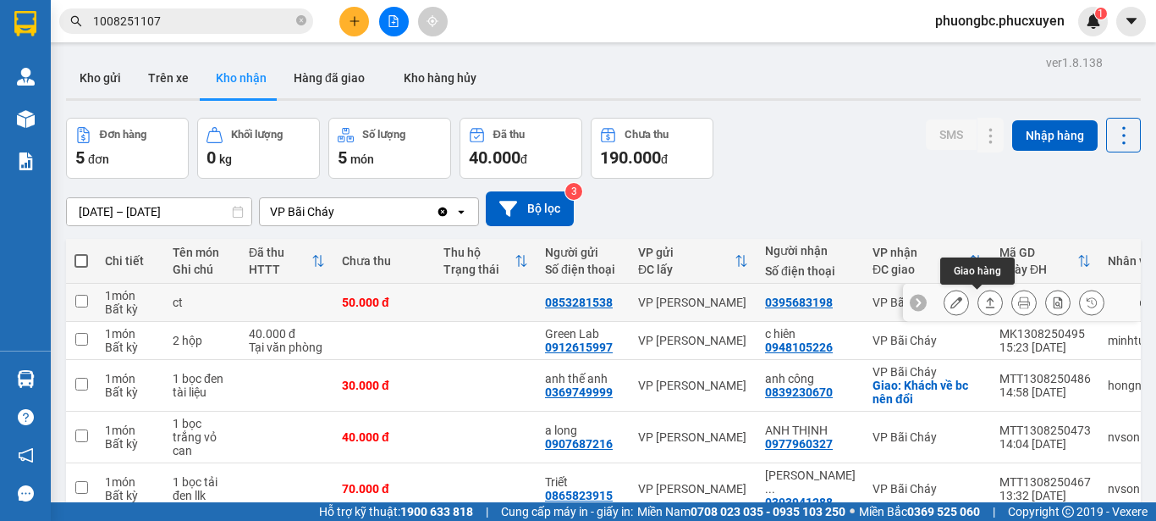
click at [984, 302] on icon at bounding box center [990, 302] width 12 height 12
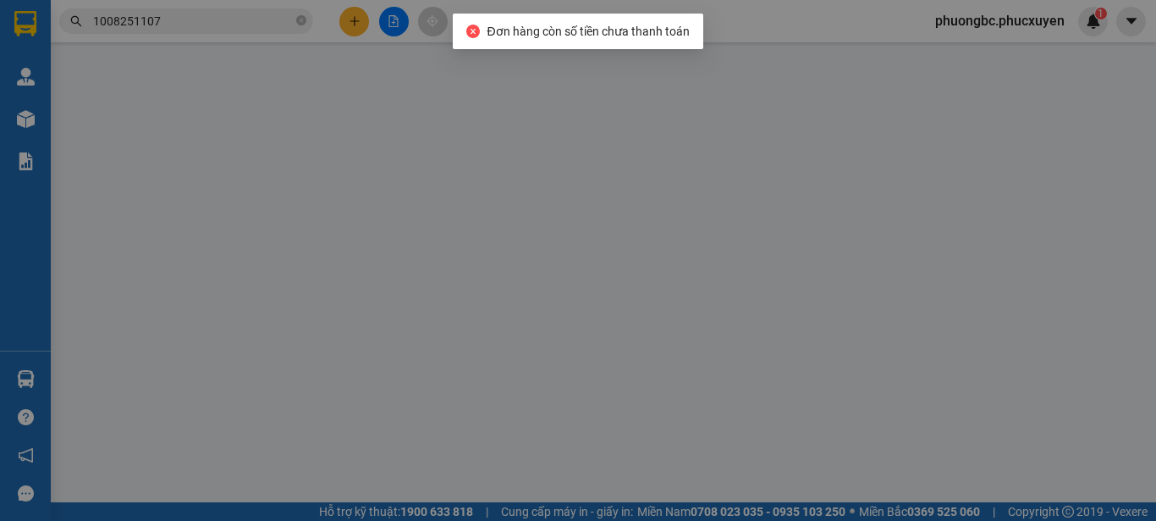
type input "0853281538"
type input "0395683198"
type input "50.000"
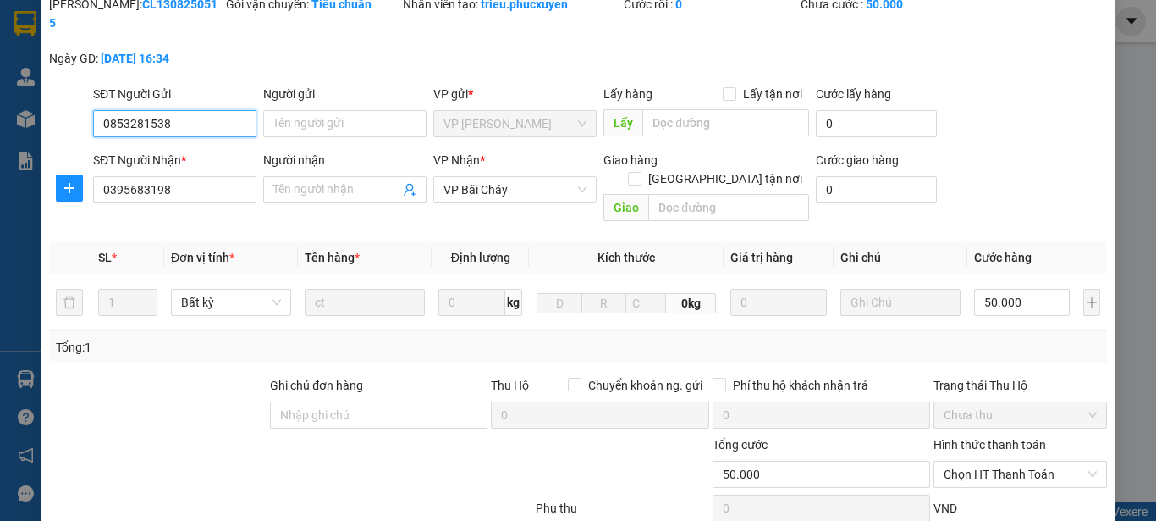
scroll to position [85, 0]
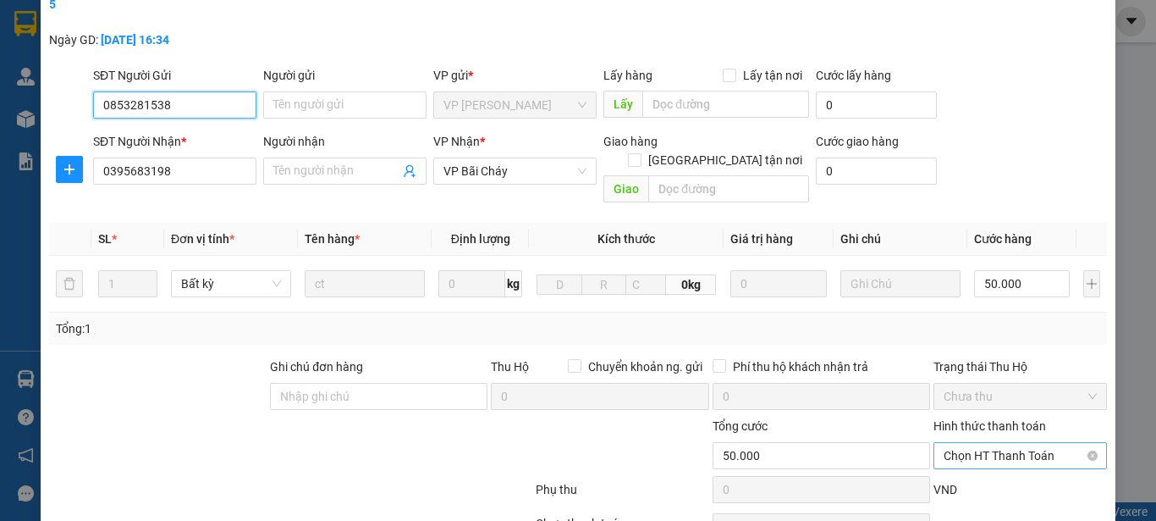
click at [1028, 443] on span "Chọn HT Thanh Toán" at bounding box center [1020, 455] width 153 height 25
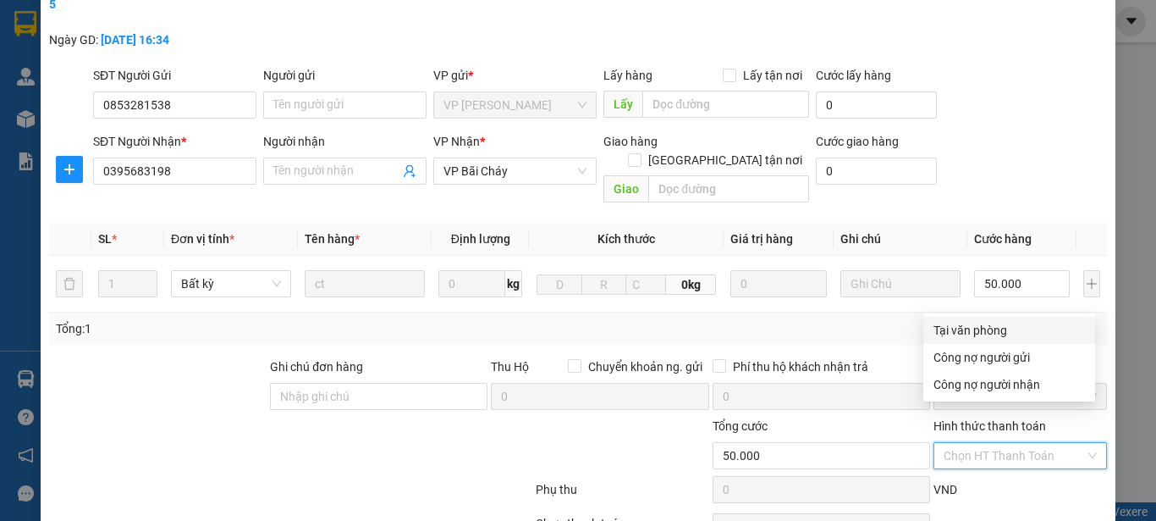
click at [993, 331] on div "Tại văn phòng" at bounding box center [1010, 330] width 152 height 19
type input "0"
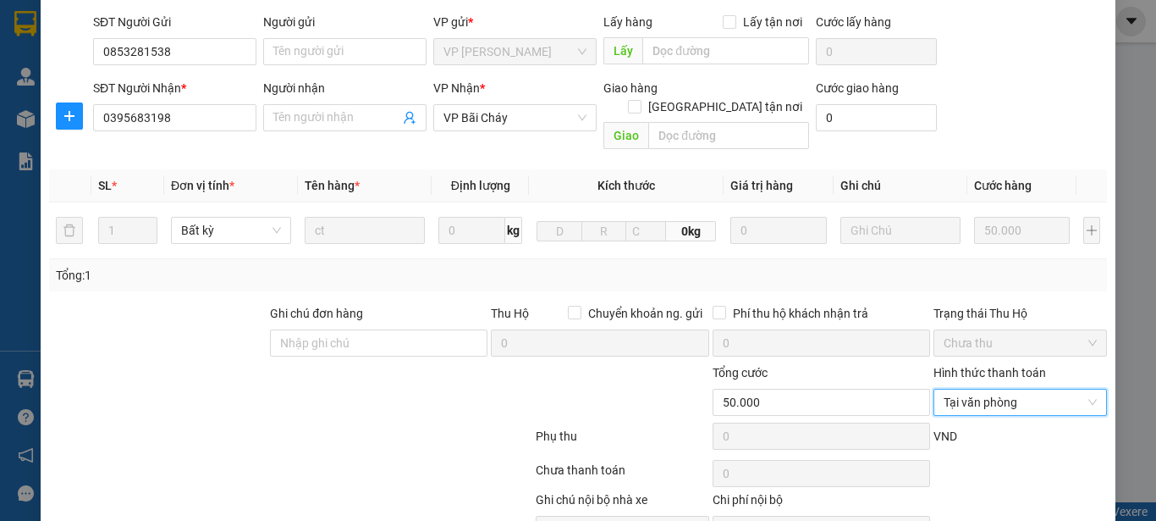
scroll to position [196, 0]
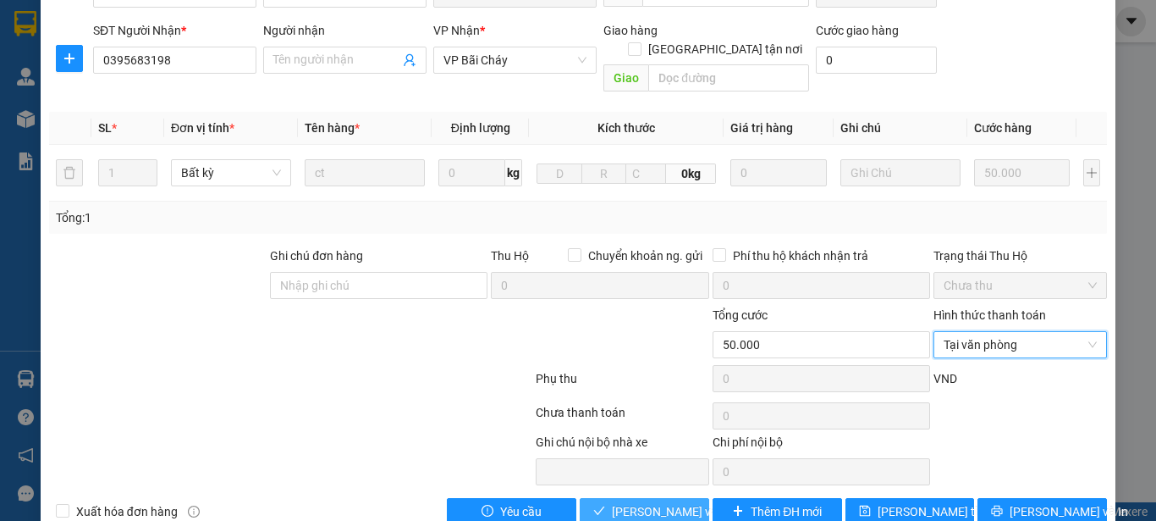
click at [643, 502] on span "[PERSON_NAME] và Giao hàng" at bounding box center [693, 511] width 163 height 19
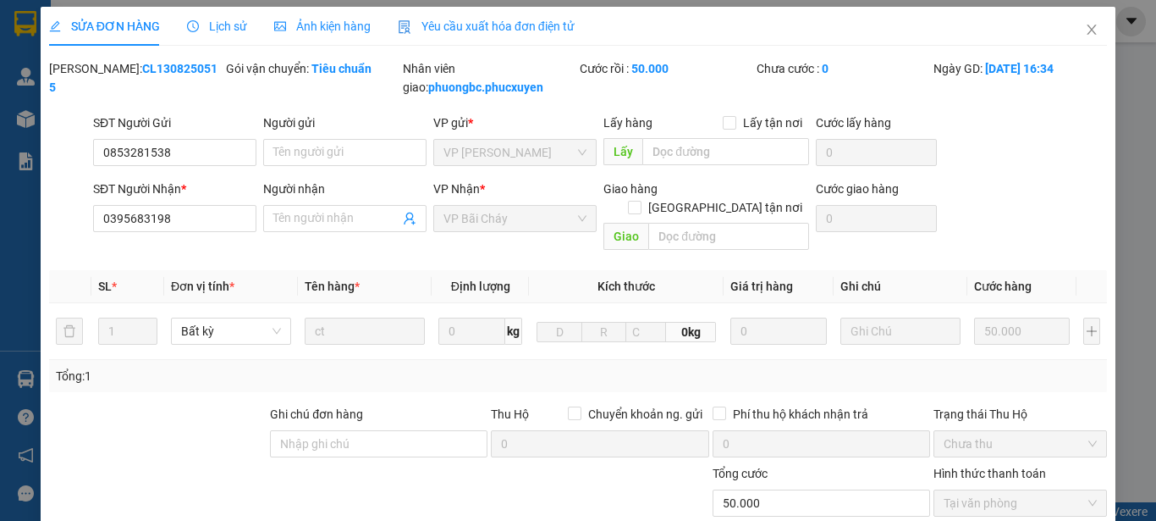
scroll to position [0, 0]
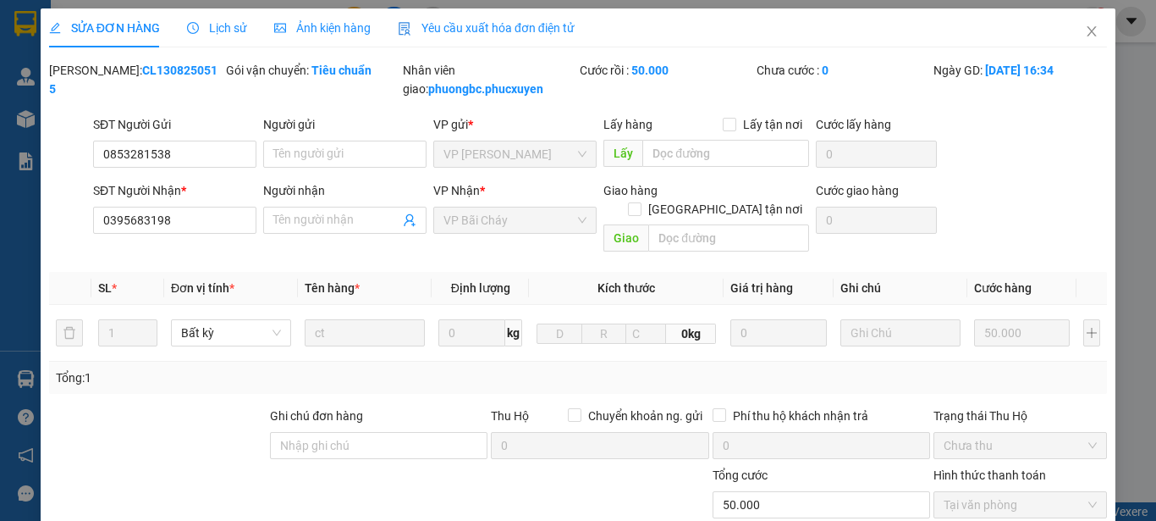
drag, startPoint x: 180, startPoint y: 68, endPoint x: 88, endPoint y: 72, distance: 92.4
click at [88, 72] on div "[PERSON_NAME]: CL1308250515" at bounding box center [136, 79] width 174 height 37
copy b "CL1308250515"
drag, startPoint x: 185, startPoint y: 158, endPoint x: 74, endPoint y: 150, distance: 112.1
click at [74, 150] on div "SĐT Người Gửi 0853281538 0853281538 Người gửi Tên người gửi VP gửi * VP [PERSON…" at bounding box center [578, 144] width 1062 height 59
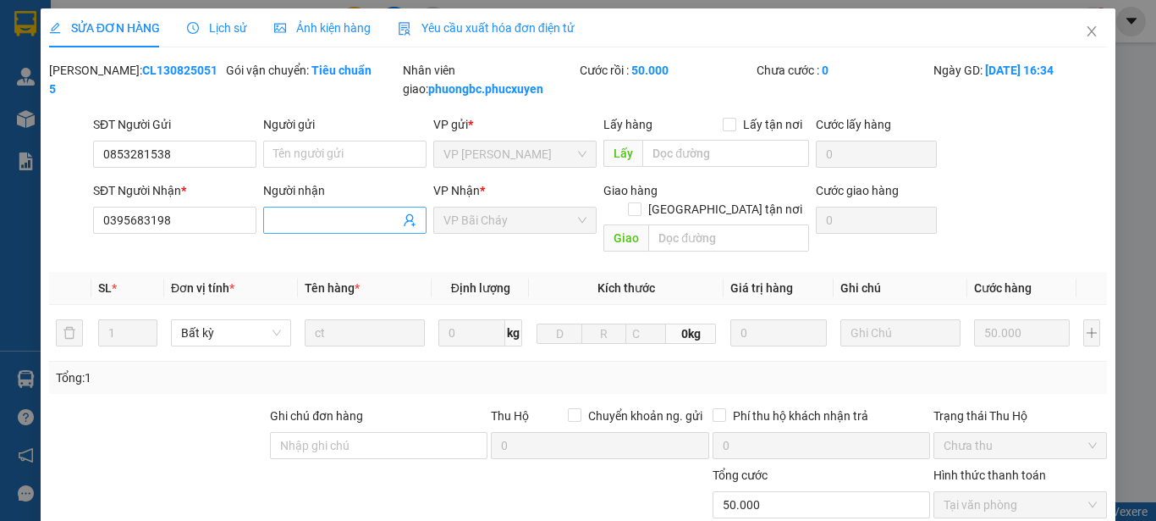
click at [360, 220] on input "Người nhận" at bounding box center [336, 220] width 126 height 19
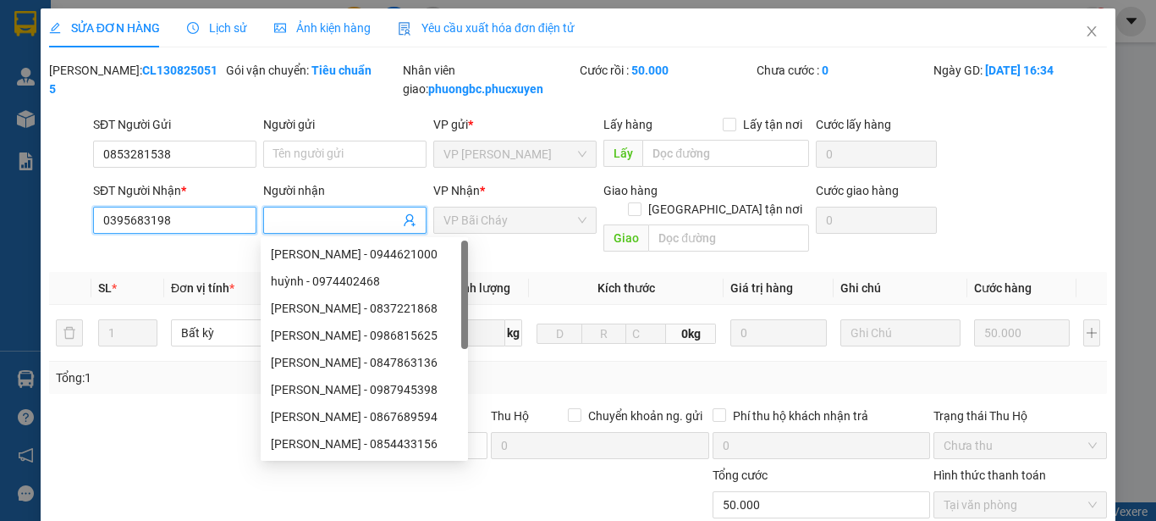
click at [199, 223] on input "0395683198" at bounding box center [174, 220] width 163 height 27
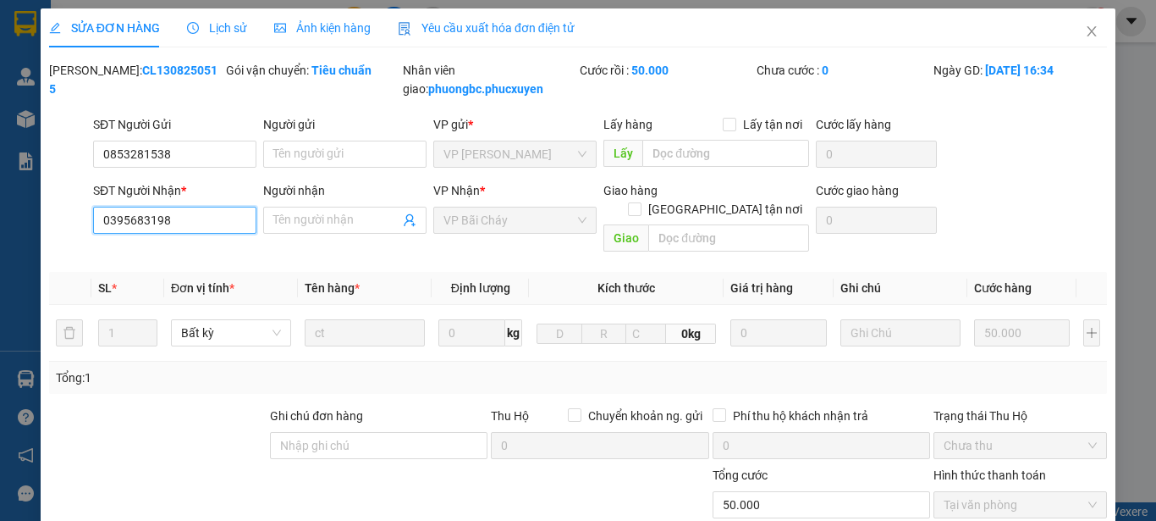
drag, startPoint x: 199, startPoint y: 223, endPoint x: 74, endPoint y: 214, distance: 125.6
click at [74, 214] on div "SĐT Người Nhận * 0395683198 0395683198 Người nhận Tên người nhận VP Nhận * VP B…" at bounding box center [578, 220] width 1062 height 78
drag, startPoint x: 405, startPoint y: 457, endPoint x: 419, endPoint y: 444, distance: 18.6
click at [407, 466] on div at bounding box center [445, 495] width 177 height 59
click at [1088, 30] on icon "close" at bounding box center [1092, 31] width 9 height 10
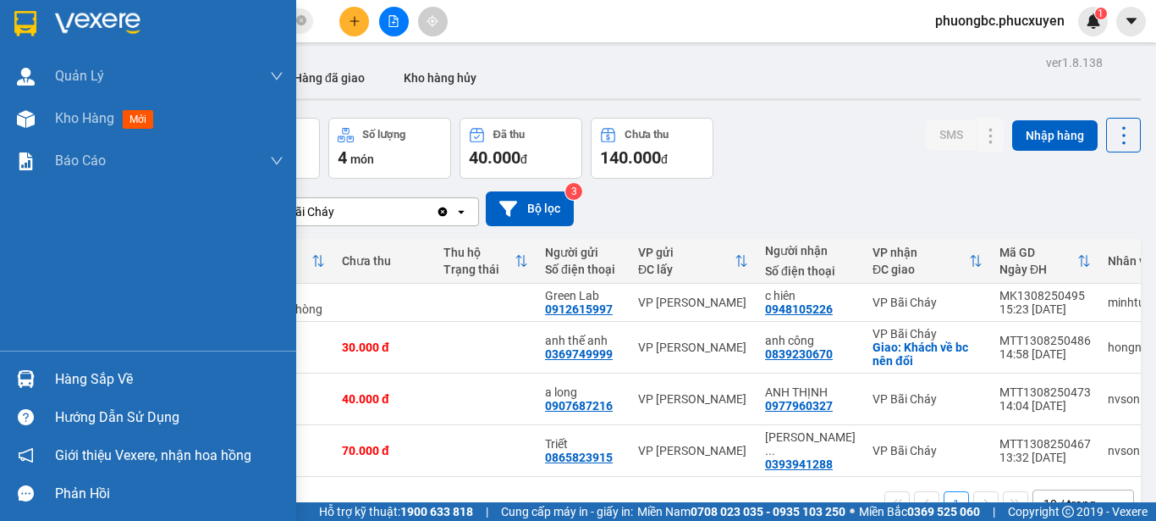
click at [74, 381] on div "Hàng sắp về" at bounding box center [169, 379] width 229 height 25
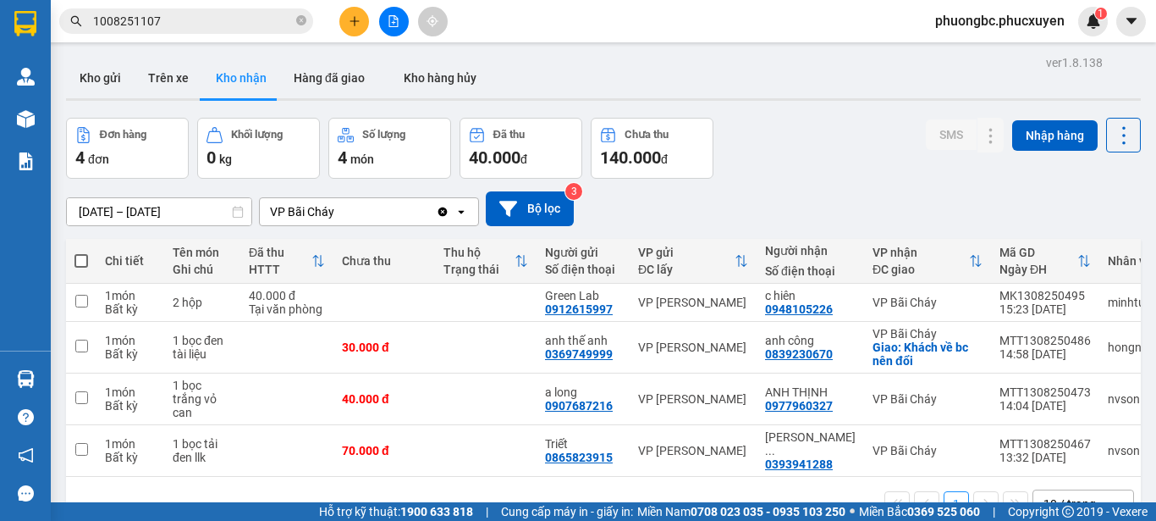
click at [887, 164] on section "Kết quả tìm kiếm ( 1 ) Bộ lọc Mã ĐH Trạng thái Món hàng Thu hộ Tổng cước Chưa c…" at bounding box center [578, 260] width 1156 height 521
click at [339, 79] on button "Hàng đã giao" at bounding box center [329, 78] width 98 height 41
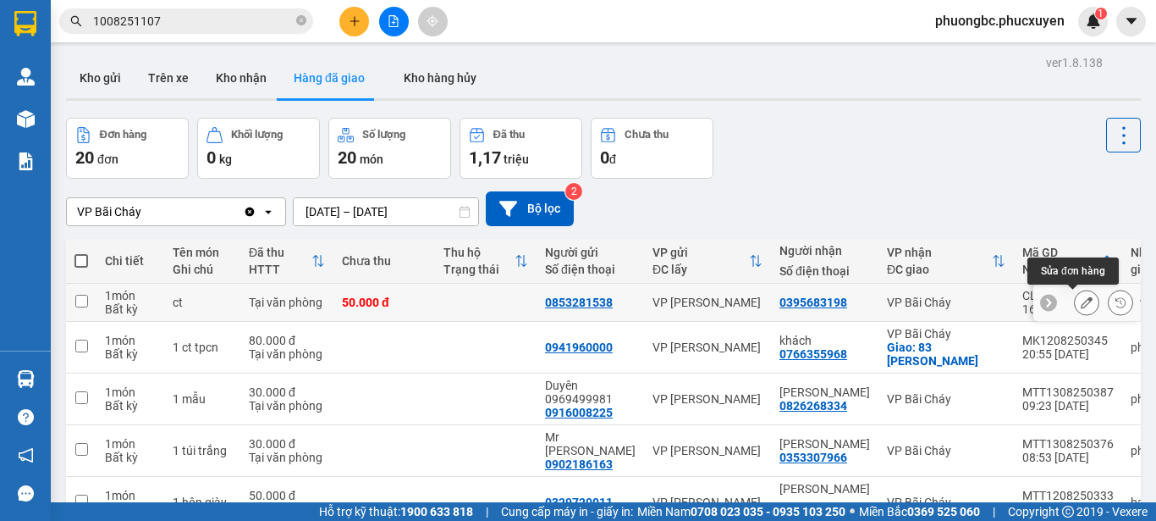
click at [1081, 300] on icon at bounding box center [1087, 302] width 12 height 12
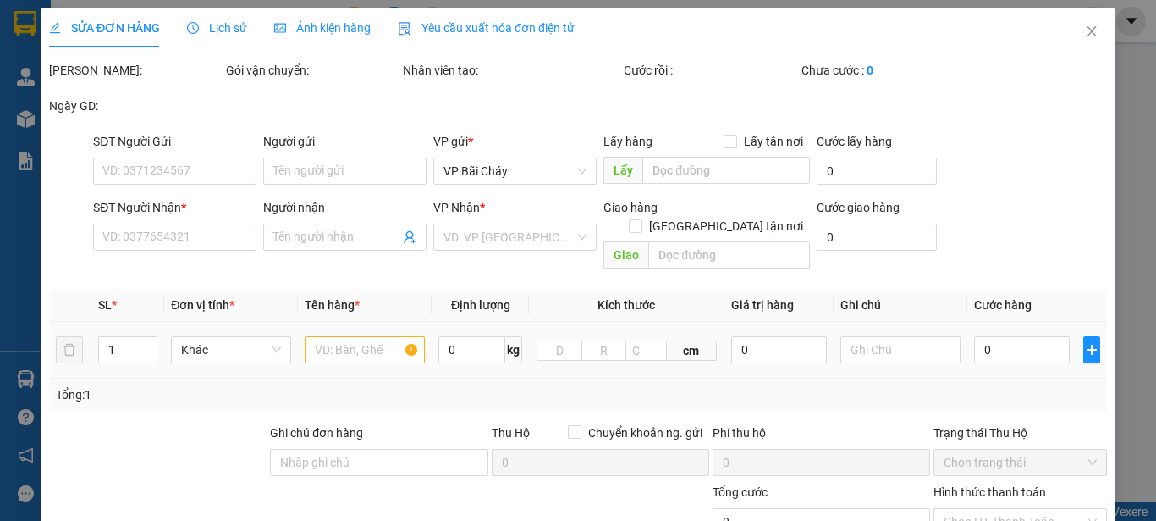
type input "0853281538"
type input "0395683198"
type input "50.000"
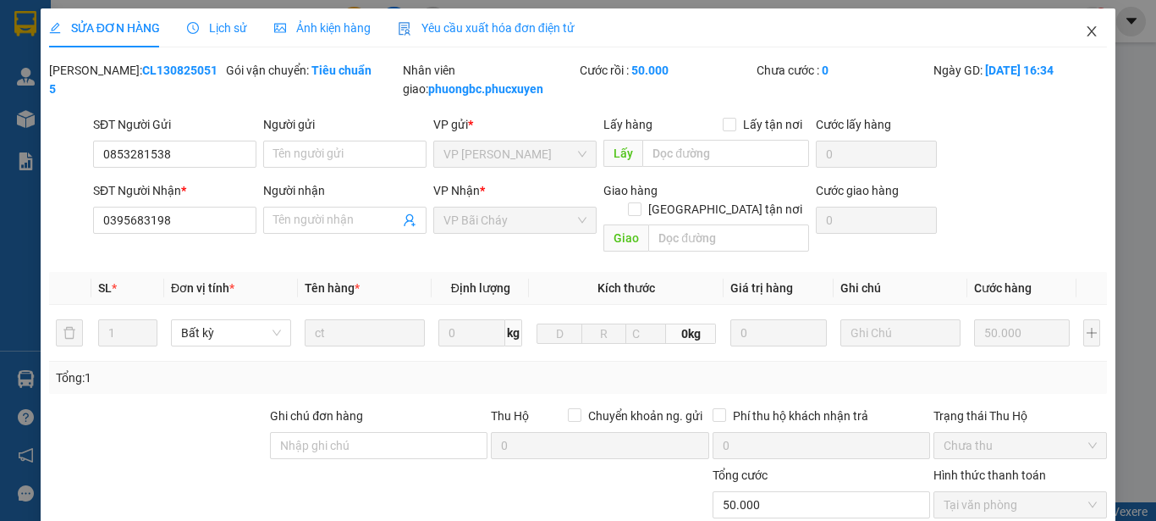
click at [1088, 34] on icon "close" at bounding box center [1092, 31] width 9 height 10
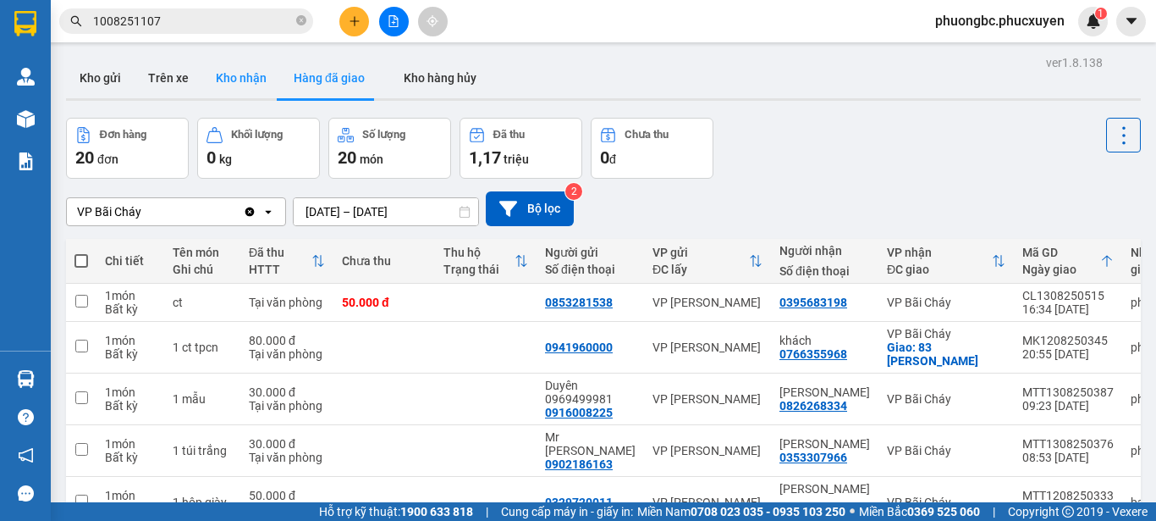
click at [237, 70] on button "Kho nhận" at bounding box center [241, 78] width 78 height 41
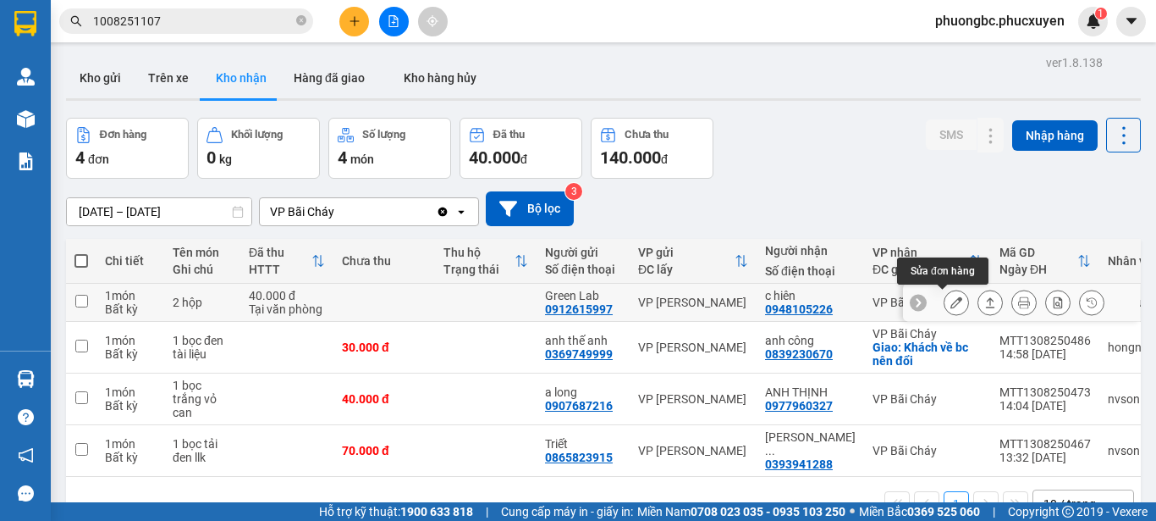
click at [951, 303] on icon at bounding box center [957, 302] width 12 height 12
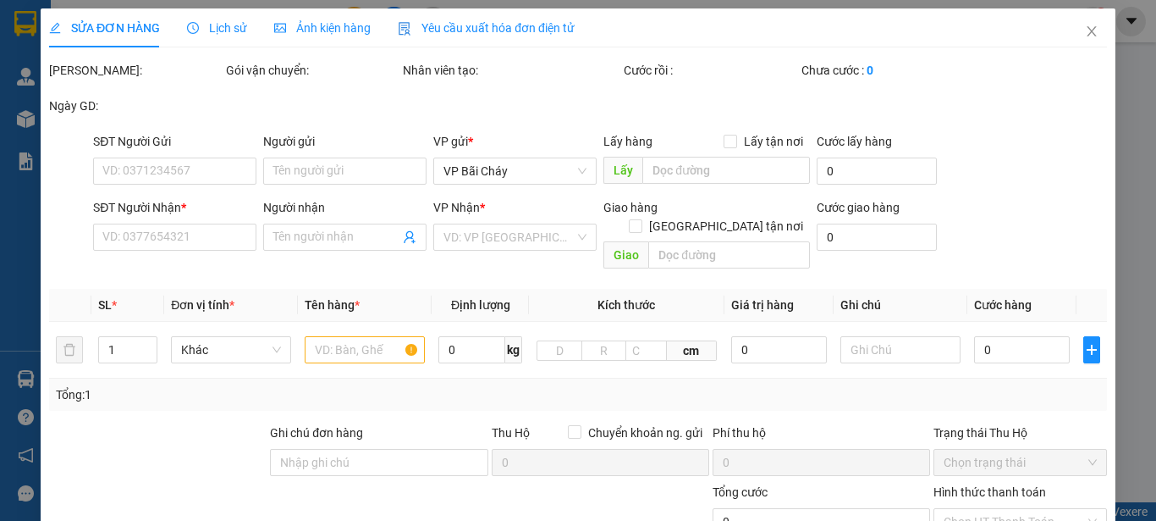
type input "0912615997"
type input "Green Lab"
type input "0948105226"
type input "c hiên"
type input "40.000"
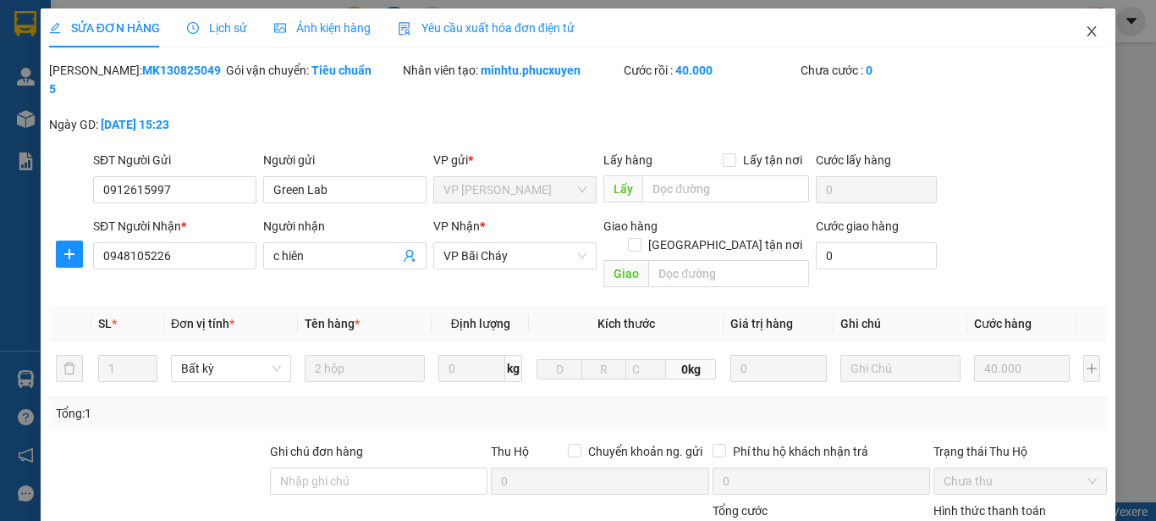
click at [1085, 29] on icon "close" at bounding box center [1092, 32] width 14 height 14
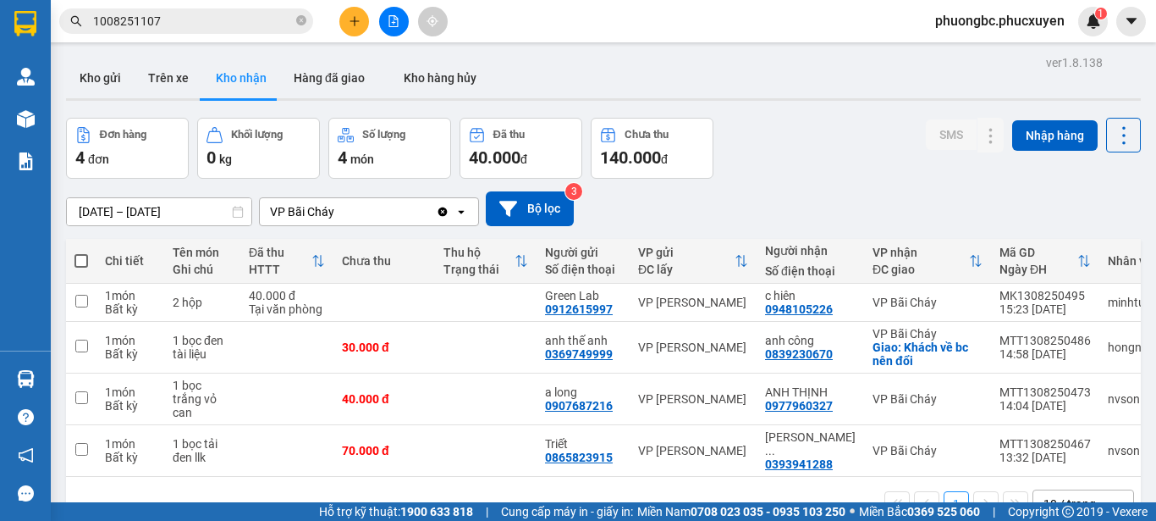
click at [835, 160] on div "Đơn hàng 4 đơn Khối lượng 0 kg Số lượng 4 món Đã thu 40.000 đ Chưa thu 140.000 …" at bounding box center [603, 148] width 1075 height 61
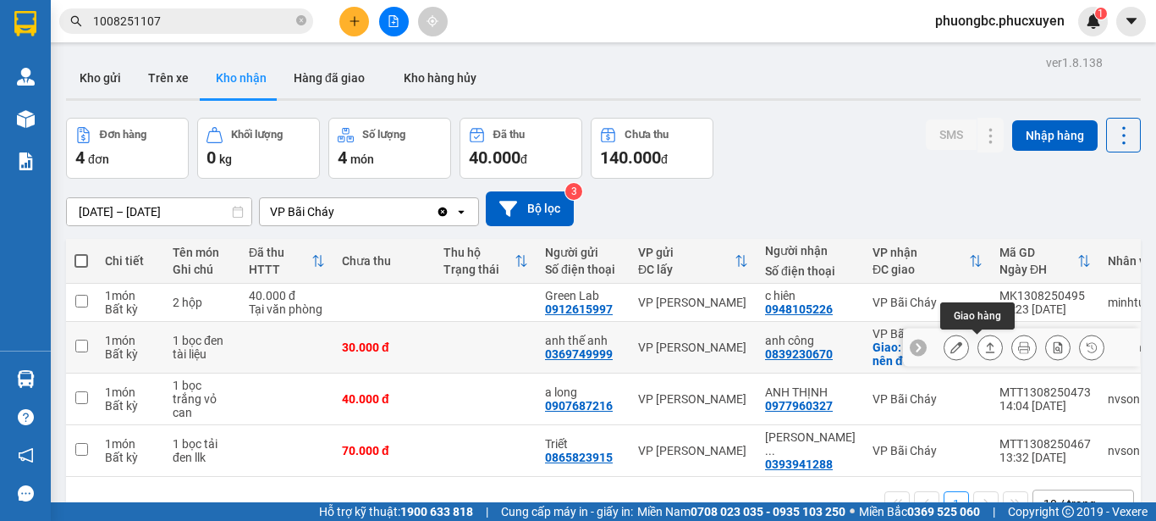
click at [986, 345] on icon at bounding box center [990, 347] width 9 height 10
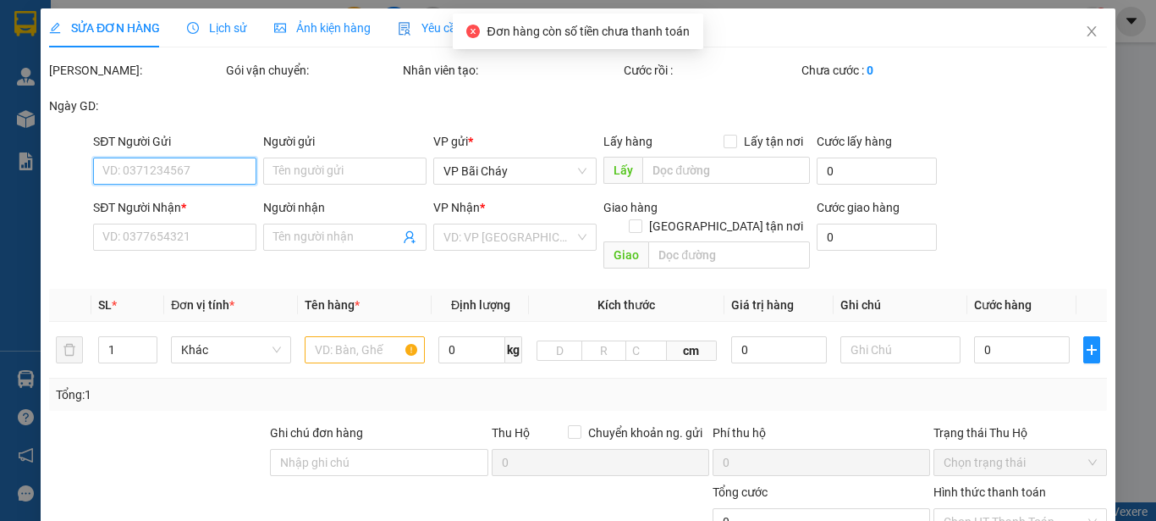
type input "0369749999"
type input "anh thế anh"
type input "0839230670"
type input "anh công"
checkbox input "true"
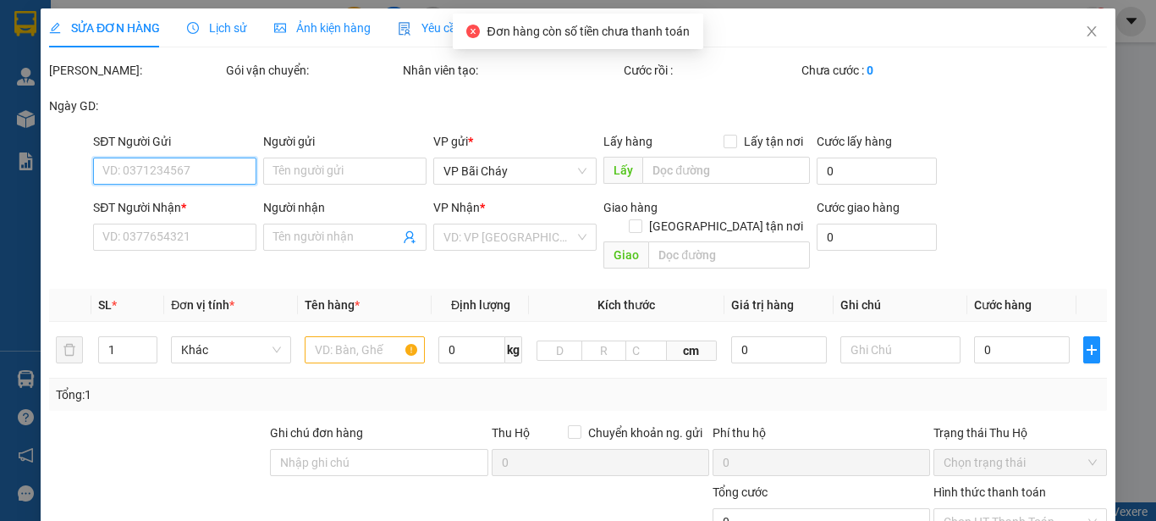
type input "Khách về bc nên đổi"
type input "30.000"
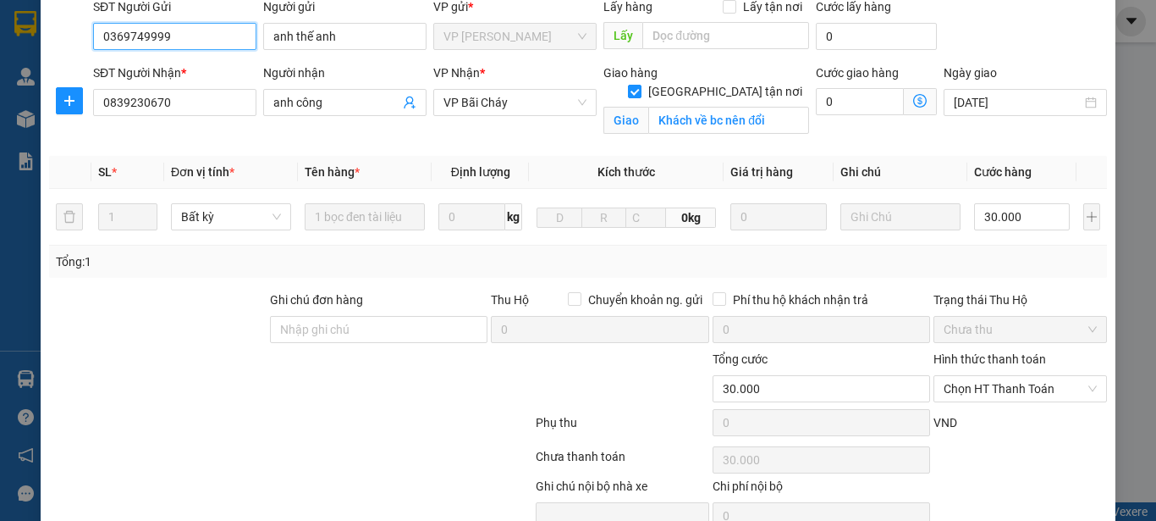
scroll to position [169, 0]
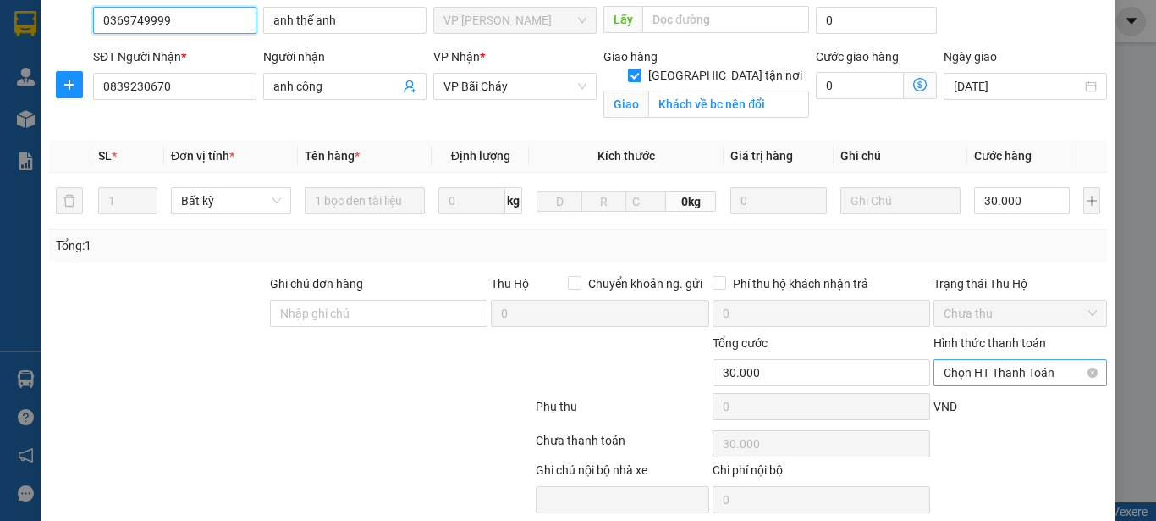
click at [1032, 360] on span "Chọn HT Thanh Toán" at bounding box center [1020, 372] width 153 height 25
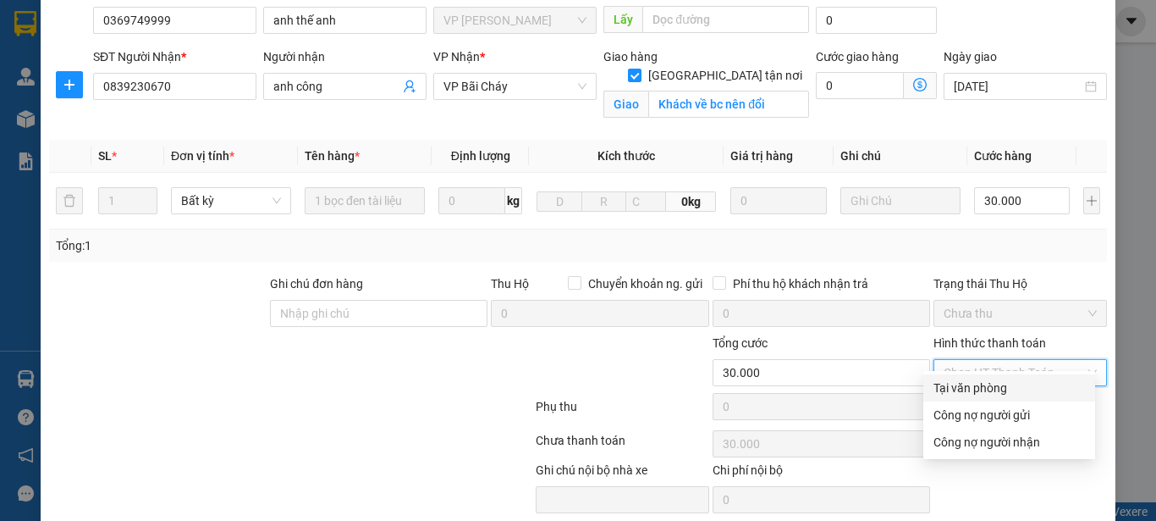
click at [979, 384] on div "Tại văn phòng" at bounding box center [1010, 387] width 152 height 19
type input "0"
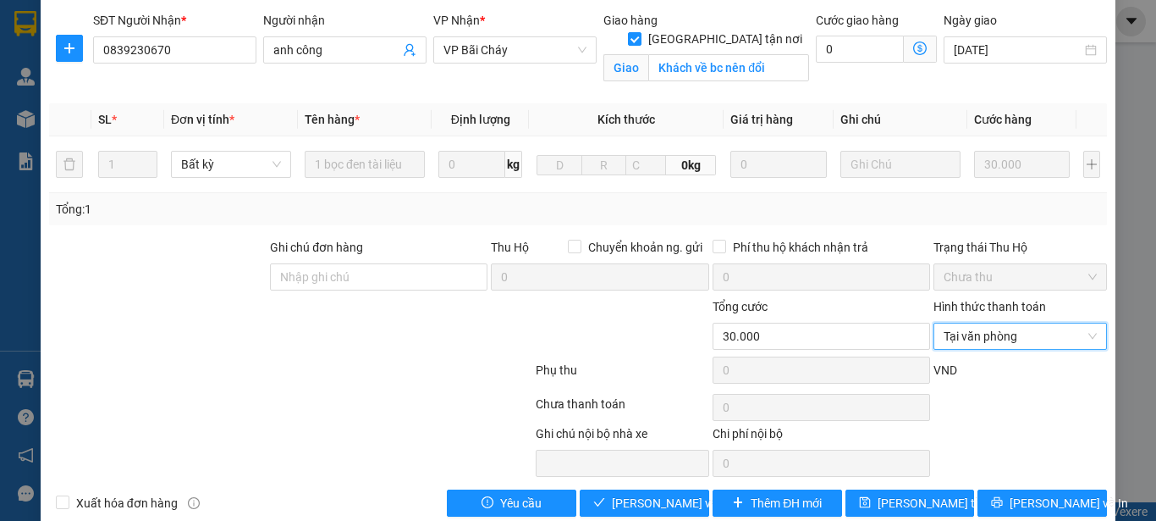
scroll to position [216, 0]
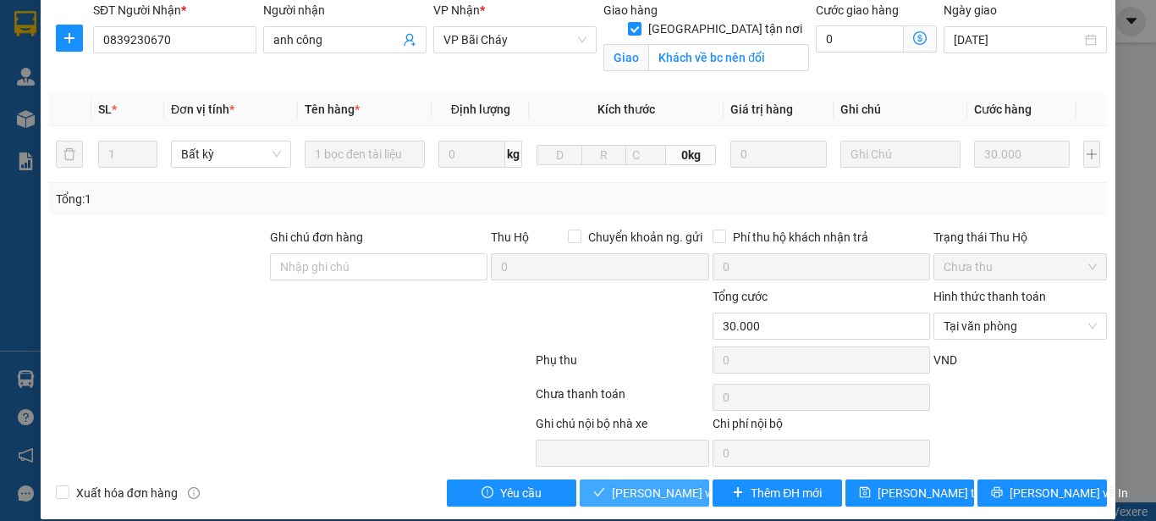
click at [637, 483] on span "[PERSON_NAME] và Giao hàng" at bounding box center [693, 492] width 163 height 19
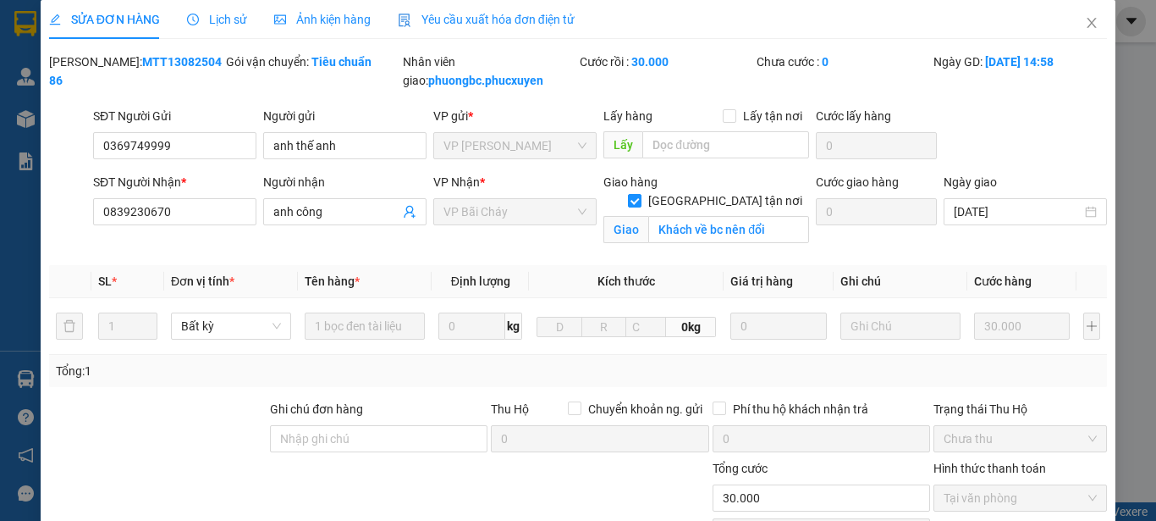
scroll to position [0, 0]
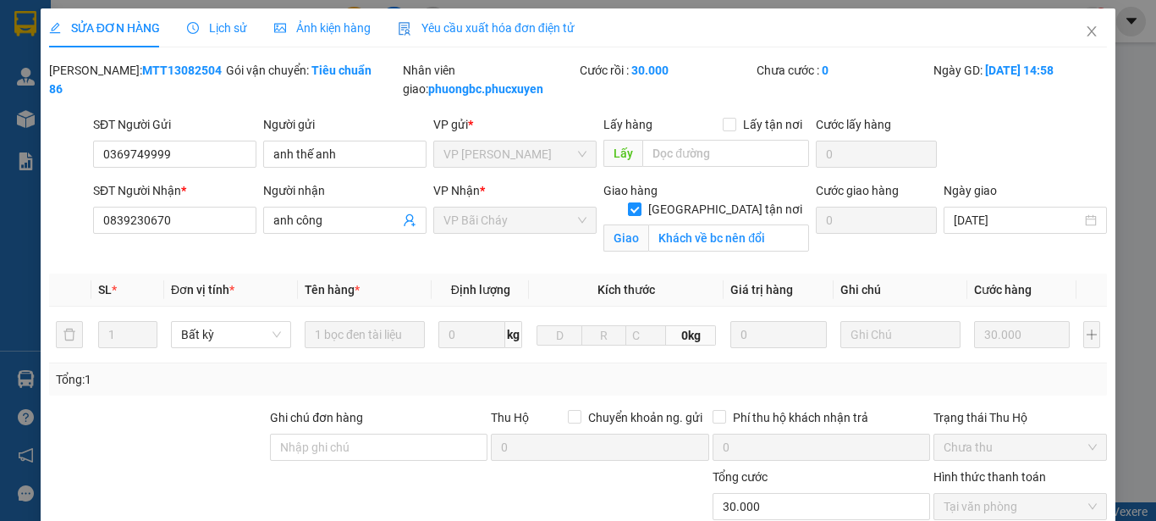
drag, startPoint x: 189, startPoint y: 66, endPoint x: 89, endPoint y: 73, distance: 100.1
click at [89, 73] on div "[PERSON_NAME]: MTT1308250486" at bounding box center [136, 79] width 174 height 37
copy b "MTT1308250486"
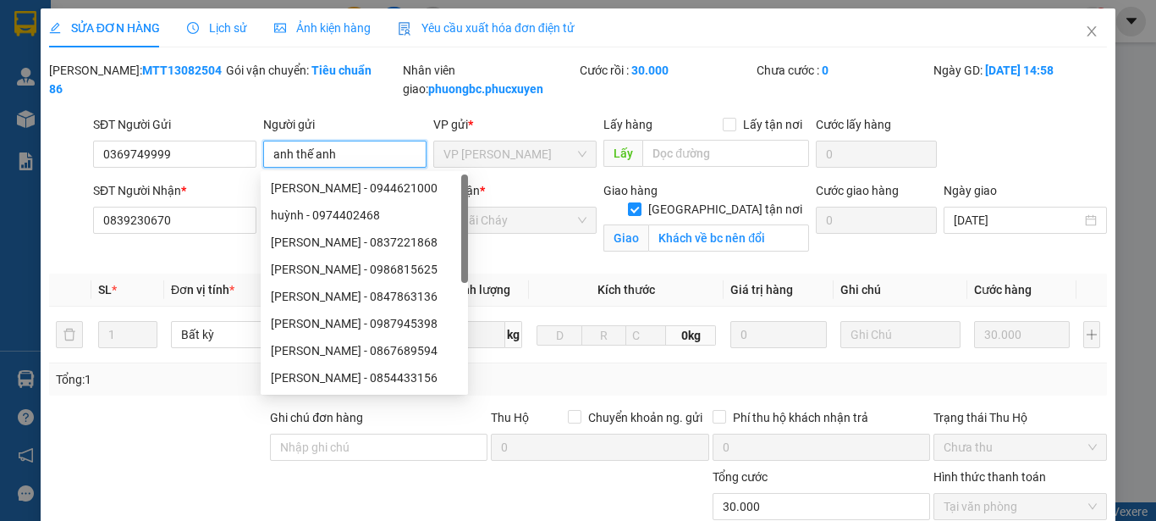
drag, startPoint x: 350, startPoint y: 152, endPoint x: 260, endPoint y: 149, distance: 90.6
click at [263, 149] on input "anh thế anh" at bounding box center [344, 154] width 163 height 27
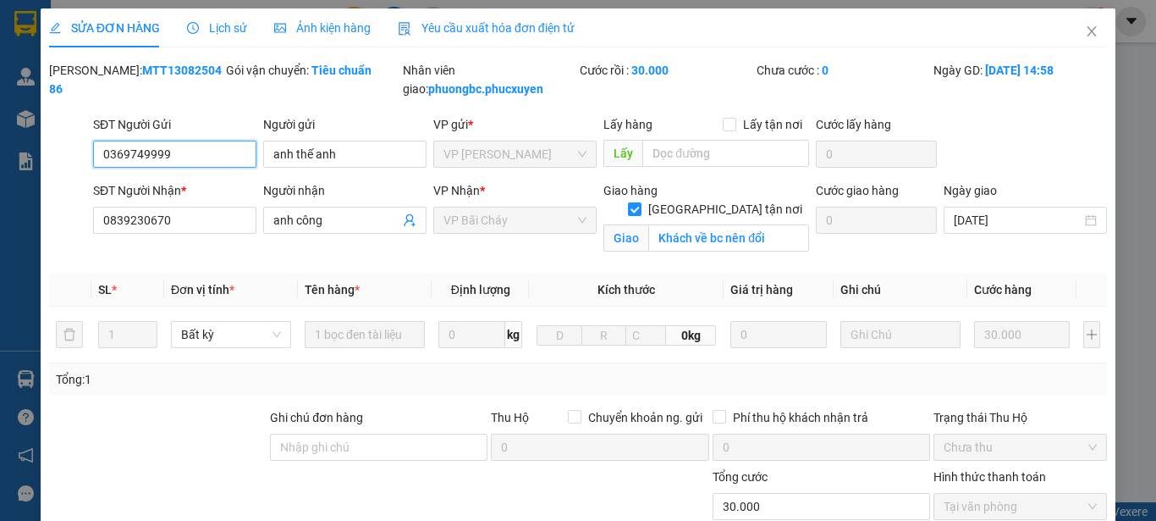
drag, startPoint x: 190, startPoint y: 154, endPoint x: 95, endPoint y: 151, distance: 94.9
click at [95, 151] on input "0369749999" at bounding box center [174, 154] width 163 height 27
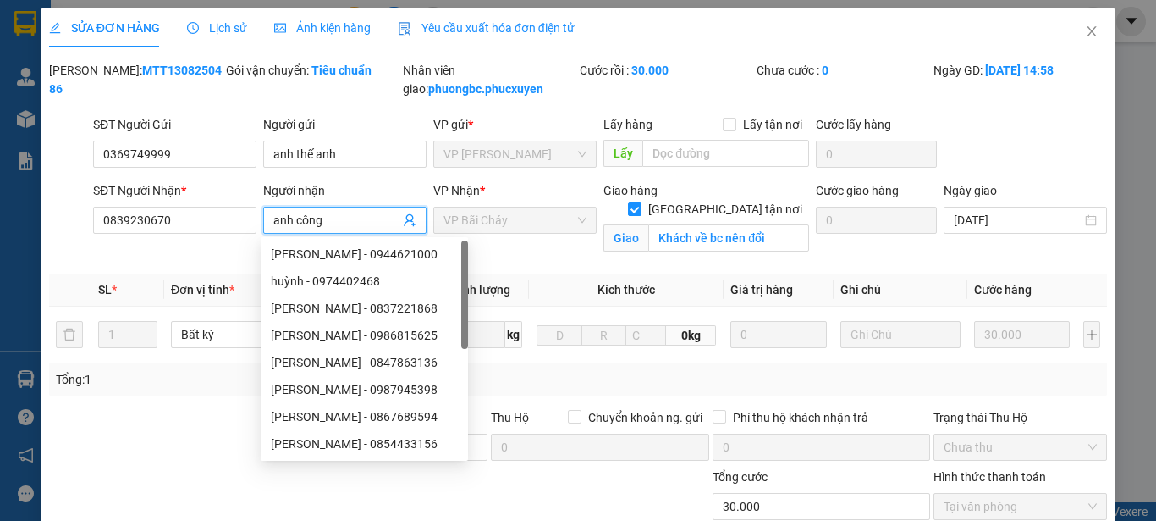
drag, startPoint x: 334, startPoint y: 213, endPoint x: 262, endPoint y: 213, distance: 72.0
click at [263, 213] on span "anh công" at bounding box center [344, 220] width 163 height 27
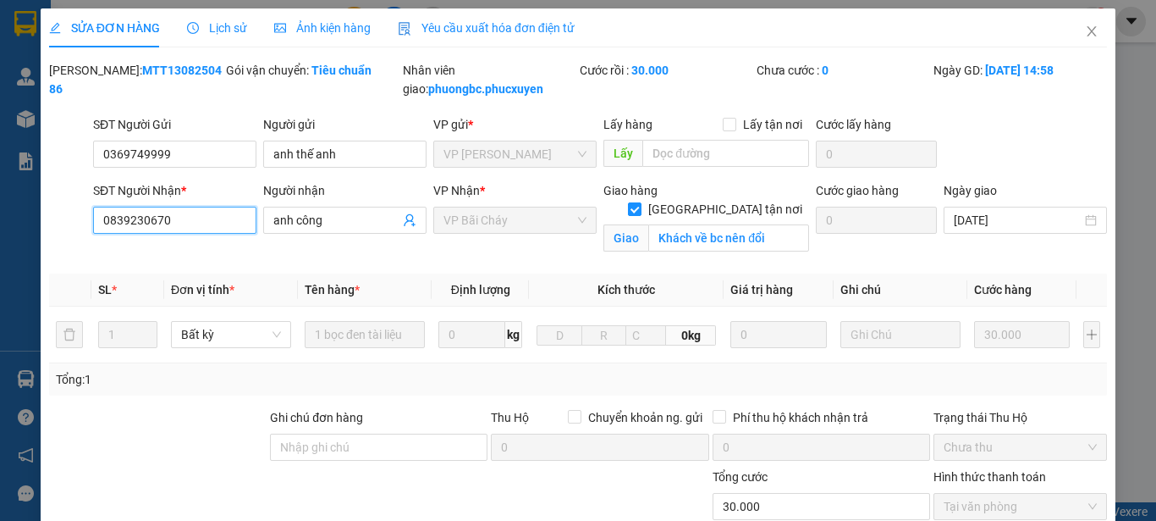
drag, startPoint x: 175, startPoint y: 220, endPoint x: 83, endPoint y: 217, distance: 92.3
click at [83, 217] on div "SĐT Người Nhận * 0839230670 0839230670 Người nhận anh công VP Nhận * VP Bãi Chá…" at bounding box center [578, 221] width 1062 height 80
click at [1088, 30] on icon "close" at bounding box center [1092, 31] width 9 height 10
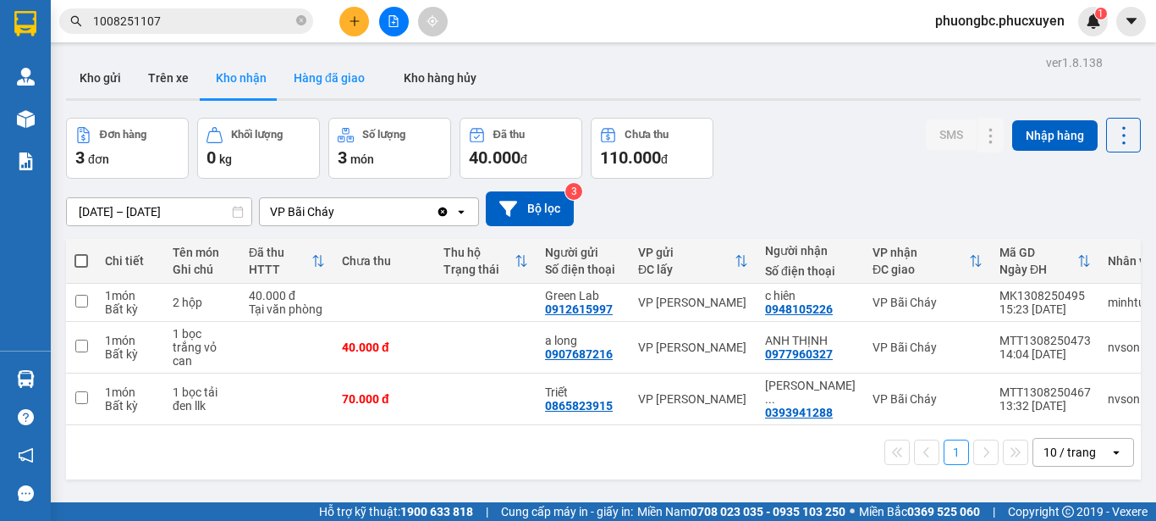
click at [319, 74] on button "Hàng đã giao" at bounding box center [329, 78] width 98 height 41
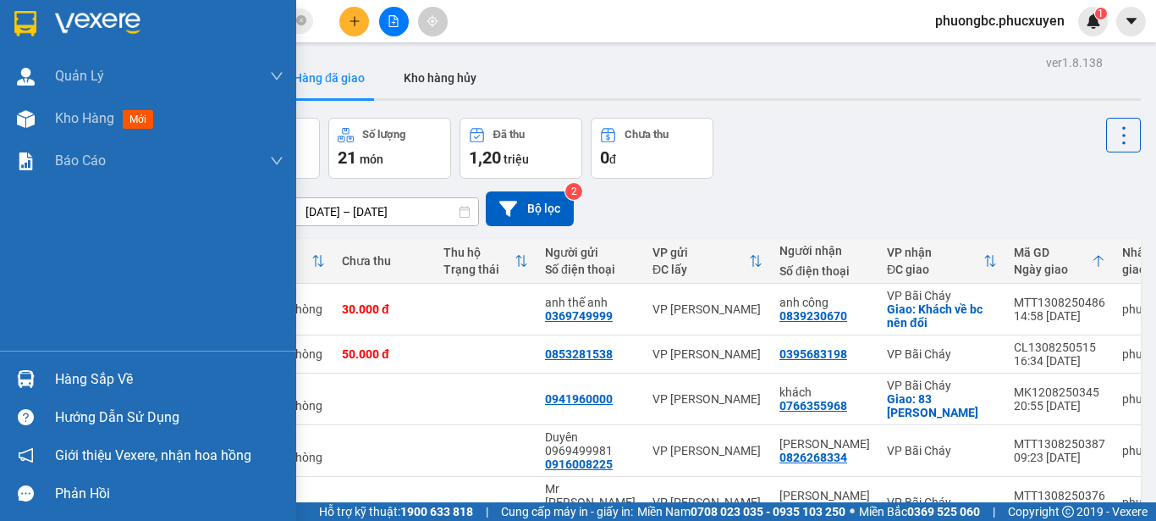
click at [64, 374] on div "Hàng sắp về" at bounding box center [169, 379] width 229 height 25
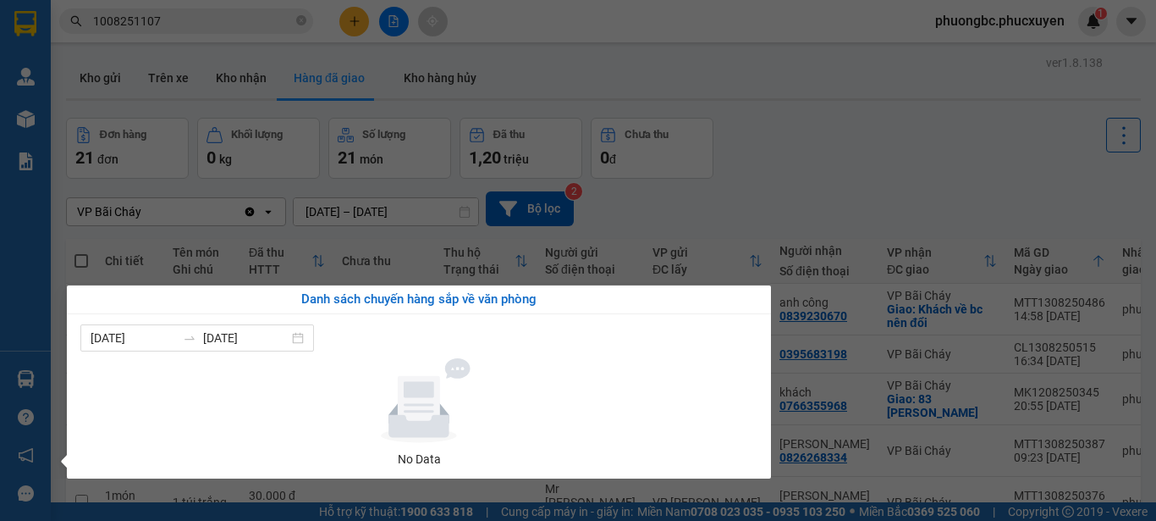
click at [876, 166] on section "Kết quả tìm kiếm ( 1 ) Bộ lọc Mã ĐH Trạng thái Món hàng Thu hộ Tổng cước Chưa c…" at bounding box center [578, 260] width 1156 height 521
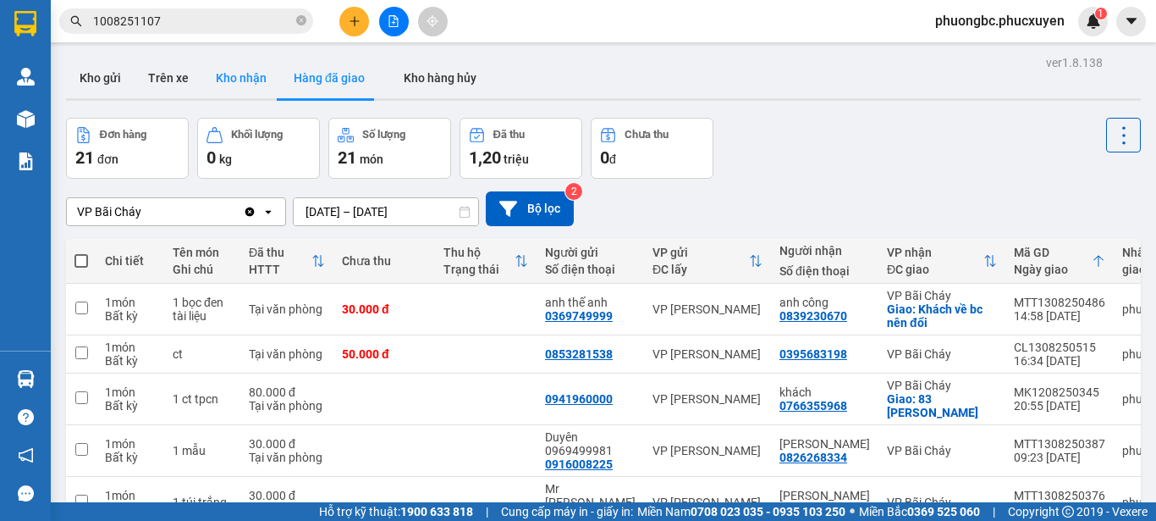
click at [236, 74] on button "Kho nhận" at bounding box center [241, 78] width 78 height 41
